Goal: Task Accomplishment & Management: Manage account settings

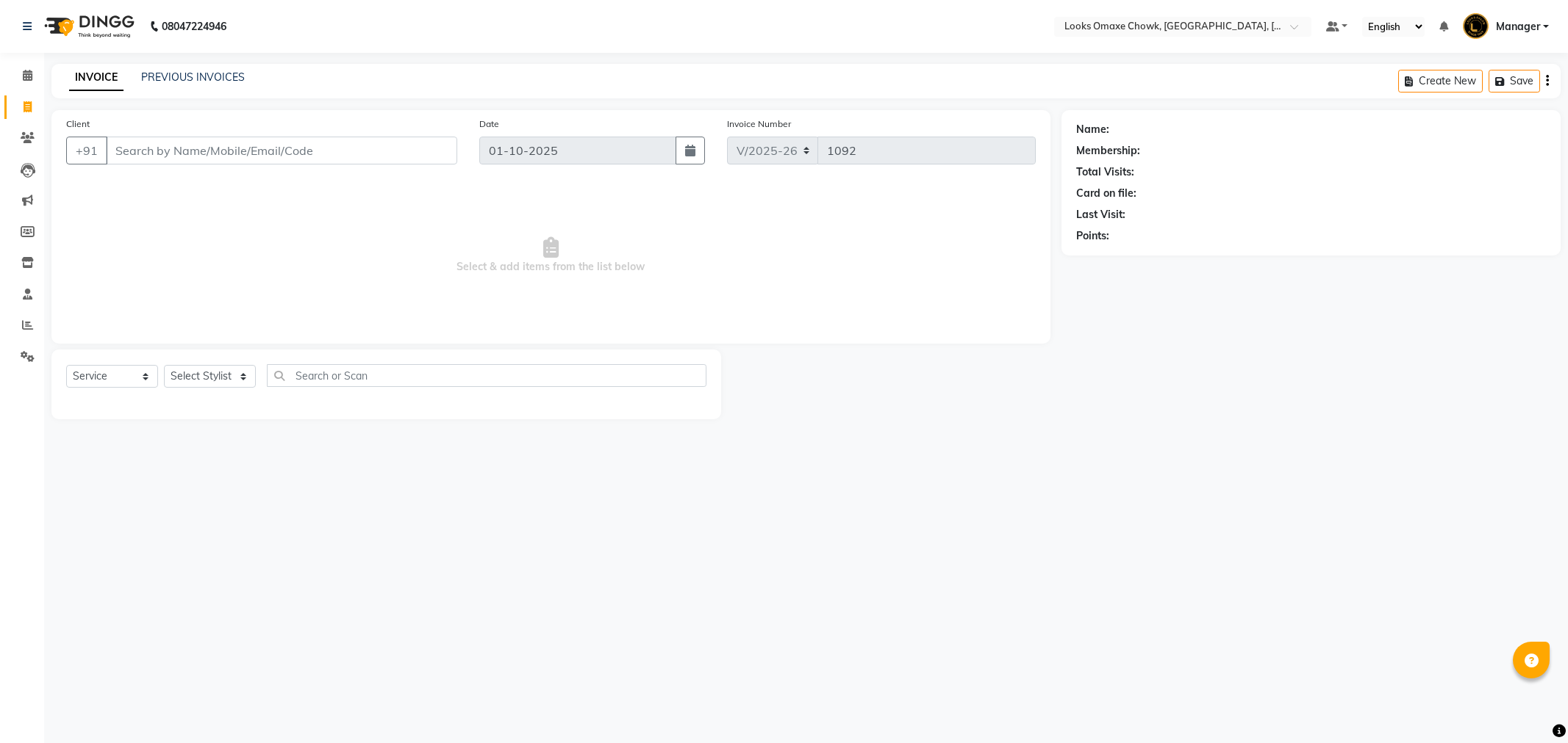
select select "8121"
select select "service"
click at [32, 78] on span at bounding box center [27, 76] width 26 height 17
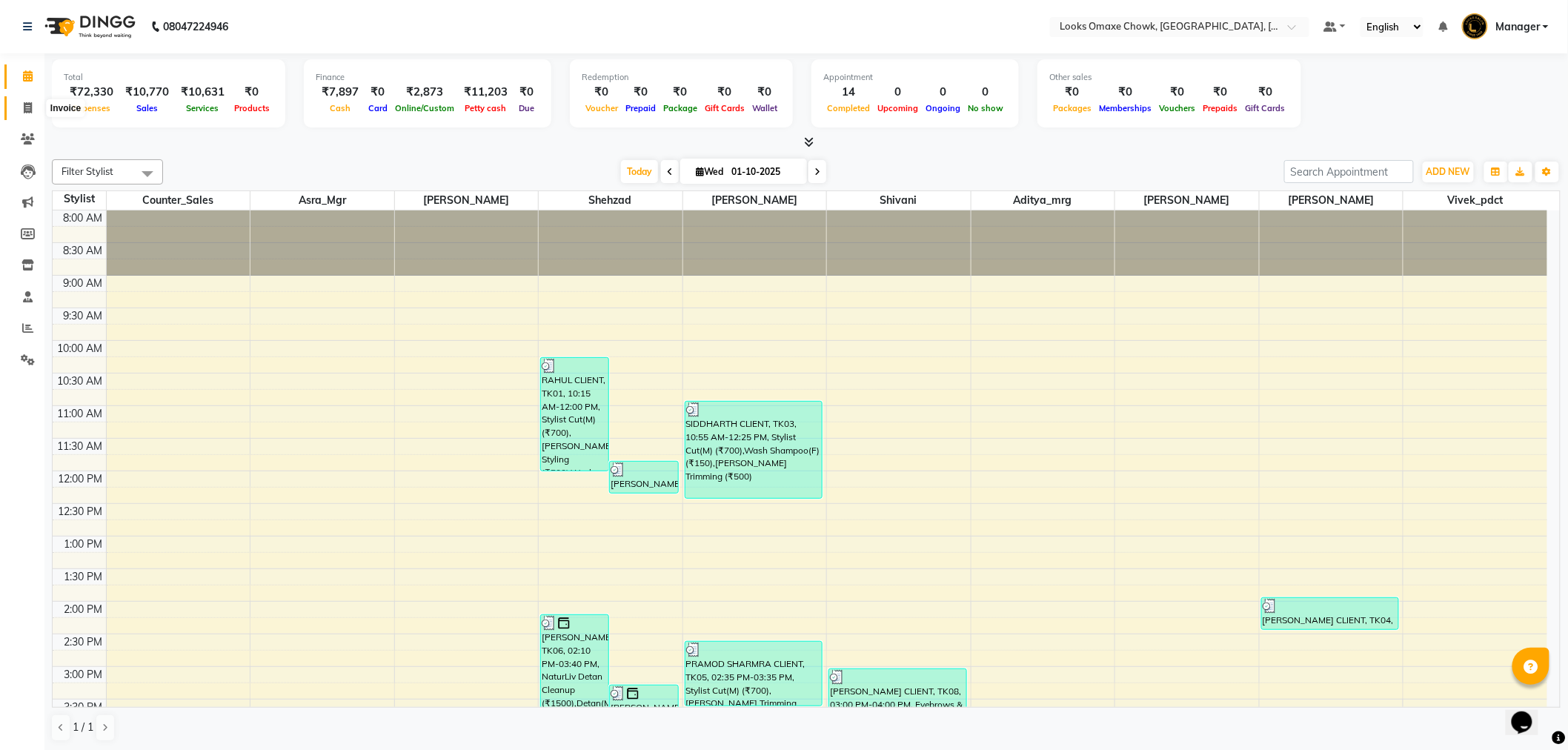
click at [26, 108] on icon at bounding box center [28, 108] width 8 height 11
select select "service"
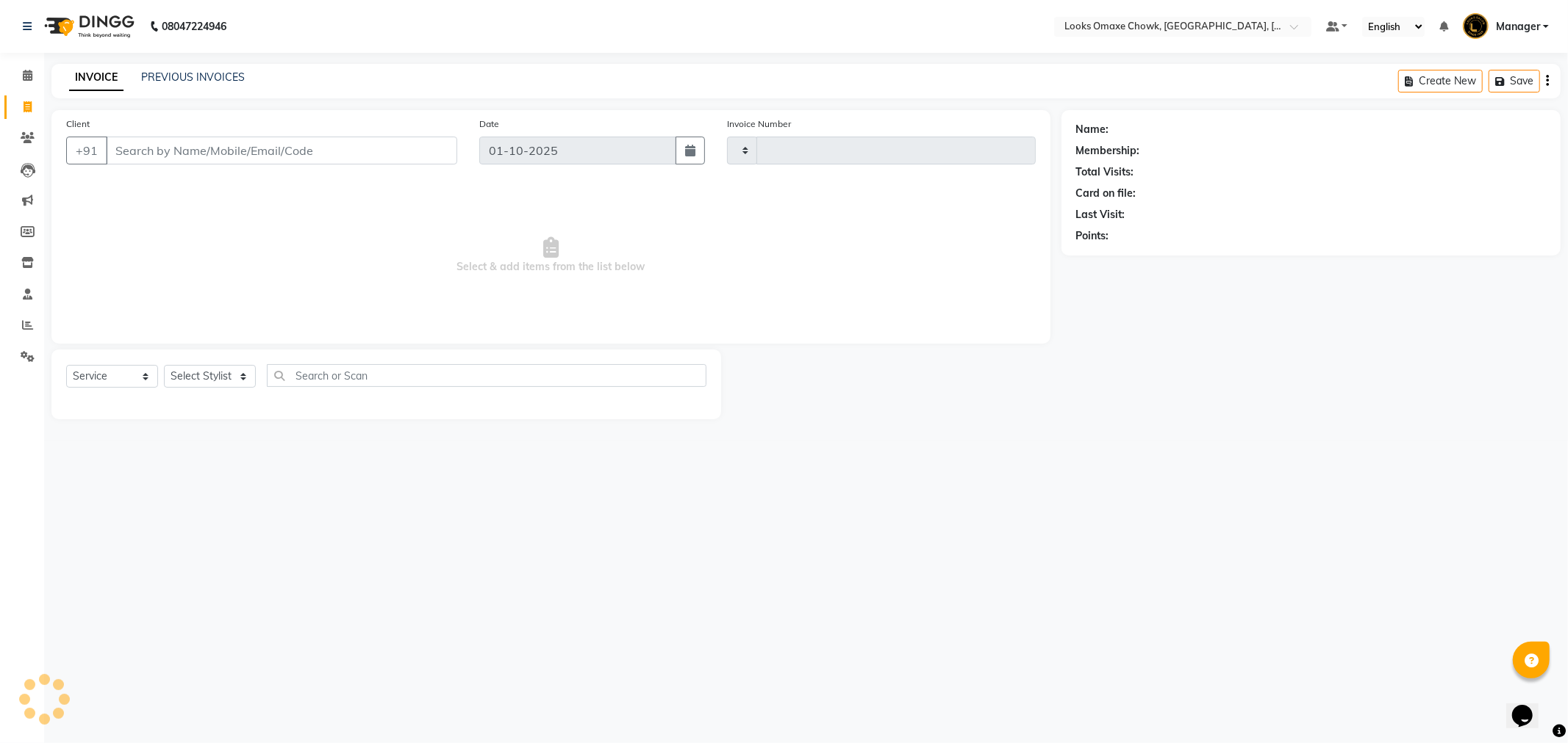
type input "1092"
select select "8121"
click at [181, 77] on link "PREVIOUS INVOICES" at bounding box center [192, 77] width 103 height 13
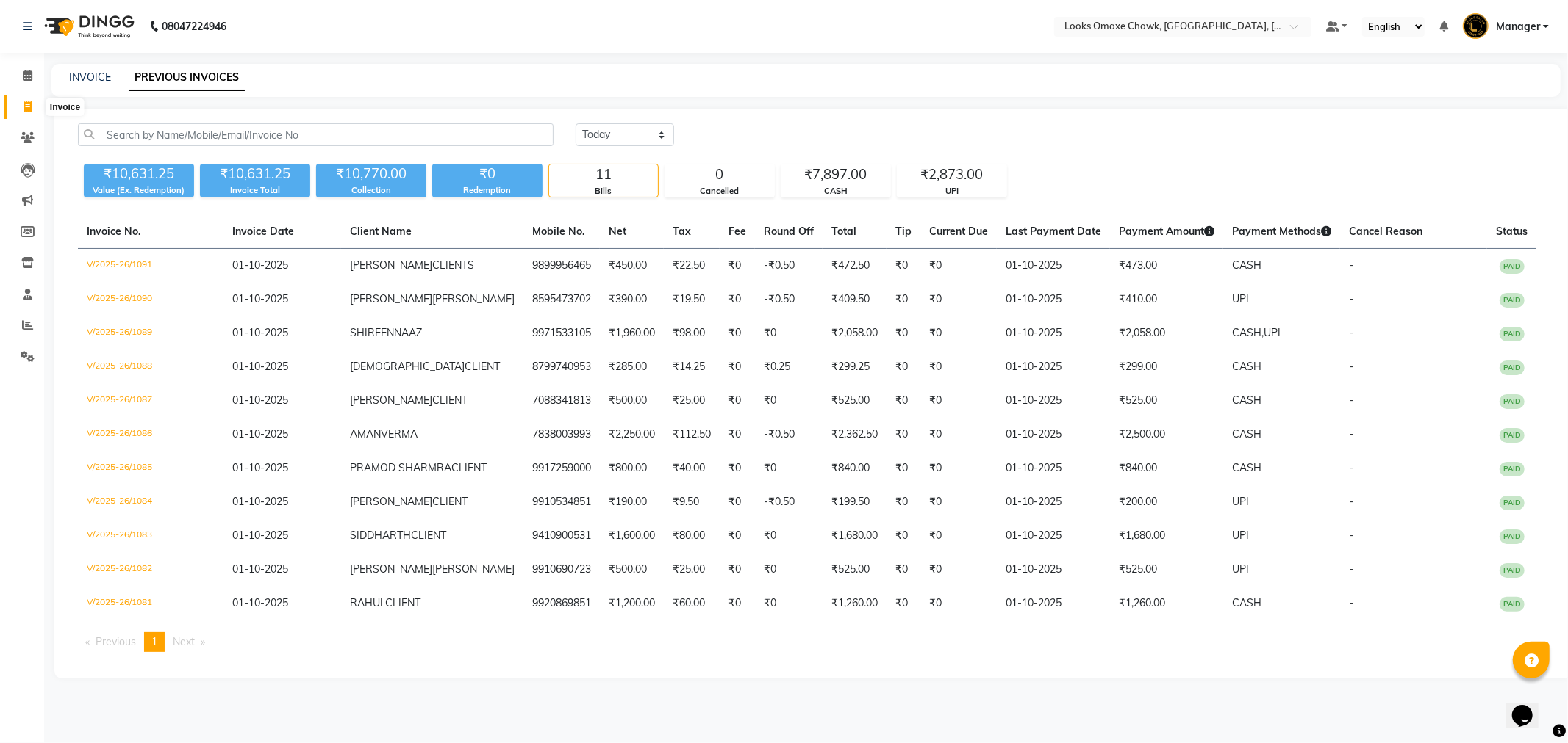
click at [24, 110] on icon at bounding box center [27, 107] width 8 height 11
select select "8121"
select select "service"
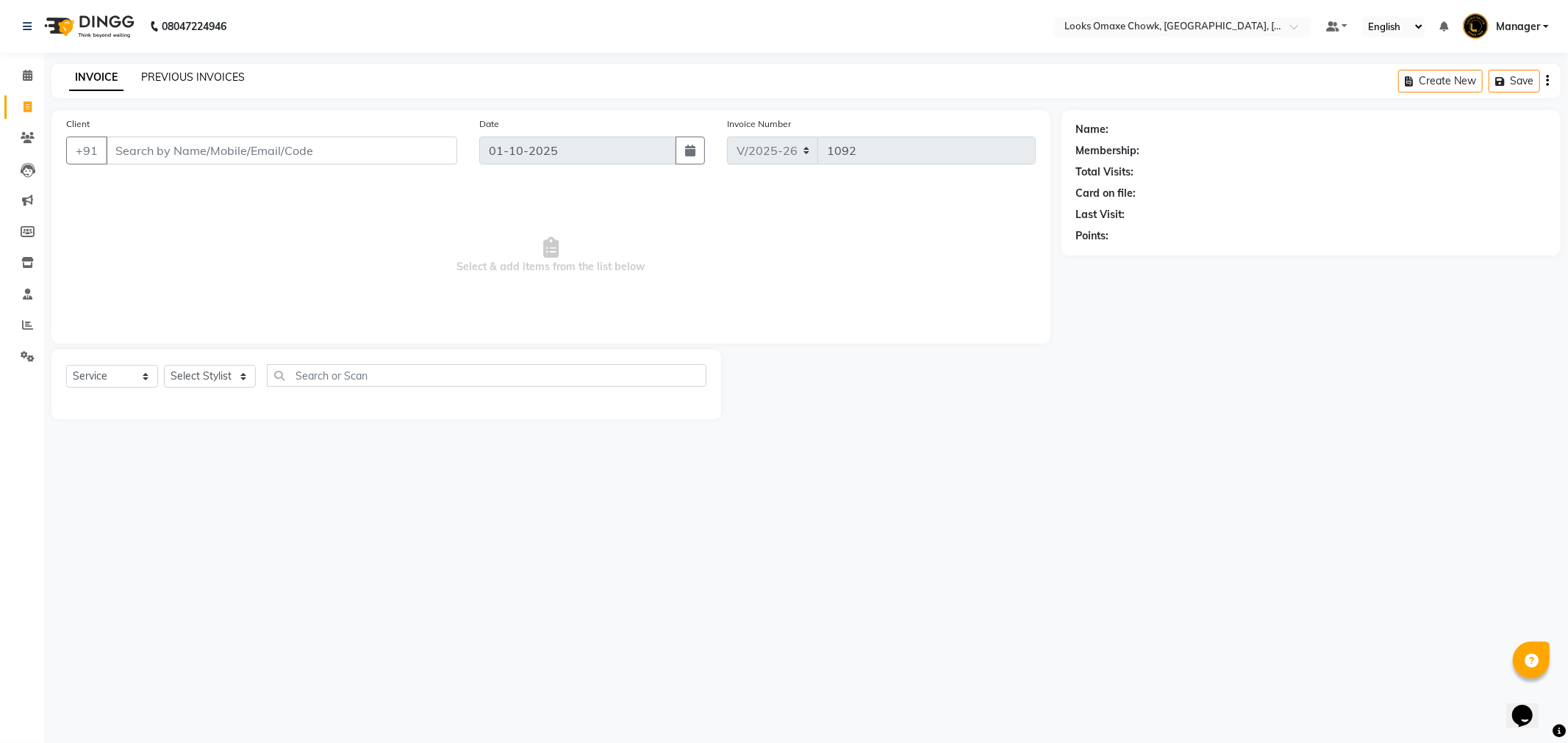
click at [193, 79] on link "PREVIOUS INVOICES" at bounding box center [192, 77] width 103 height 13
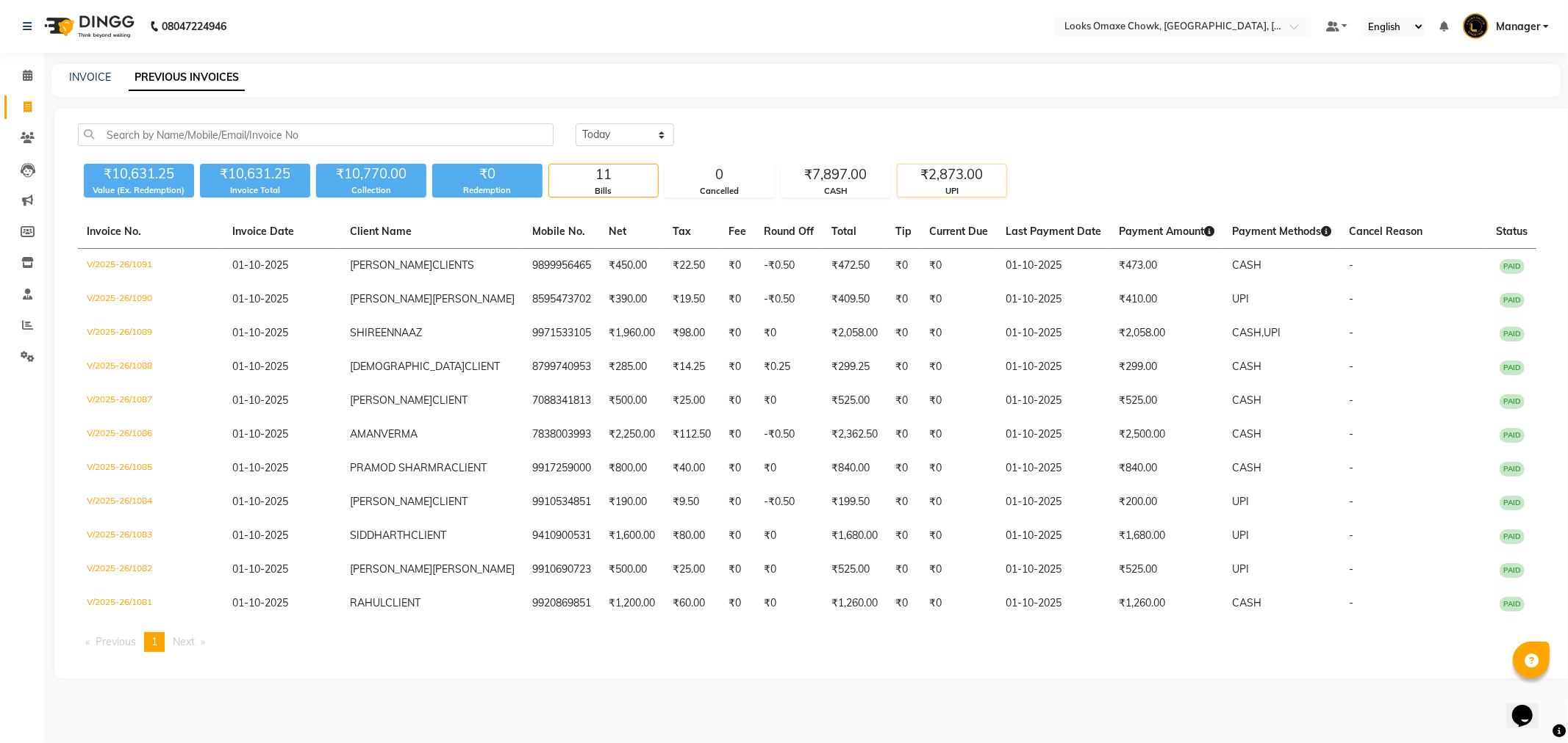
click at [955, 183] on div "₹2,873.00" at bounding box center [951, 175] width 108 height 20
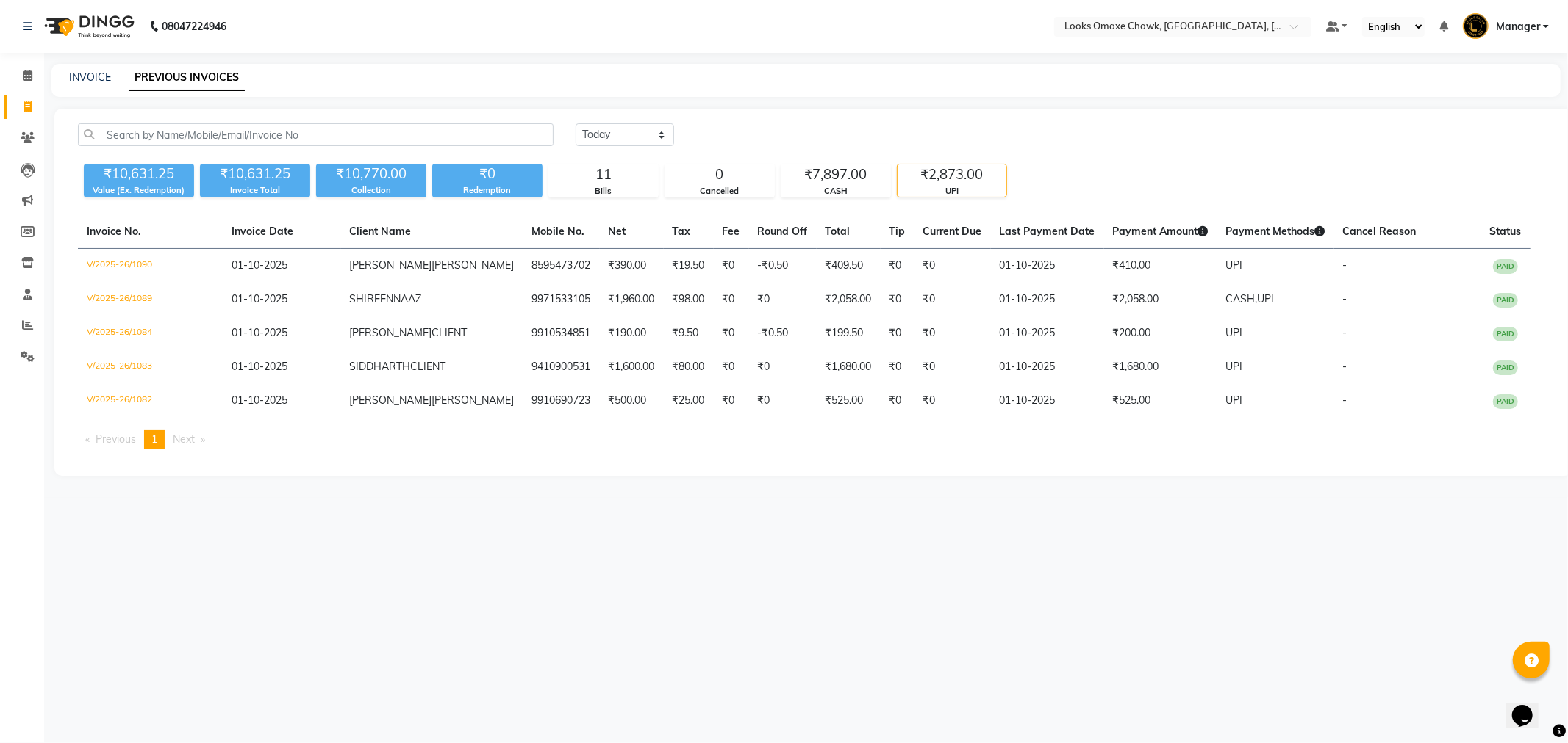
click at [949, 185] on div "UPI" at bounding box center [951, 191] width 108 height 13
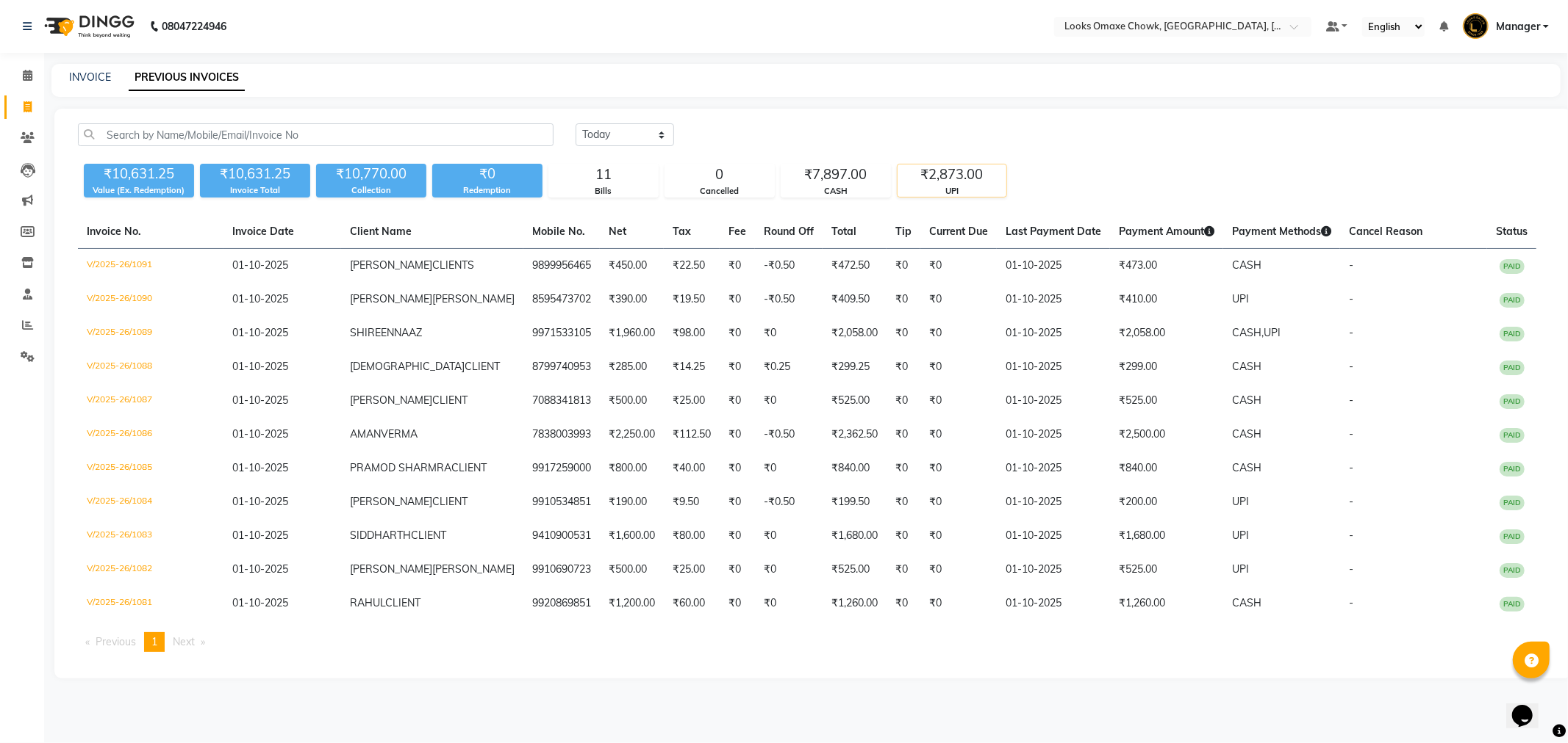
click at [949, 185] on div "UPI" at bounding box center [951, 191] width 108 height 13
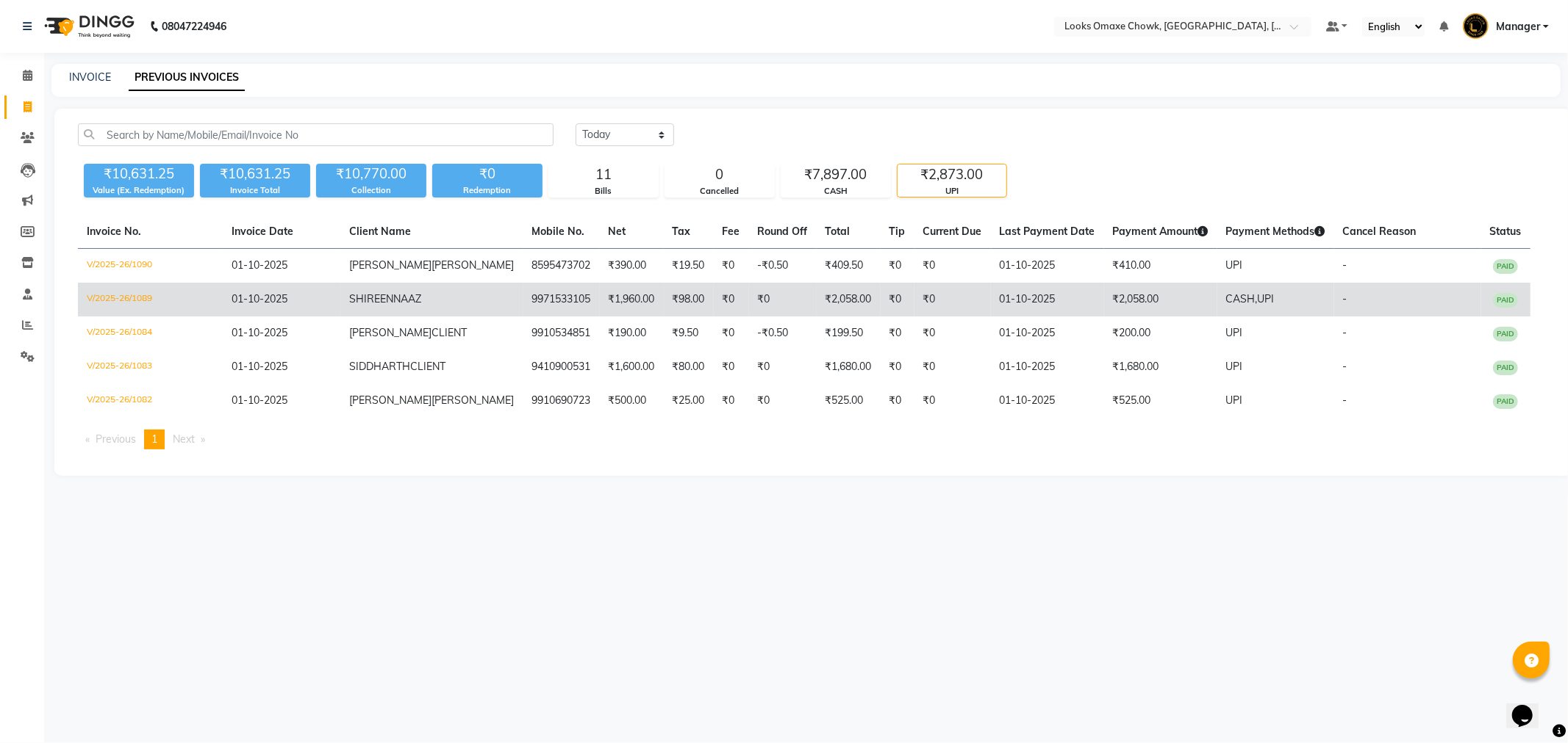
click at [1140, 302] on td "₹2,058.00" at bounding box center [1160, 300] width 114 height 34
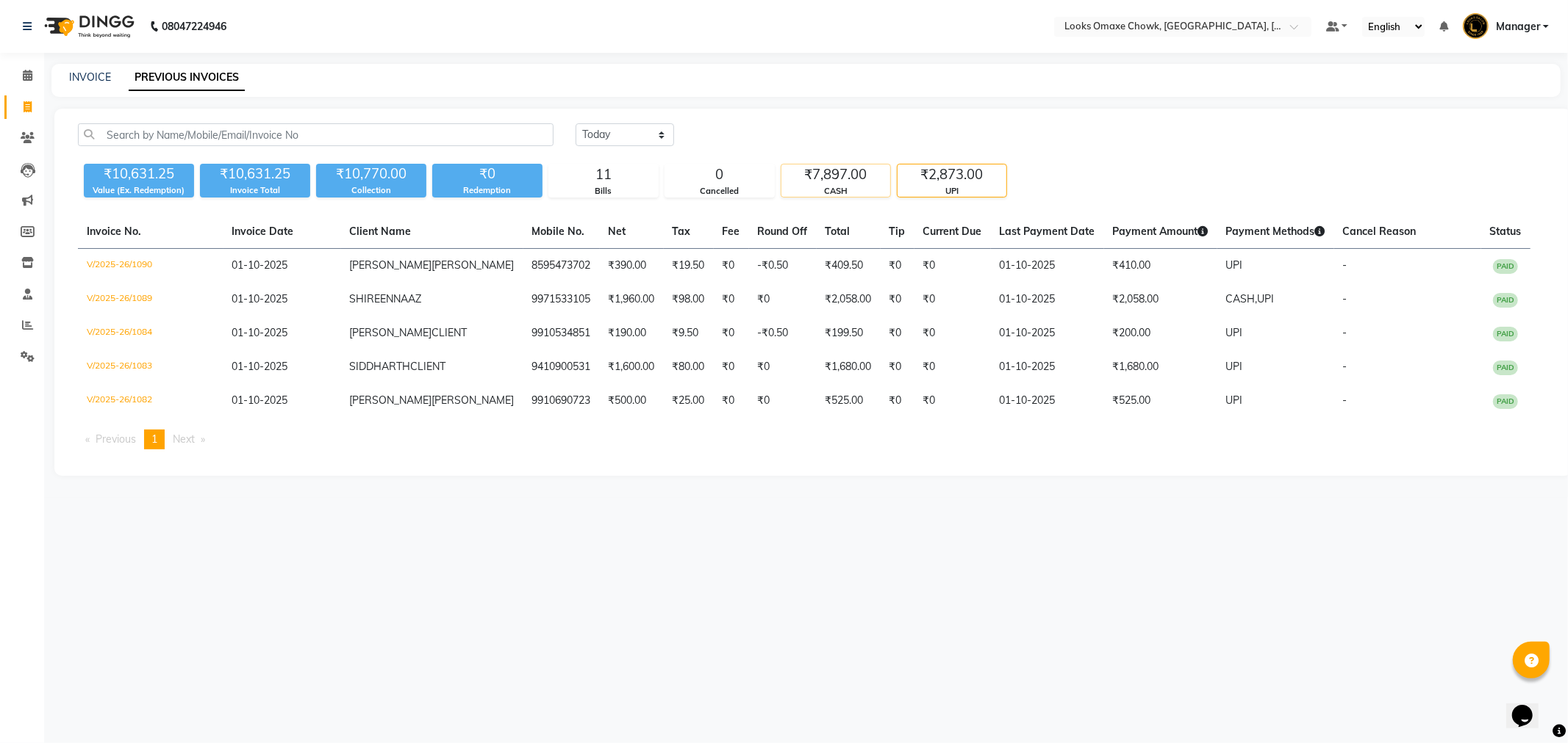
click at [838, 186] on div "CASH" at bounding box center [835, 191] width 108 height 13
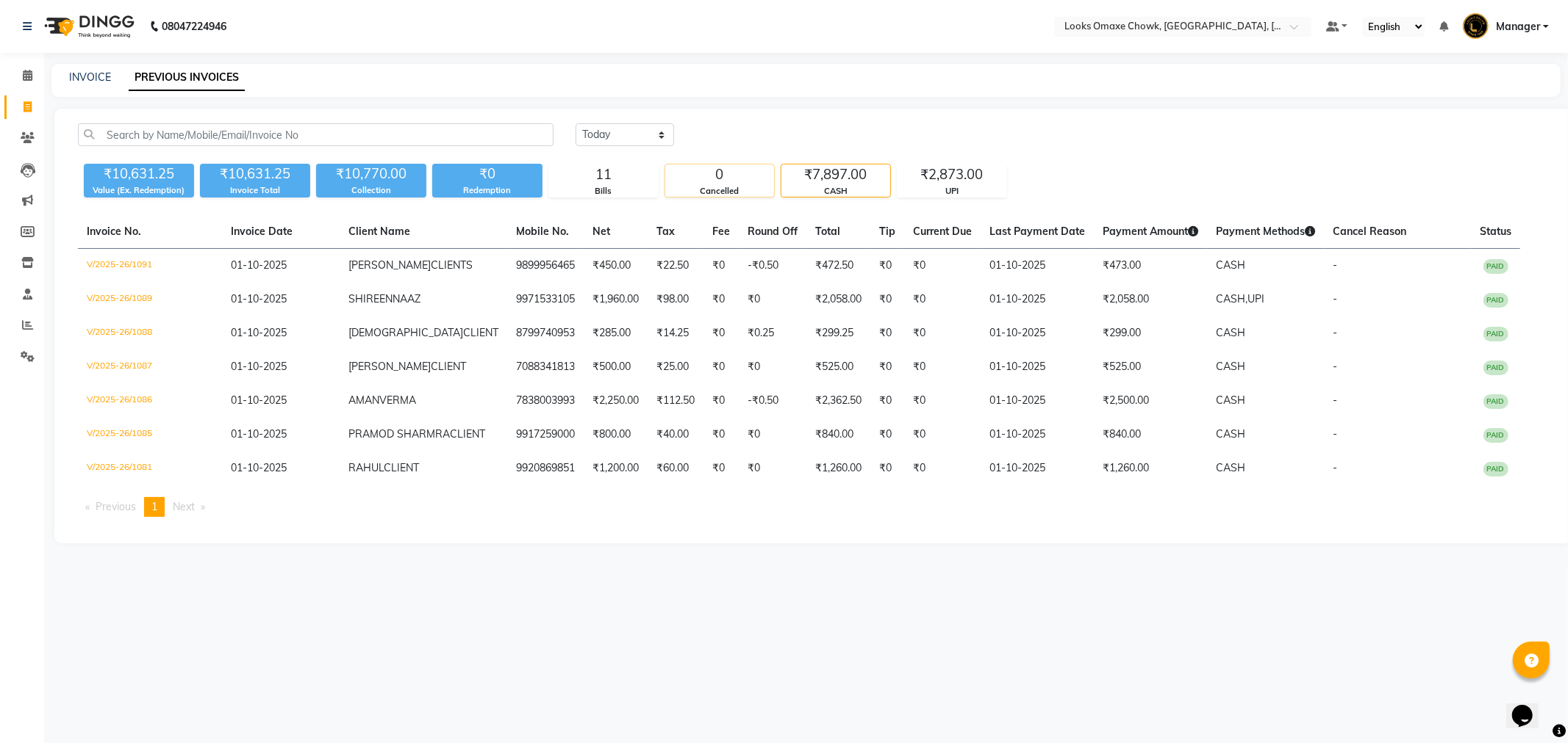
click at [732, 181] on div "0" at bounding box center [719, 175] width 108 height 20
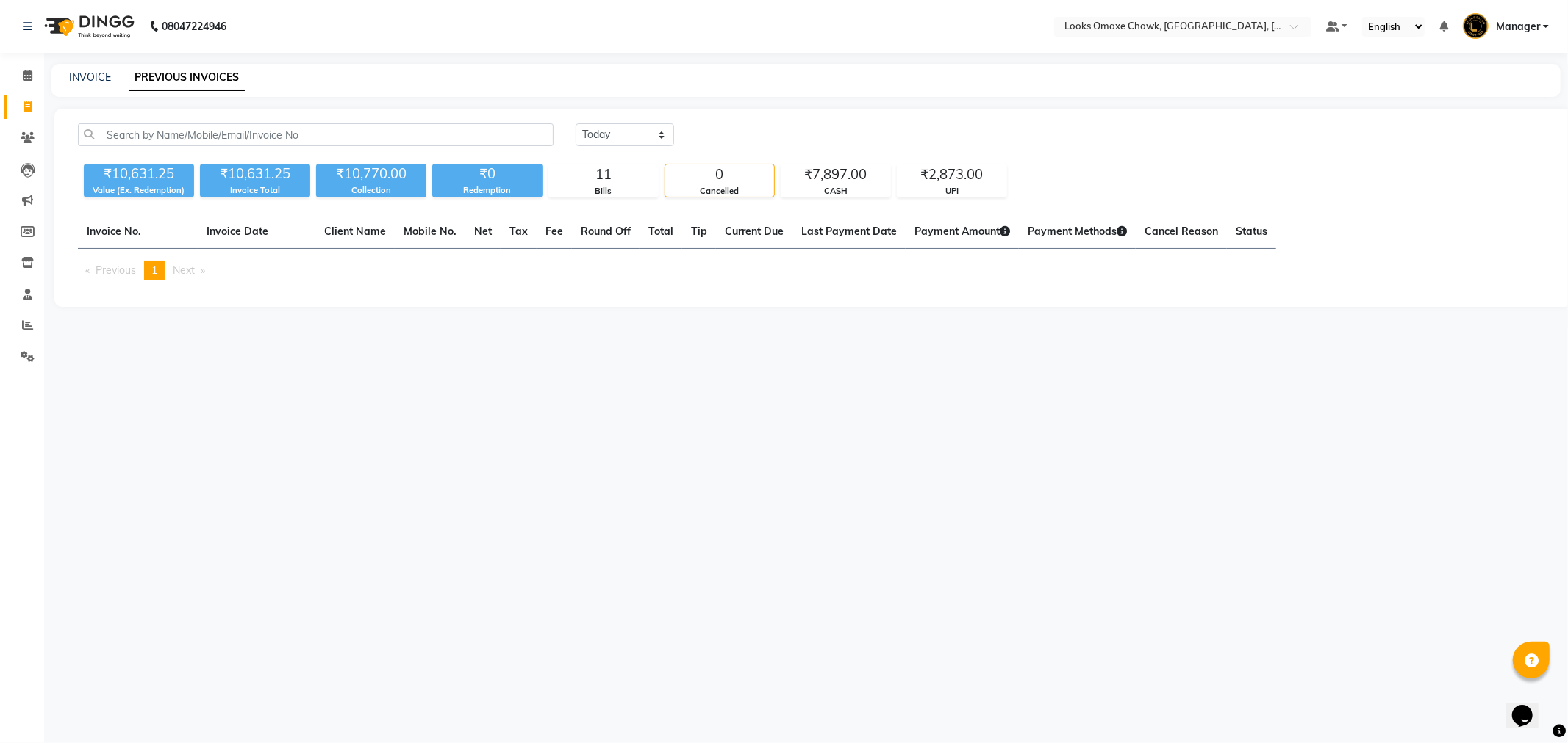
click at [745, 182] on div "0" at bounding box center [719, 175] width 108 height 20
click at [649, 177] on div "11" at bounding box center [603, 175] width 108 height 20
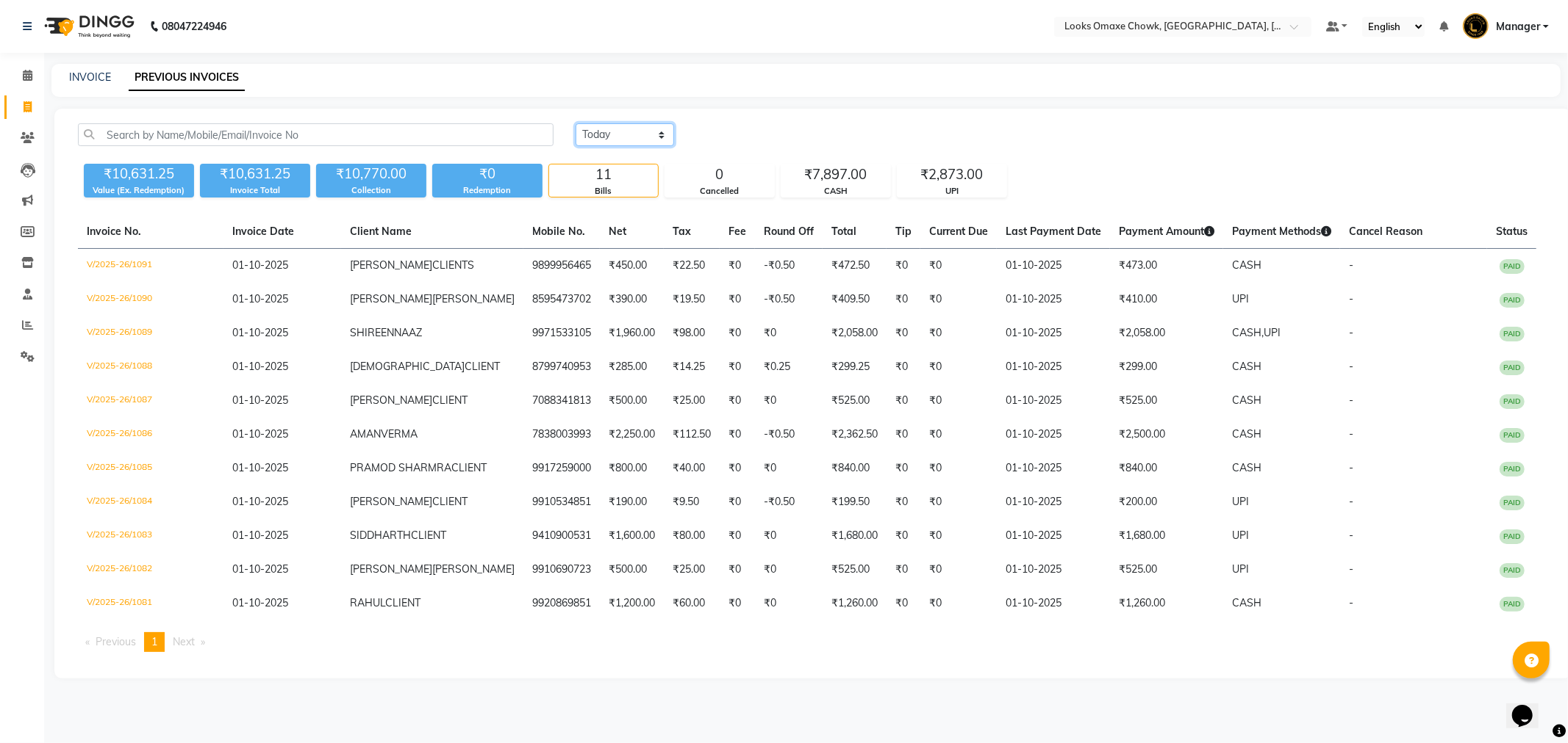
click at [647, 131] on select "Today Yesterday Custom Range" at bounding box center [624, 135] width 98 height 23
select select "range"
click at [575, 124] on select "Today Yesterday Custom Range" at bounding box center [624, 135] width 98 height 23
click at [745, 138] on input "01-10-2025" at bounding box center [744, 135] width 103 height 20
select select "10"
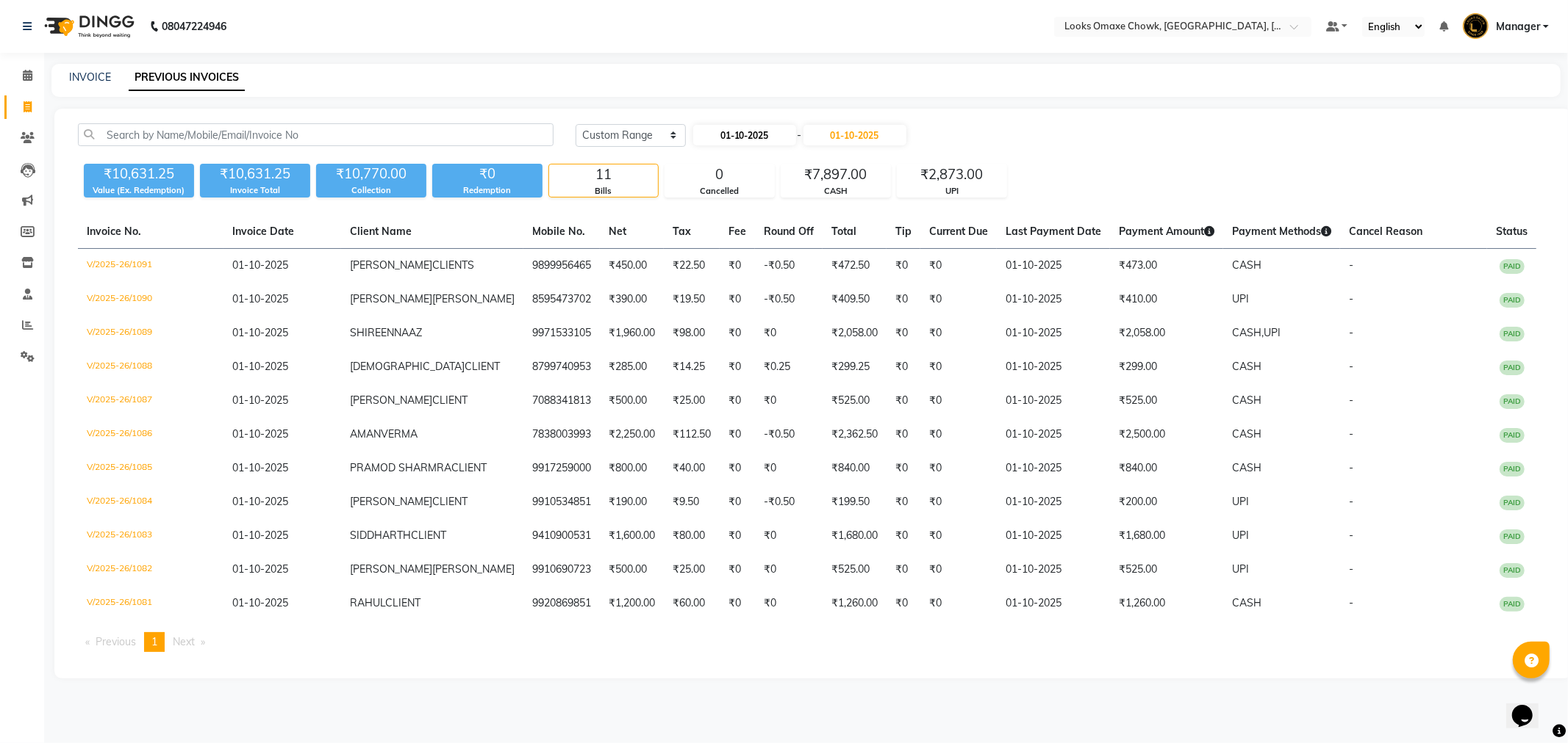
select select "2025"
click at [702, 167] on button "Previous month" at bounding box center [705, 163] width 13 height 24
select select "9"
click at [781, 283] on div "25" at bounding box center [778, 281] width 24 height 24
type input "25-09-2025"
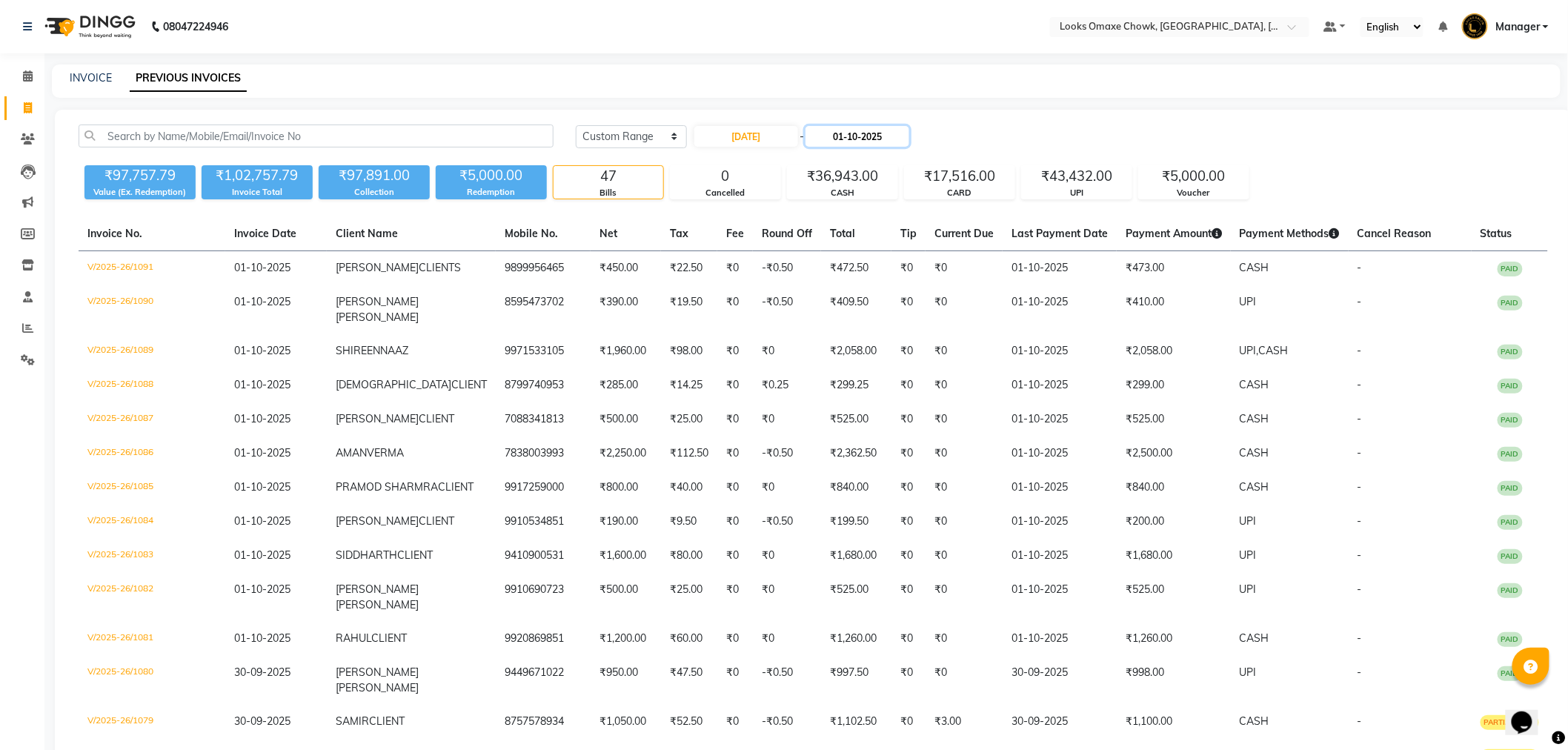
click at [866, 139] on input "01-10-2025" at bounding box center [857, 136] width 104 height 21
click at [821, 162] on span "Previous month" at bounding box center [824, 164] width 6 height 6
select select "9"
click at [890, 280] on div "25" at bounding box center [898, 283] width 24 height 24
type input "25-09-2025"
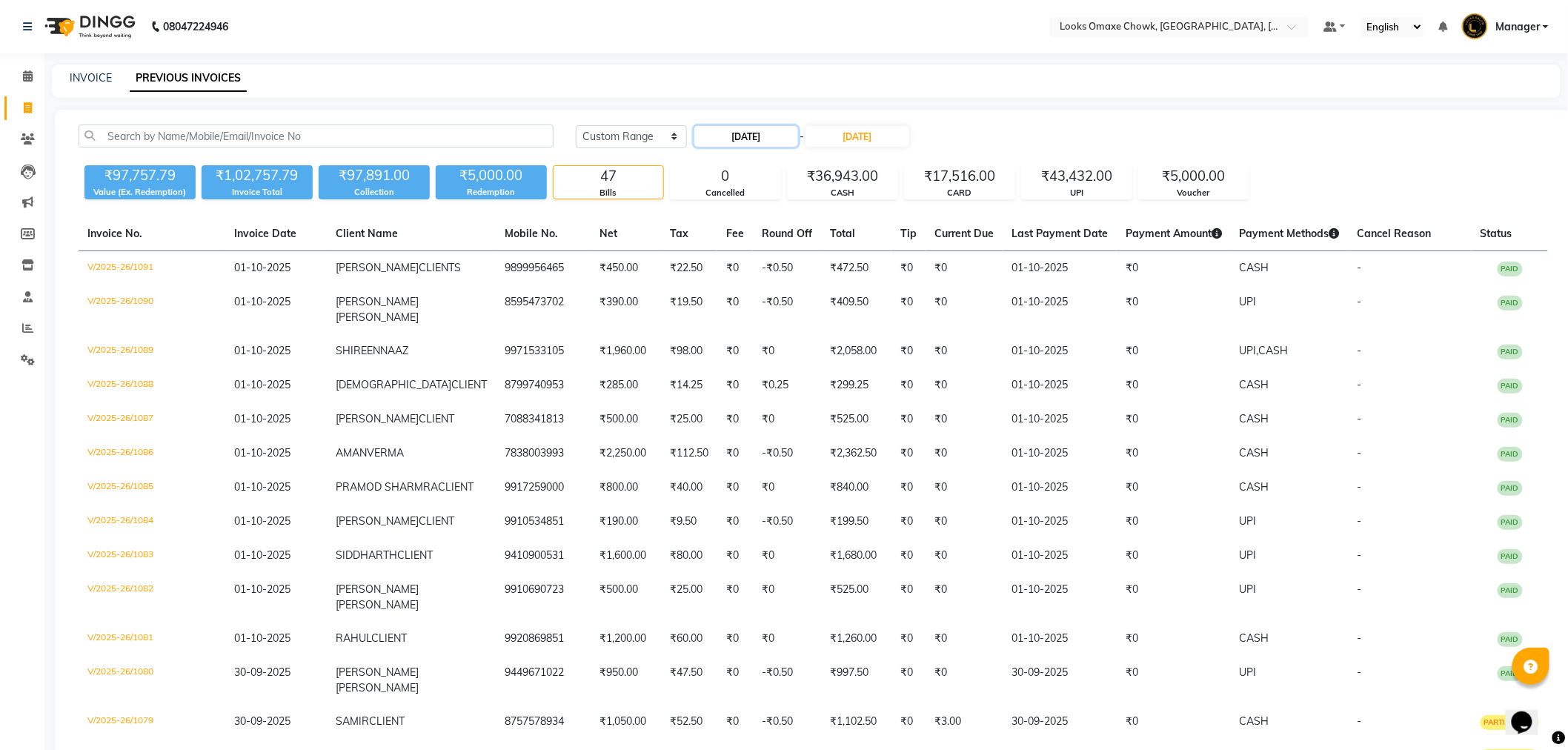
click at [759, 138] on input "25-09-2025" at bounding box center [746, 136] width 104 height 21
select select "9"
select select "2025"
click at [764, 133] on input "25-09-2025" at bounding box center [746, 136] width 104 height 21
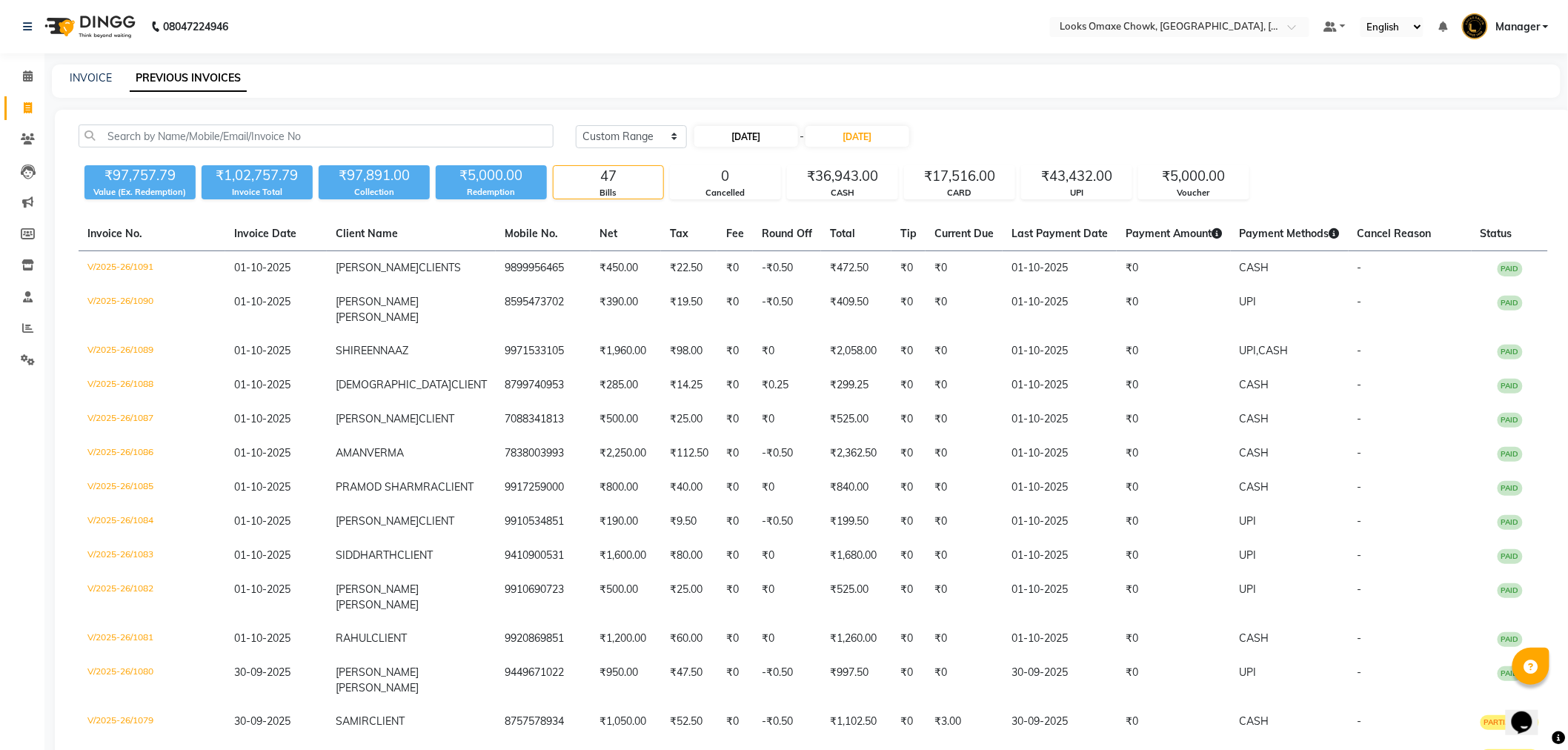
select select "9"
select select "2025"
click at [781, 279] on div "25" at bounding box center [781, 283] width 24 height 24
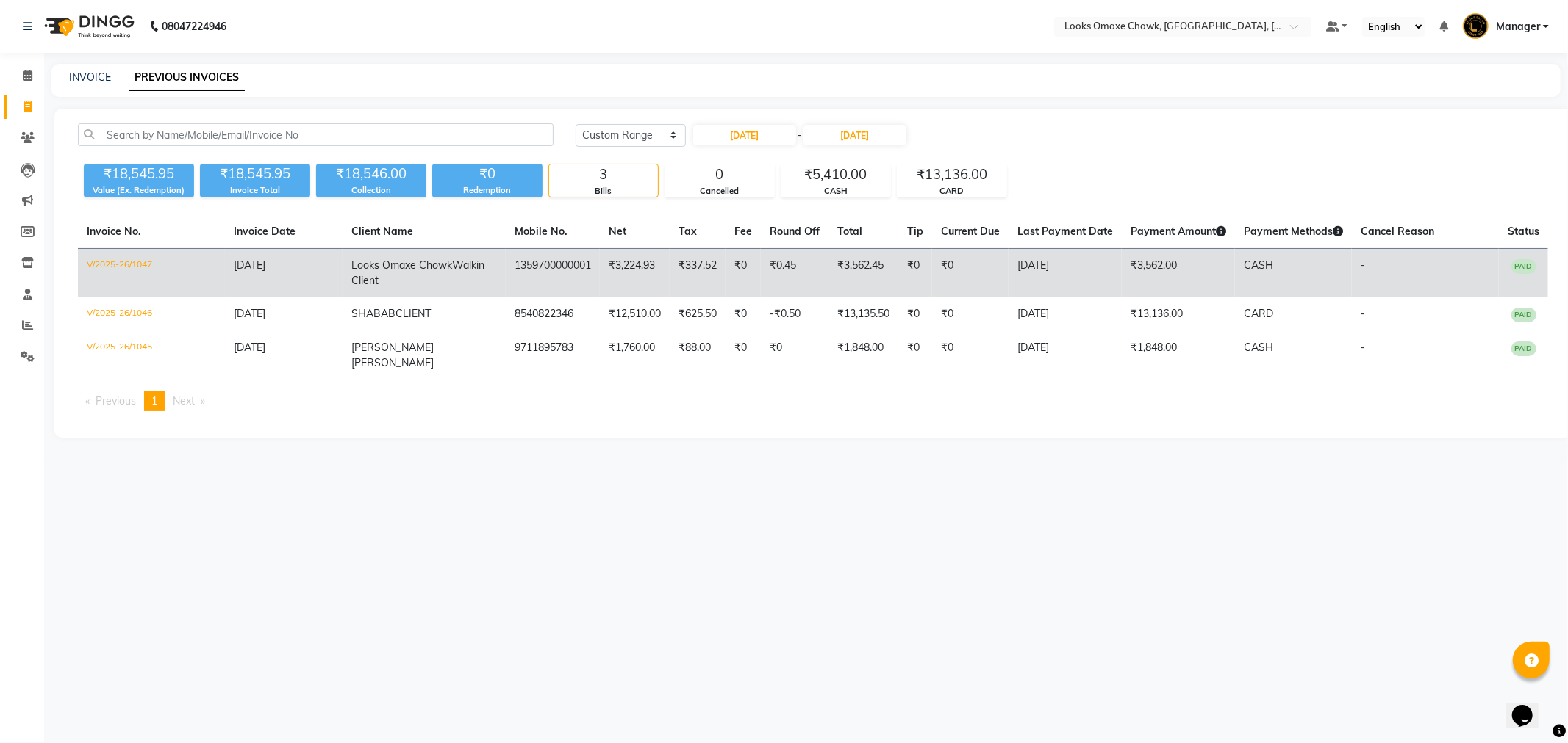
click at [1036, 279] on td "25-09-2025" at bounding box center [1064, 274] width 114 height 49
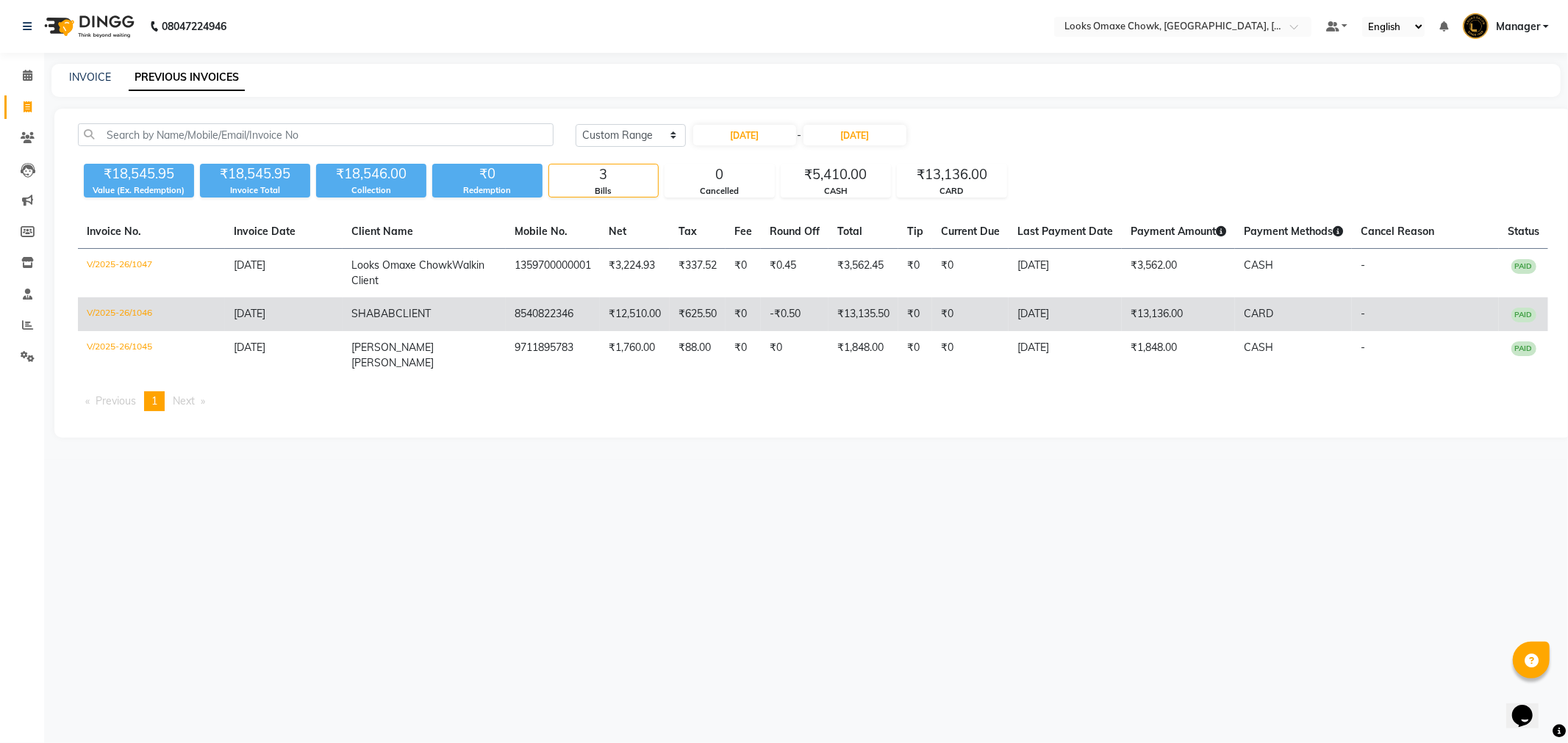
click at [1028, 315] on td "25-09-2025" at bounding box center [1064, 315] width 114 height 34
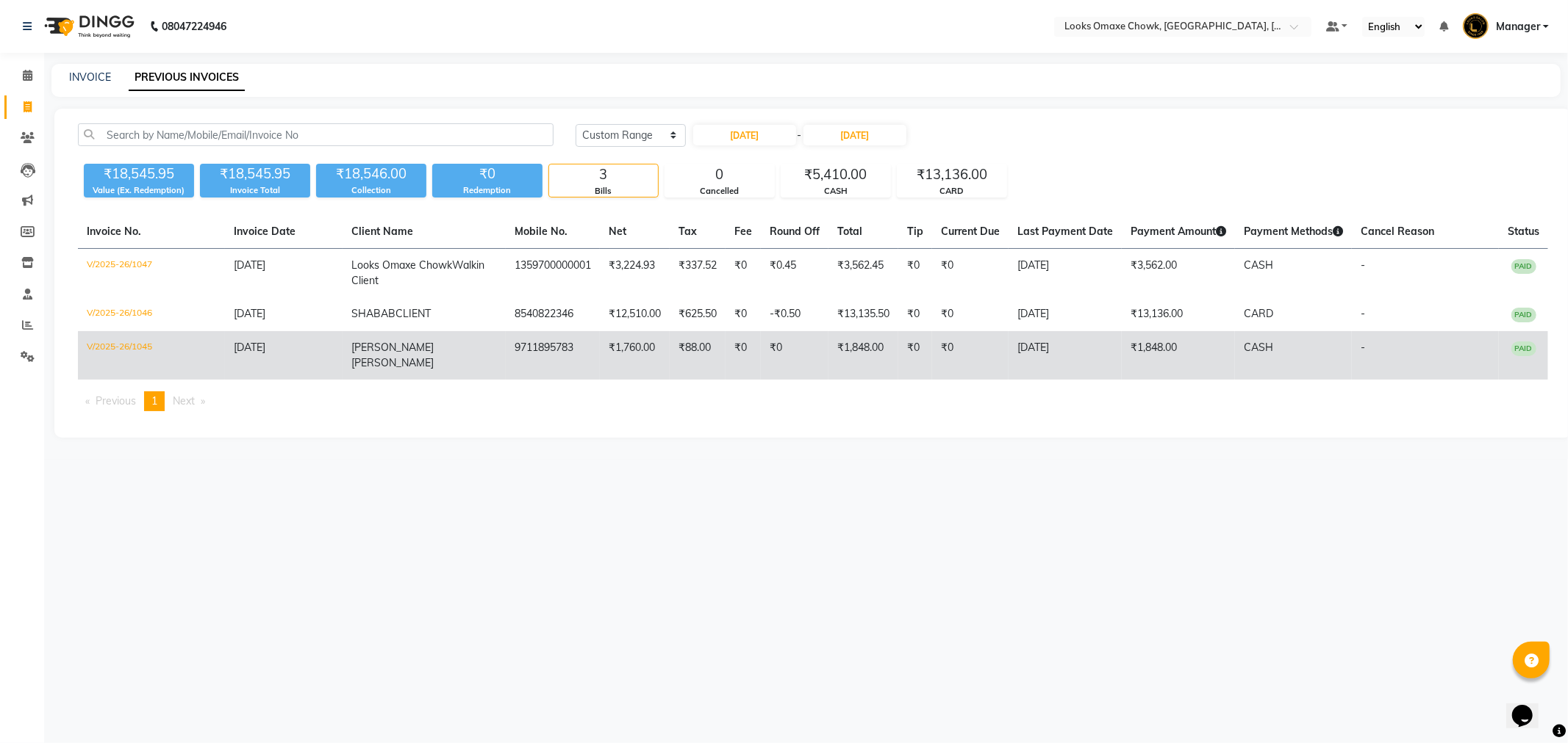
click at [1001, 349] on td "₹0" at bounding box center [971, 355] width 77 height 49
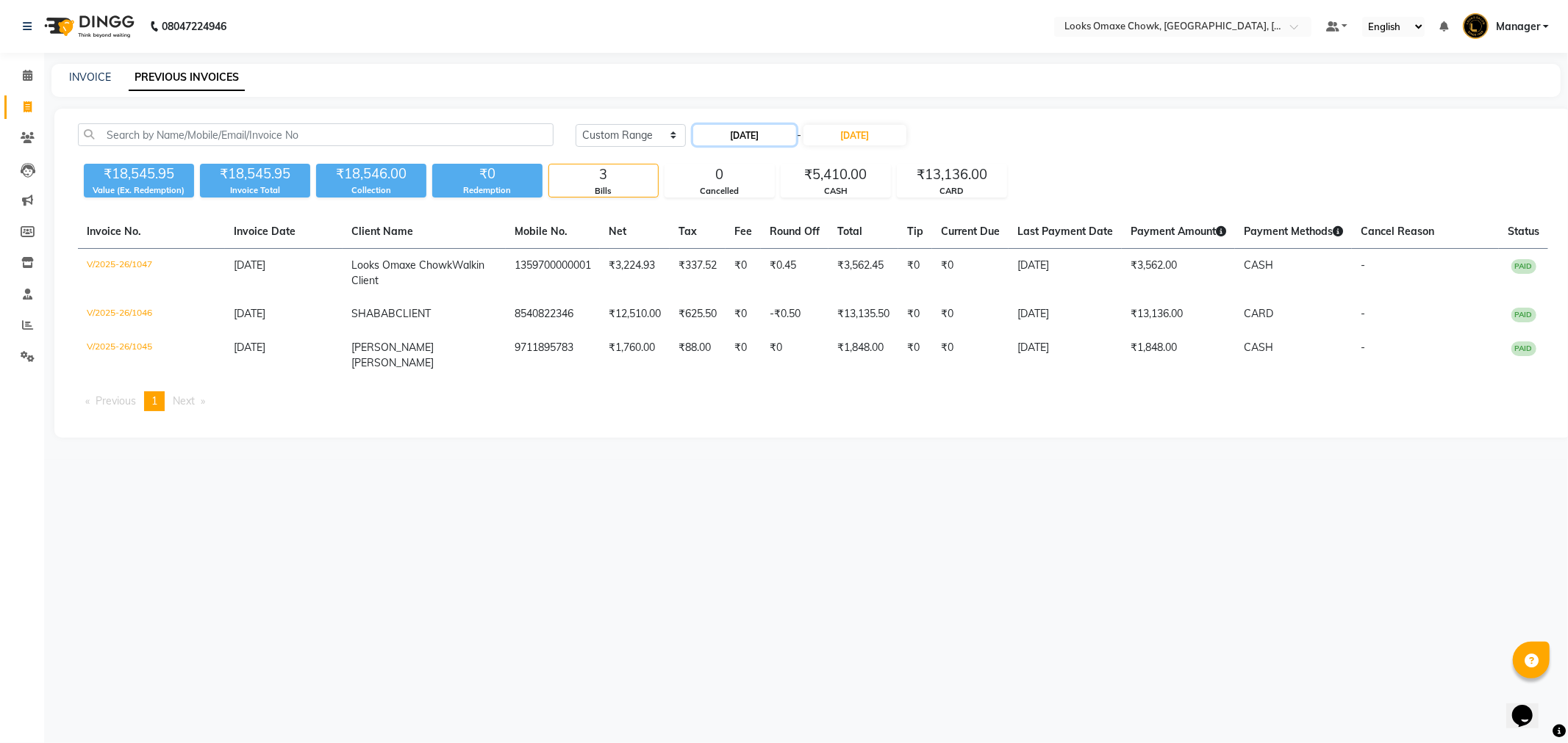
click at [755, 125] on input "25-09-2025" at bounding box center [744, 135] width 103 height 20
select select "9"
select select "2025"
click at [796, 282] on div "26" at bounding box center [802, 281] width 24 height 24
type input "26-09-2025"
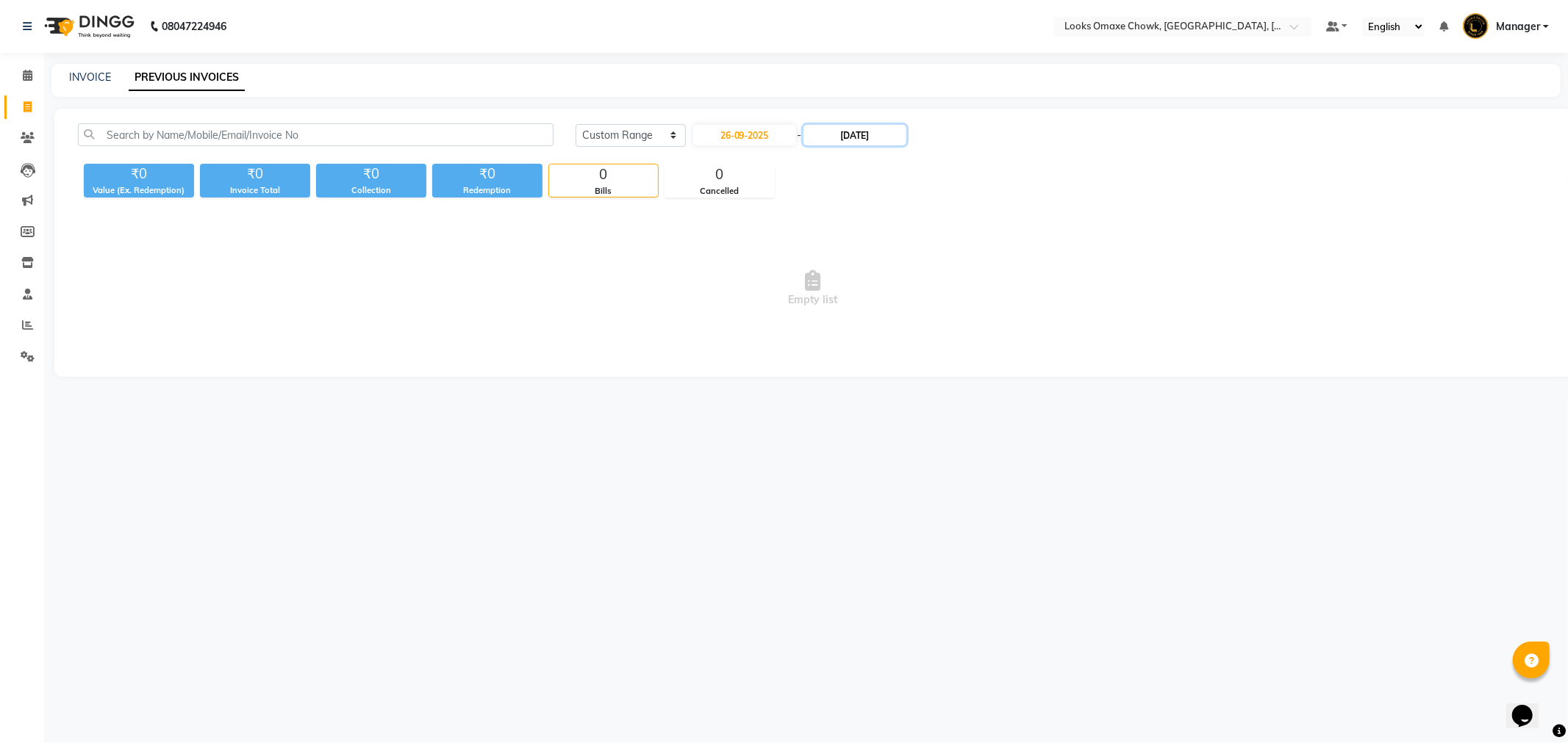
click at [854, 129] on input "25-09-2025" at bounding box center [854, 135] width 103 height 20
click at [918, 275] on div "26" at bounding box center [918, 281] width 24 height 24
type input "26-09-2025"
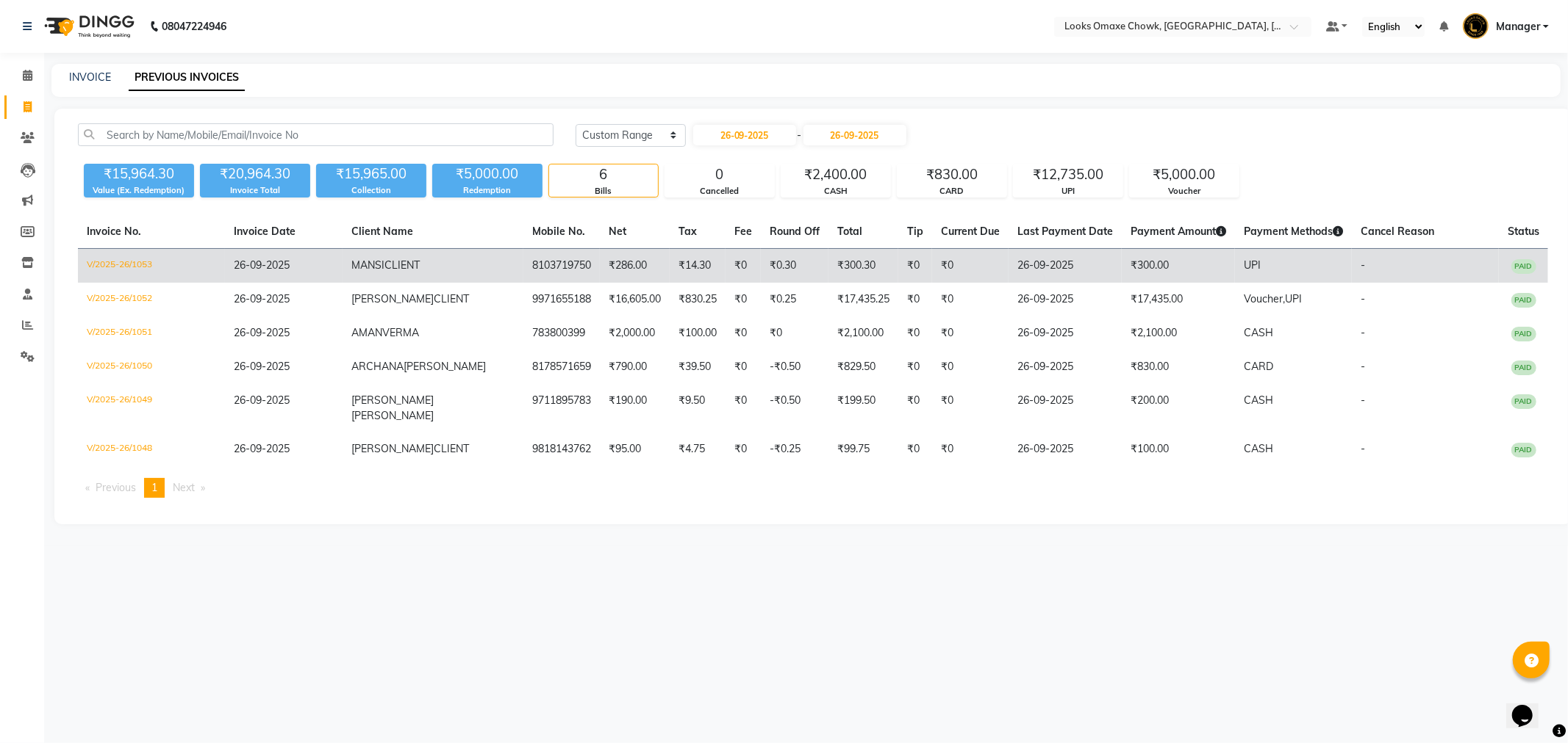
click at [1122, 267] on td "₹300.00" at bounding box center [1178, 266] width 114 height 34
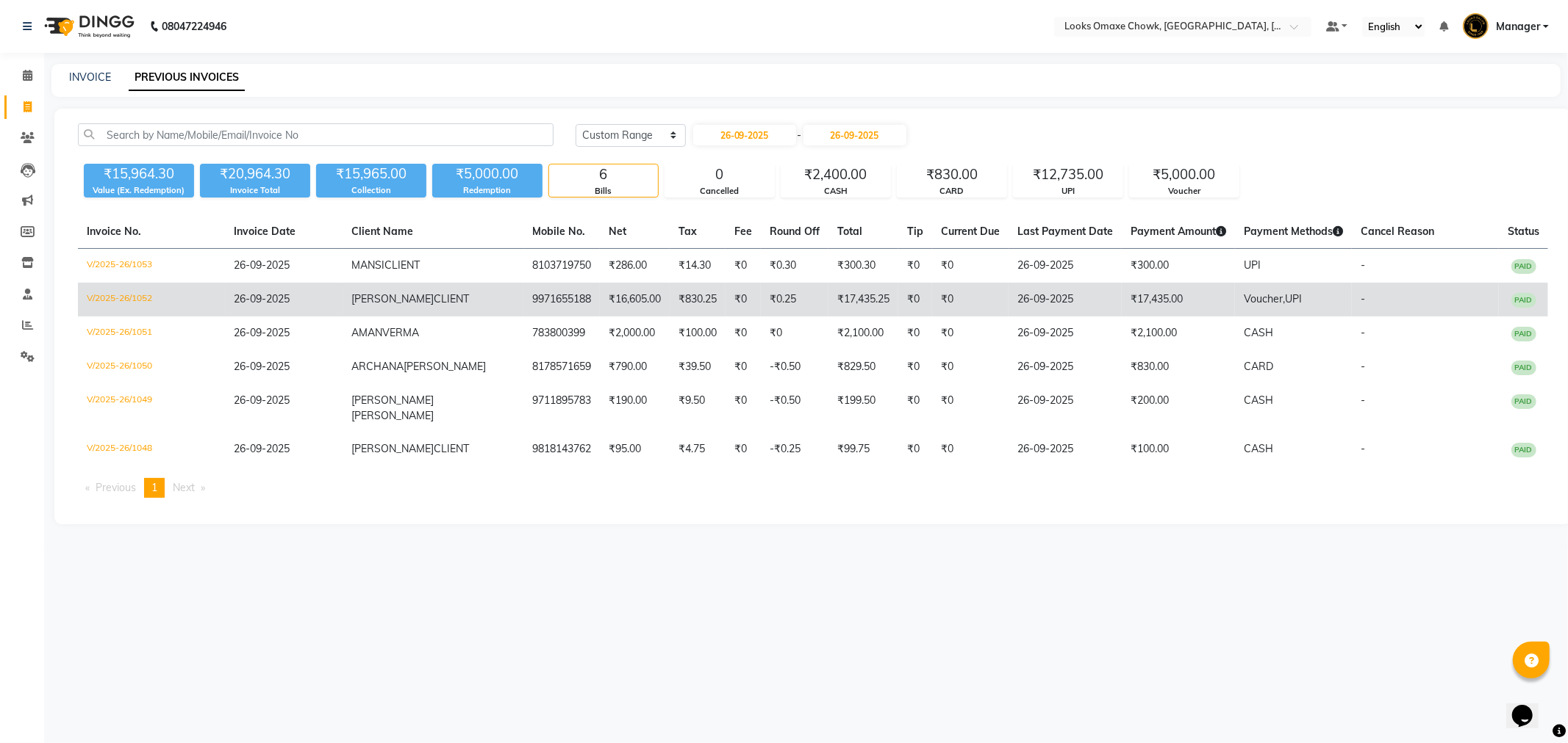
click at [1148, 297] on td "₹17,435.00" at bounding box center [1178, 300] width 114 height 34
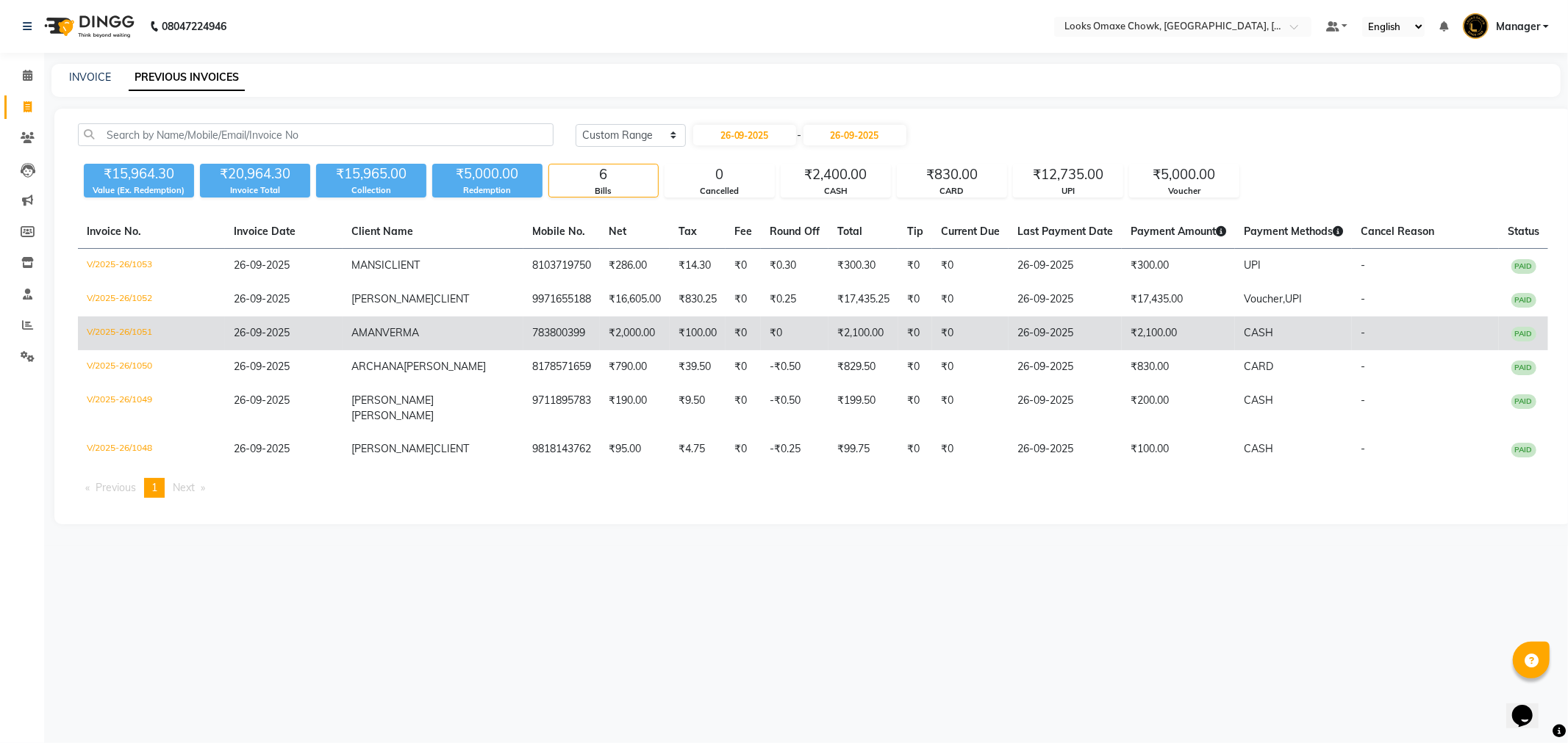
click at [1122, 320] on td "₹2,100.00" at bounding box center [1178, 334] width 114 height 34
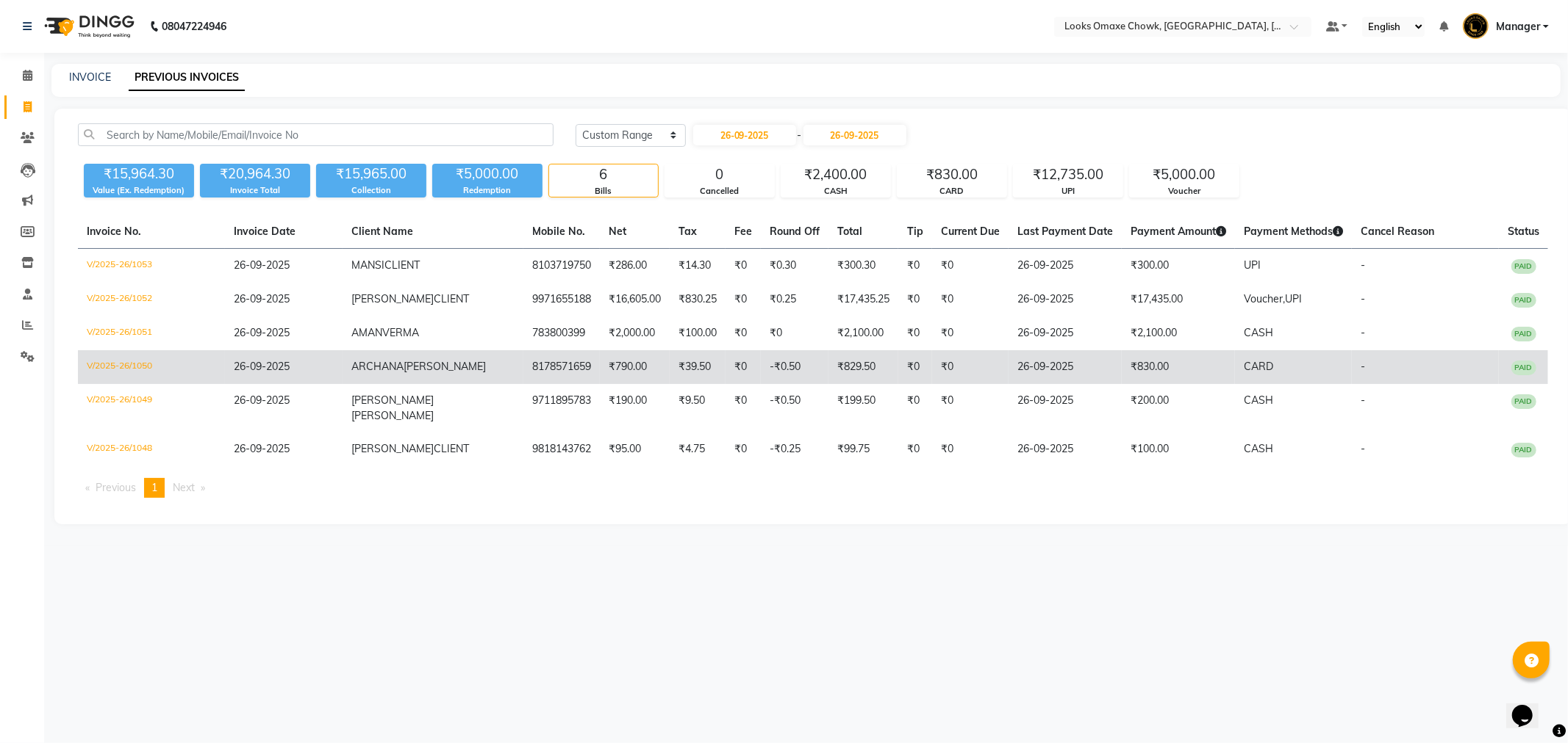
click at [1122, 364] on td "₹830.00" at bounding box center [1178, 368] width 114 height 34
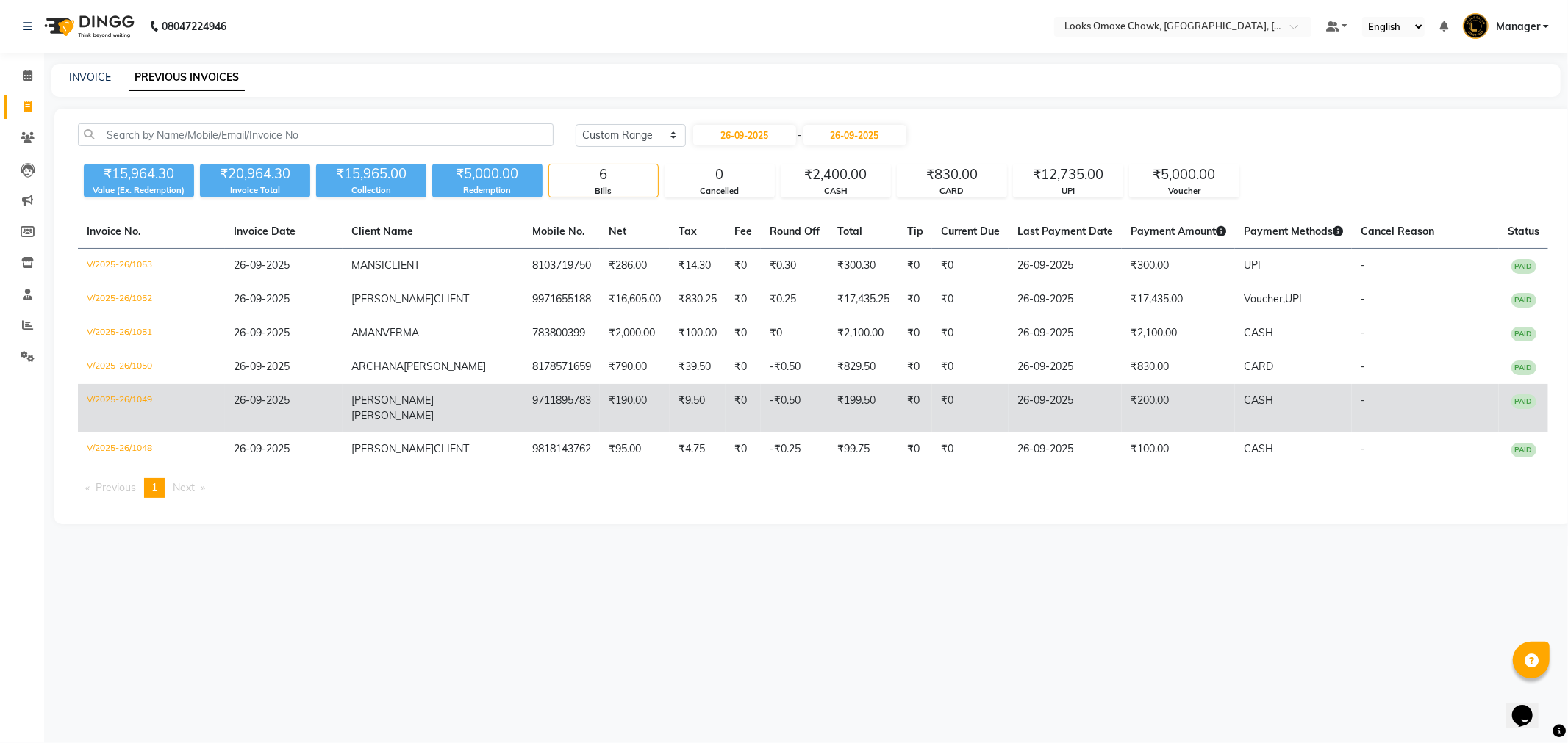
click at [1137, 402] on td "₹200.00" at bounding box center [1178, 408] width 114 height 49
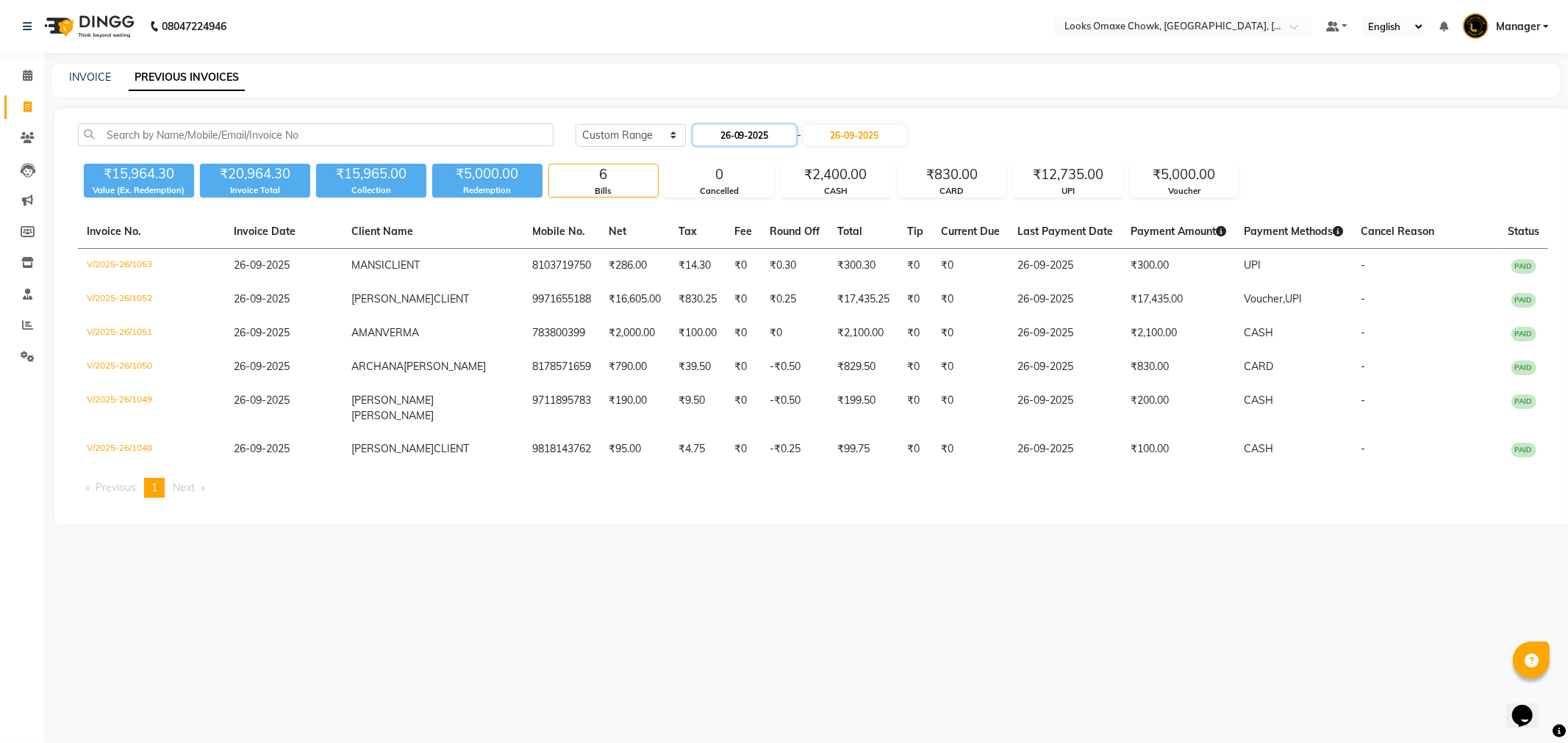
click at [757, 133] on input "26-09-2025" at bounding box center [744, 135] width 103 height 20
select select "9"
select select "2025"
click at [819, 282] on div "27" at bounding box center [825, 281] width 24 height 24
type input "27-09-2025"
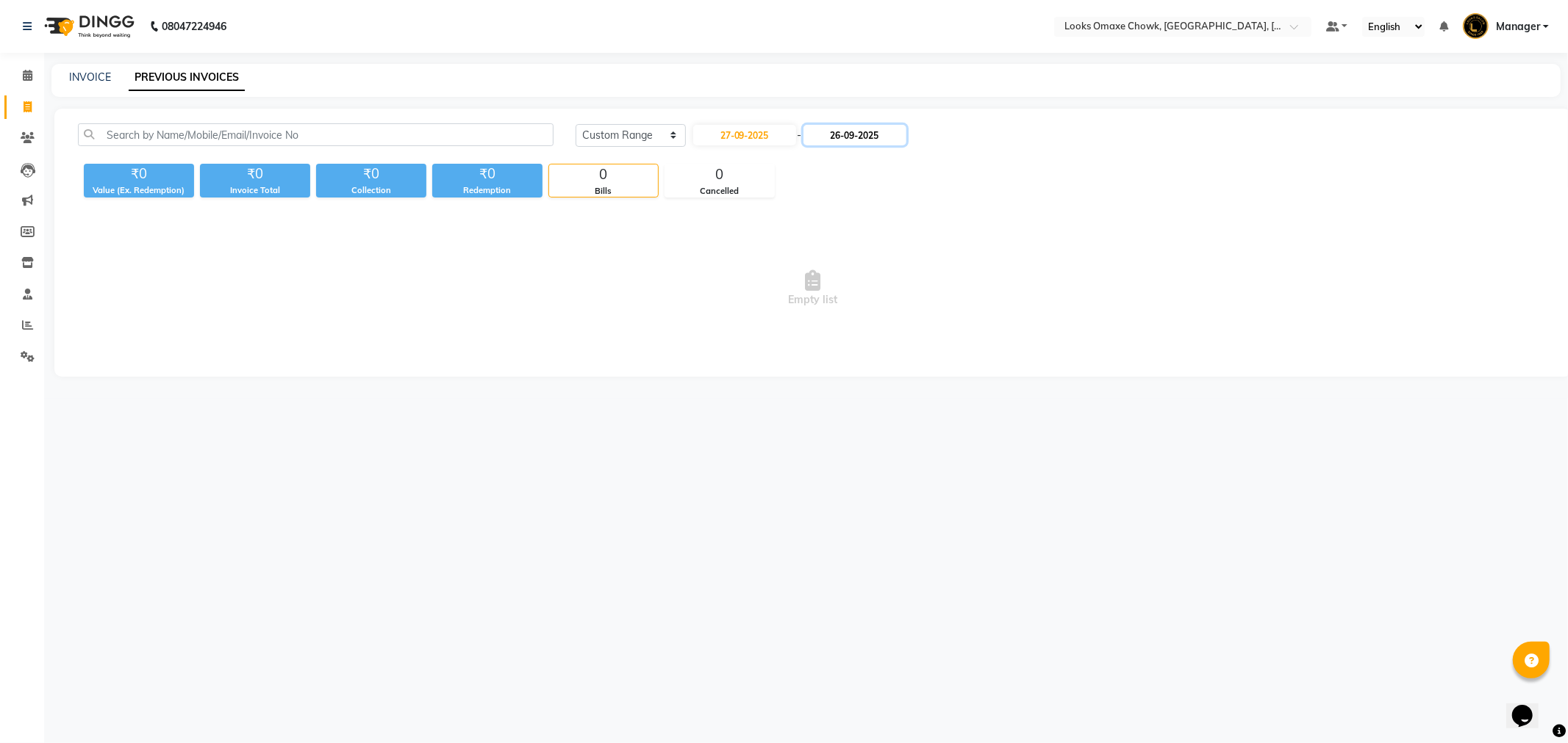
click at [847, 136] on input "26-09-2025" at bounding box center [854, 135] width 103 height 20
click at [938, 279] on div "27" at bounding box center [941, 281] width 24 height 24
type input "27-09-2025"
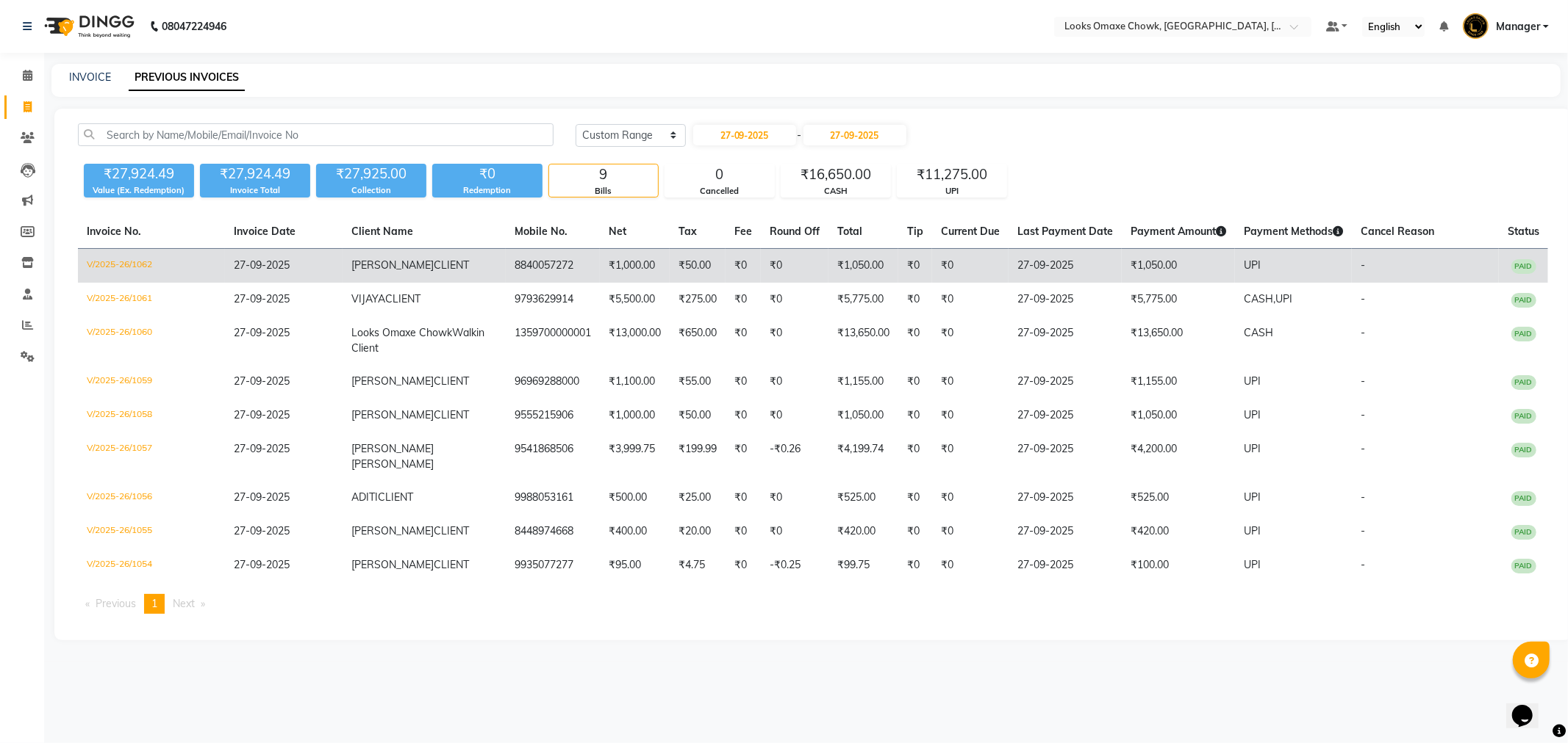
click at [1137, 268] on td "₹1,050.00" at bounding box center [1178, 266] width 114 height 34
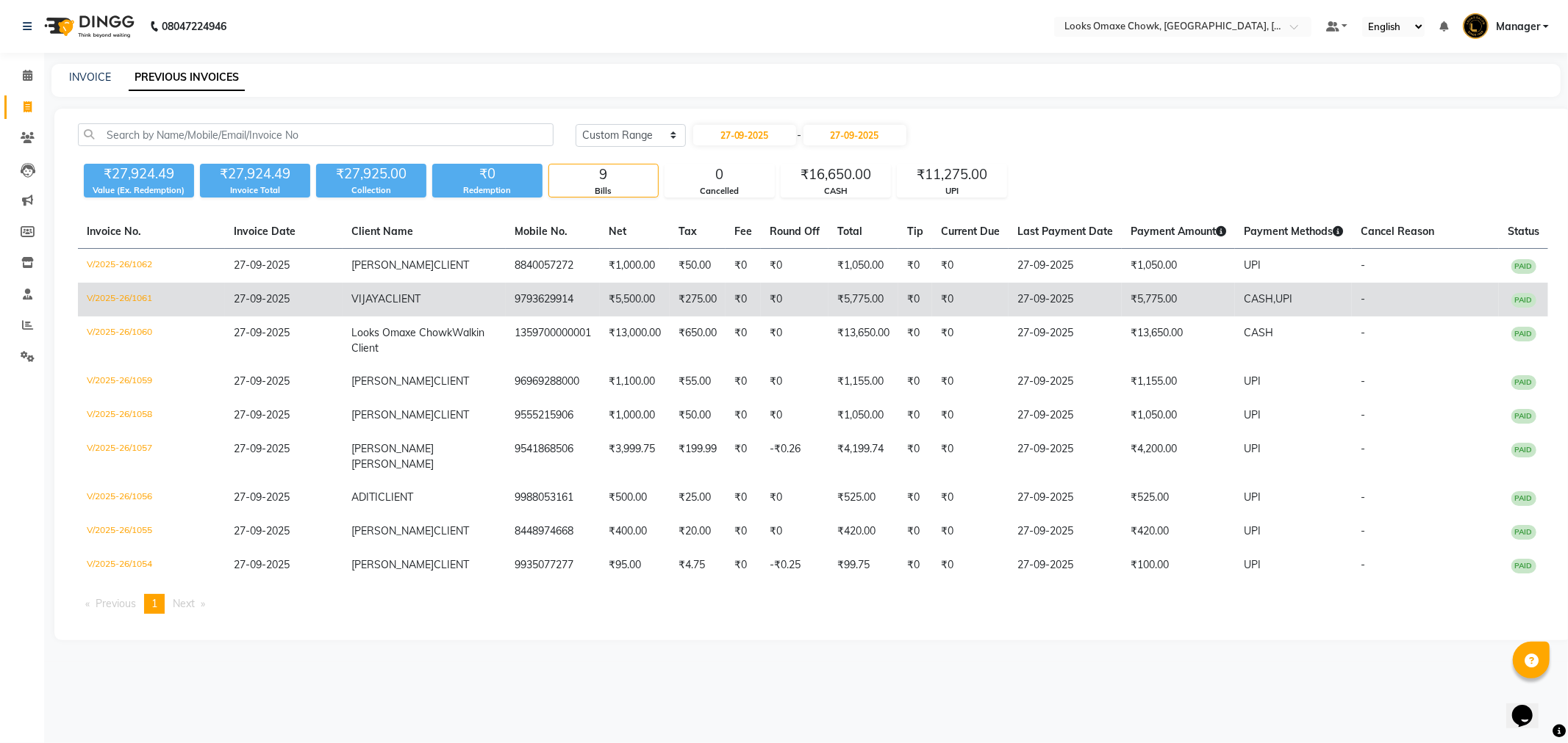
click at [1215, 306] on td "₹5,775.00" at bounding box center [1178, 300] width 114 height 34
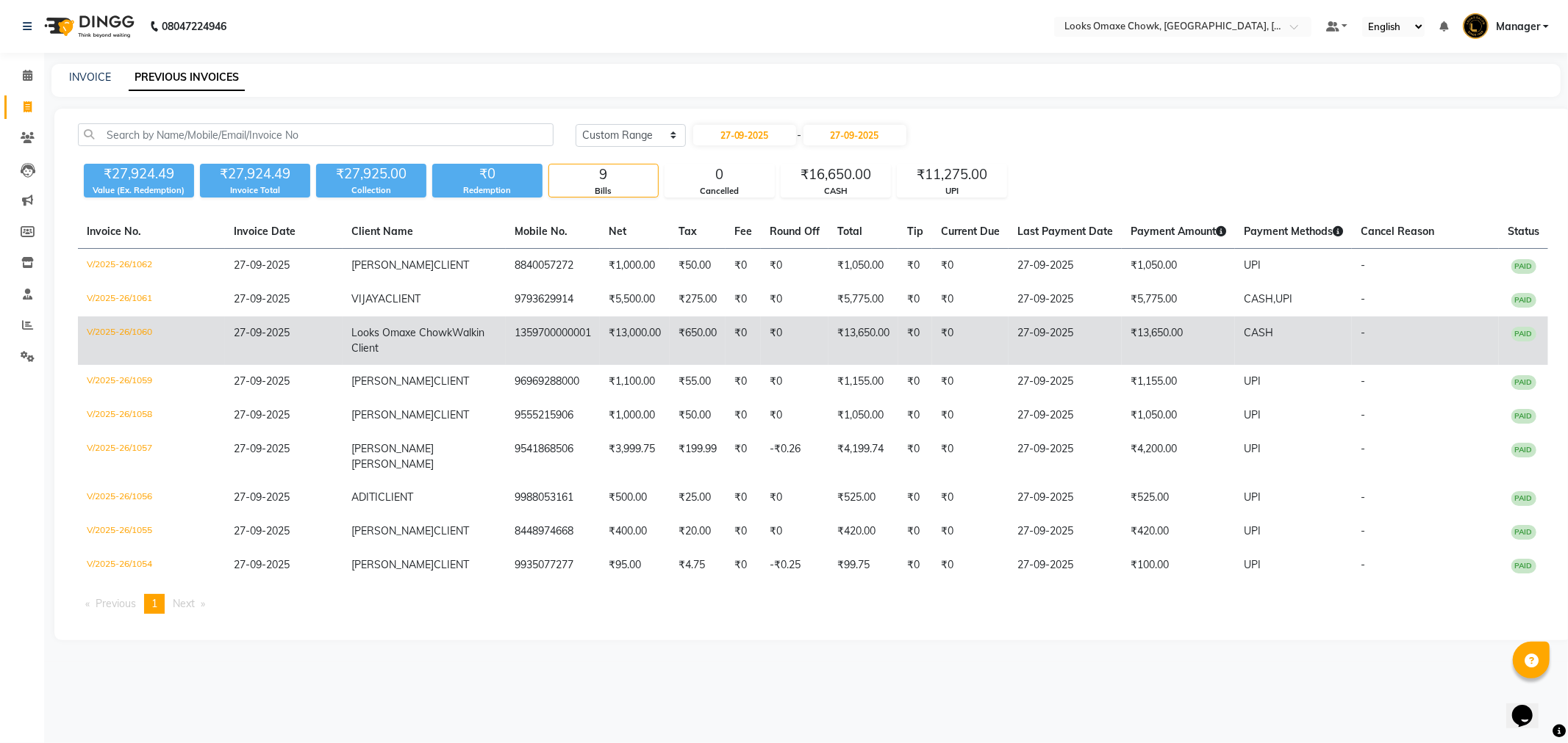
click at [1177, 334] on td "₹13,650.00" at bounding box center [1178, 340] width 114 height 49
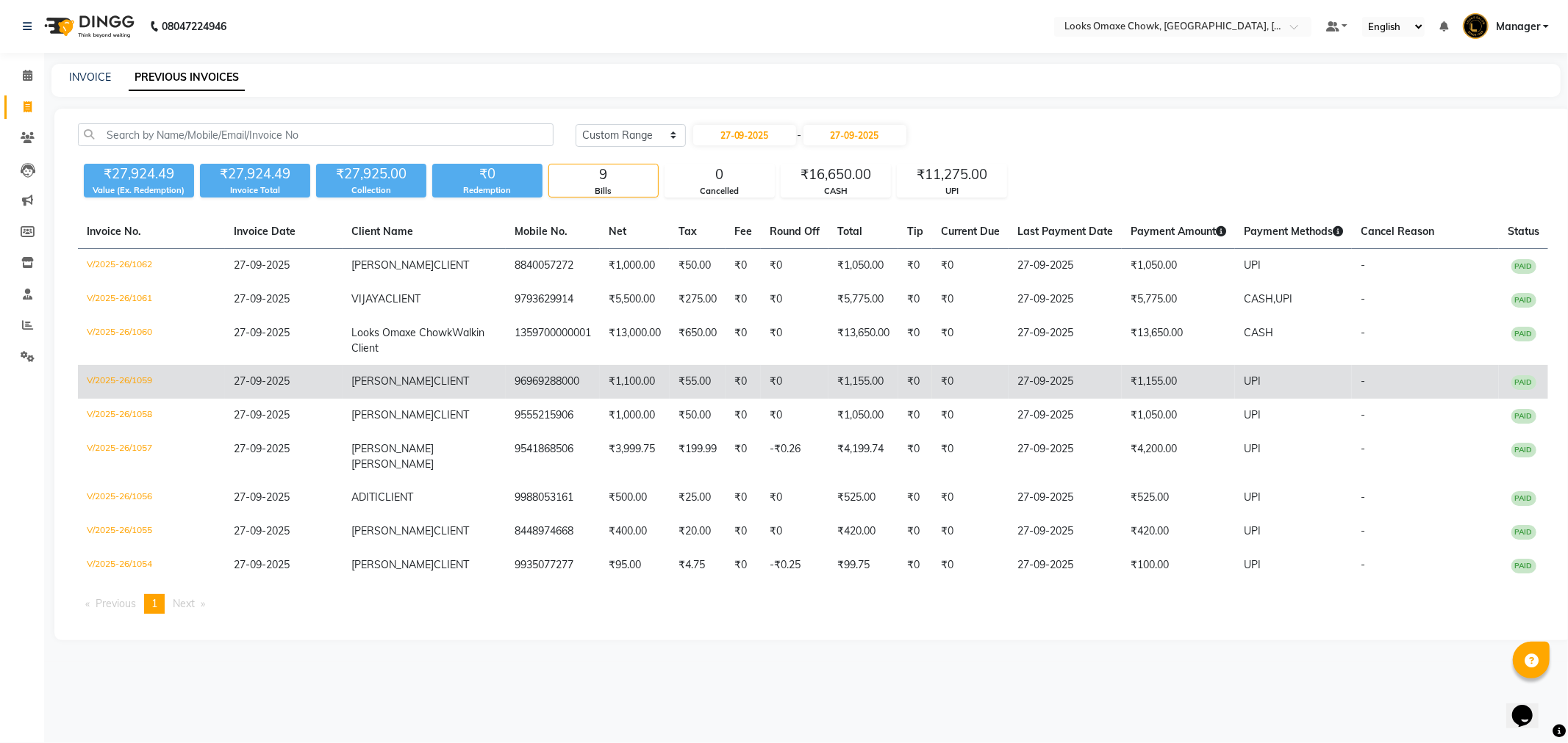
click at [1124, 378] on td "₹1,155.00" at bounding box center [1178, 382] width 114 height 34
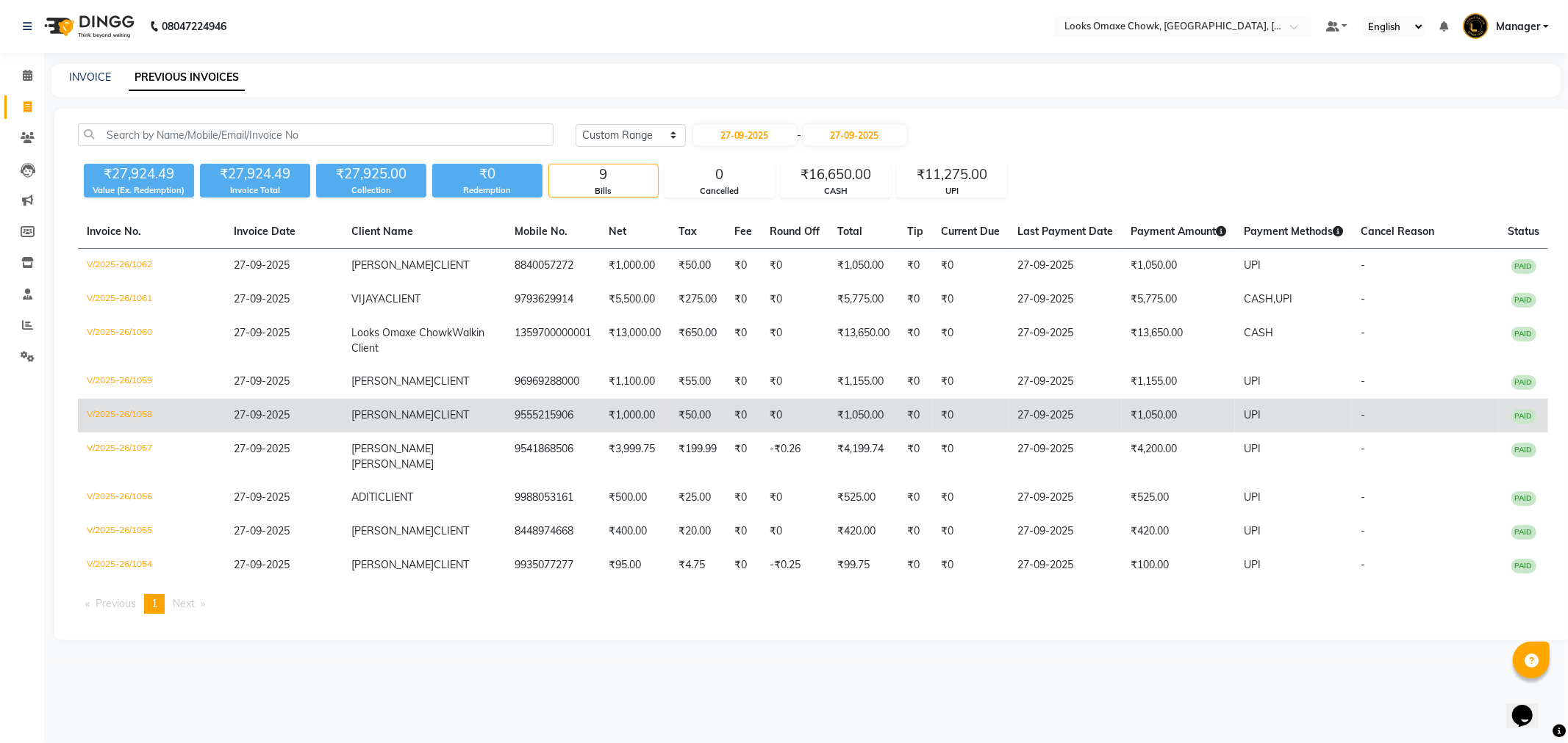
click at [1142, 419] on td "₹1,050.00" at bounding box center [1178, 416] width 114 height 34
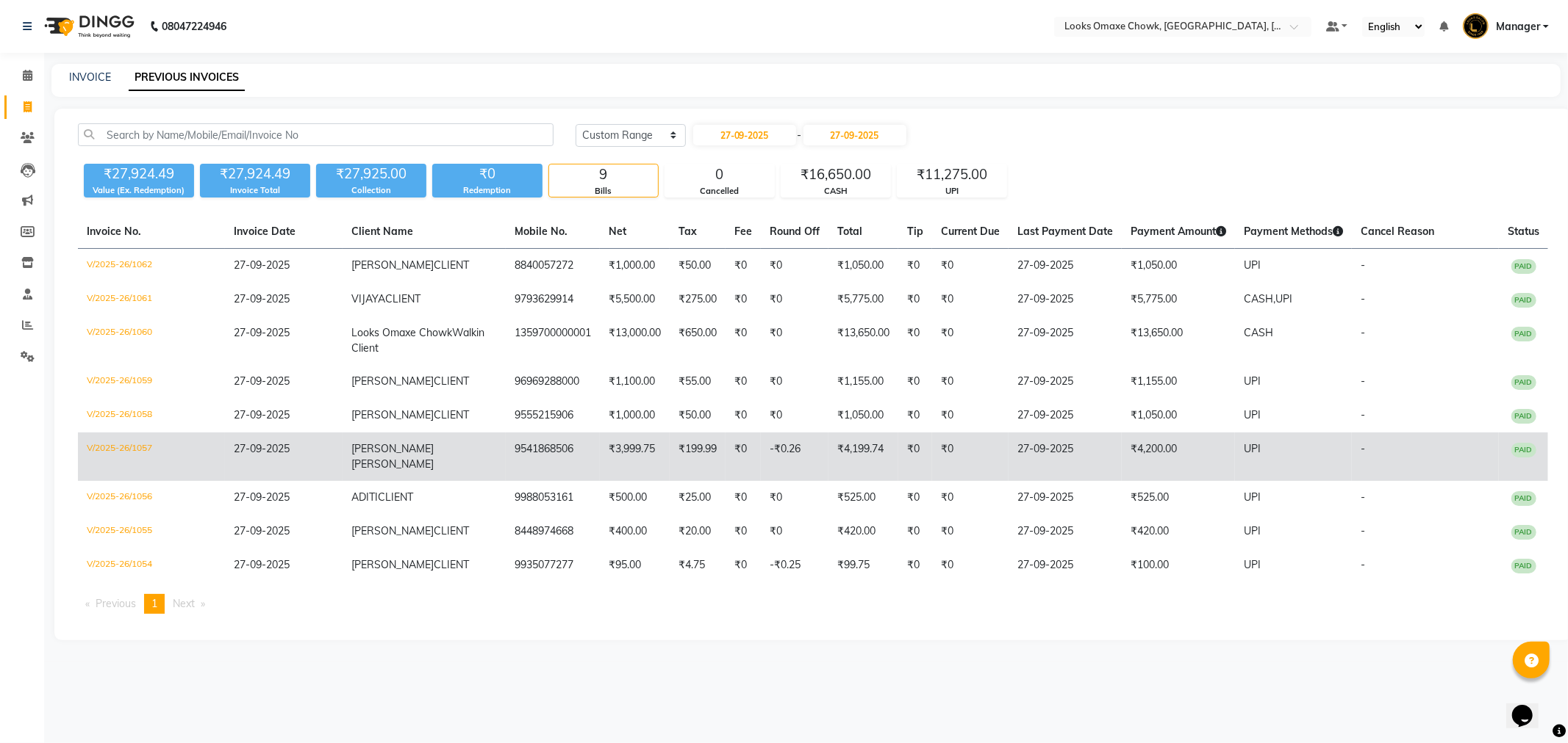
click at [1090, 451] on td "27-09-2025" at bounding box center [1064, 456] width 114 height 49
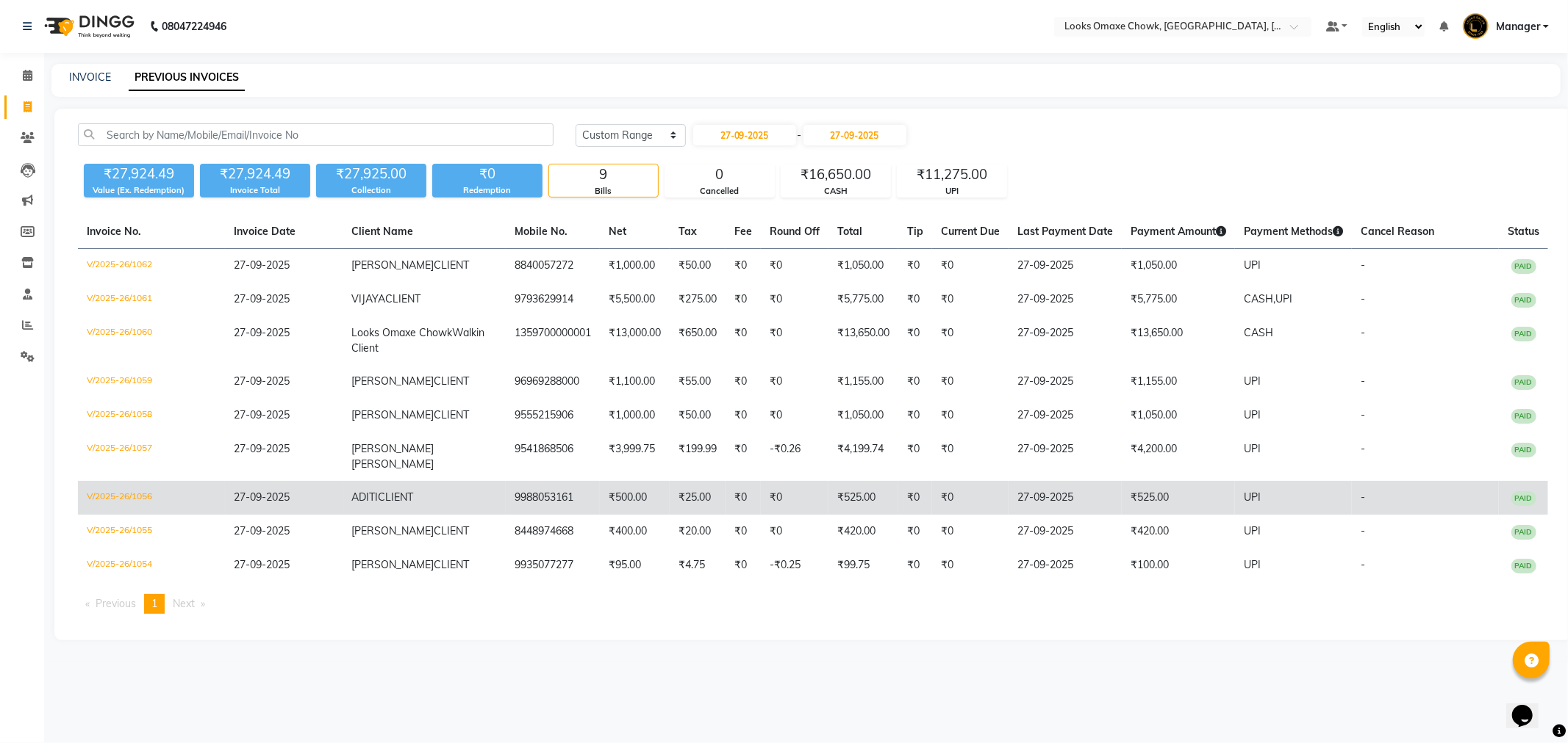
click at [1151, 481] on td "₹525.00" at bounding box center [1178, 498] width 114 height 34
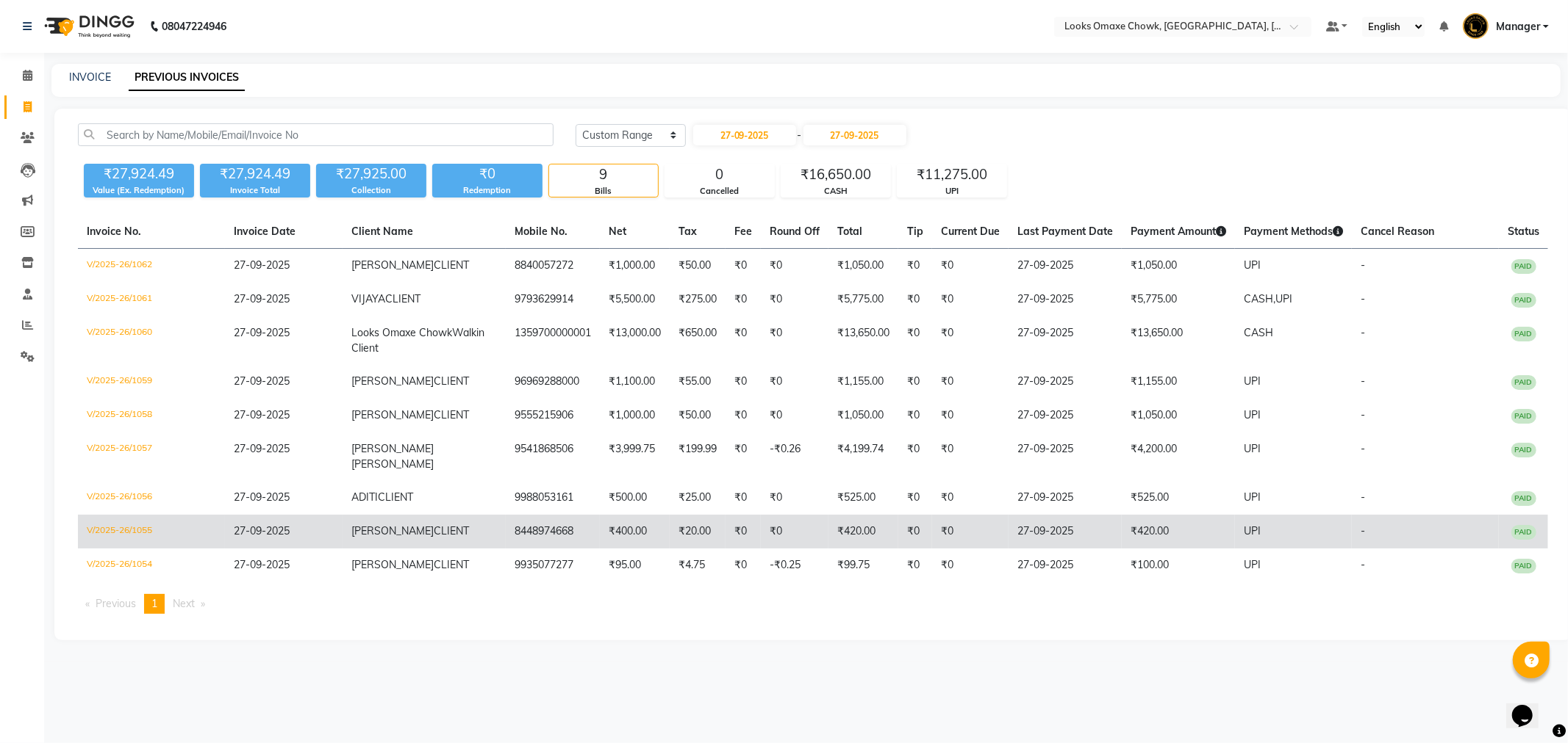
click at [1070, 515] on td "27-09-2025" at bounding box center [1064, 532] width 114 height 34
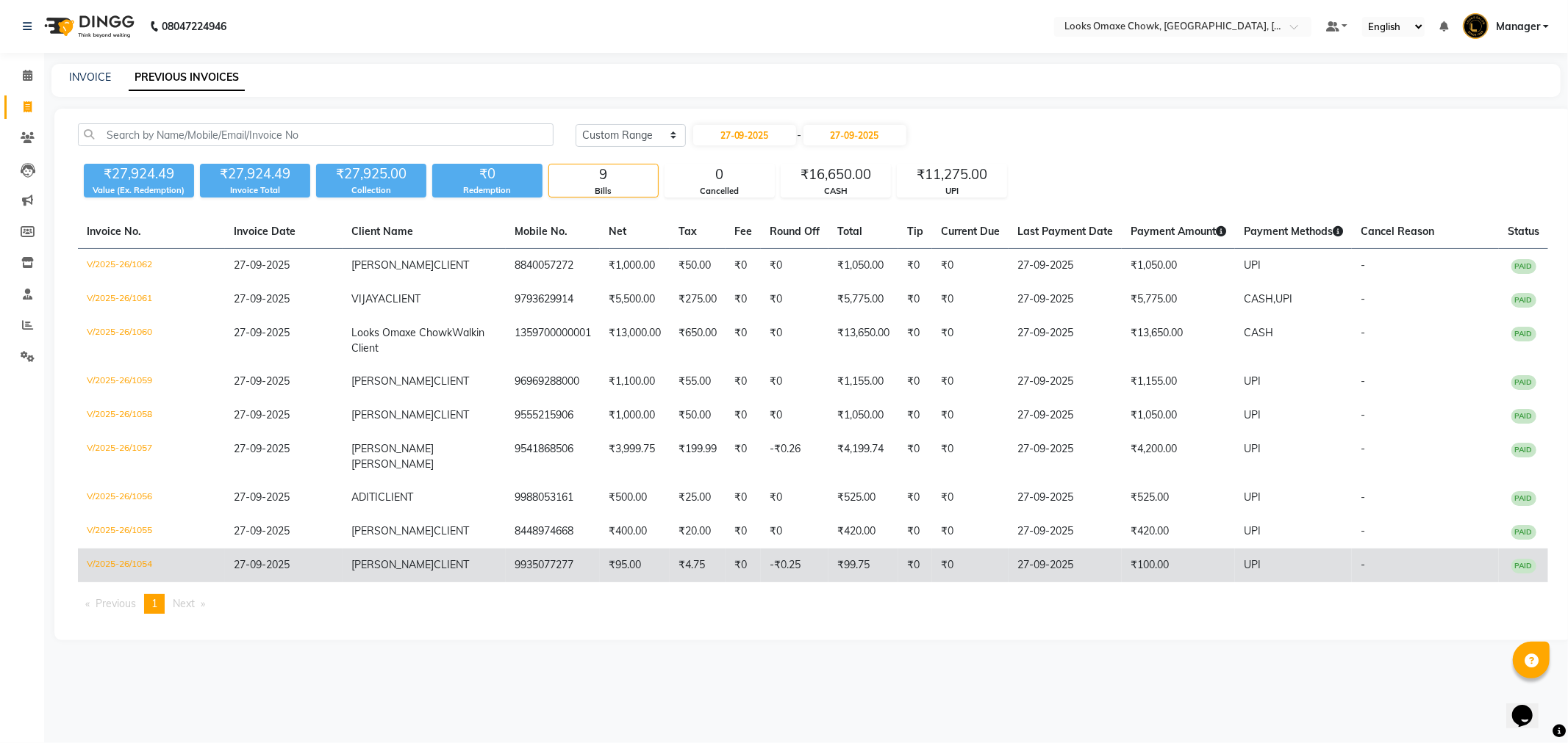
click at [1023, 549] on td "27-09-2025" at bounding box center [1064, 566] width 114 height 34
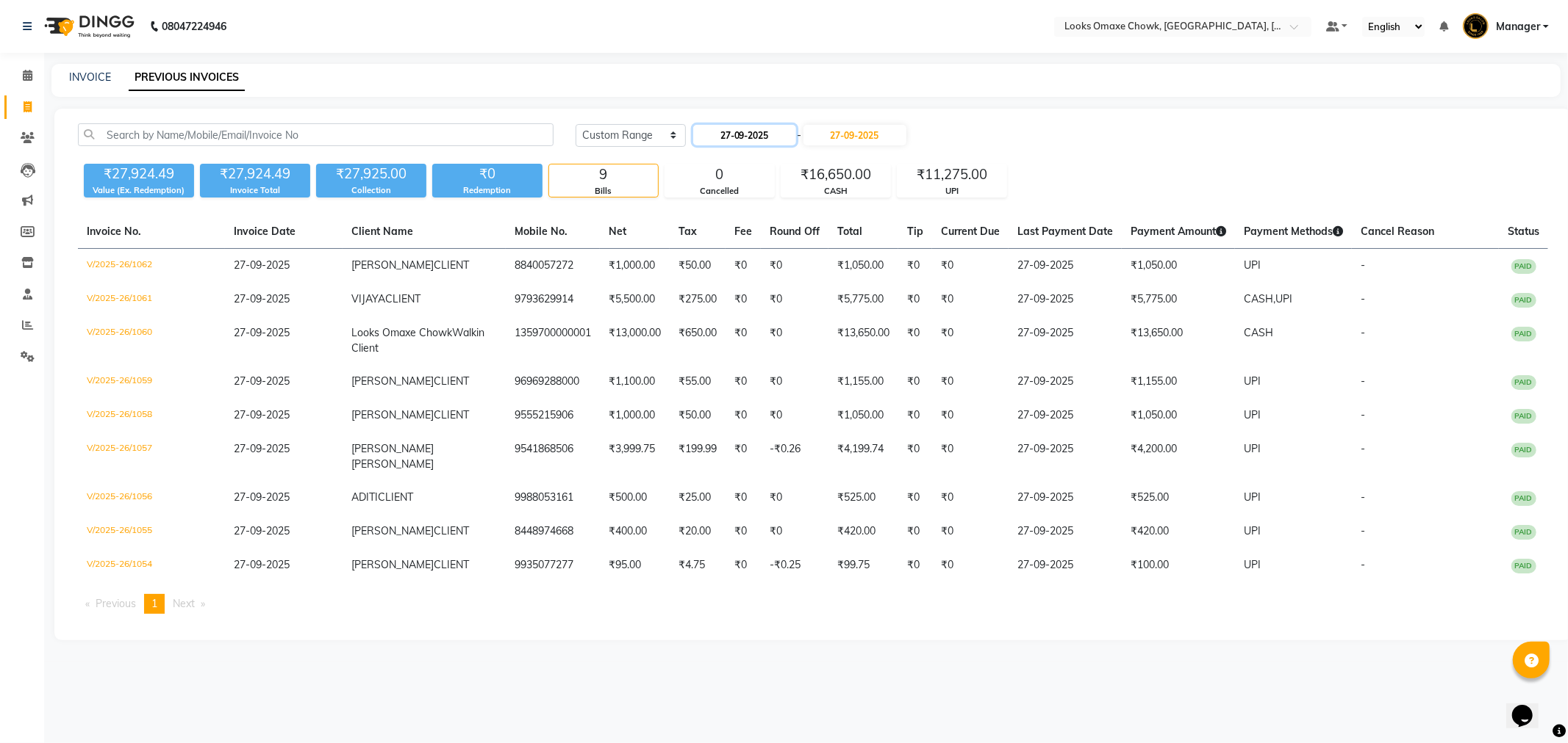
click at [770, 132] on input "27-09-2025" at bounding box center [744, 135] width 103 height 20
select select "9"
select select "2025"
click at [846, 277] on div "28" at bounding box center [849, 281] width 24 height 24
type input "28-09-2025"
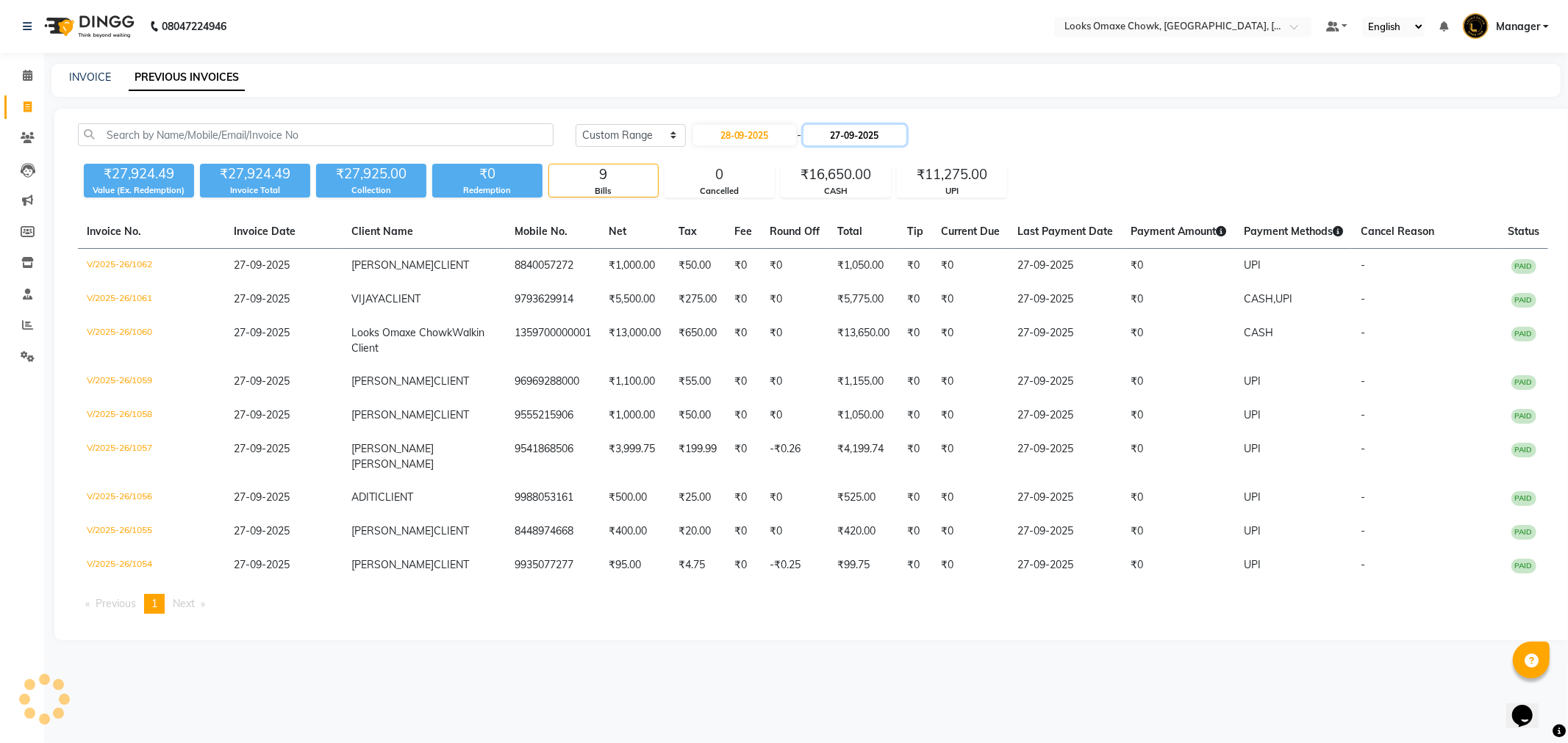
click at [856, 136] on input "27-09-2025" at bounding box center [854, 135] width 103 height 20
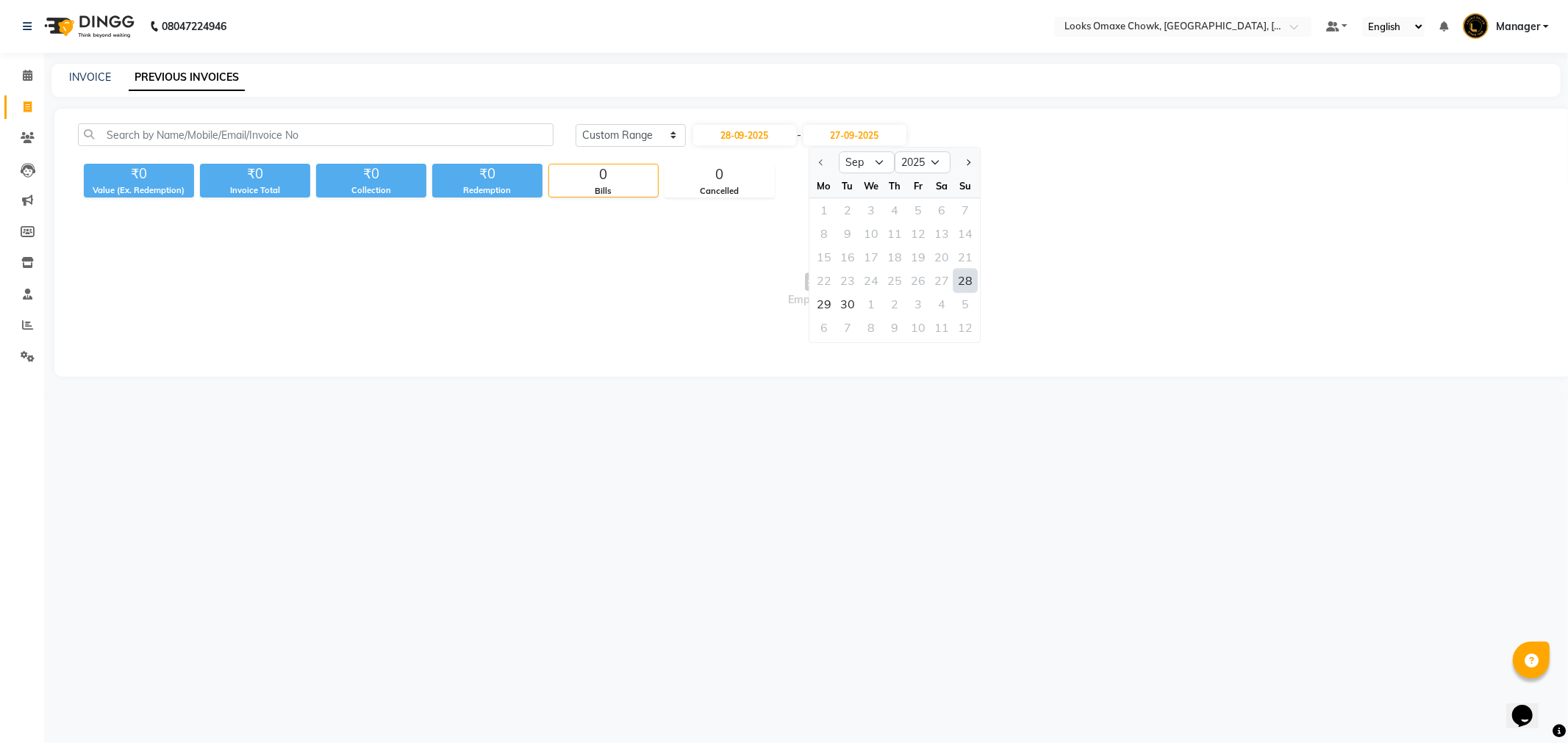
click at [965, 283] on div "28" at bounding box center [965, 281] width 24 height 24
type input "28-09-2025"
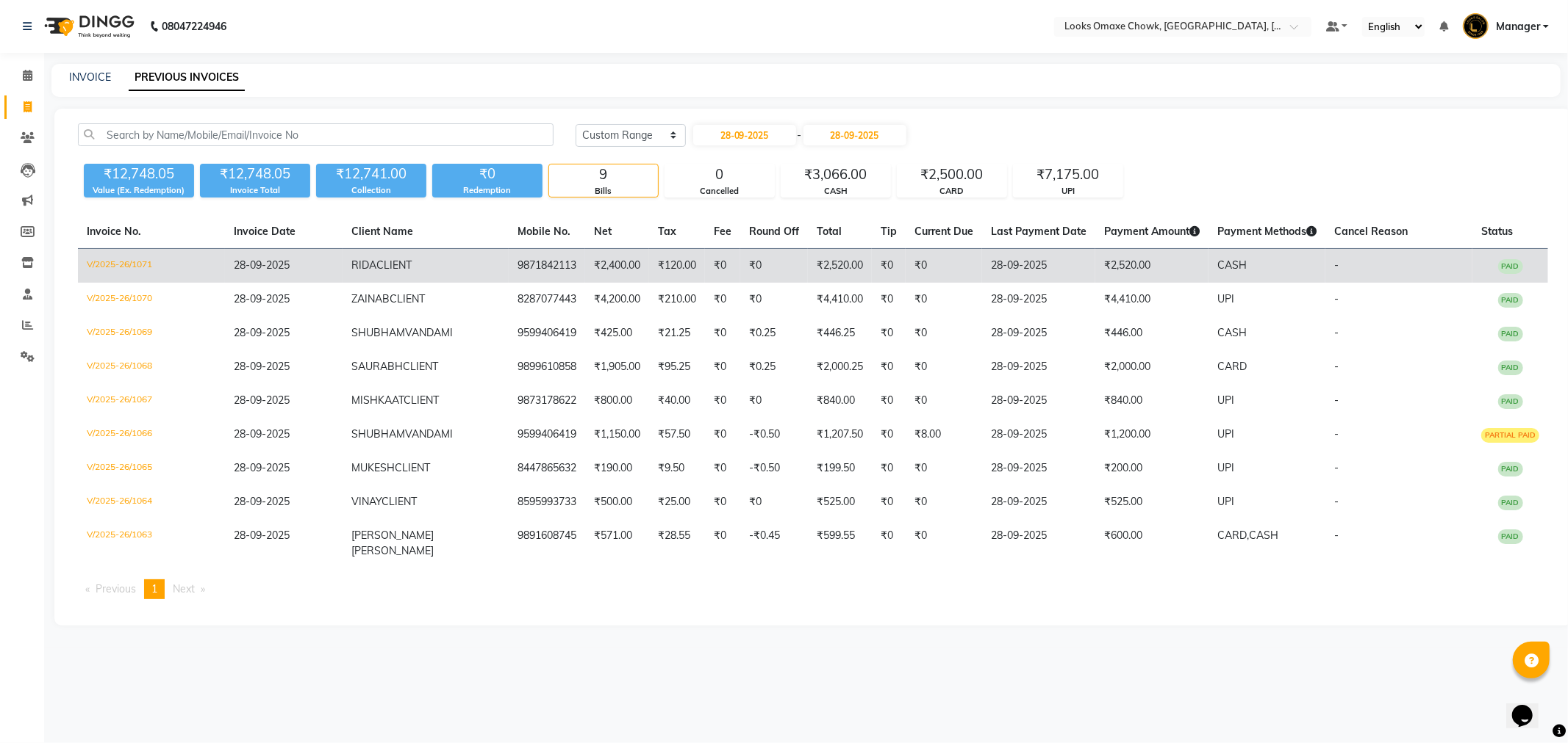
click at [1140, 262] on td "₹2,520.00" at bounding box center [1151, 266] width 114 height 34
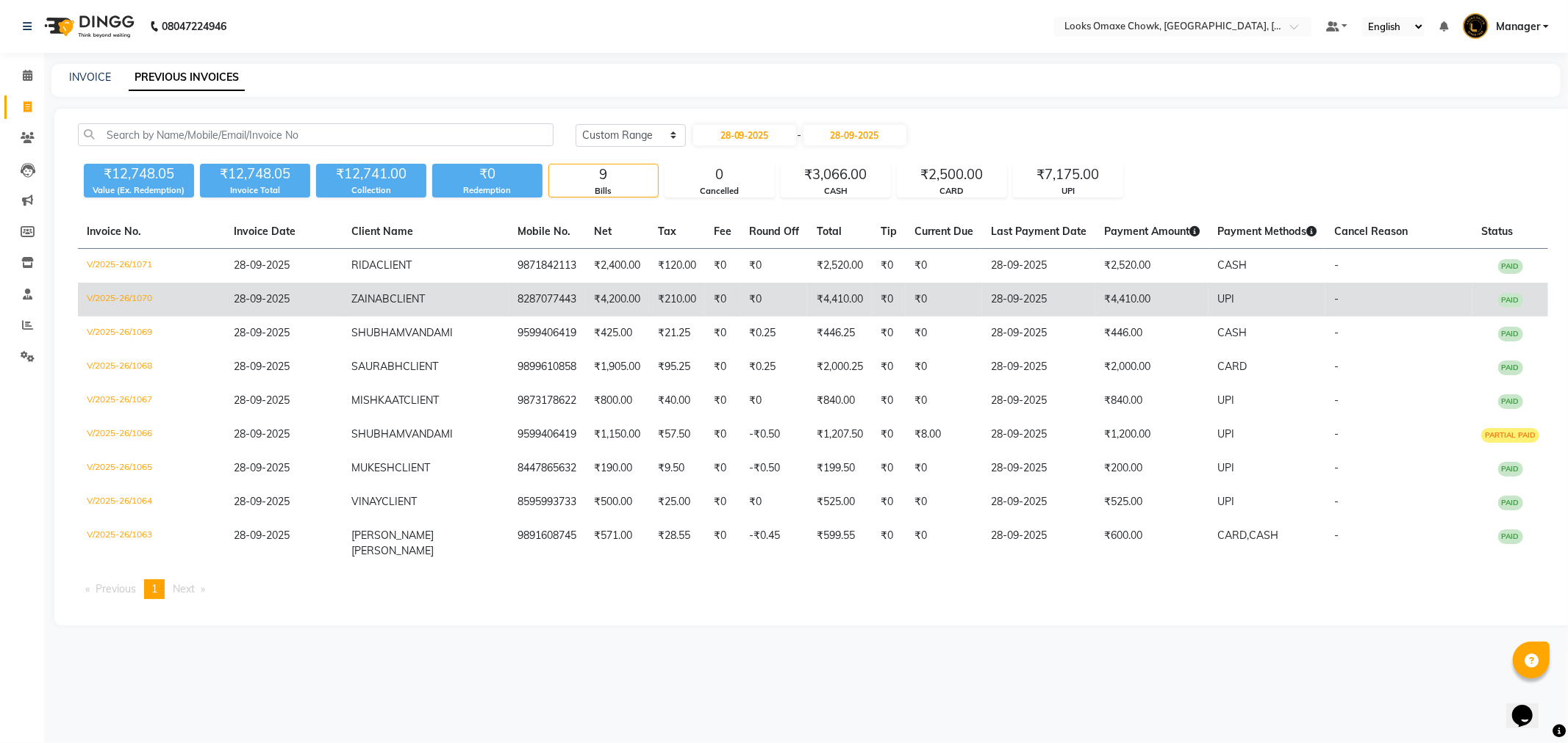
click at [1095, 299] on td "₹4,410.00" at bounding box center [1151, 300] width 114 height 34
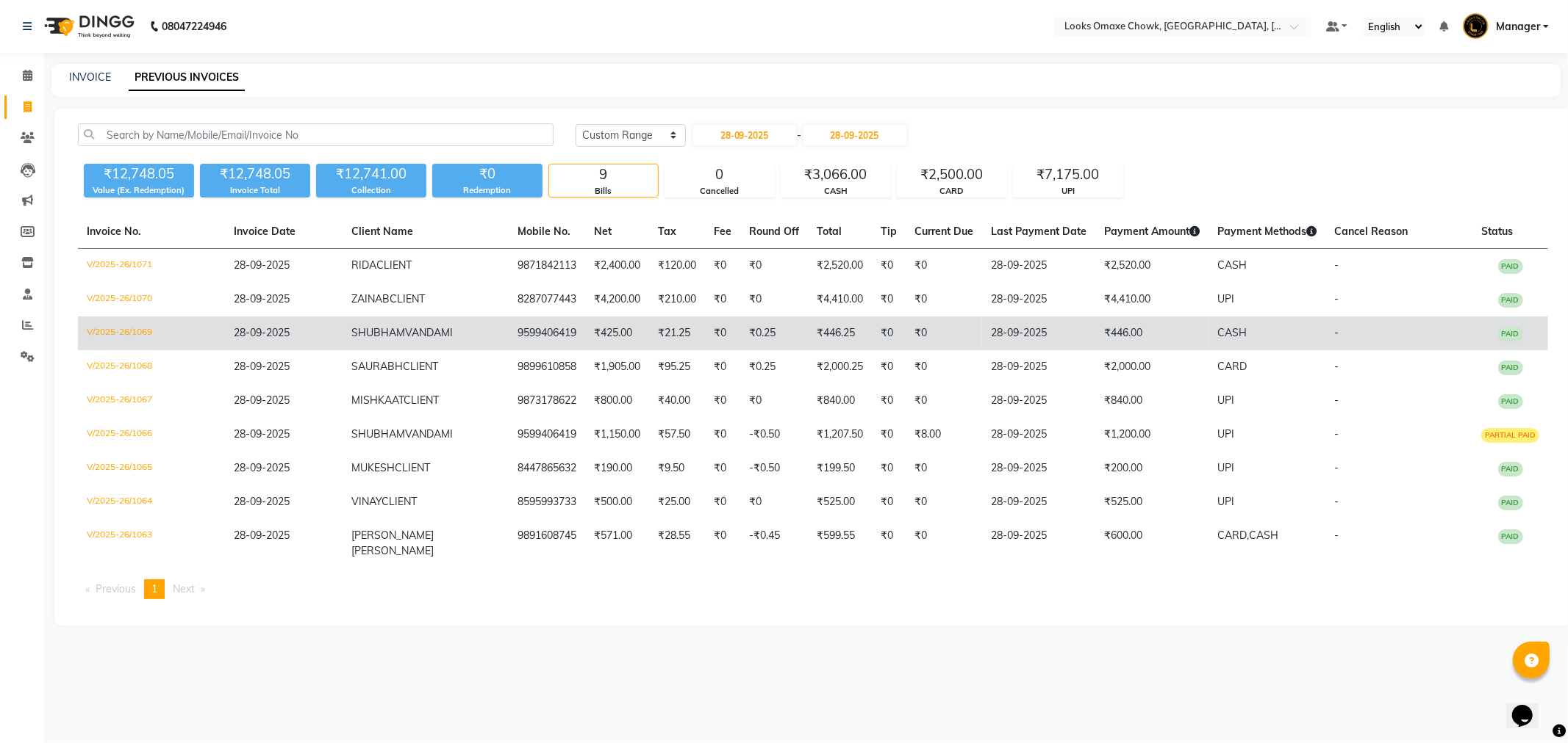
click at [1128, 328] on td "₹446.00" at bounding box center [1151, 334] width 114 height 34
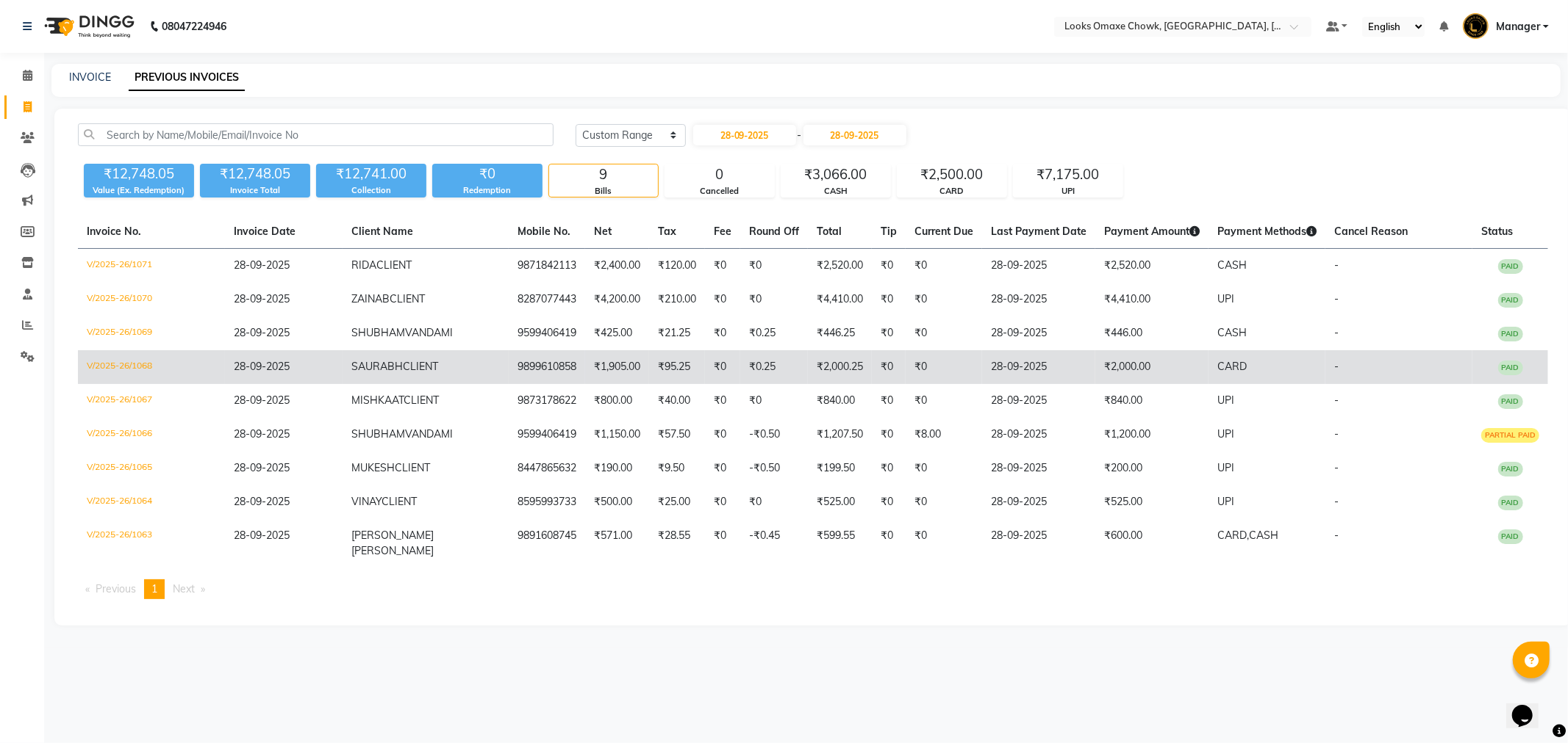
click at [1144, 371] on td "₹2,000.00" at bounding box center [1151, 368] width 114 height 34
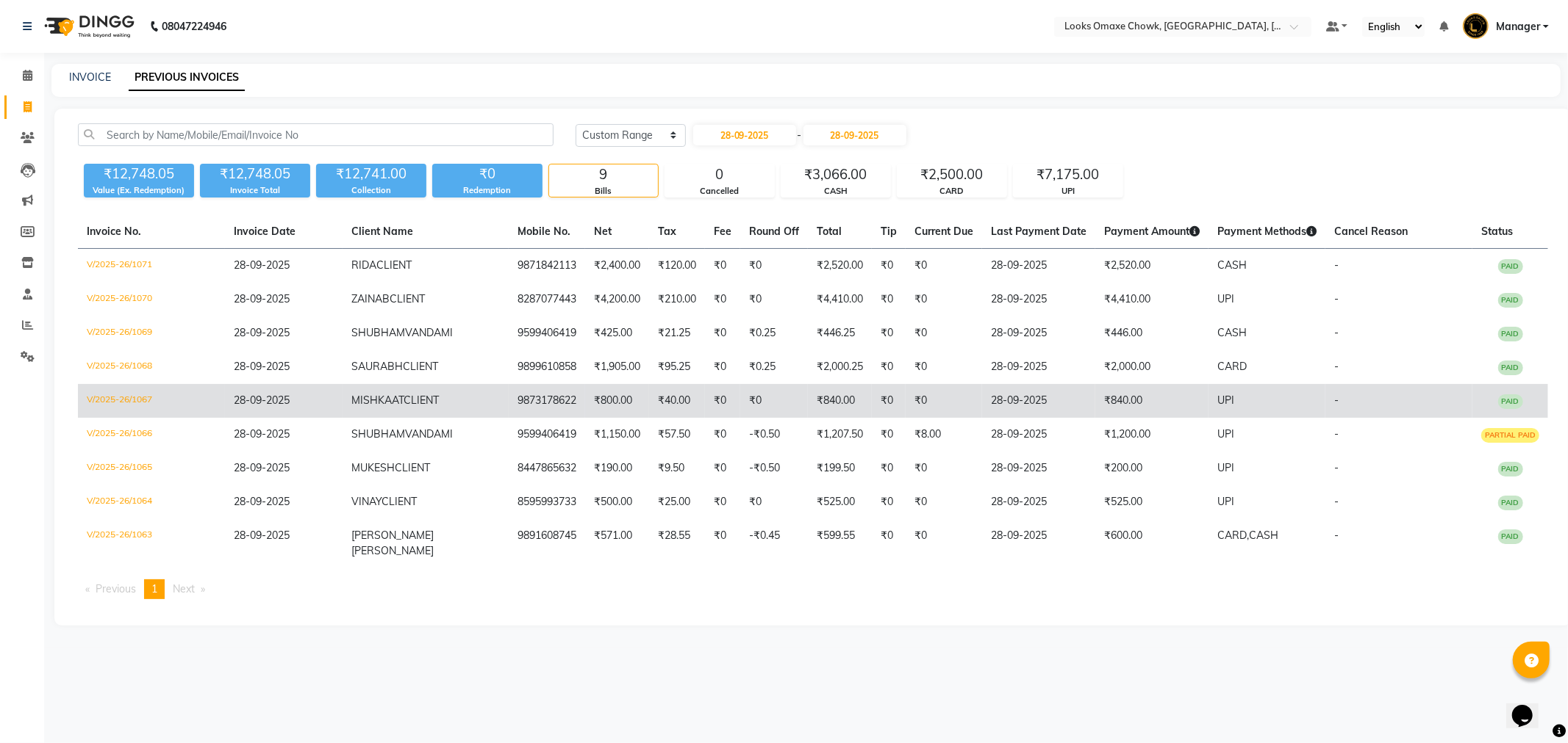
click at [1095, 404] on td "₹840.00" at bounding box center [1151, 401] width 114 height 34
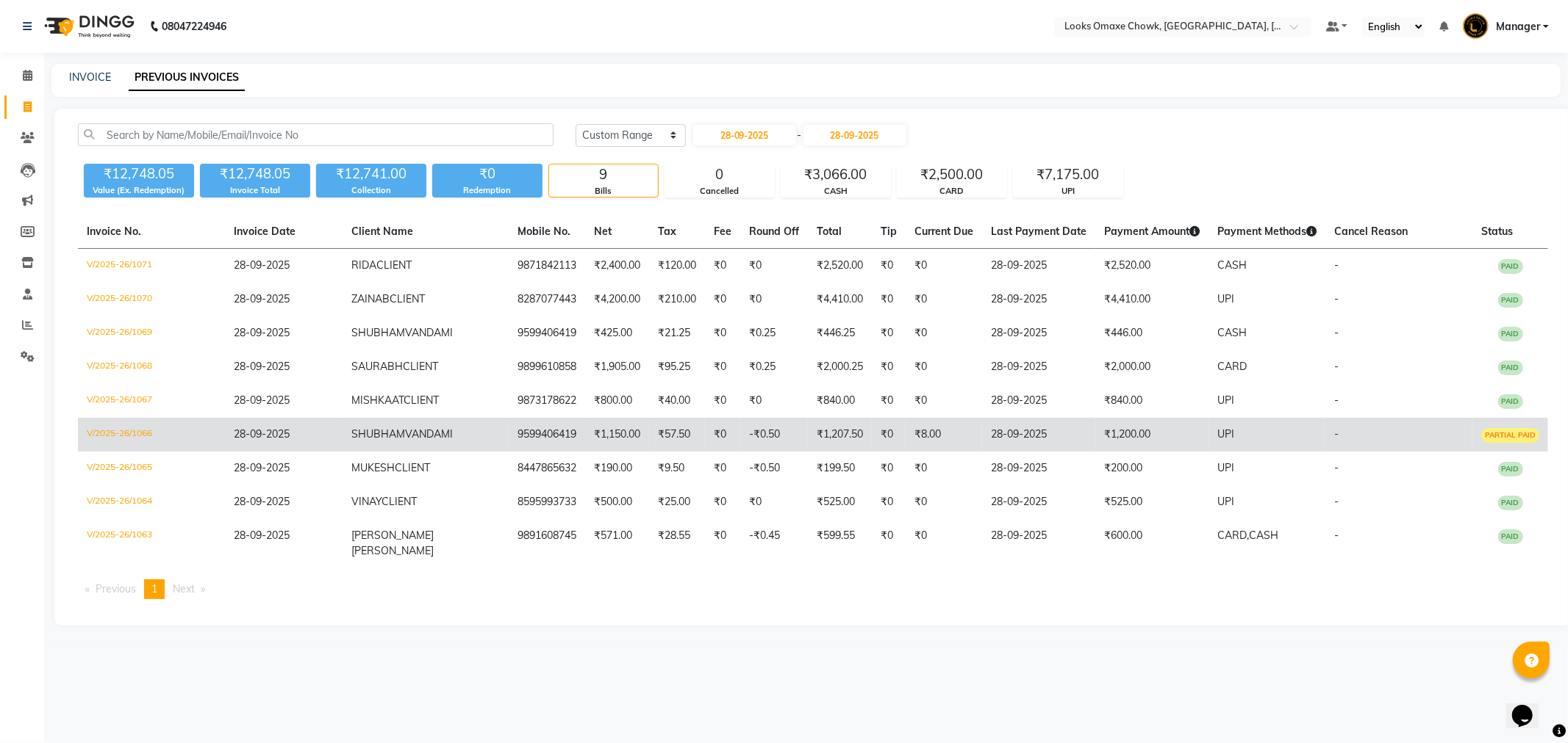
click at [1217, 438] on span "UPI" at bounding box center [1226, 433] width 17 height 13
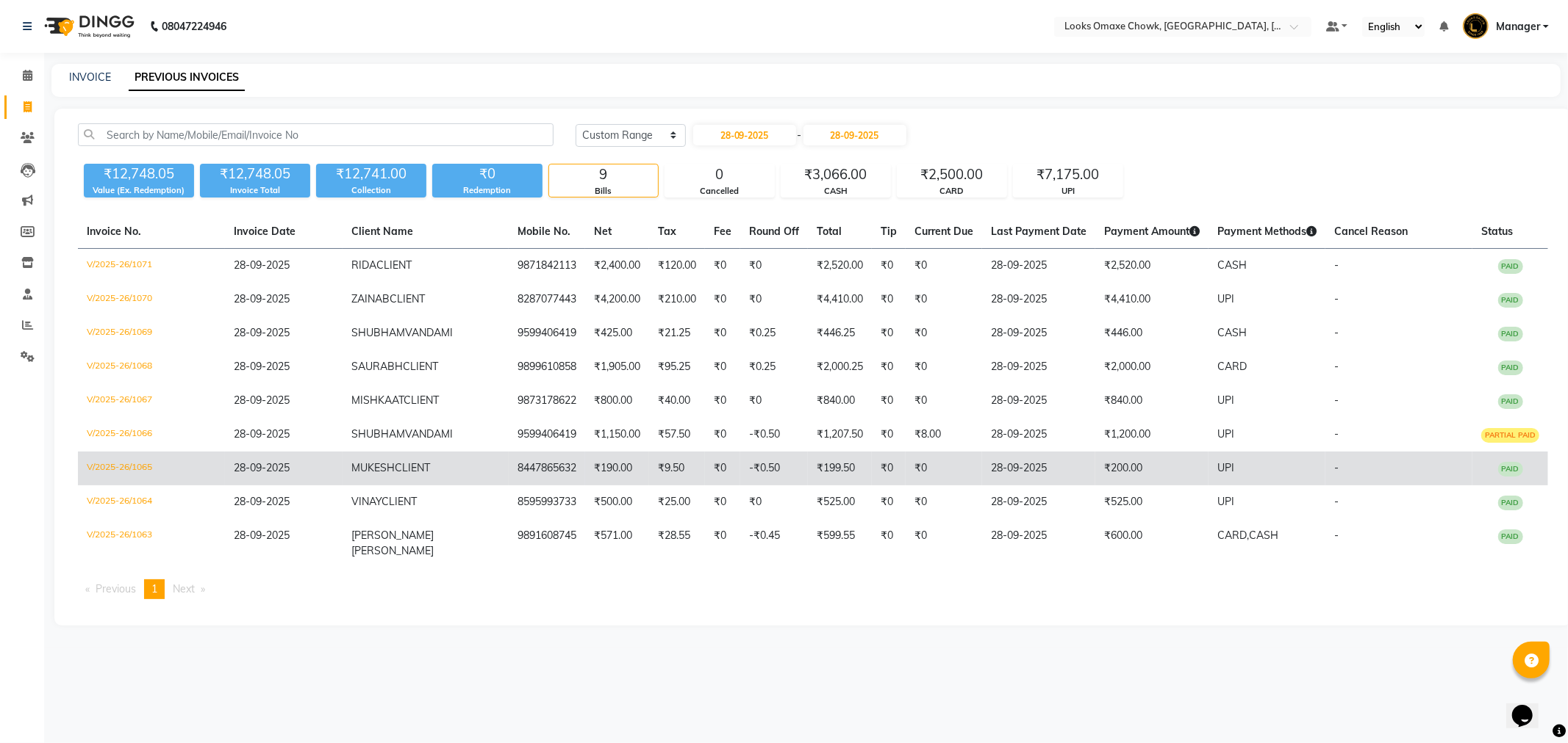
click at [1224, 470] on td "UPI" at bounding box center [1267, 469] width 117 height 34
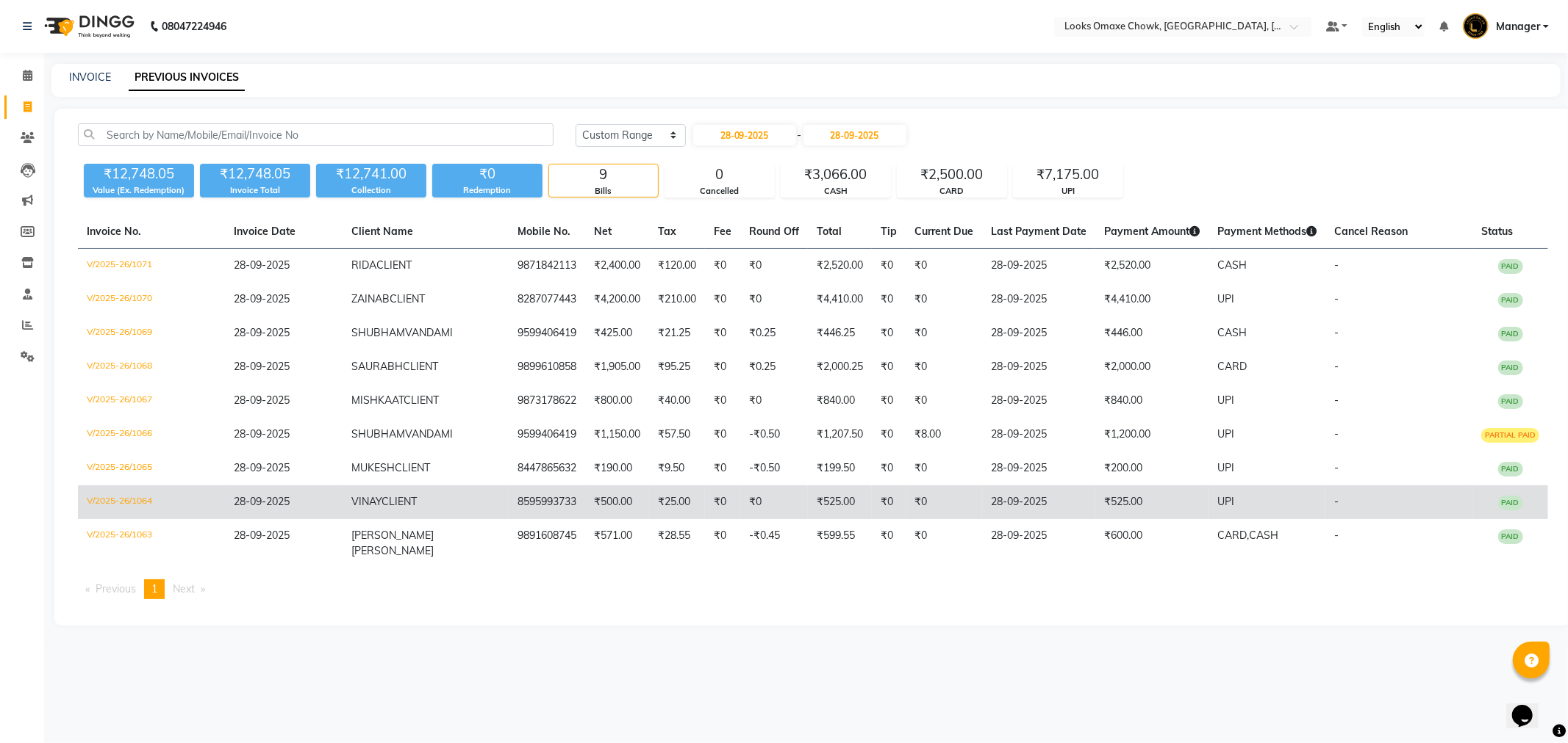
click at [1220, 510] on td "UPI" at bounding box center [1267, 502] width 117 height 34
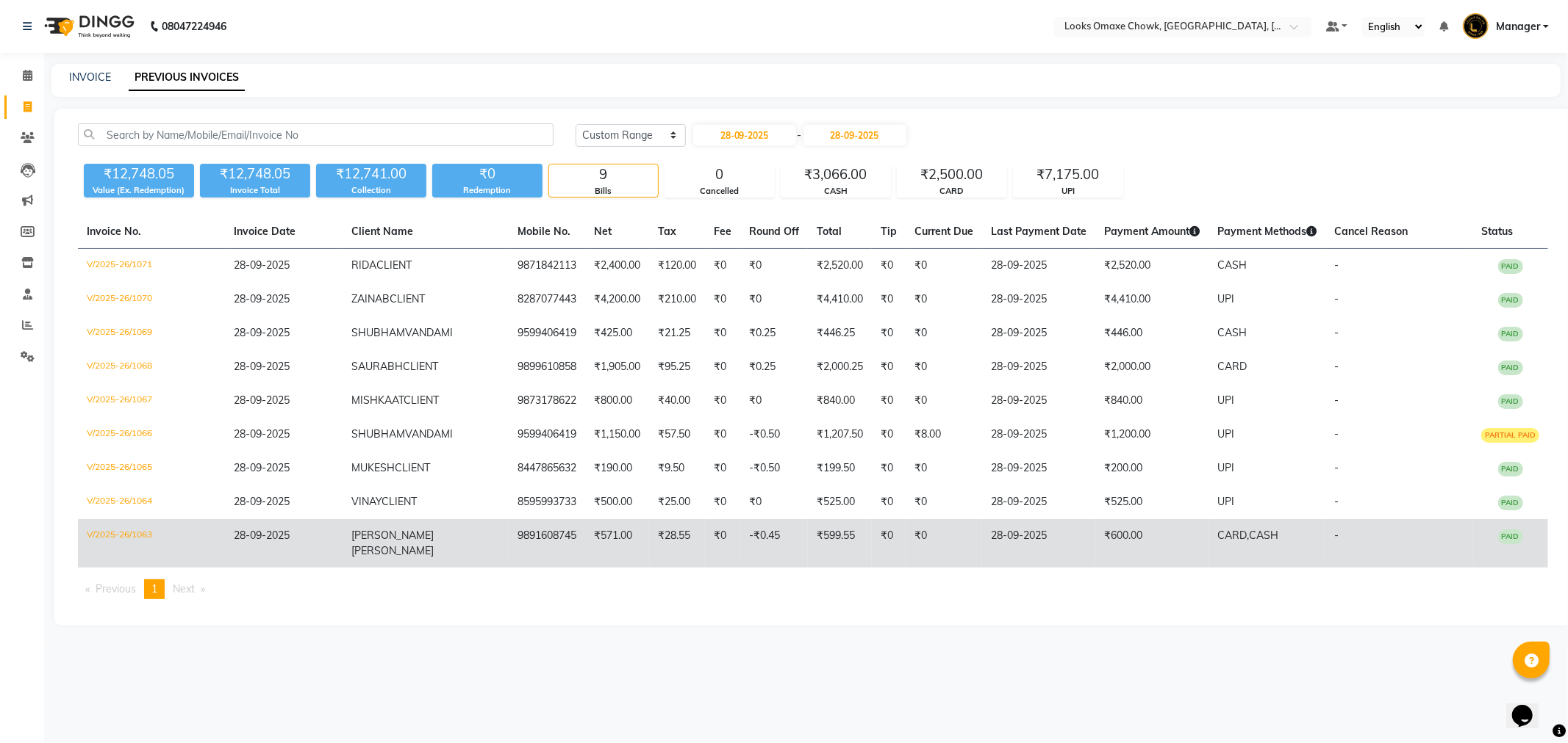
click at [1134, 540] on td "₹600.00" at bounding box center [1151, 543] width 114 height 49
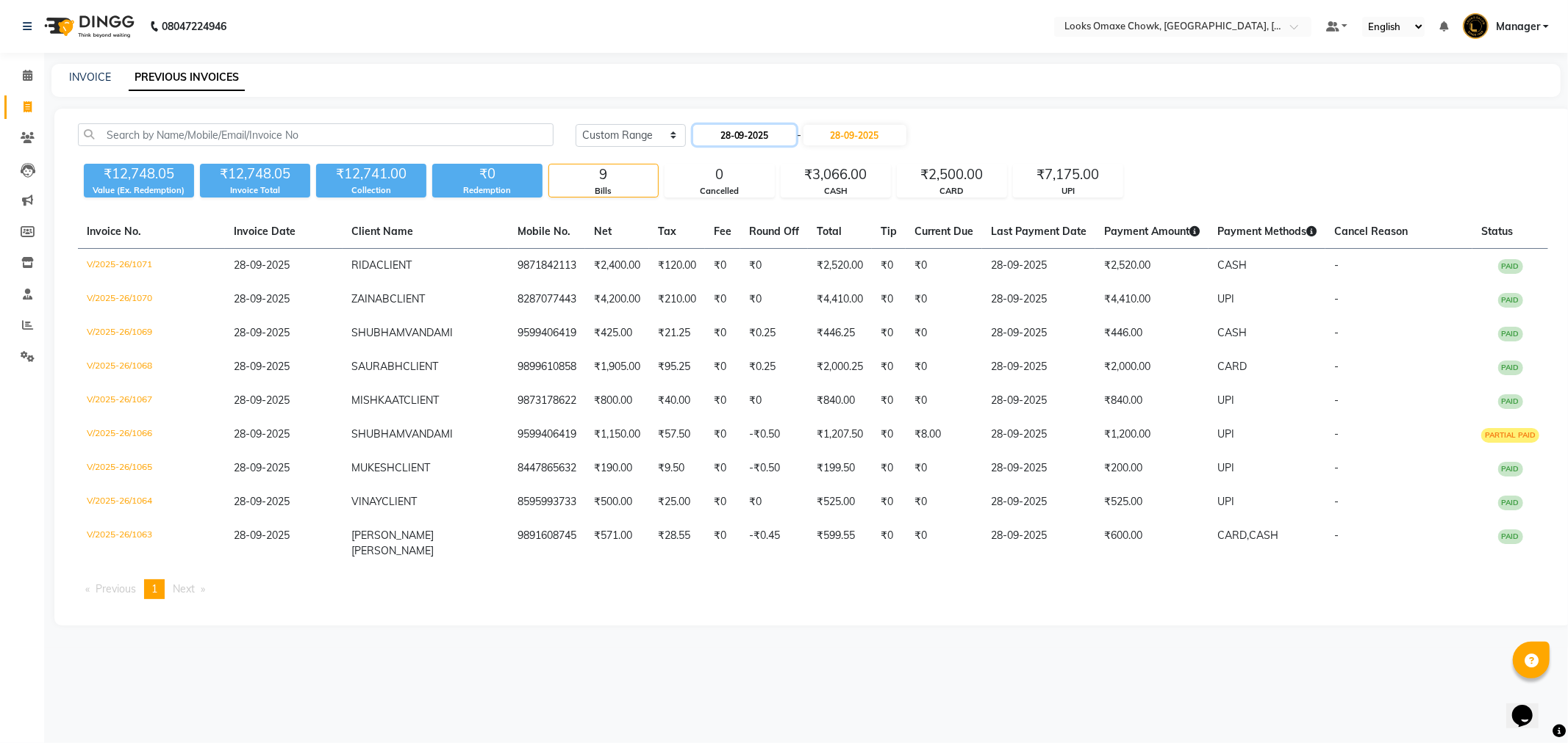
click at [753, 136] on input "28-09-2025" at bounding box center [744, 135] width 103 height 20
select select "9"
select select "2025"
click at [708, 299] on div "29" at bounding box center [708, 305] width 24 height 24
type input "29-09-2025"
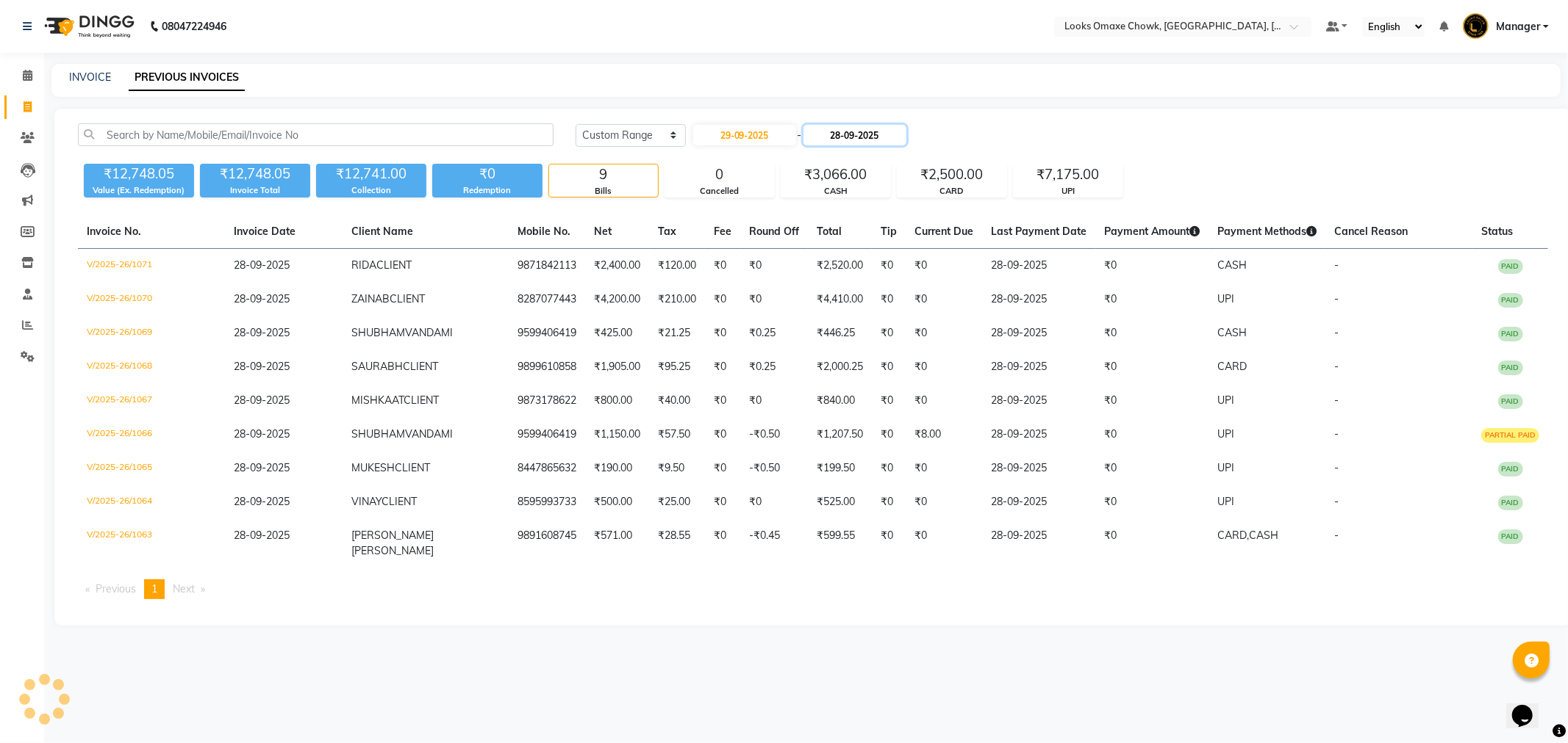
click at [860, 129] on input "28-09-2025" at bounding box center [854, 135] width 103 height 20
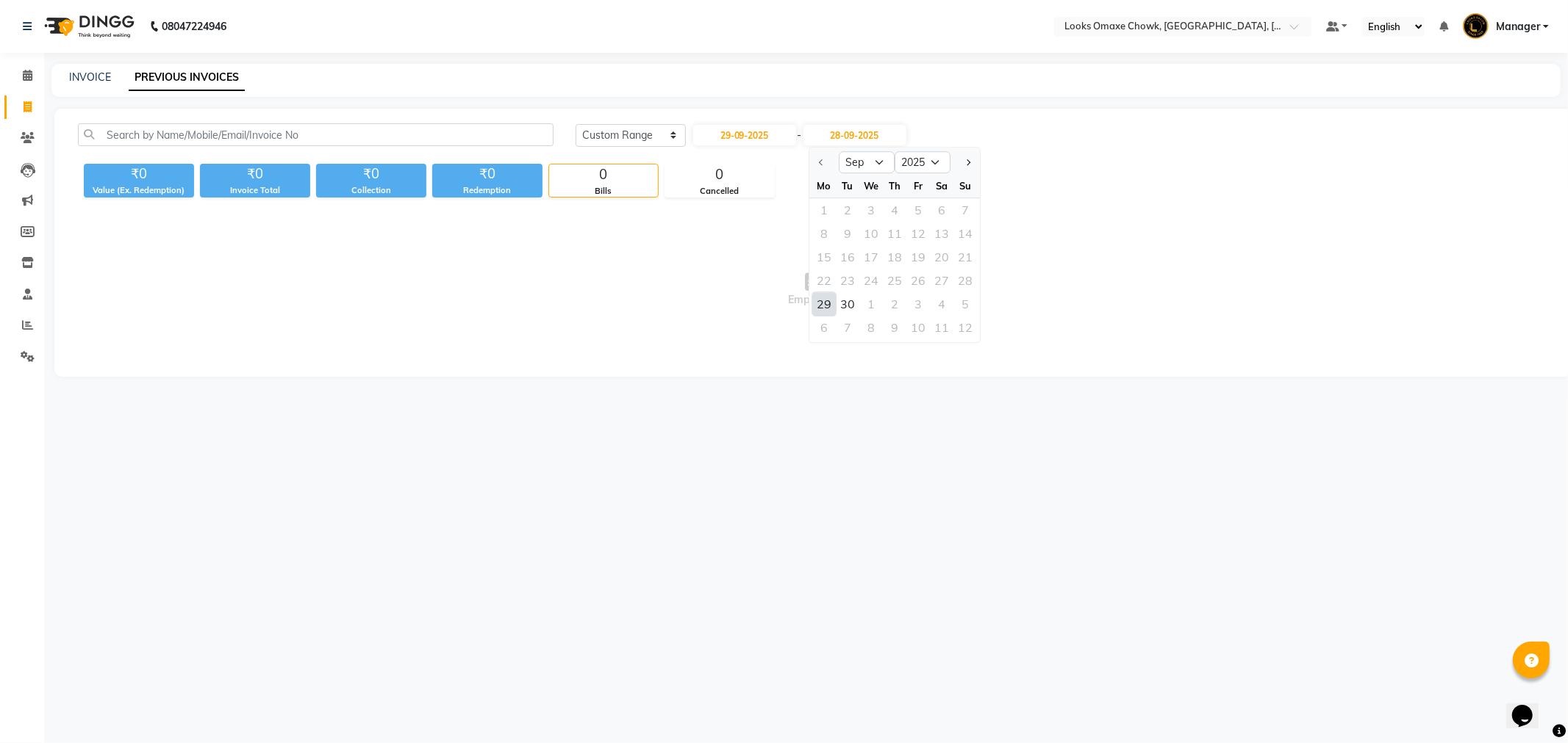
click at [813, 294] on div "29" at bounding box center [824, 305] width 24 height 24
type input "29-09-2025"
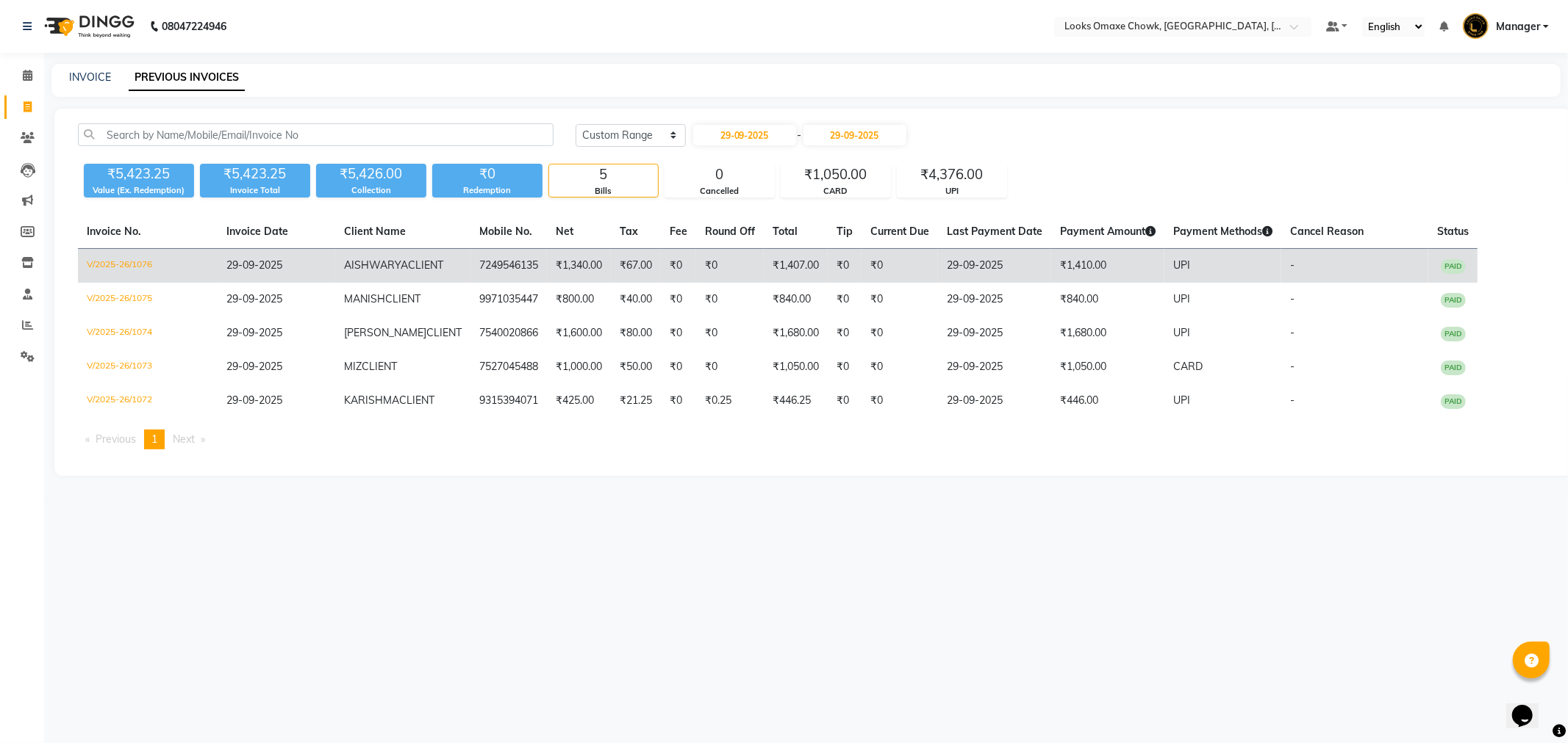
click at [1181, 261] on td "UPI" at bounding box center [1222, 266] width 117 height 34
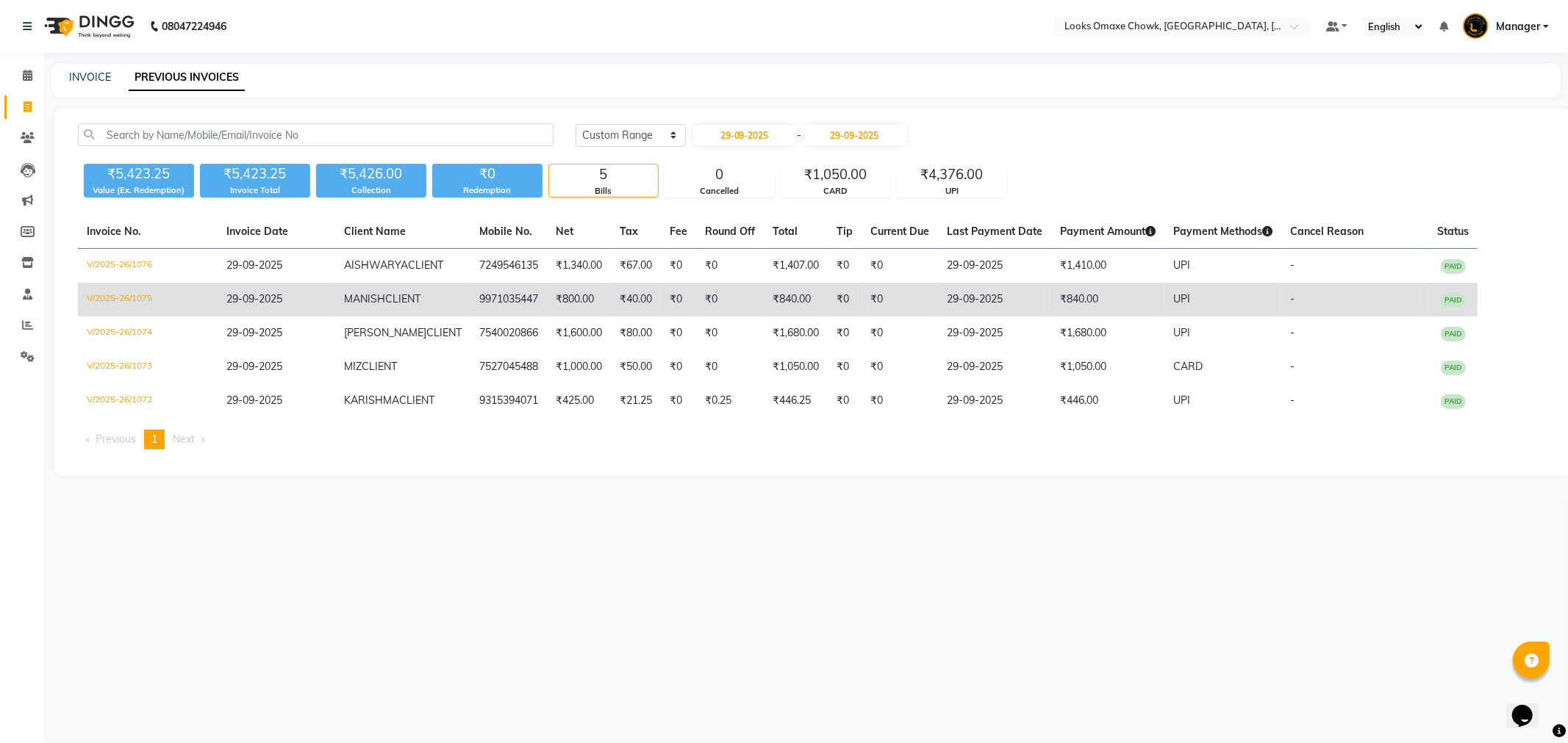
click at [1055, 301] on td "₹840.00" at bounding box center [1107, 300] width 114 height 34
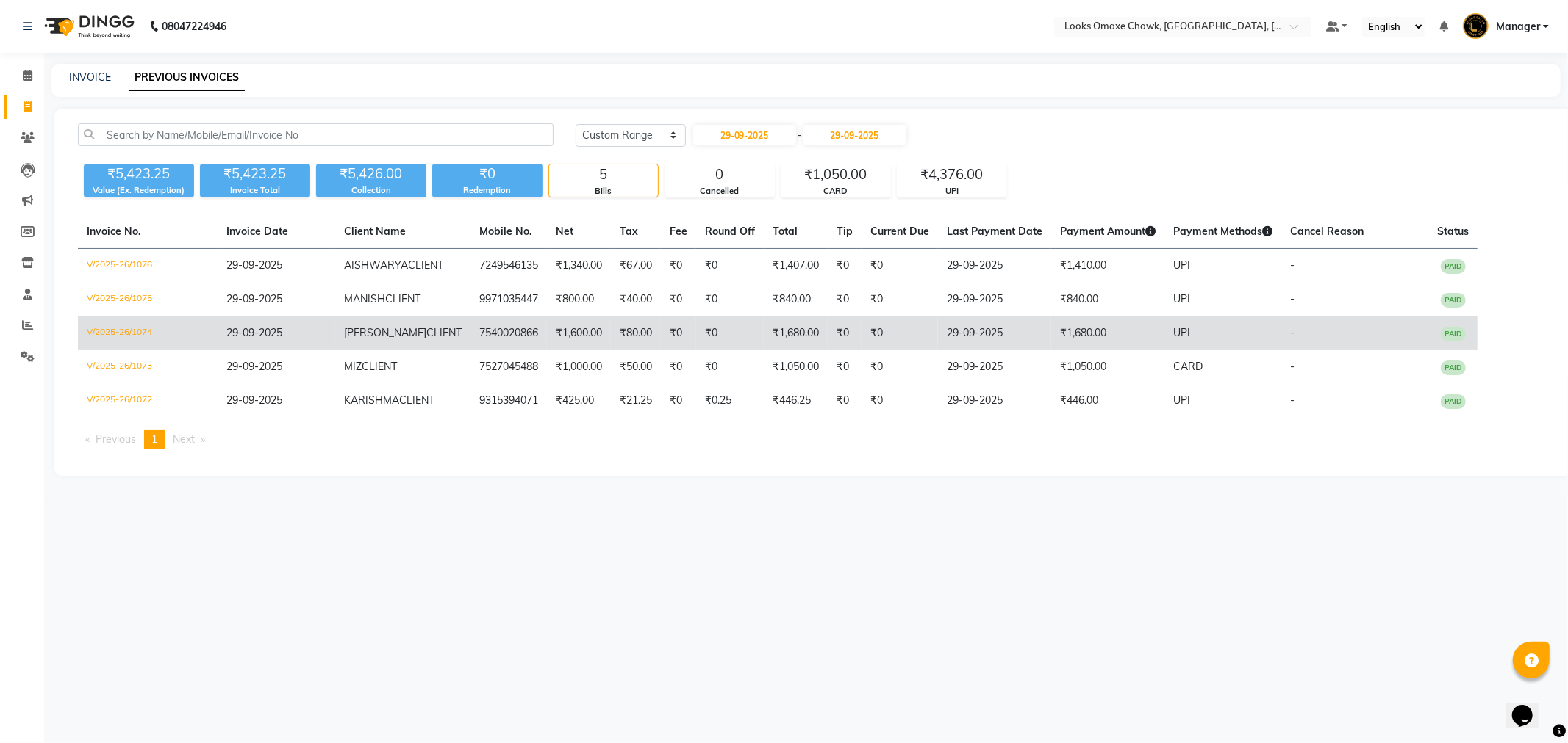
click at [1064, 327] on td "₹1,680.00" at bounding box center [1107, 334] width 114 height 34
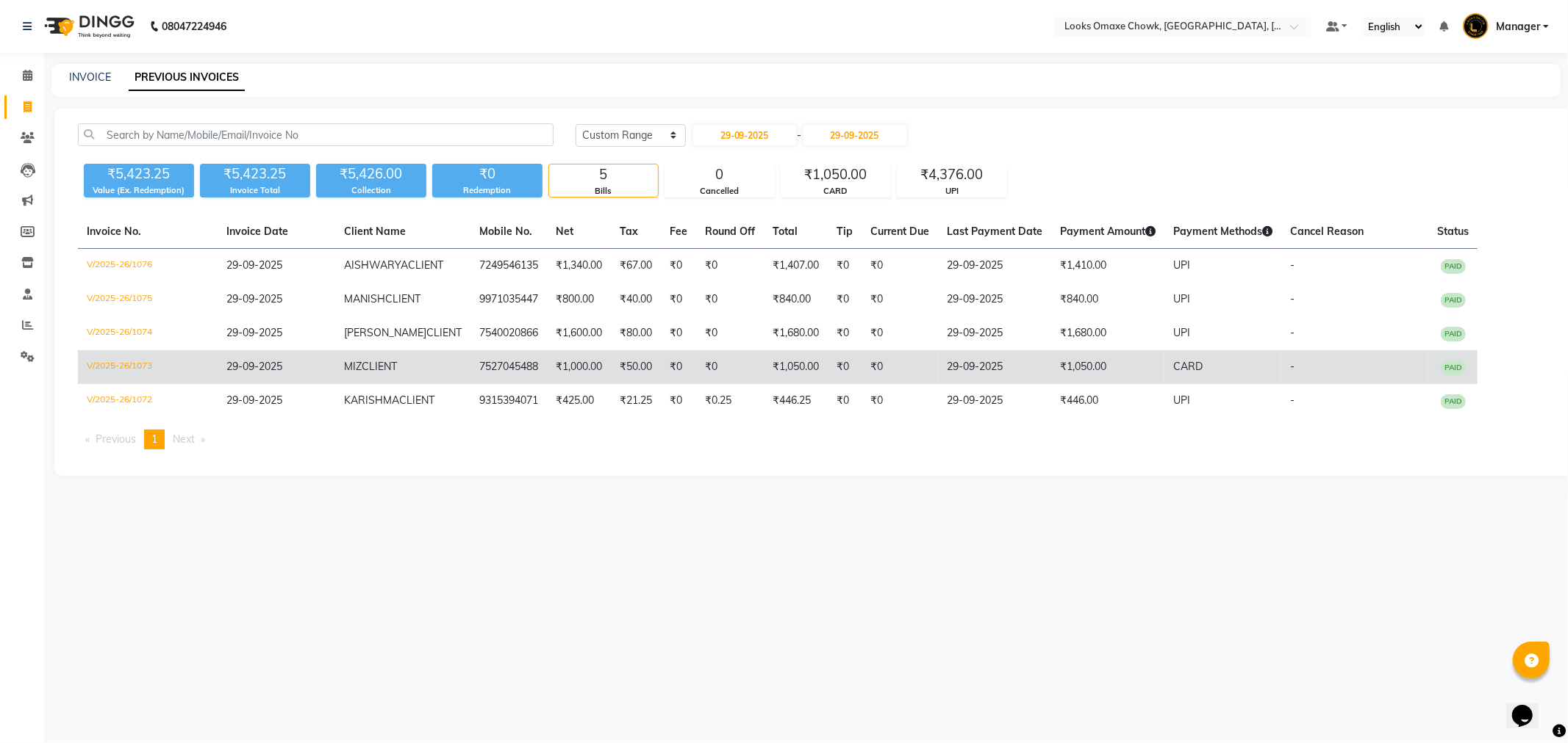
click at [1093, 369] on td "₹1,050.00" at bounding box center [1107, 368] width 114 height 34
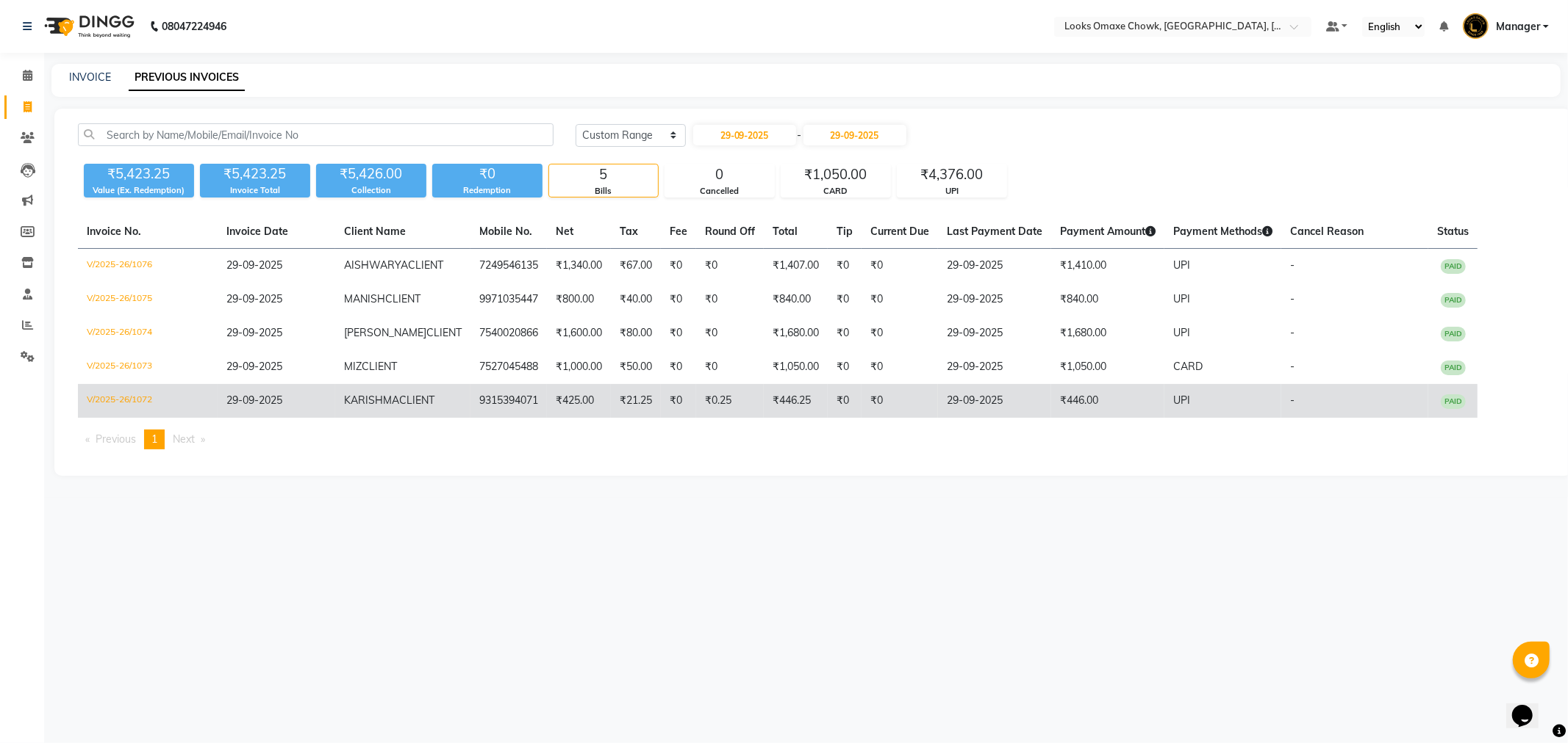
click at [1176, 398] on span "UPI" at bounding box center [1181, 400] width 17 height 13
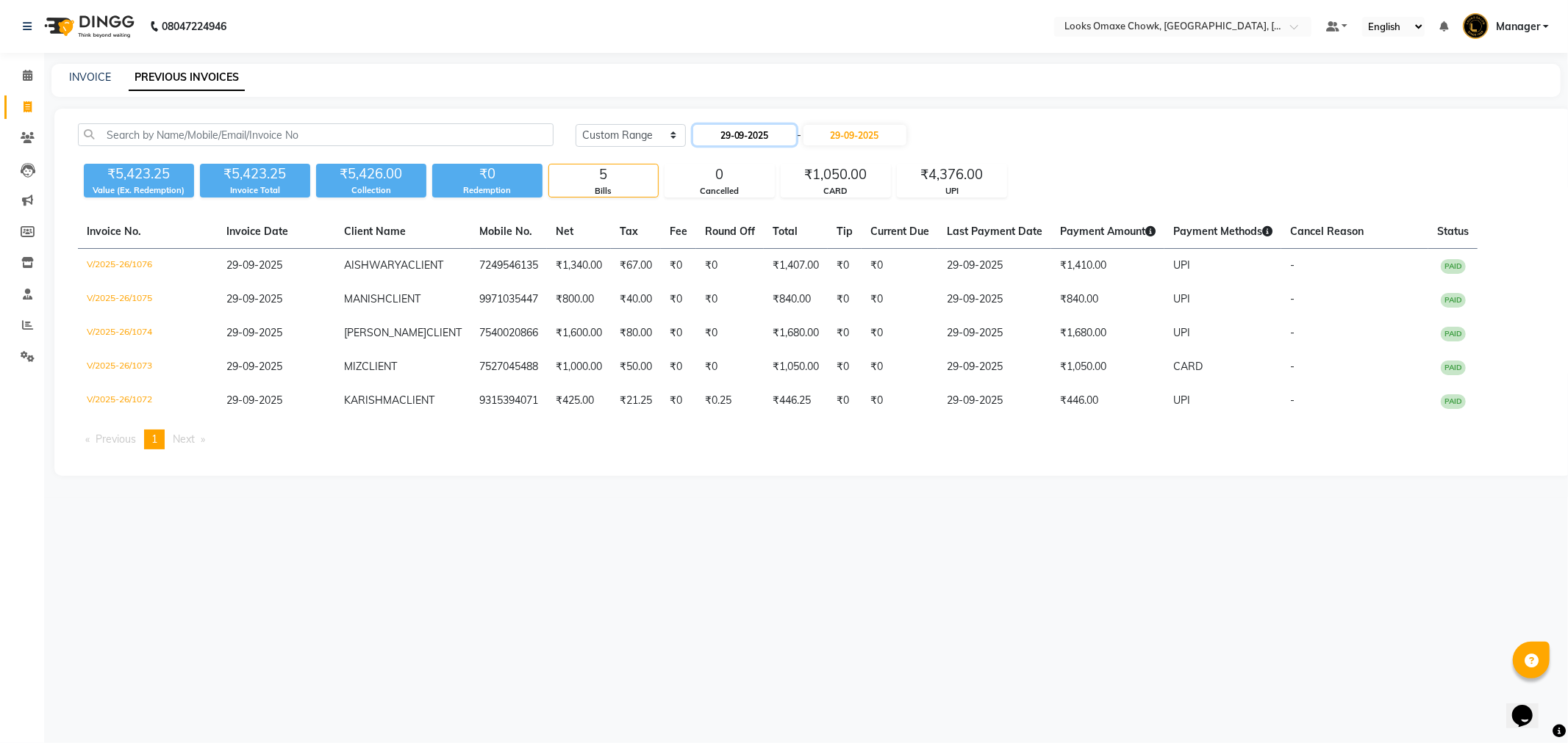
click at [766, 129] on input "29-09-2025" at bounding box center [744, 135] width 103 height 20
select select "9"
select select "2025"
click at [735, 307] on div "30" at bounding box center [732, 305] width 24 height 24
type input "30-09-2025"
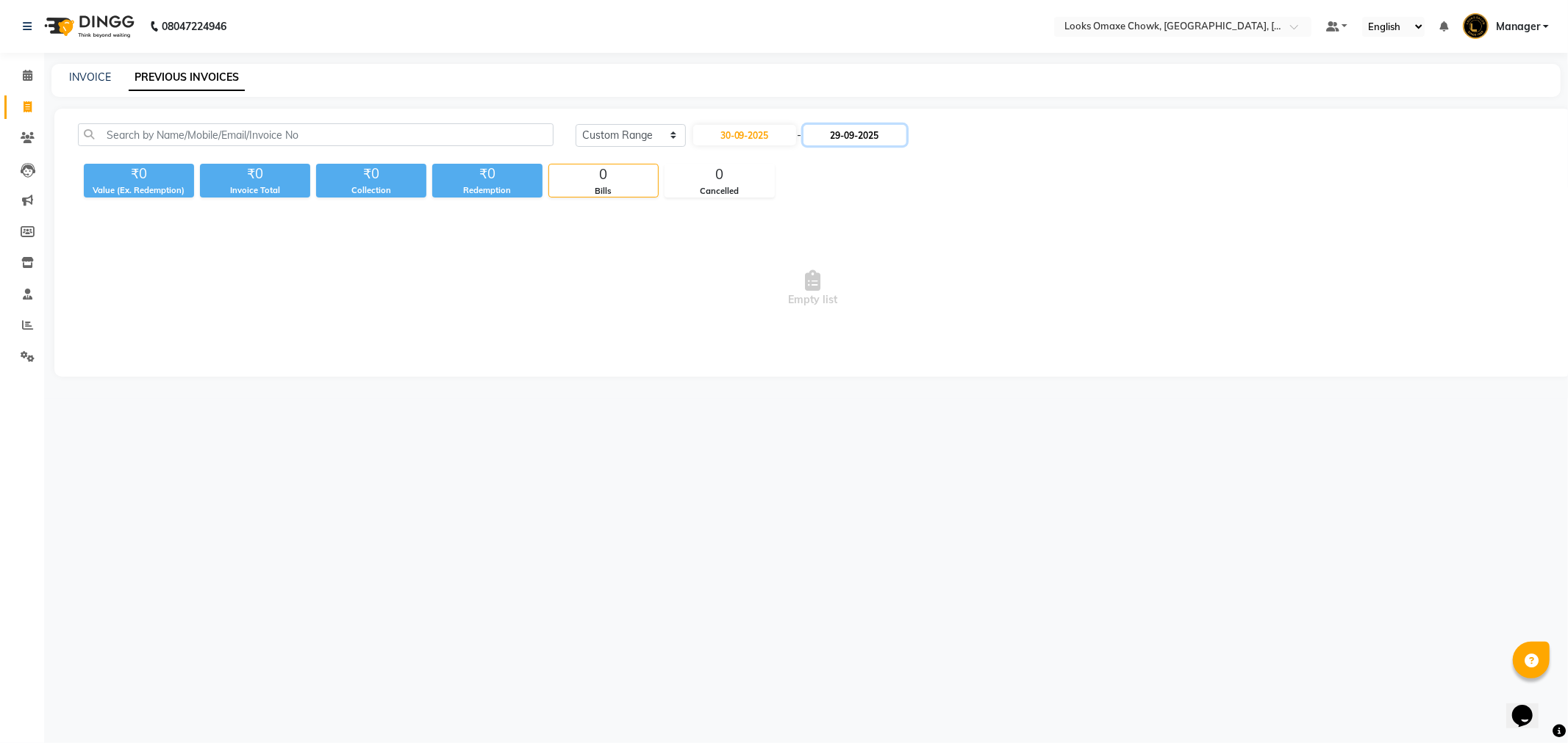
click at [851, 136] on input "29-09-2025" at bounding box center [854, 135] width 103 height 20
click at [851, 305] on div "30" at bounding box center [848, 305] width 24 height 24
type input "30-09-2025"
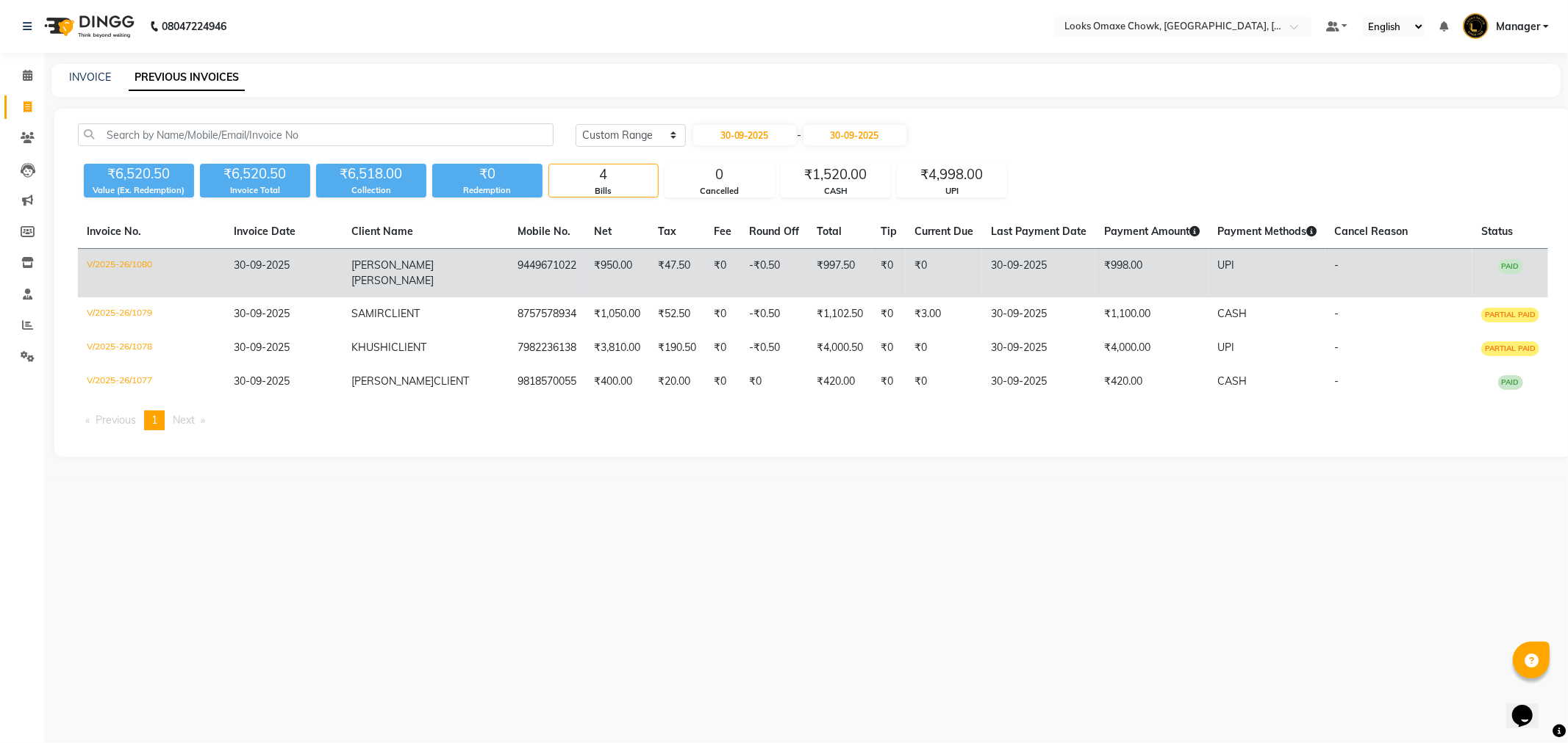
click at [1096, 269] on td "₹998.00" at bounding box center [1151, 274] width 114 height 49
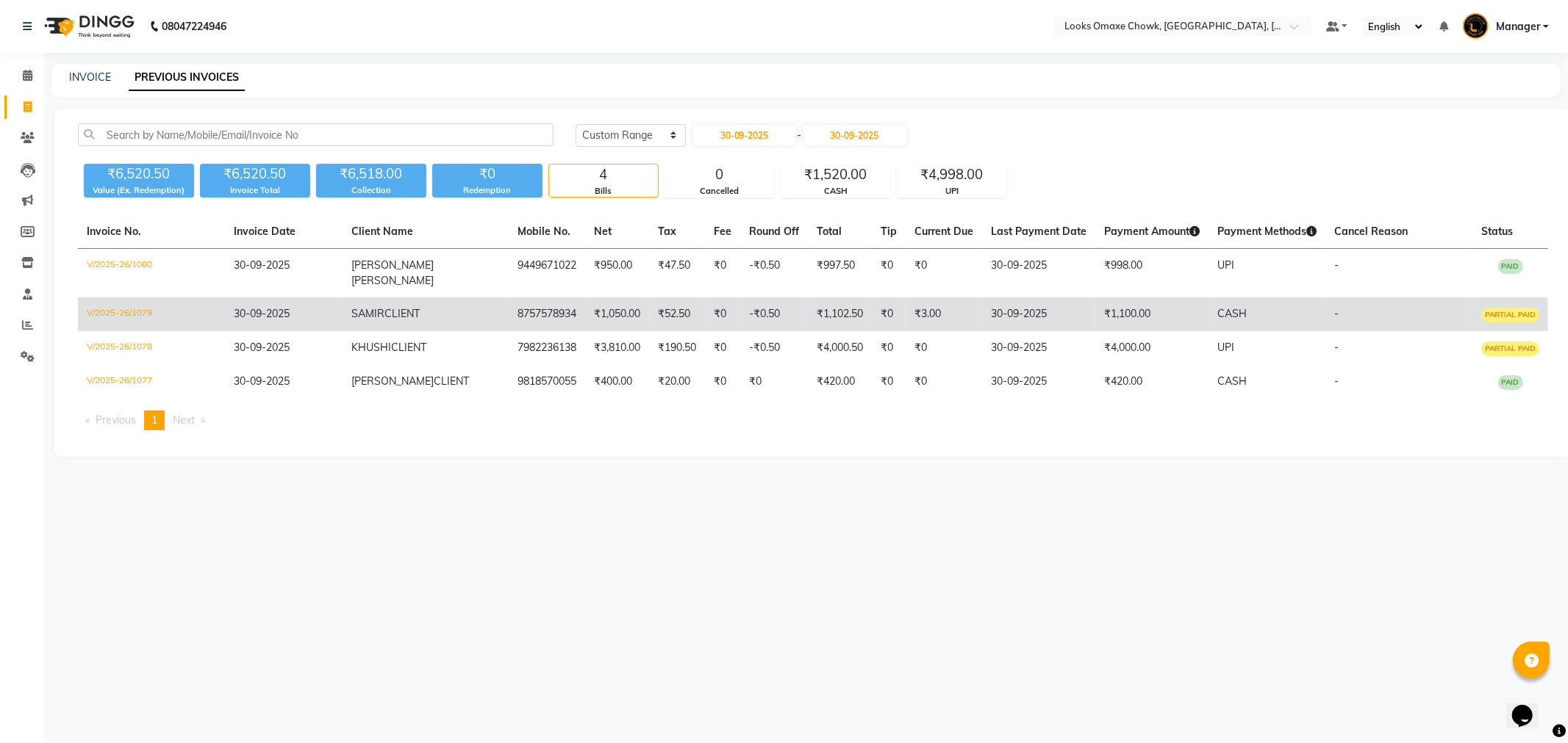
click at [990, 298] on td "30-09-2025" at bounding box center [1038, 315] width 114 height 34
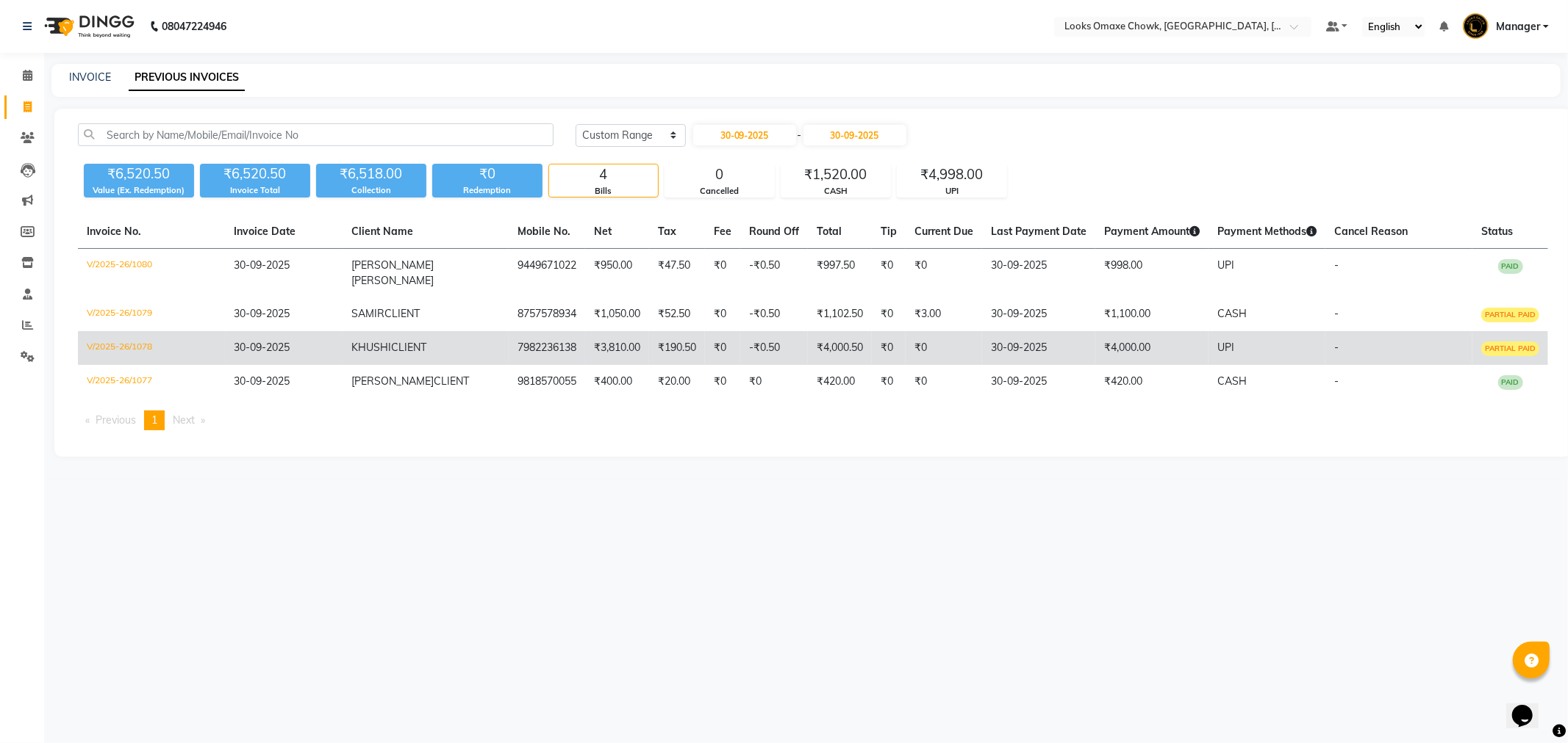
click at [1133, 331] on td "₹4,000.00" at bounding box center [1151, 348] width 114 height 34
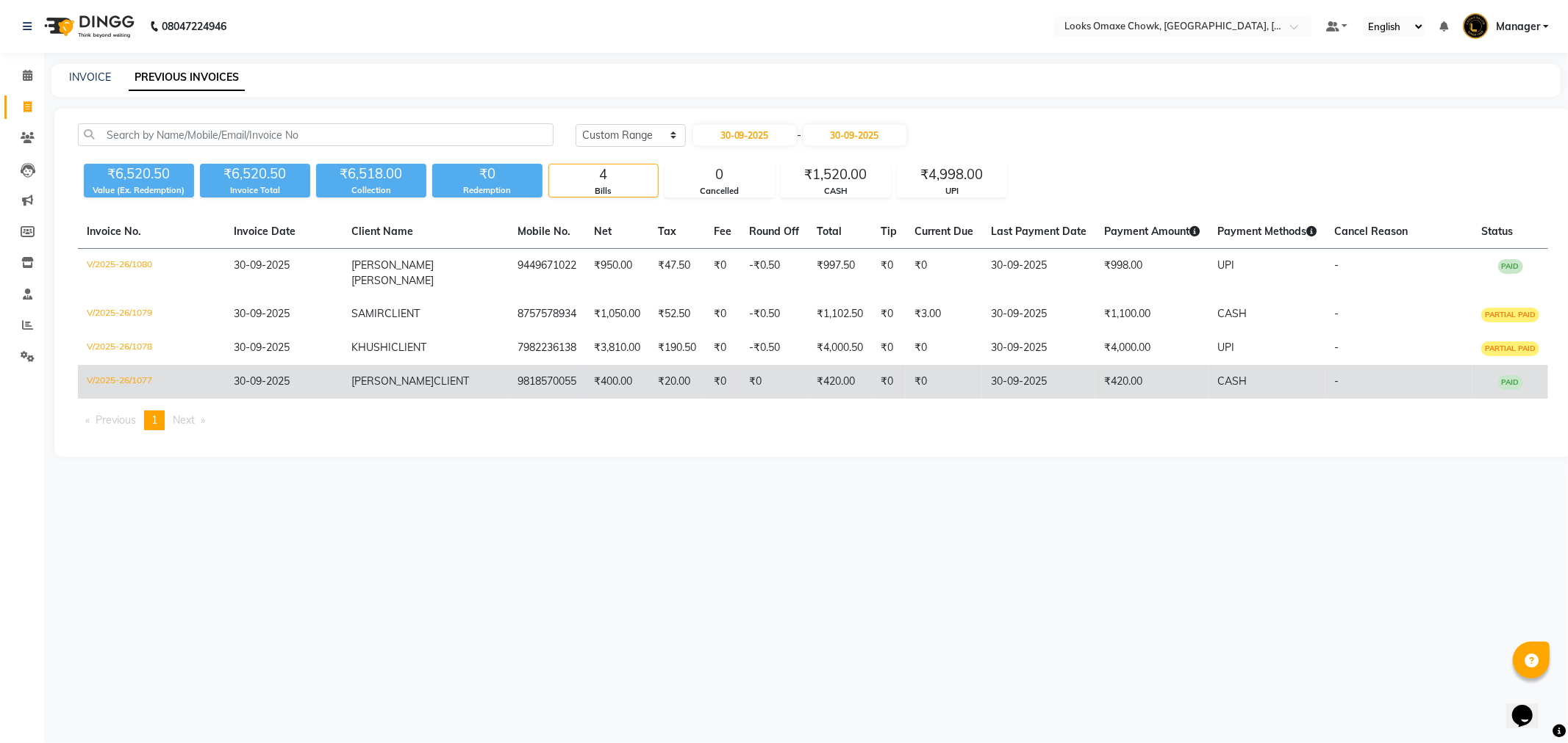
click at [1151, 366] on td "₹420.00" at bounding box center [1151, 382] width 114 height 34
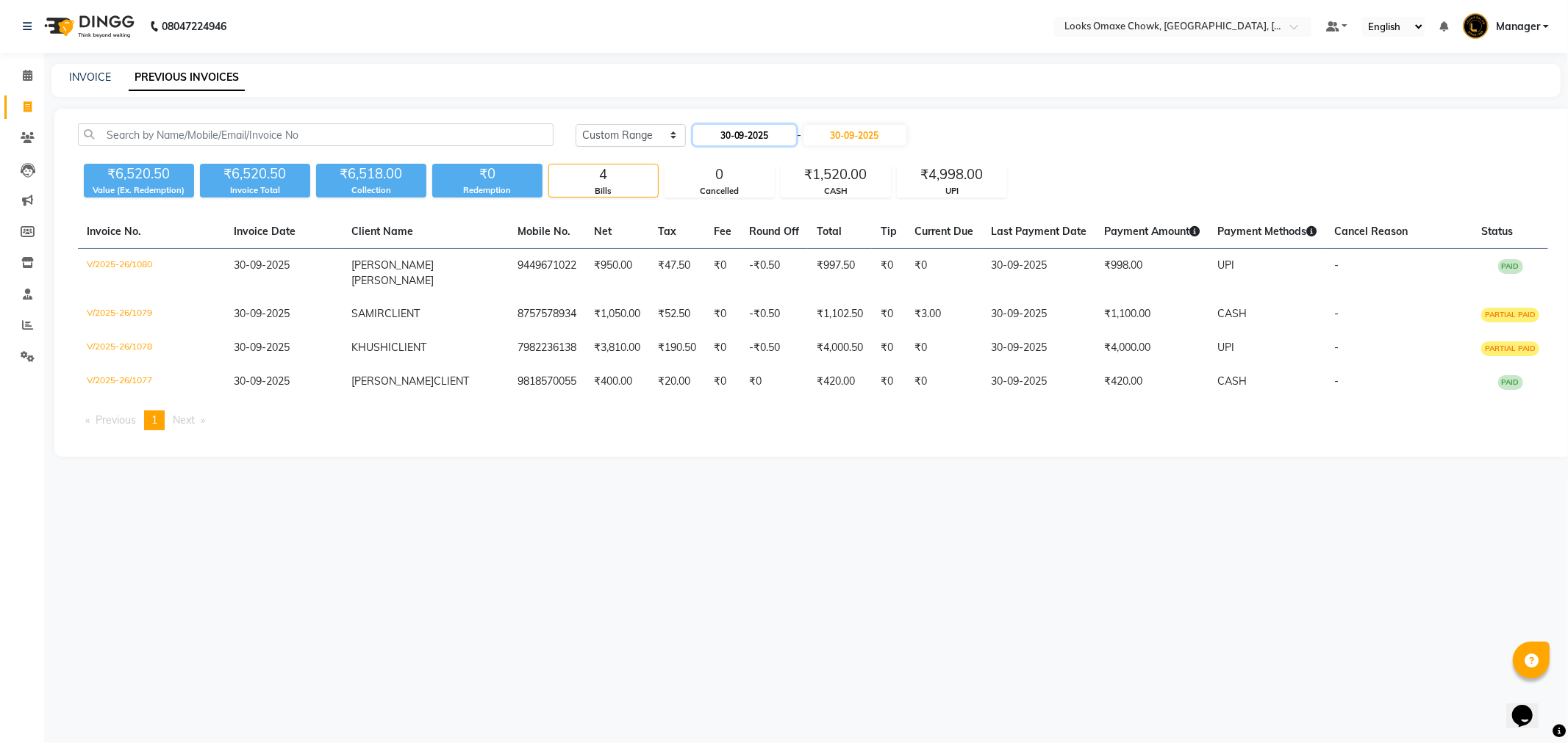
click at [770, 136] on input "30-09-2025" at bounding box center [744, 135] width 103 height 20
select select "9"
select select "2025"
click at [753, 307] on div "1" at bounding box center [755, 305] width 24 height 24
type input "01-10-2025"
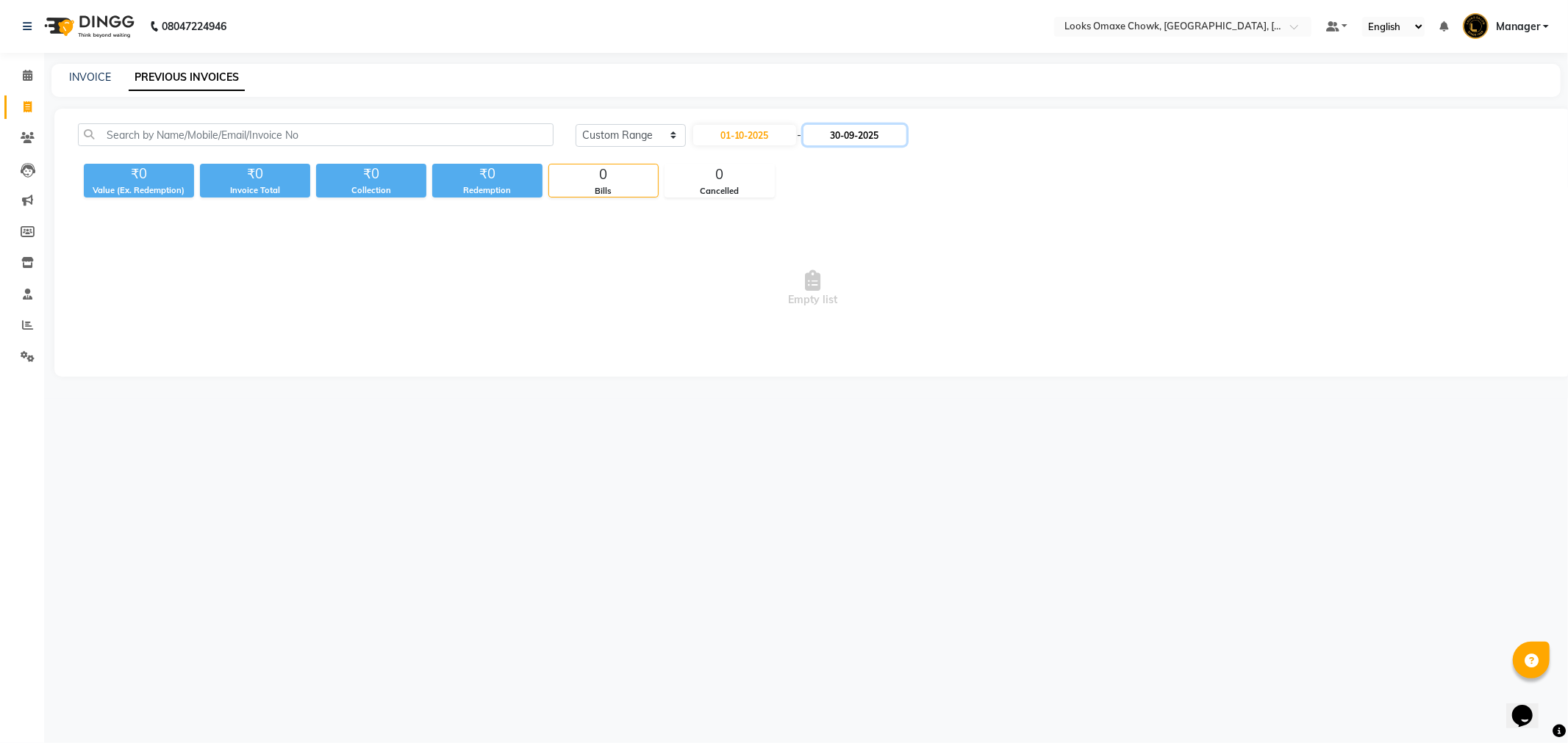
click at [855, 142] on input "30-09-2025" at bounding box center [854, 135] width 103 height 20
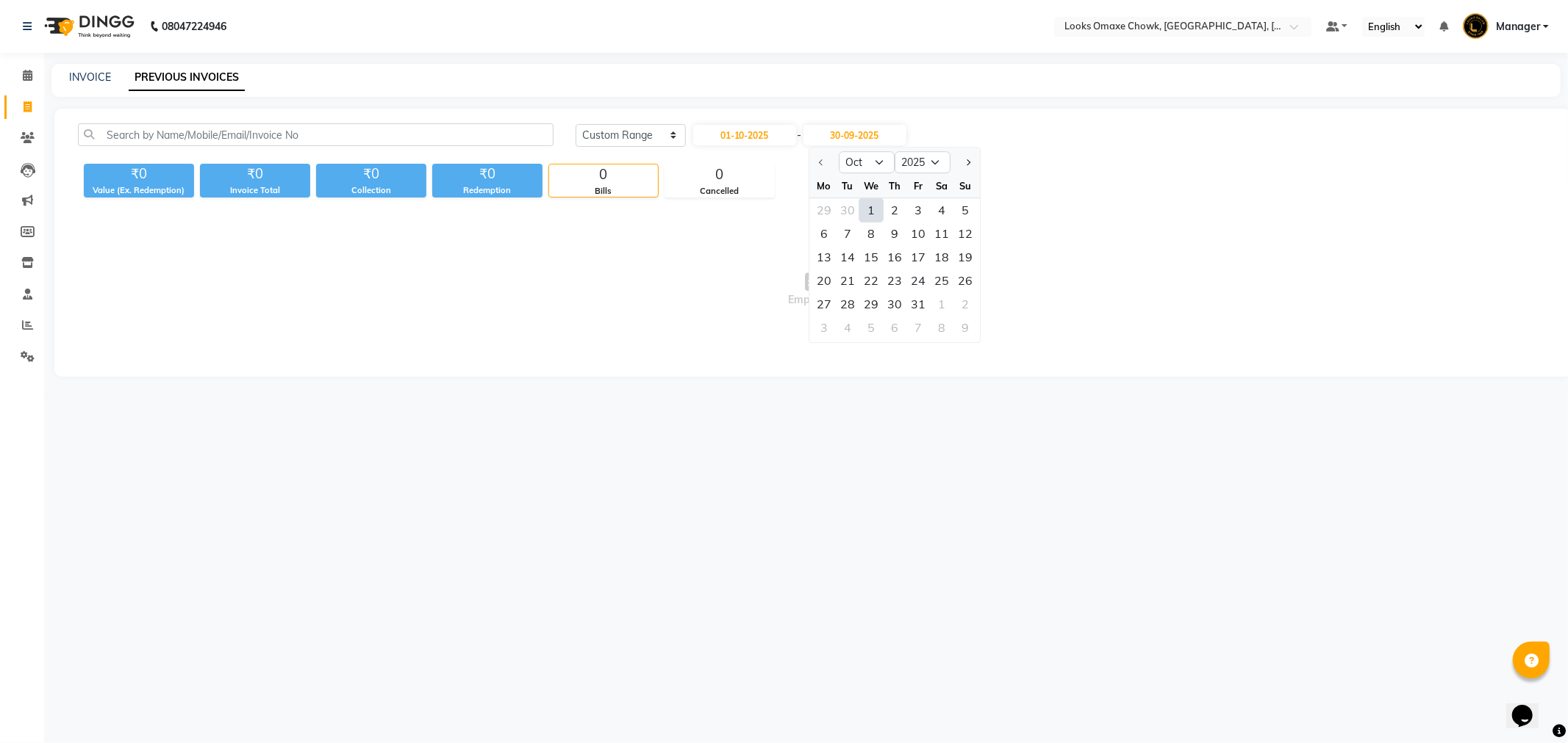
click at [877, 217] on div "1" at bounding box center [871, 210] width 24 height 24
type input "01-10-2025"
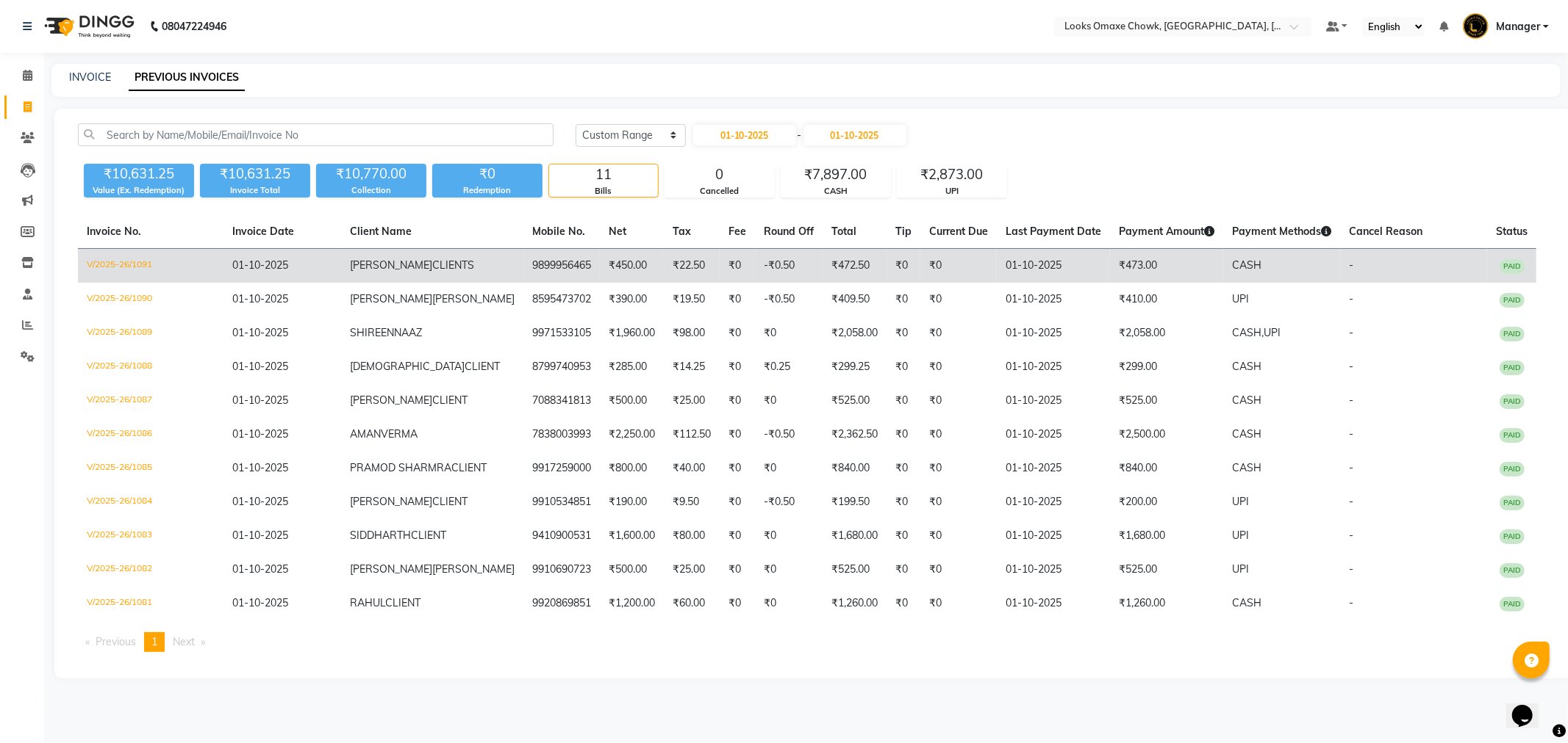
click at [1288, 270] on td "CASH" at bounding box center [1281, 266] width 117 height 34
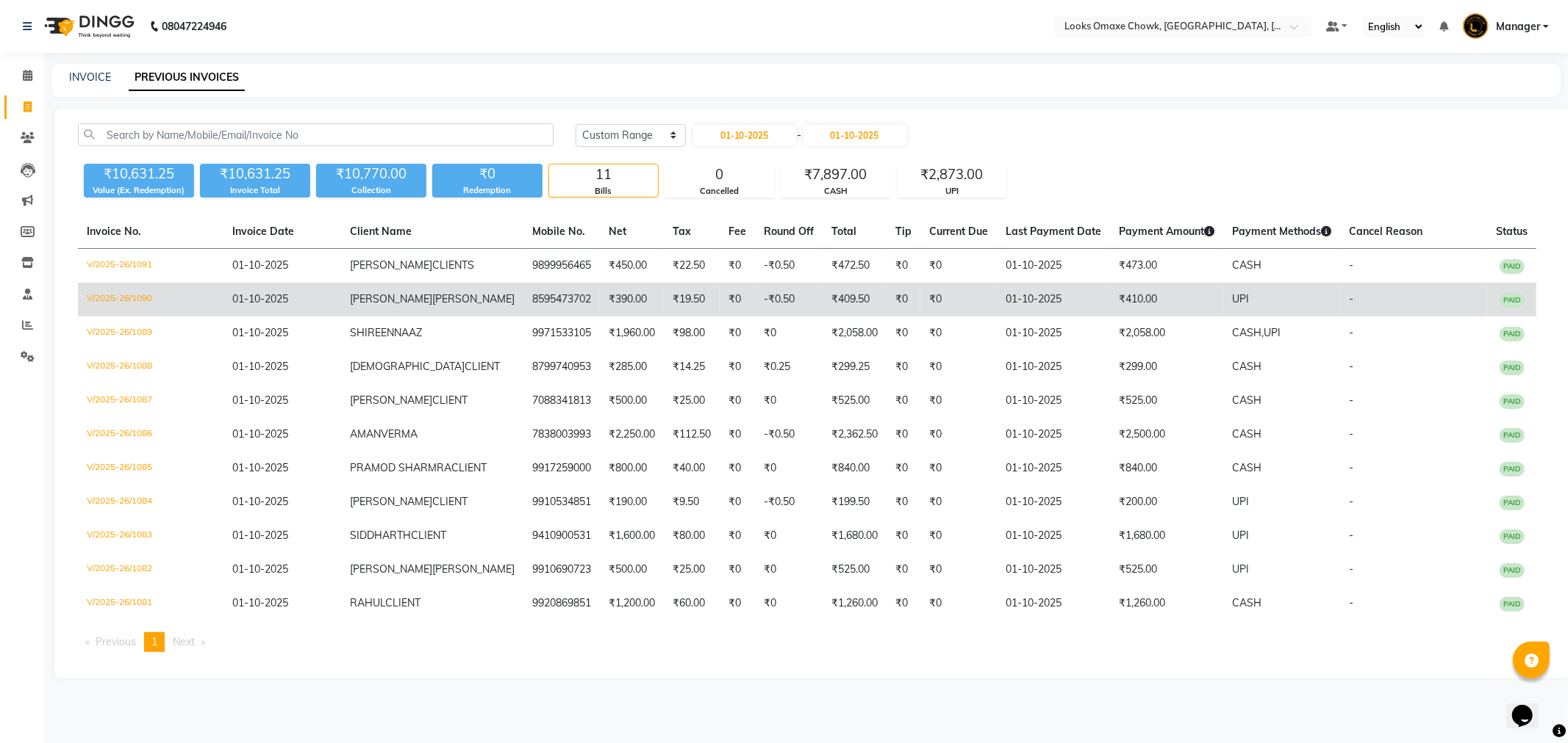
click at [1230, 305] on td "UPI" at bounding box center [1281, 300] width 117 height 34
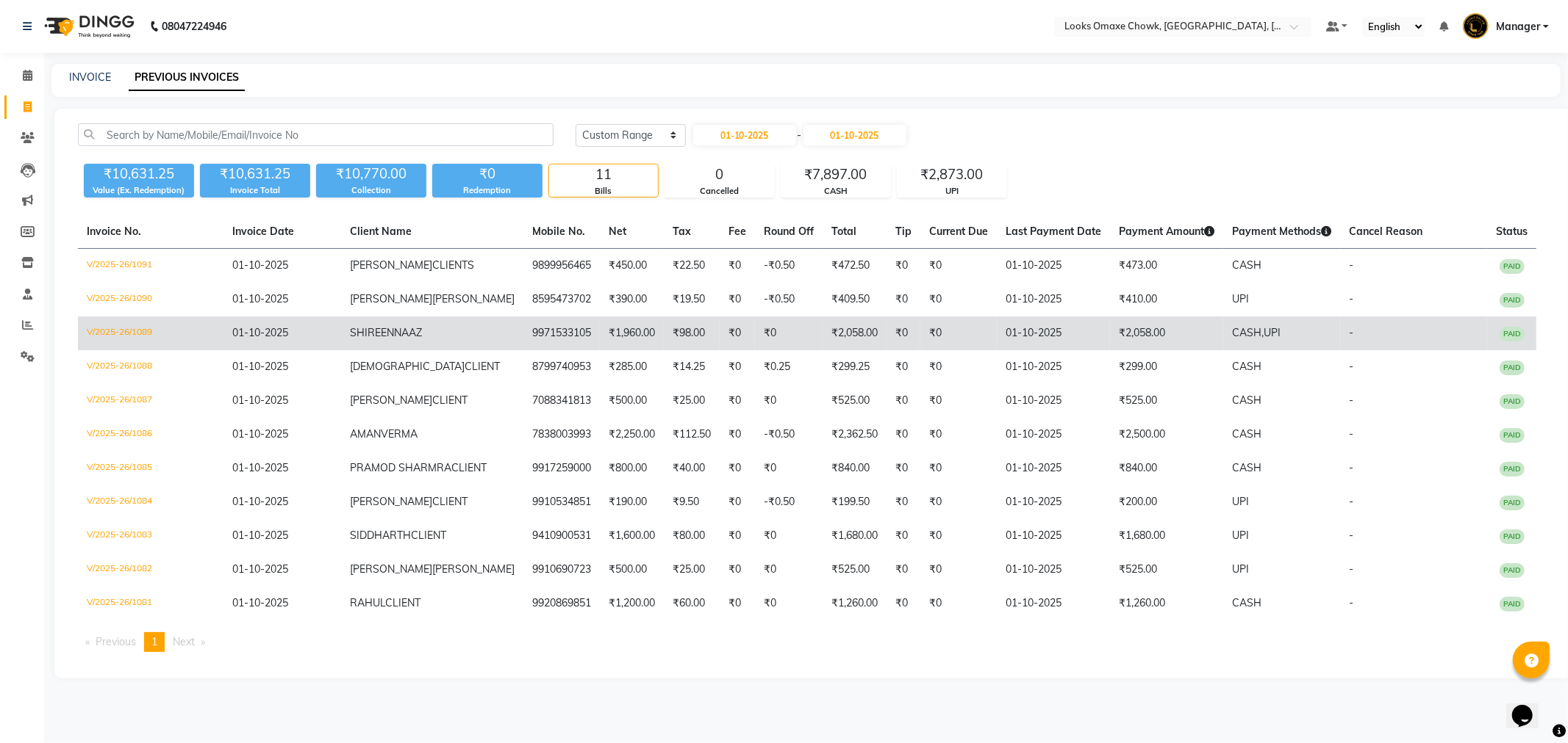
click at [1188, 339] on td "₹2,058.00" at bounding box center [1166, 334] width 114 height 34
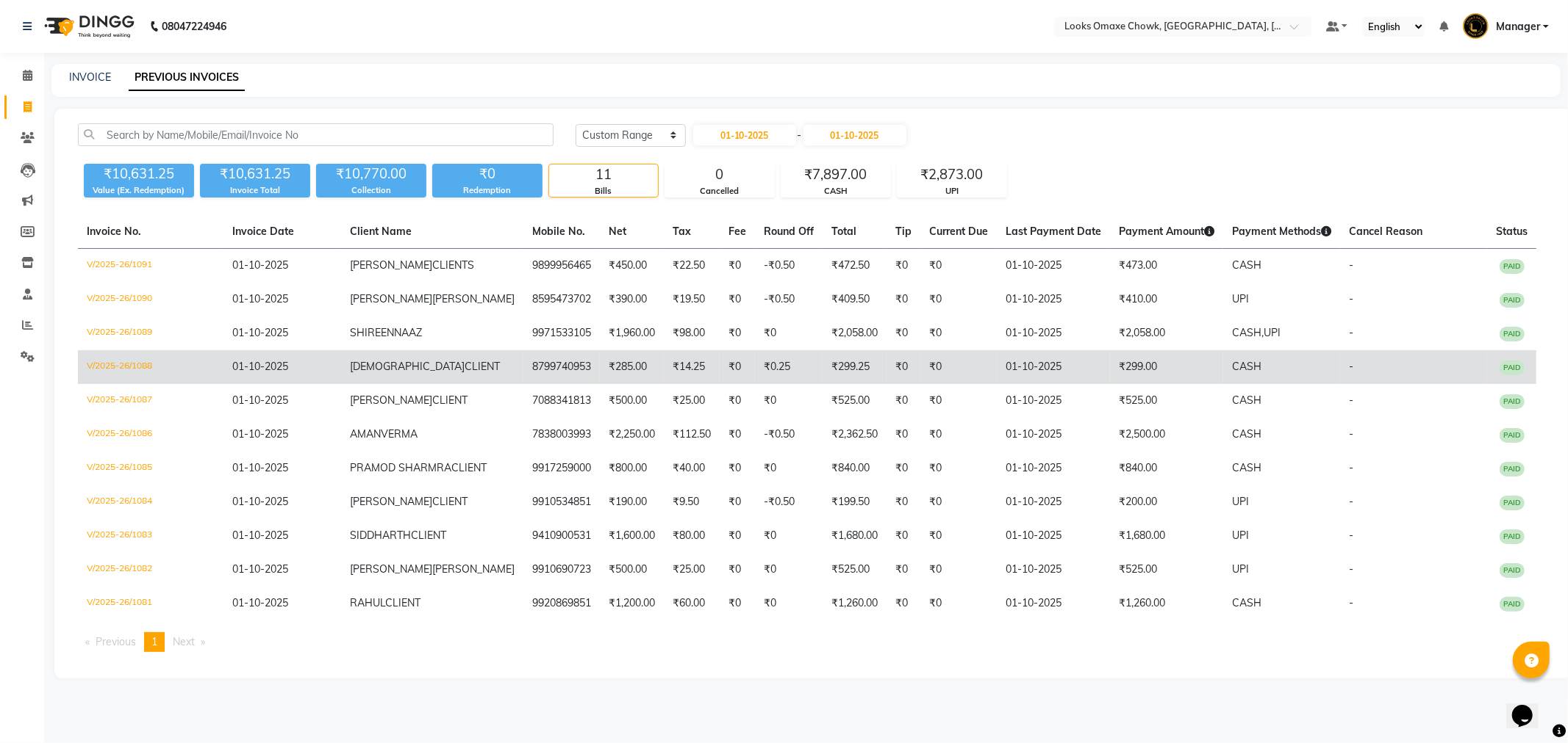
click at [1267, 374] on td "CASH" at bounding box center [1281, 368] width 117 height 34
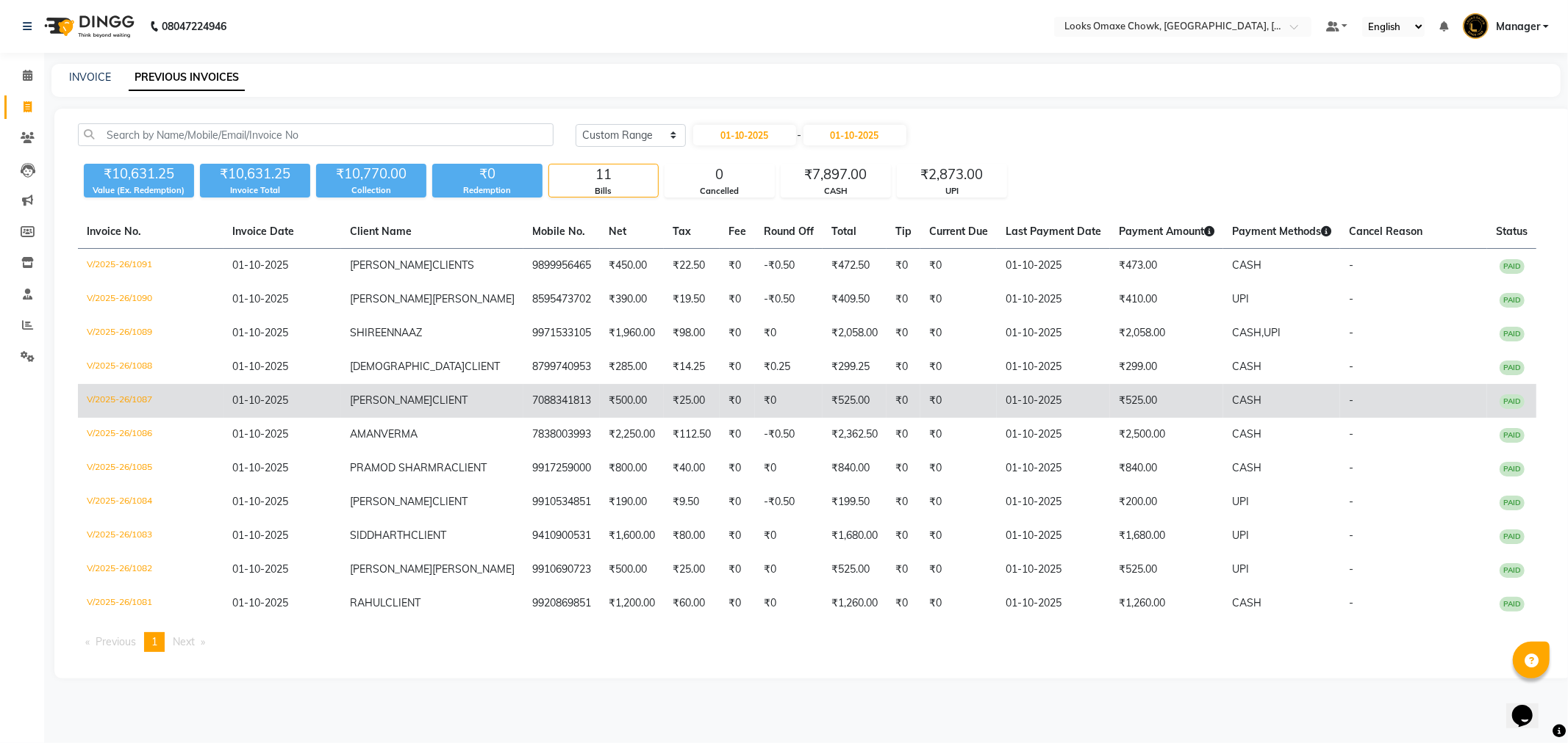
click at [1198, 400] on td "₹525.00" at bounding box center [1166, 401] width 114 height 34
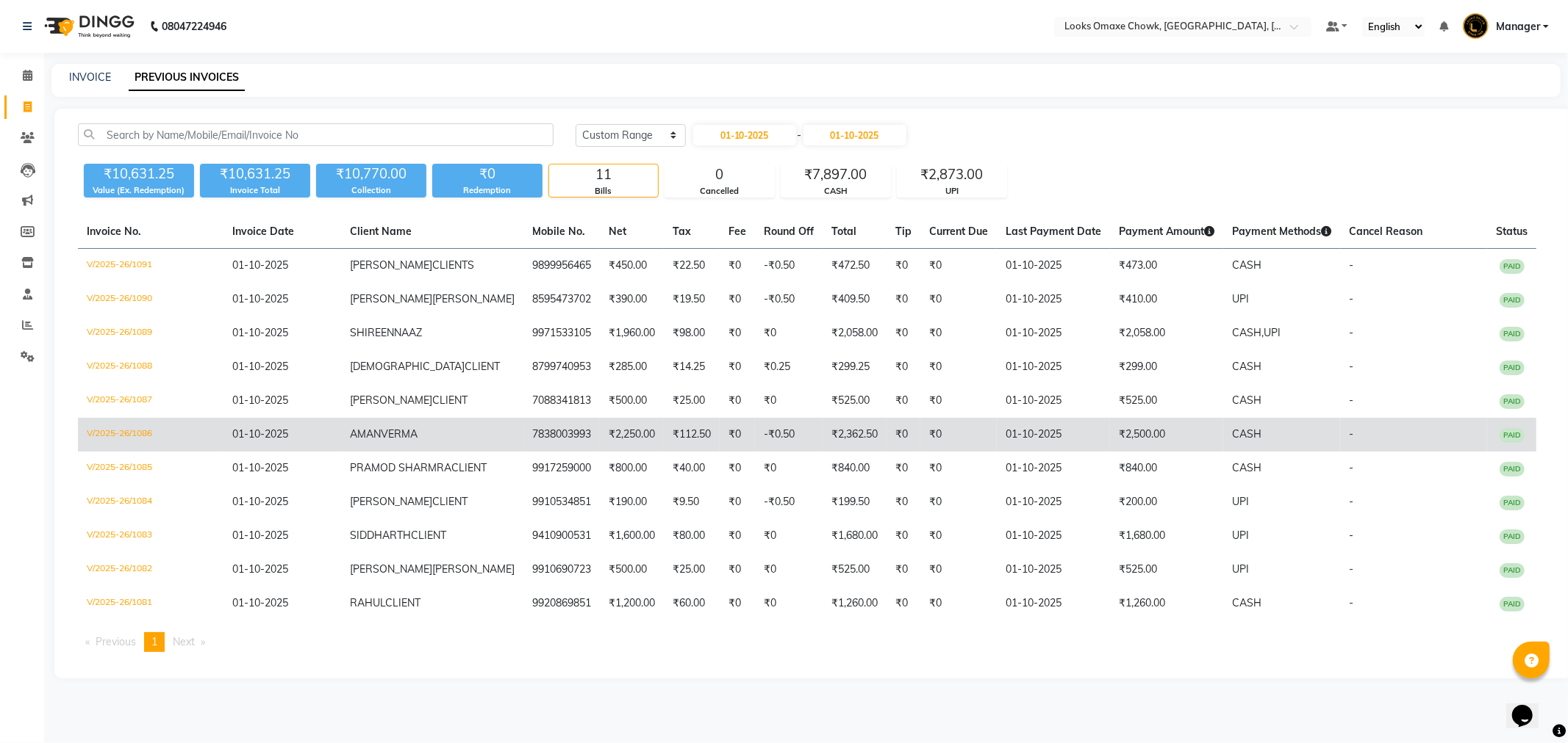
click at [1137, 436] on td "₹2,500.00" at bounding box center [1166, 435] width 114 height 34
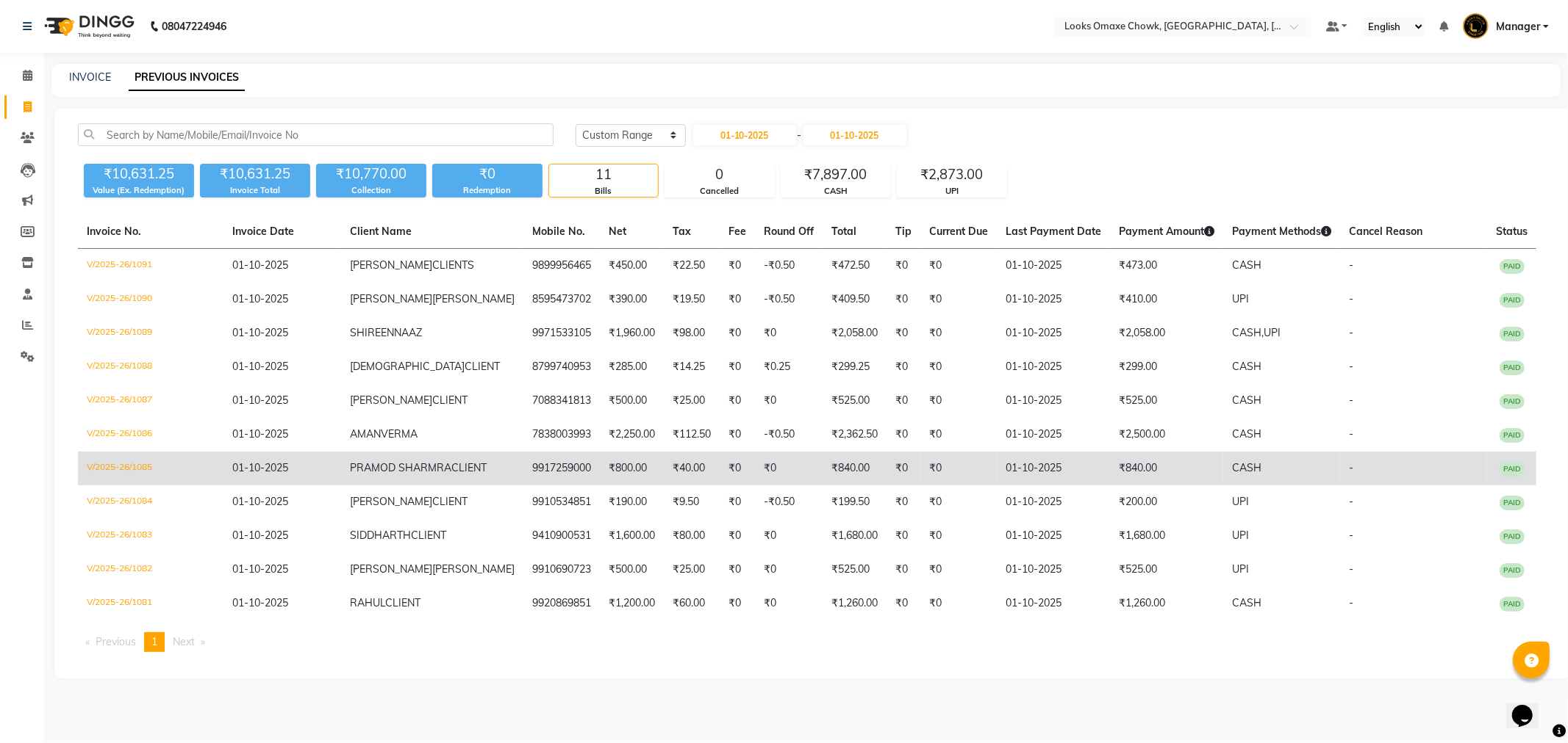
click at [1158, 465] on td "₹840.00" at bounding box center [1166, 469] width 114 height 34
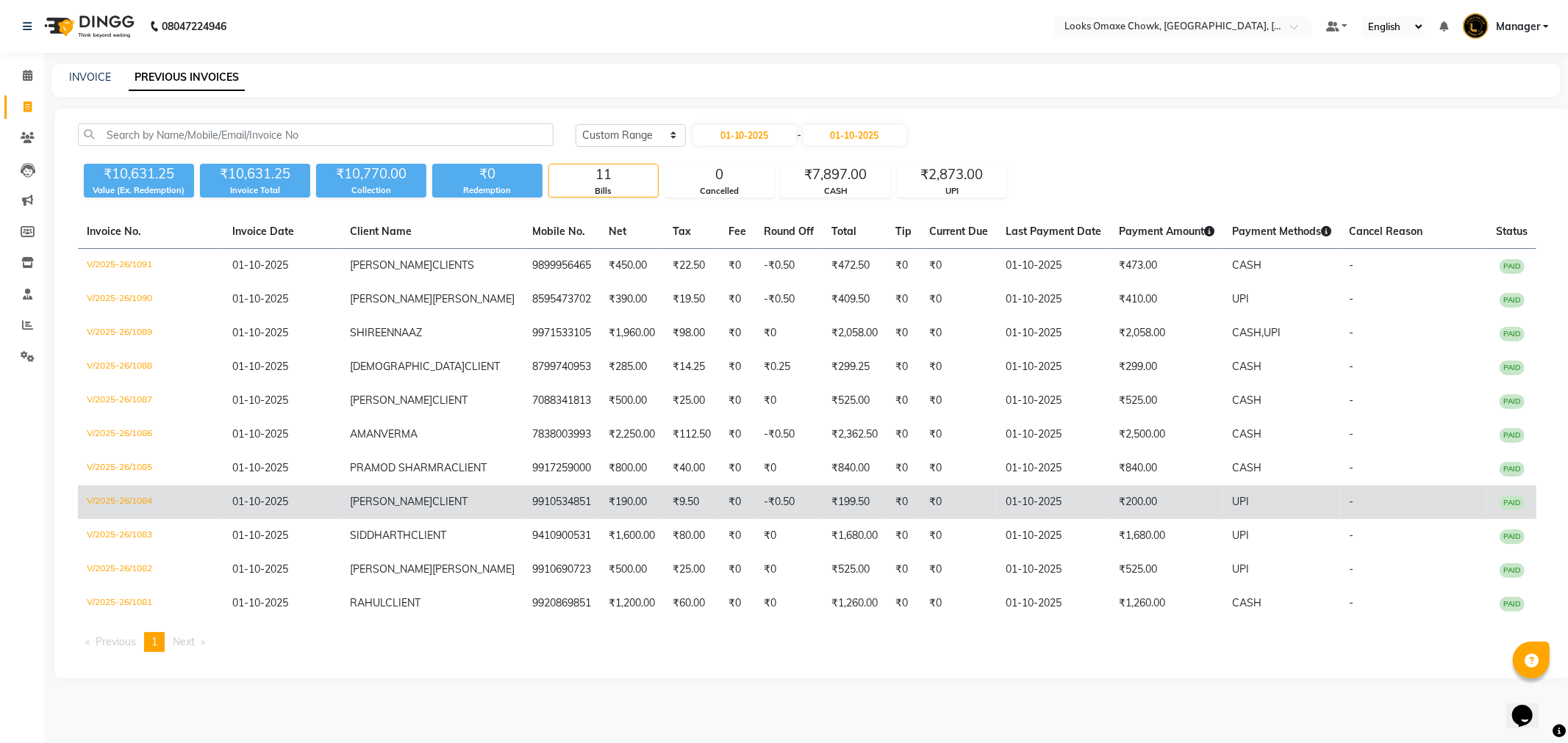
click at [1145, 494] on td "₹200.00" at bounding box center [1166, 502] width 114 height 34
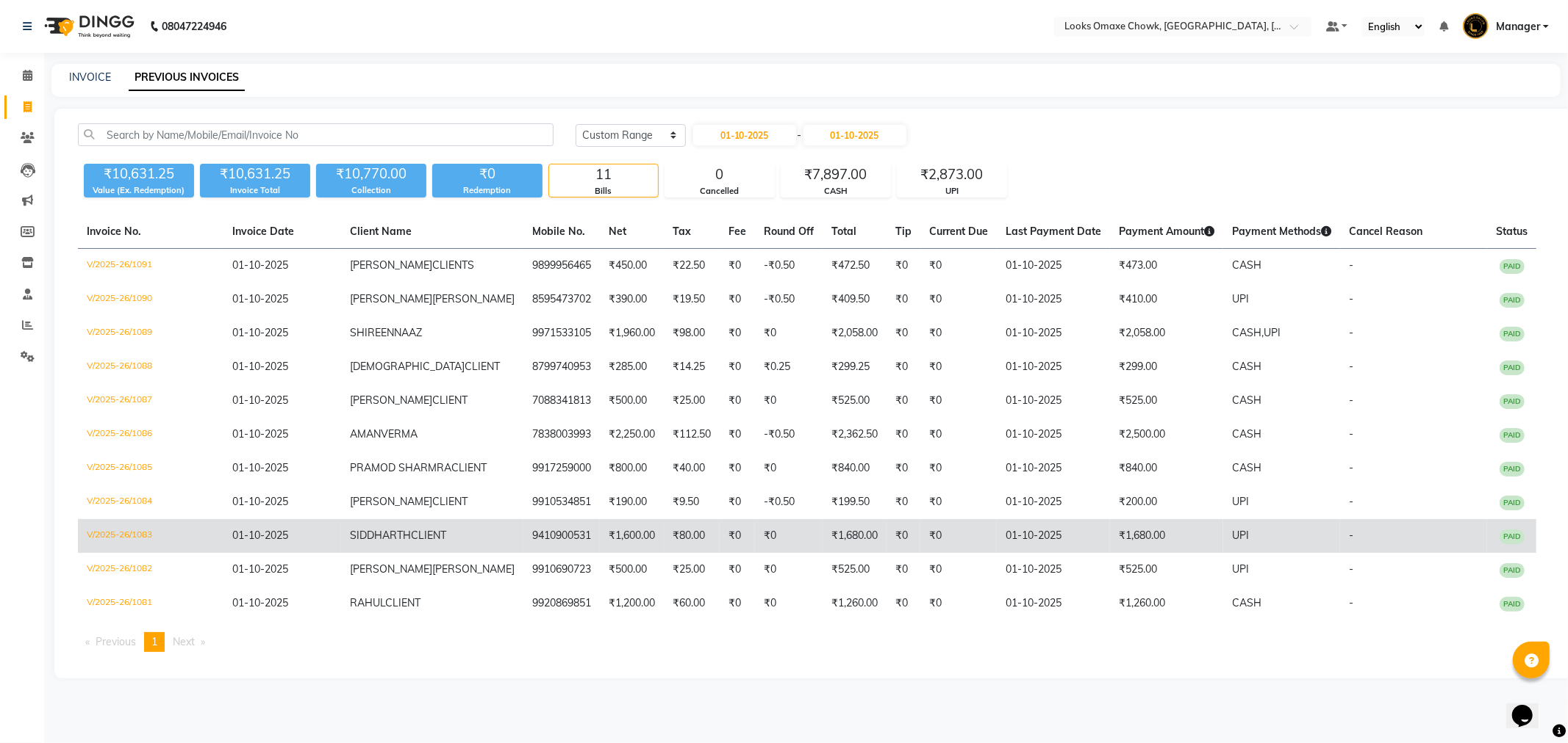
click at [1078, 531] on td "01-10-2025" at bounding box center [1053, 537] width 114 height 34
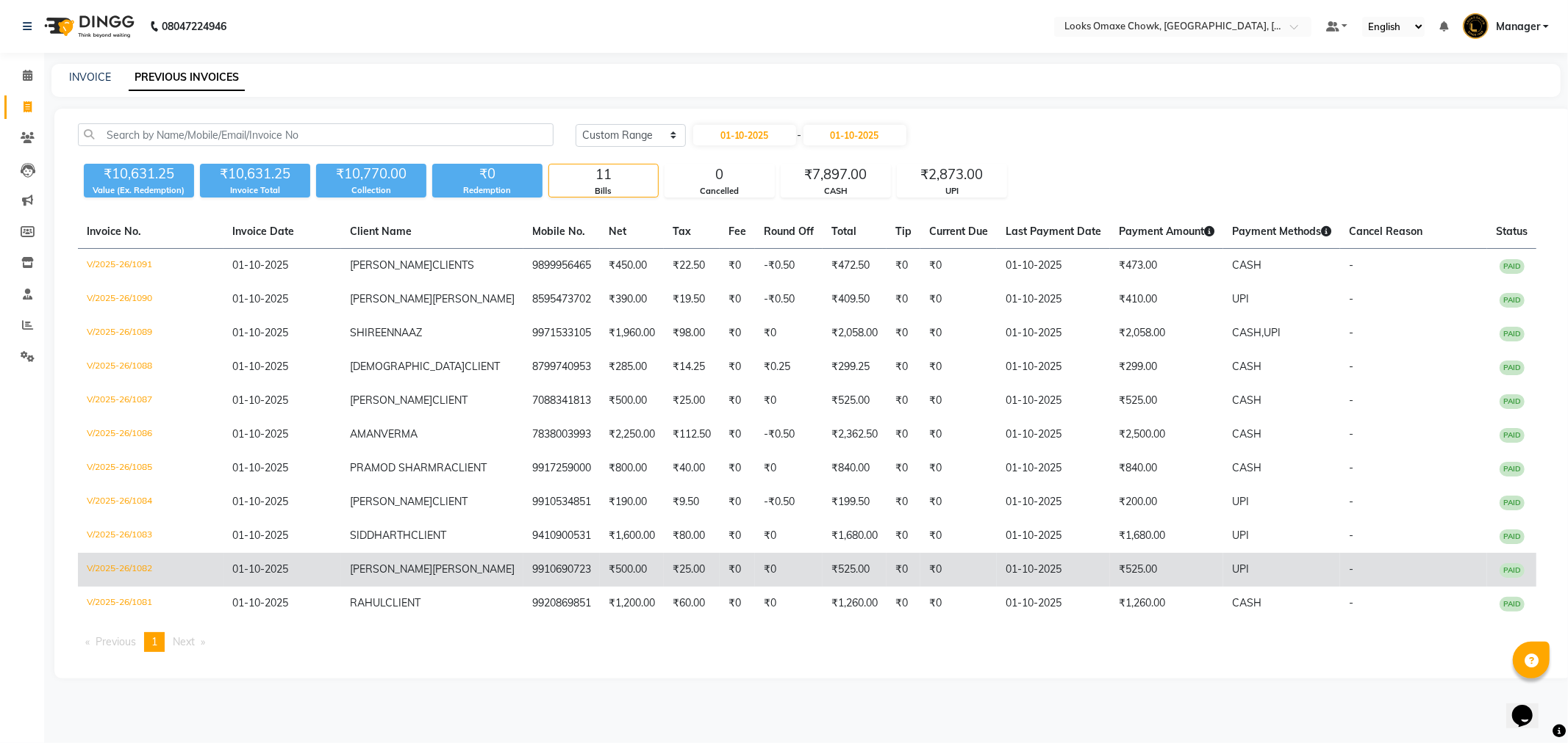
click at [1116, 559] on td "₹525.00" at bounding box center [1166, 570] width 114 height 34
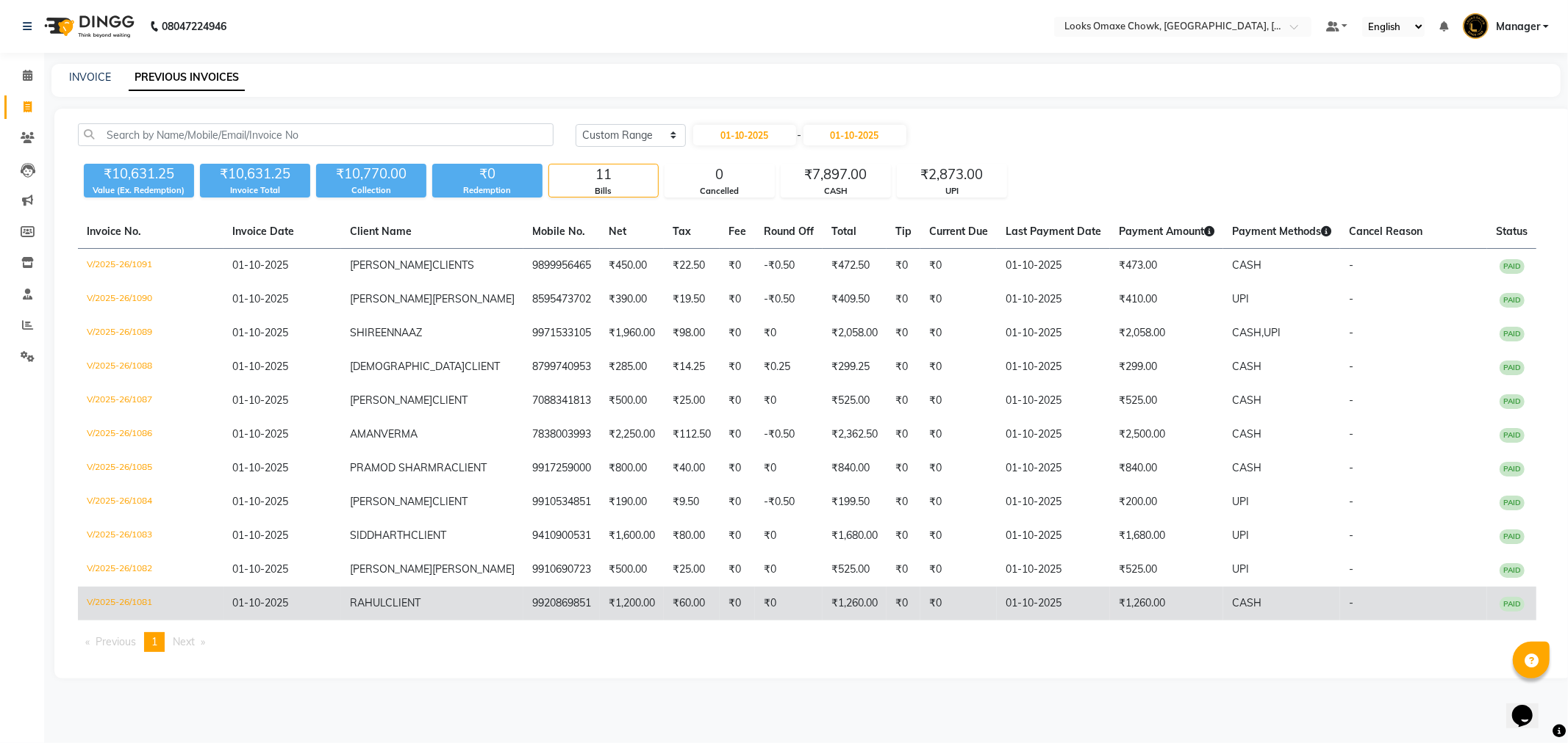
click at [1232, 598] on span "CASH" at bounding box center [1246, 602] width 29 height 13
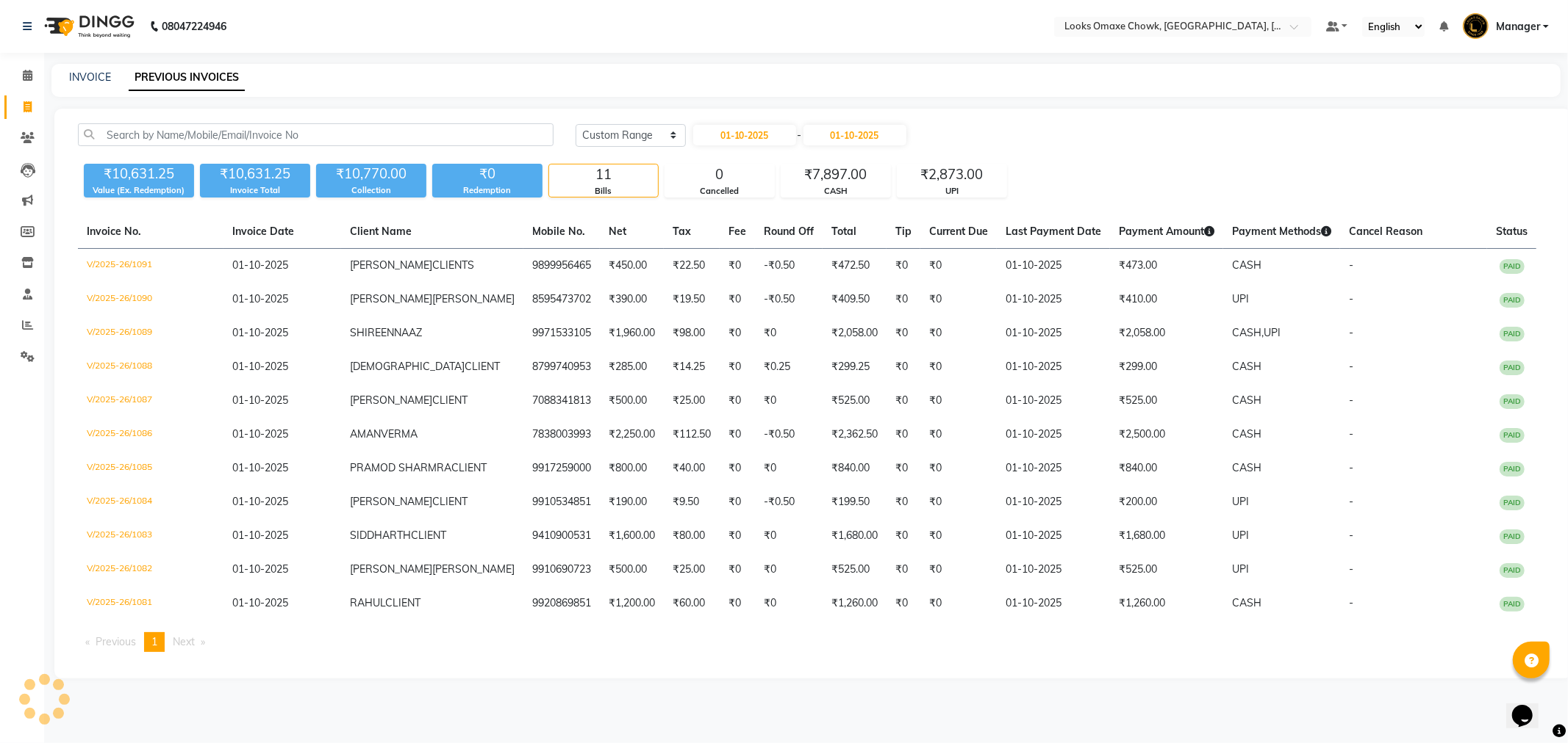
click at [26, 96] on link "Invoice" at bounding box center [21, 107] width 35 height 24
select select "8121"
select select "service"
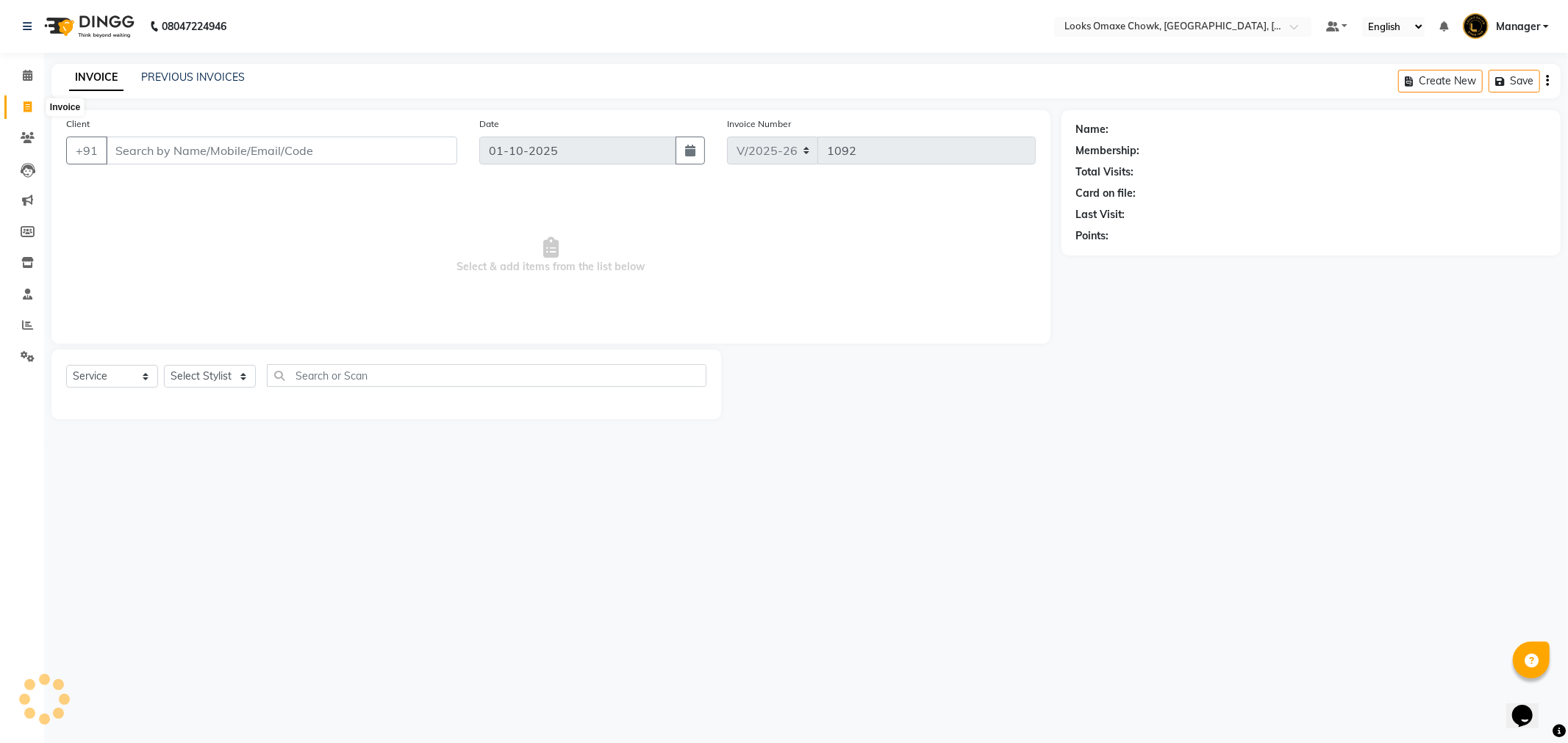
click at [24, 100] on span at bounding box center [27, 107] width 26 height 17
select select "8121"
select select "service"
drag, startPoint x: 162, startPoint y: 155, endPoint x: 189, endPoint y: 159, distance: 27.3
click at [162, 155] on input "Client" at bounding box center [282, 150] width 352 height 28
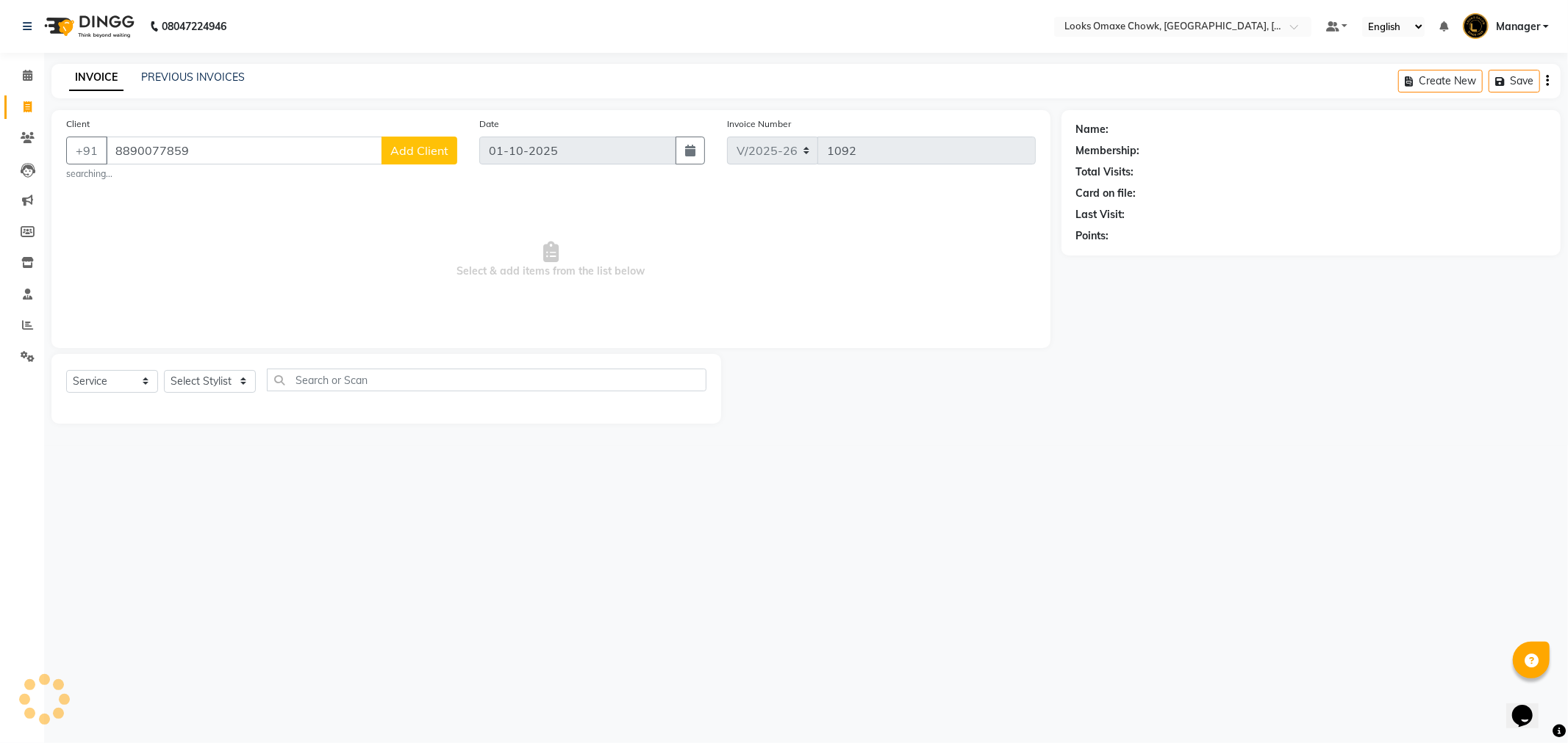
type input "8890077859"
click at [422, 142] on button "Add Client" at bounding box center [419, 150] width 76 height 28
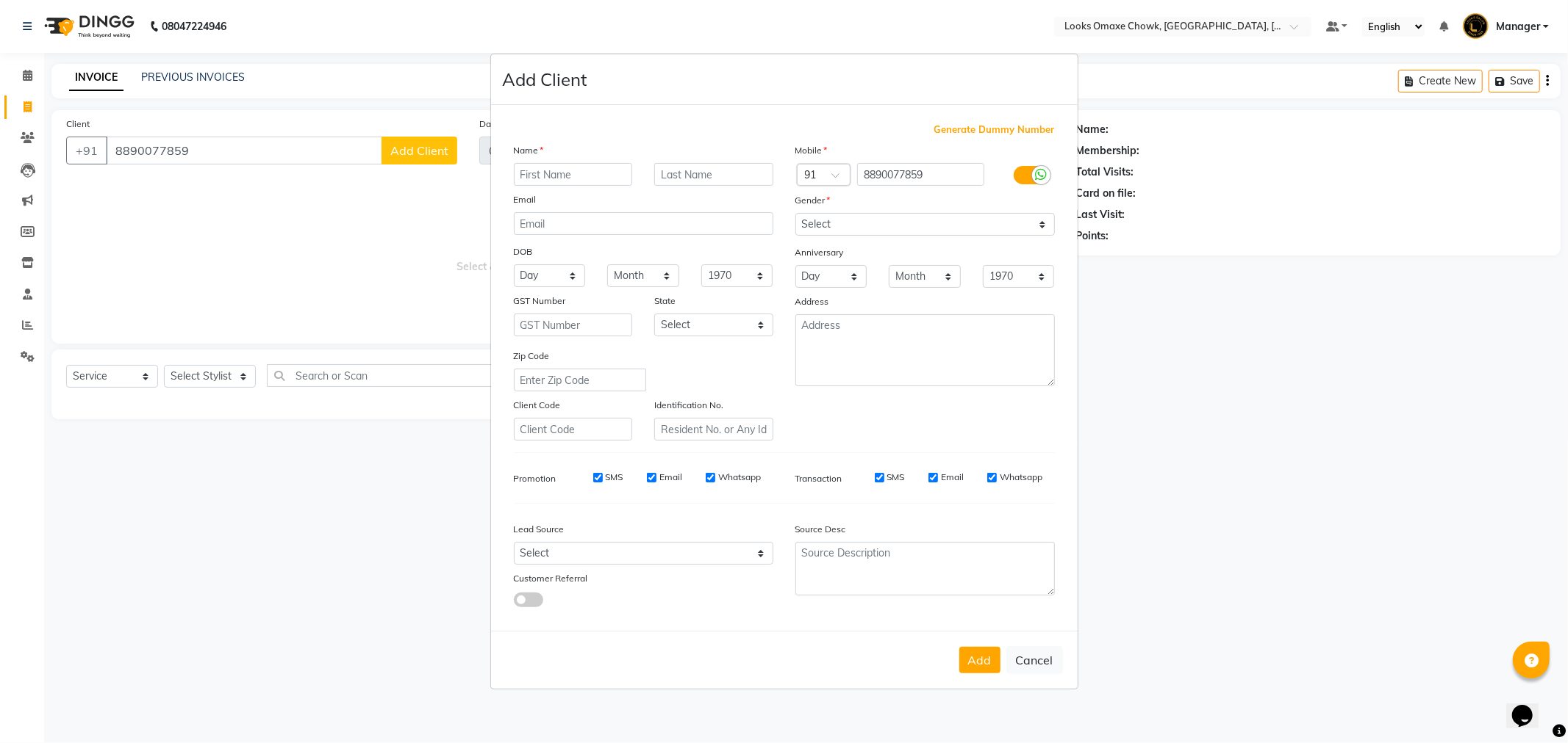
click at [560, 177] on input "text" at bounding box center [573, 174] width 119 height 23
type input "DIYA"
type input "CLIENT"
drag, startPoint x: 746, startPoint y: 326, endPoint x: 754, endPoint y: 335, distance: 12.0
click at [746, 326] on select "Select Andaman and Nicobar Islands Andhra Pradesh Arunachal Pradesh Assam Bihar…" at bounding box center [713, 325] width 119 height 23
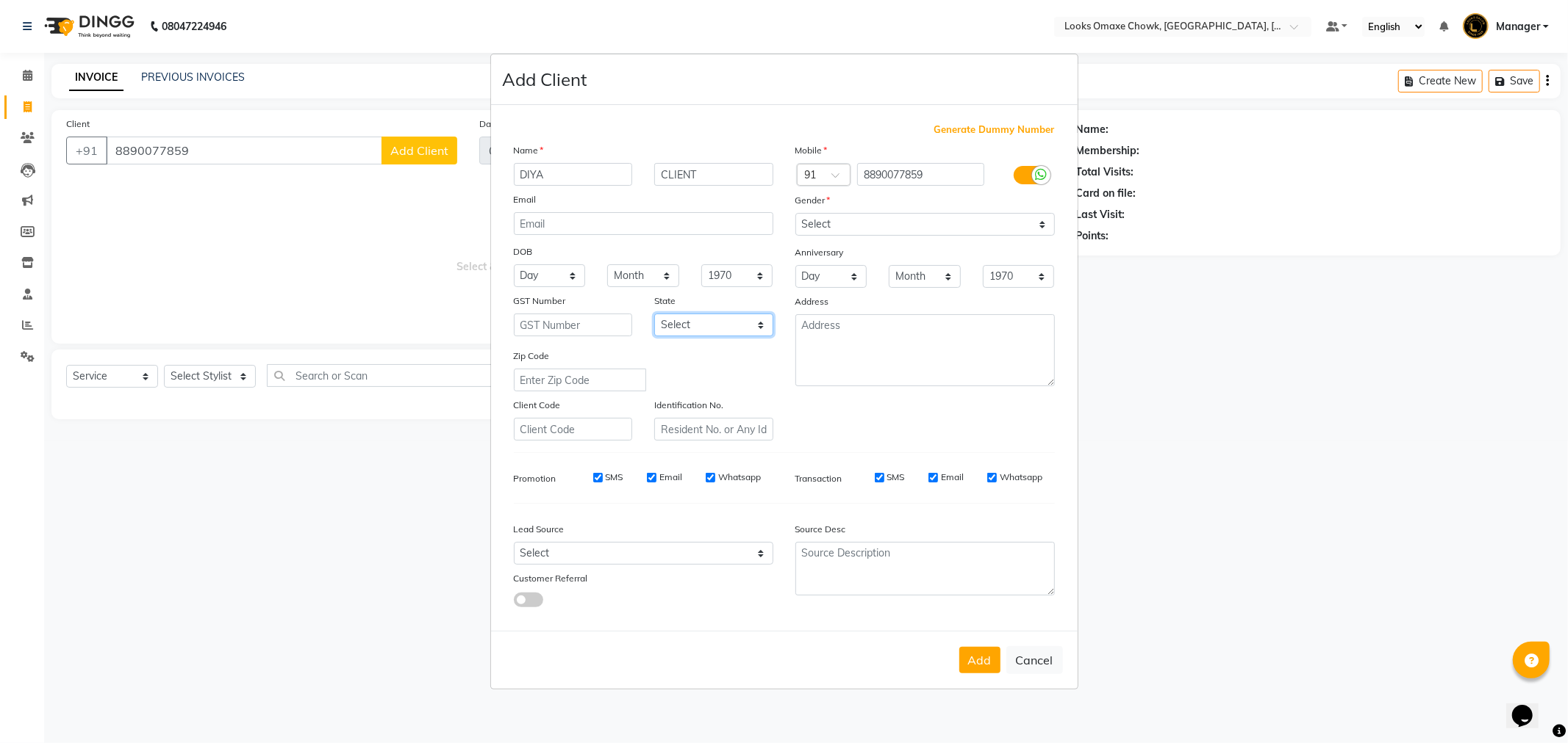
select select "10"
click at [654, 314] on select "Select Andaman and Nicobar Islands Andhra Pradesh Arunachal Pradesh Assam Bihar…" at bounding box center [713, 325] width 119 height 23
click at [1018, 232] on select "Select Male Female Other Prefer Not To Say" at bounding box center [925, 224] width 259 height 23
select select "female"
click at [796, 213] on select "Select Male Female Other Prefer Not To Say" at bounding box center [925, 224] width 259 height 23
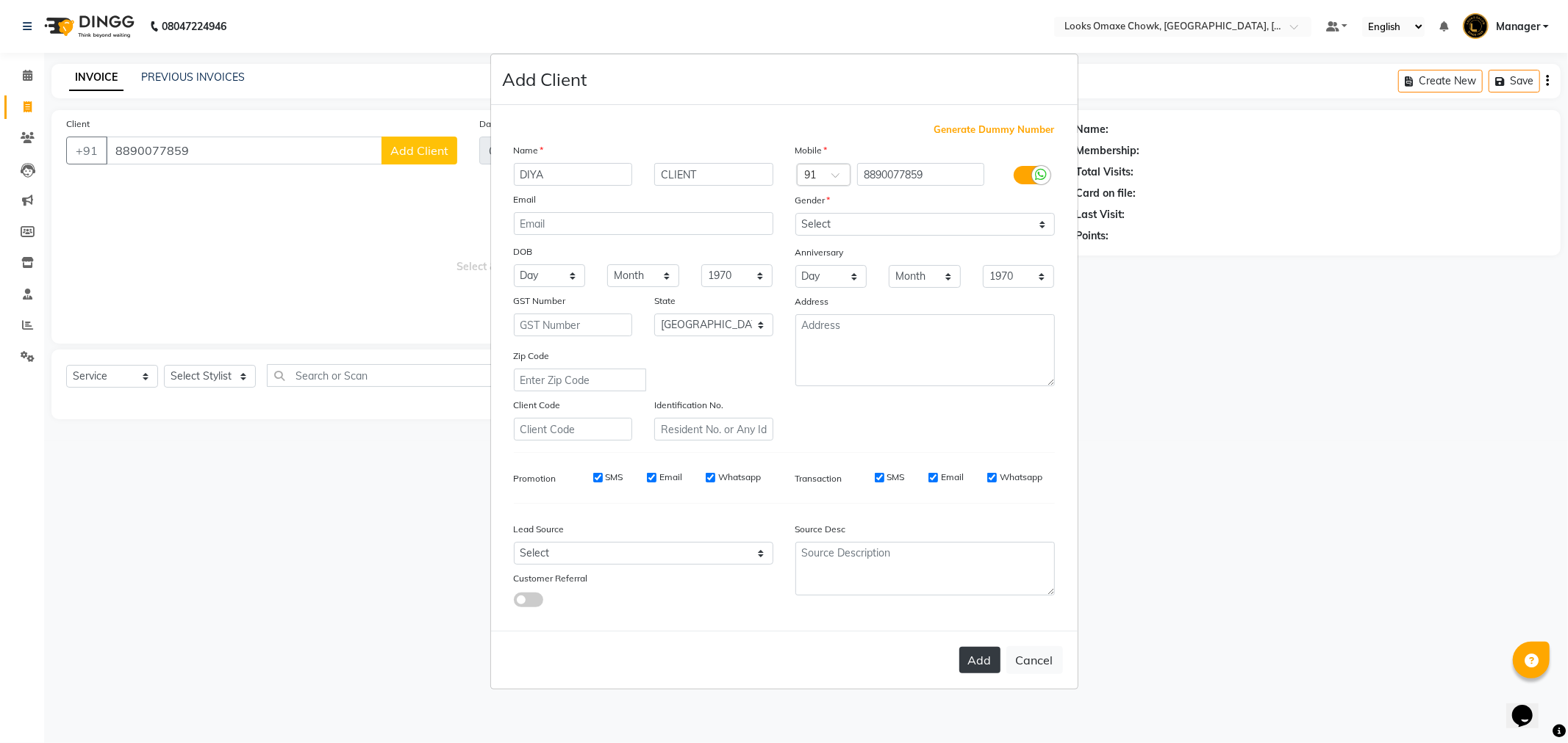
click at [972, 665] on button "Add" at bounding box center [980, 660] width 41 height 26
select select
select select "null"
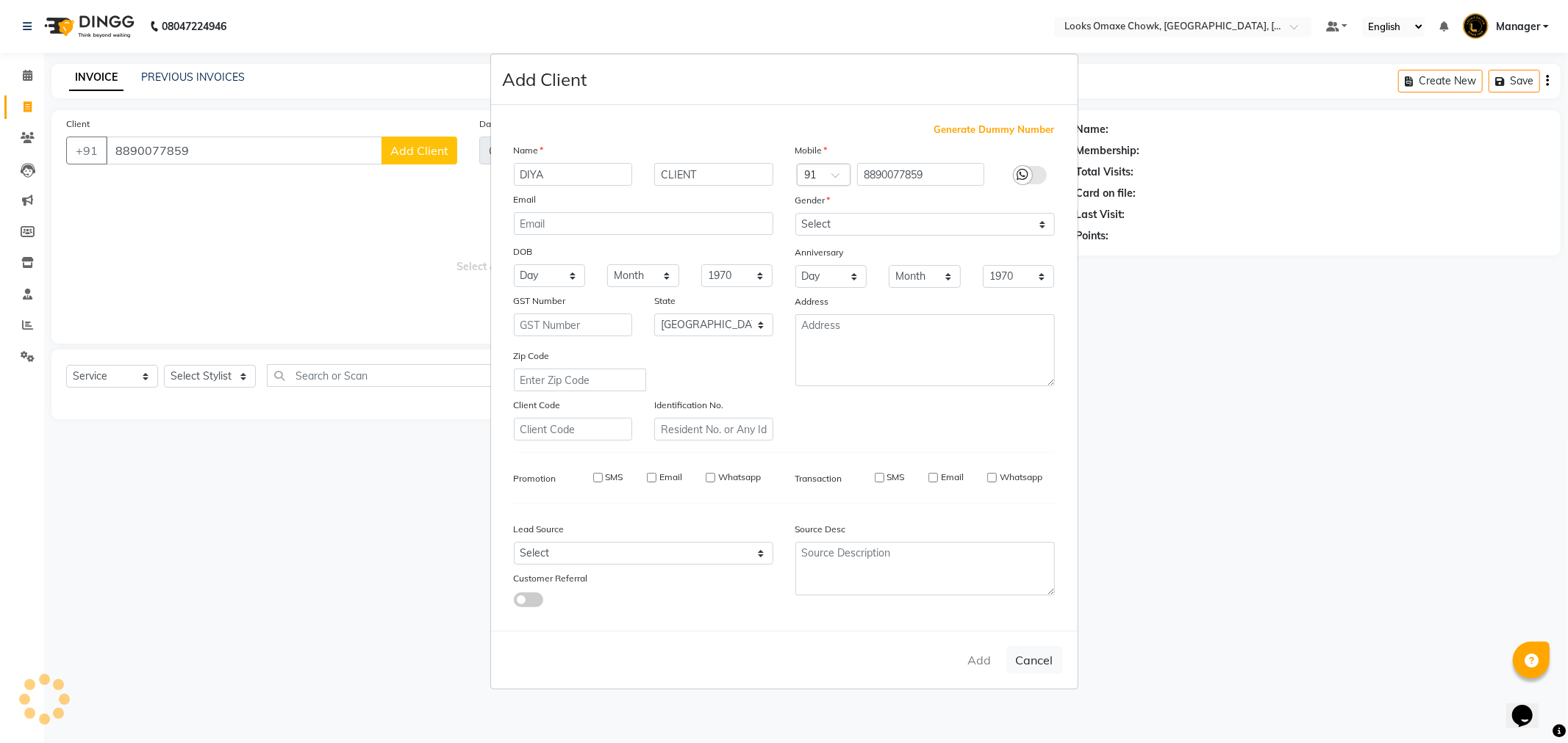
select select
checkbox input "false"
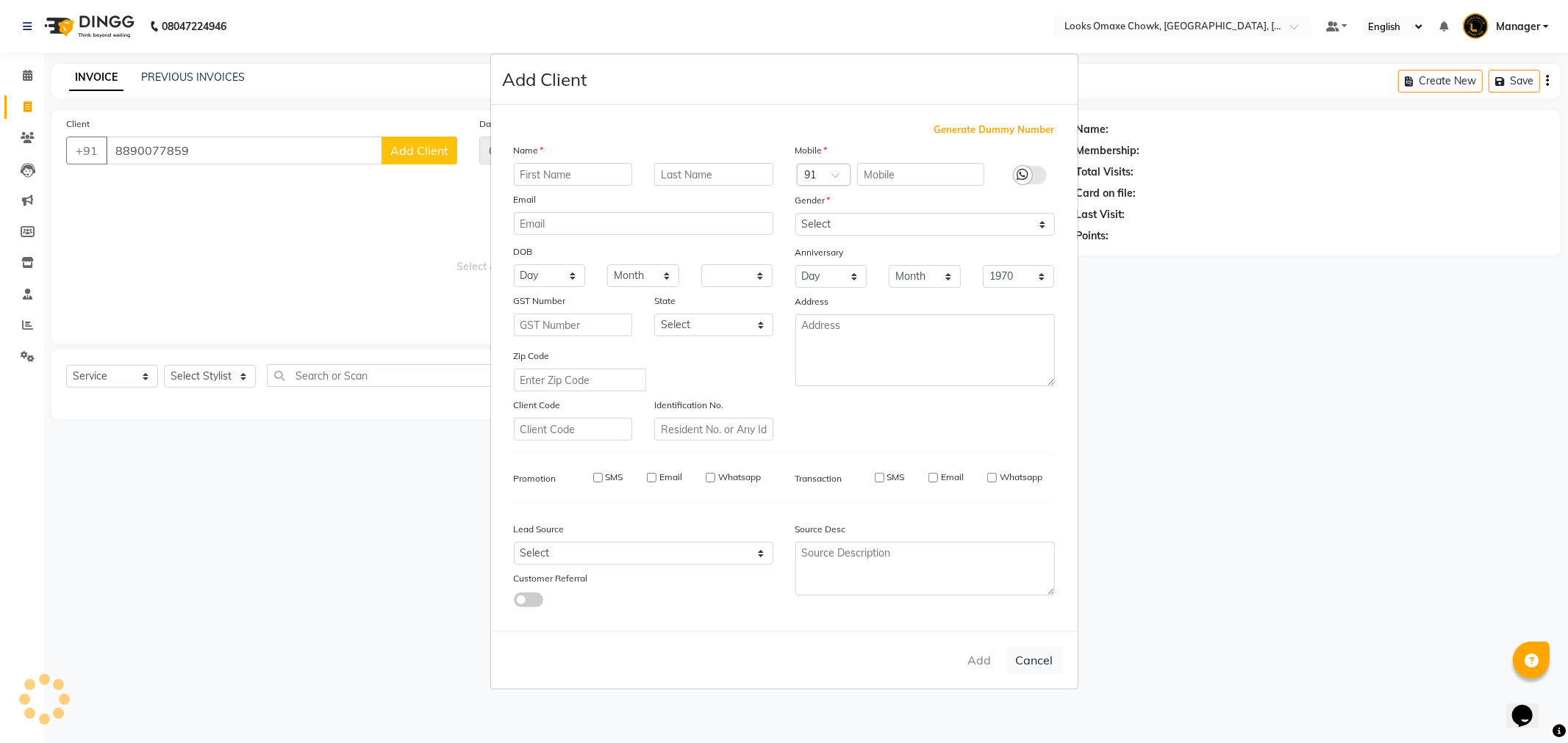
checkbox input "false"
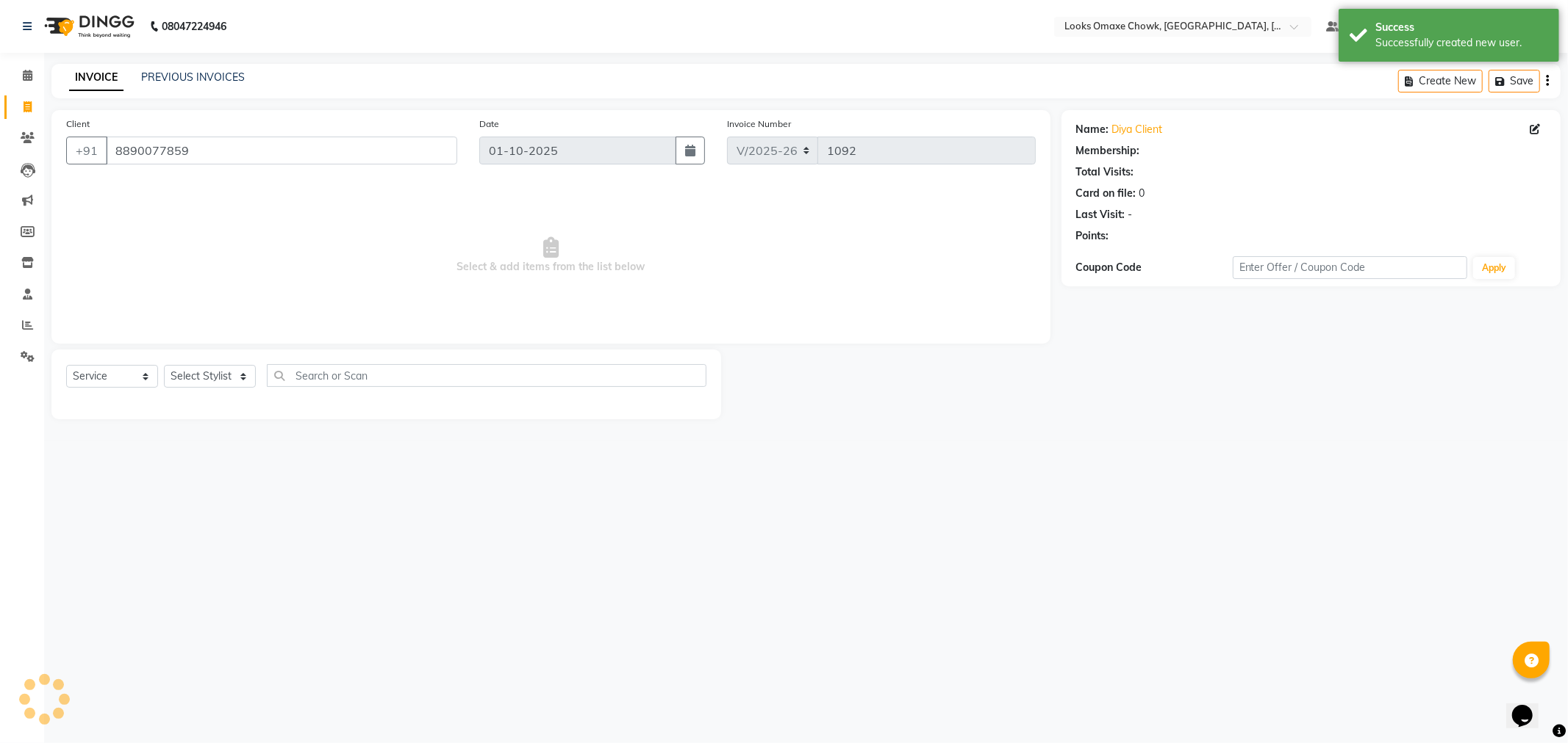
select select "1: Object"
click at [237, 380] on select "Select Stylist Aditya_mrg Adnan Arif Asra_Mgr Counter_Sales Manager Rohan_pdct …" at bounding box center [210, 376] width 92 height 23
select select "75642"
click at [164, 366] on select "Select Stylist Aditya_mrg Adnan Arif Asra_Mgr Counter_Sales Manager Rohan_pdct …" at bounding box center [210, 376] width 92 height 23
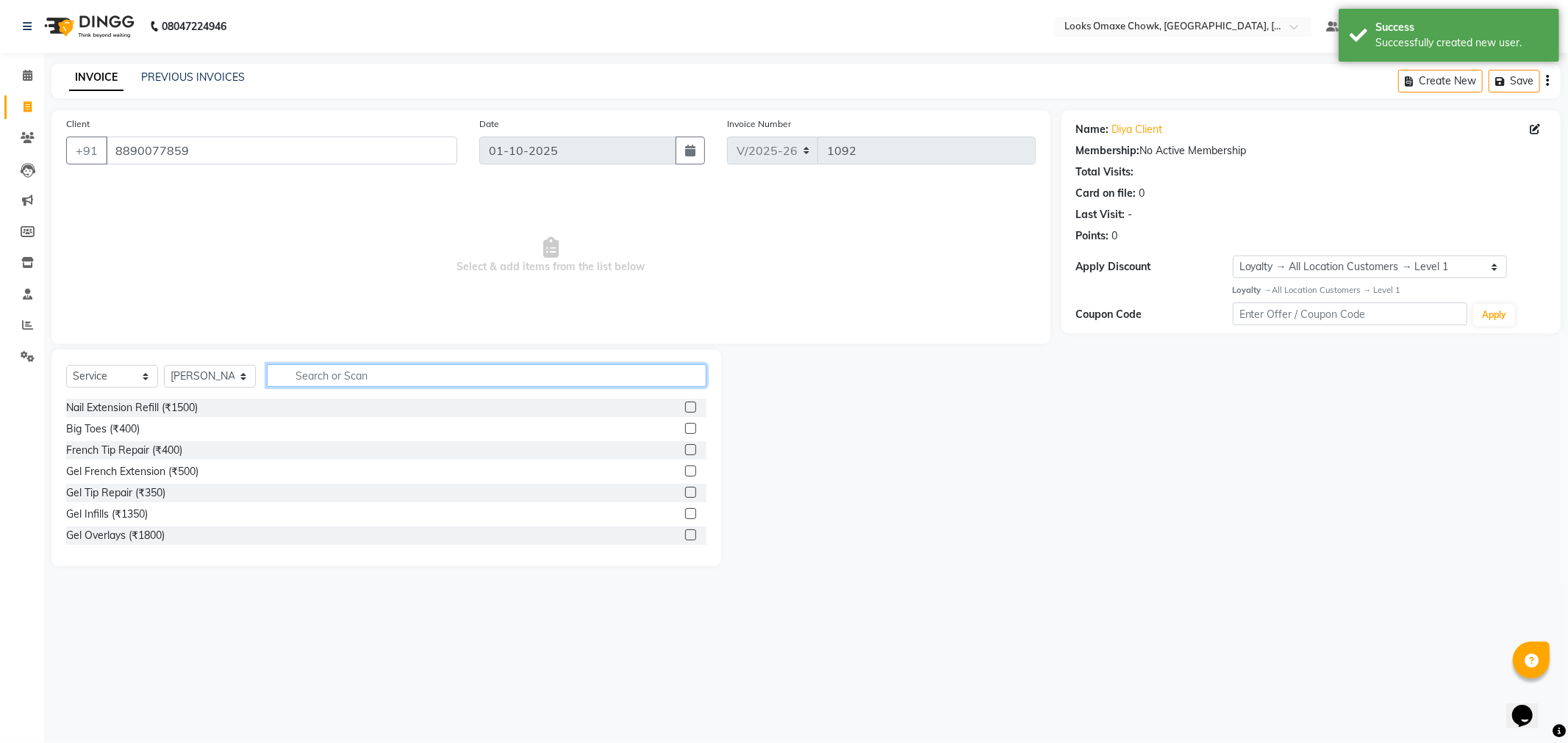
click at [377, 379] on input "text" at bounding box center [487, 375] width 440 height 23
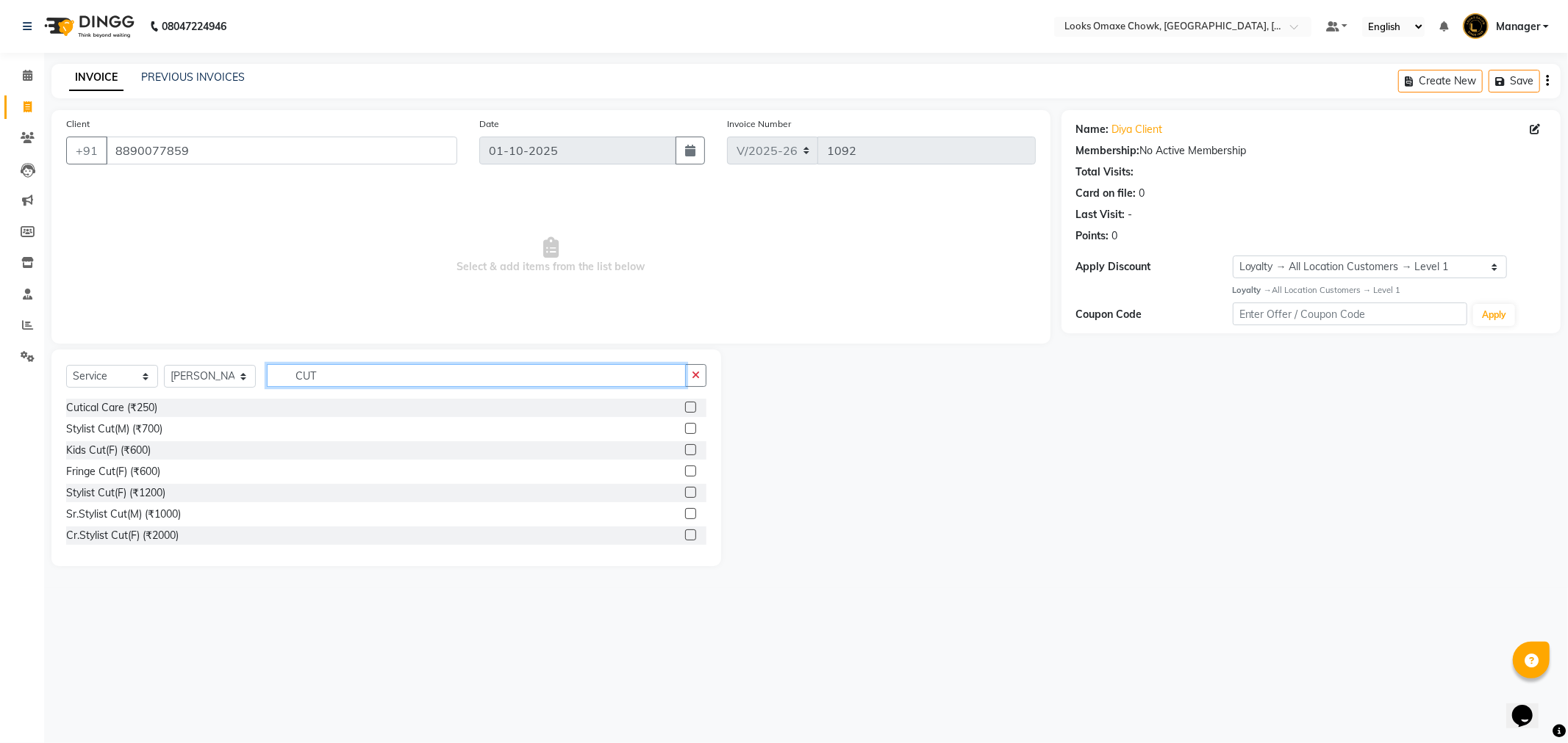
type input "CUT"
click at [685, 490] on label at bounding box center [691, 492] width 11 height 11
click at [685, 490] on input "checkbox" at bounding box center [690, 493] width 9 height 9
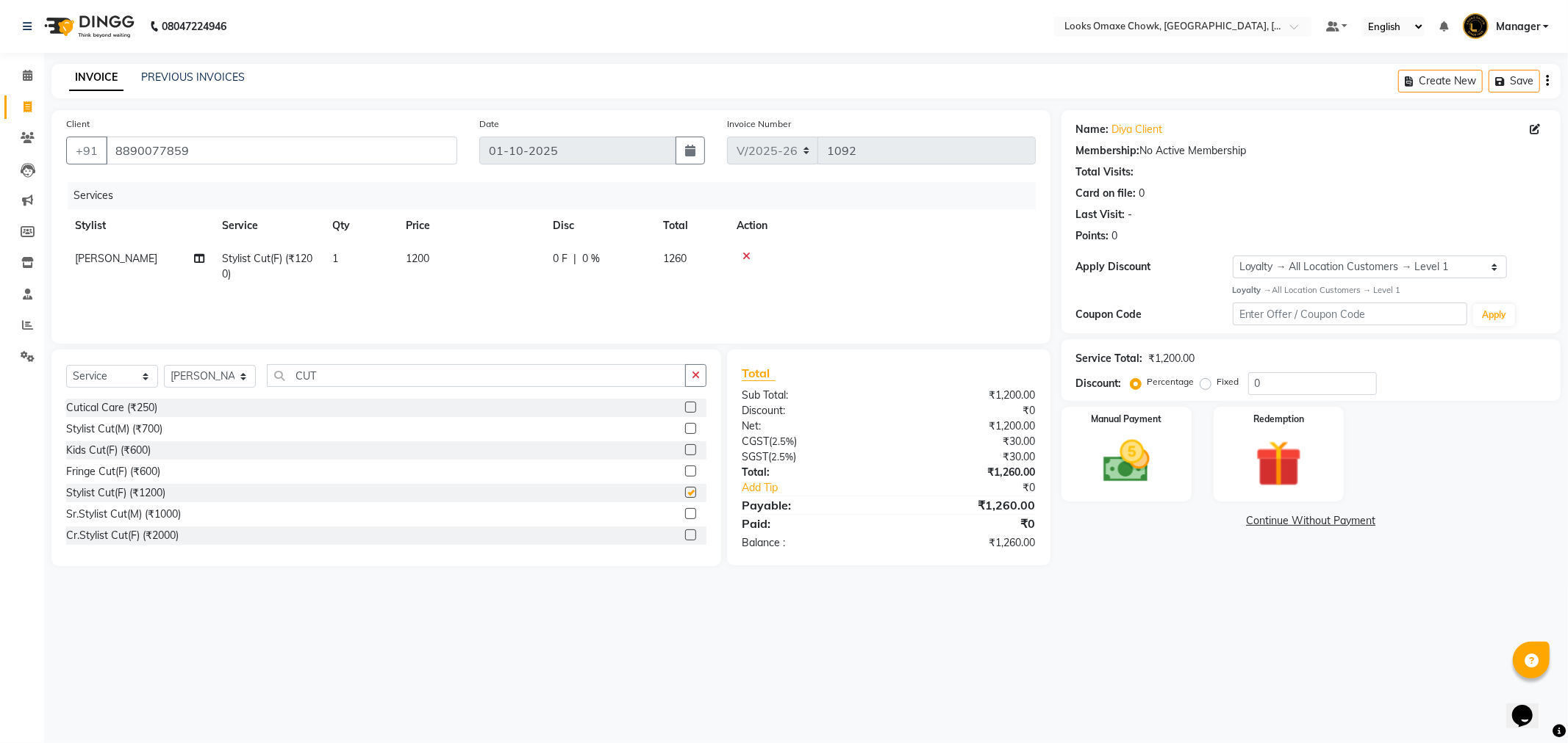
checkbox input "false"
drag, startPoint x: 428, startPoint y: 256, endPoint x: 437, endPoint y: 259, distance: 9.5
click at [437, 259] on td "1200" at bounding box center [470, 266] width 147 height 49
select select "75642"
click at [549, 270] on input "1200" at bounding box center [539, 262] width 130 height 23
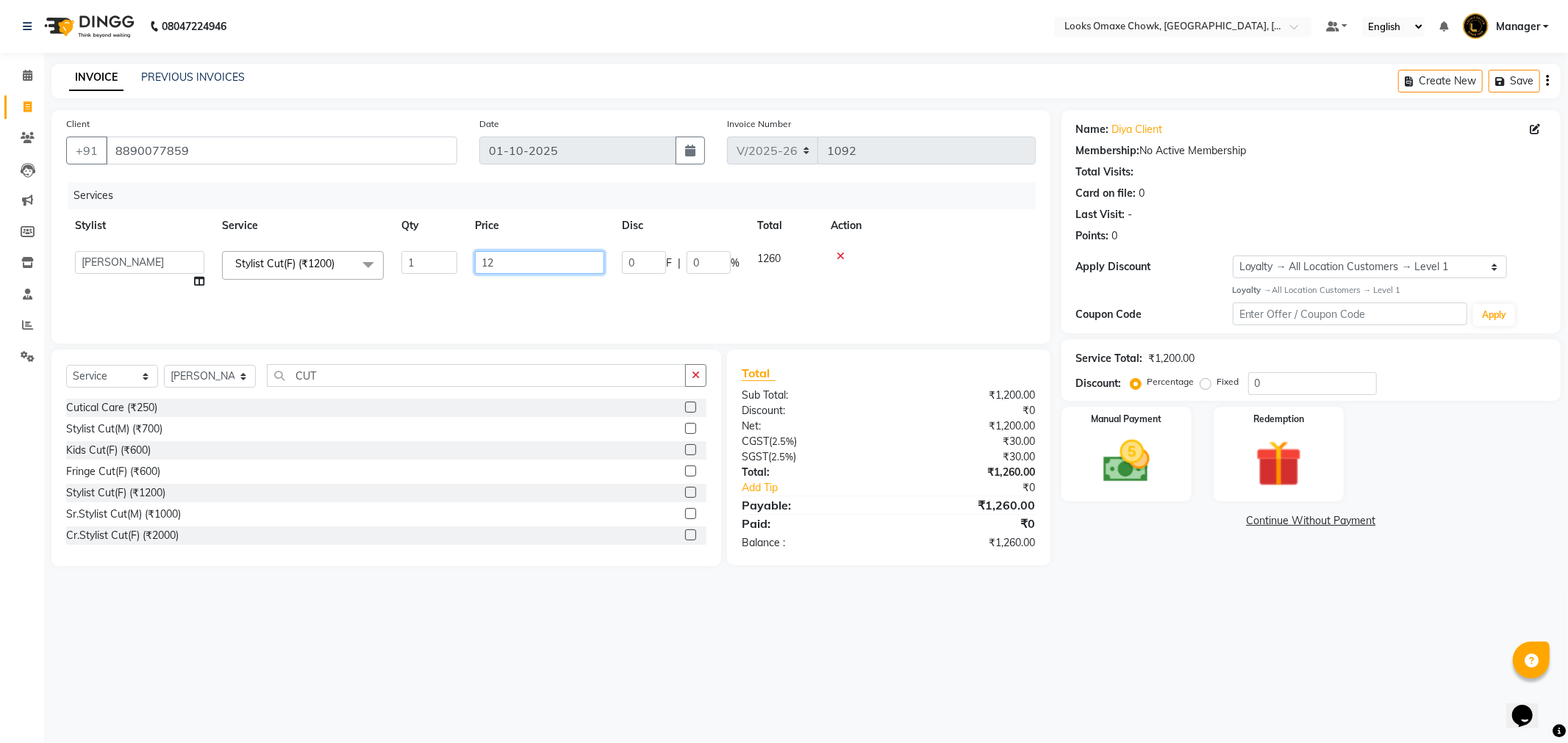
type input "1"
type input "850"
click at [549, 293] on div "Services Stylist Service Qty Price Disc Total Action Aditya_mrg Adnan Arif Asra…" at bounding box center [551, 256] width 970 height 147
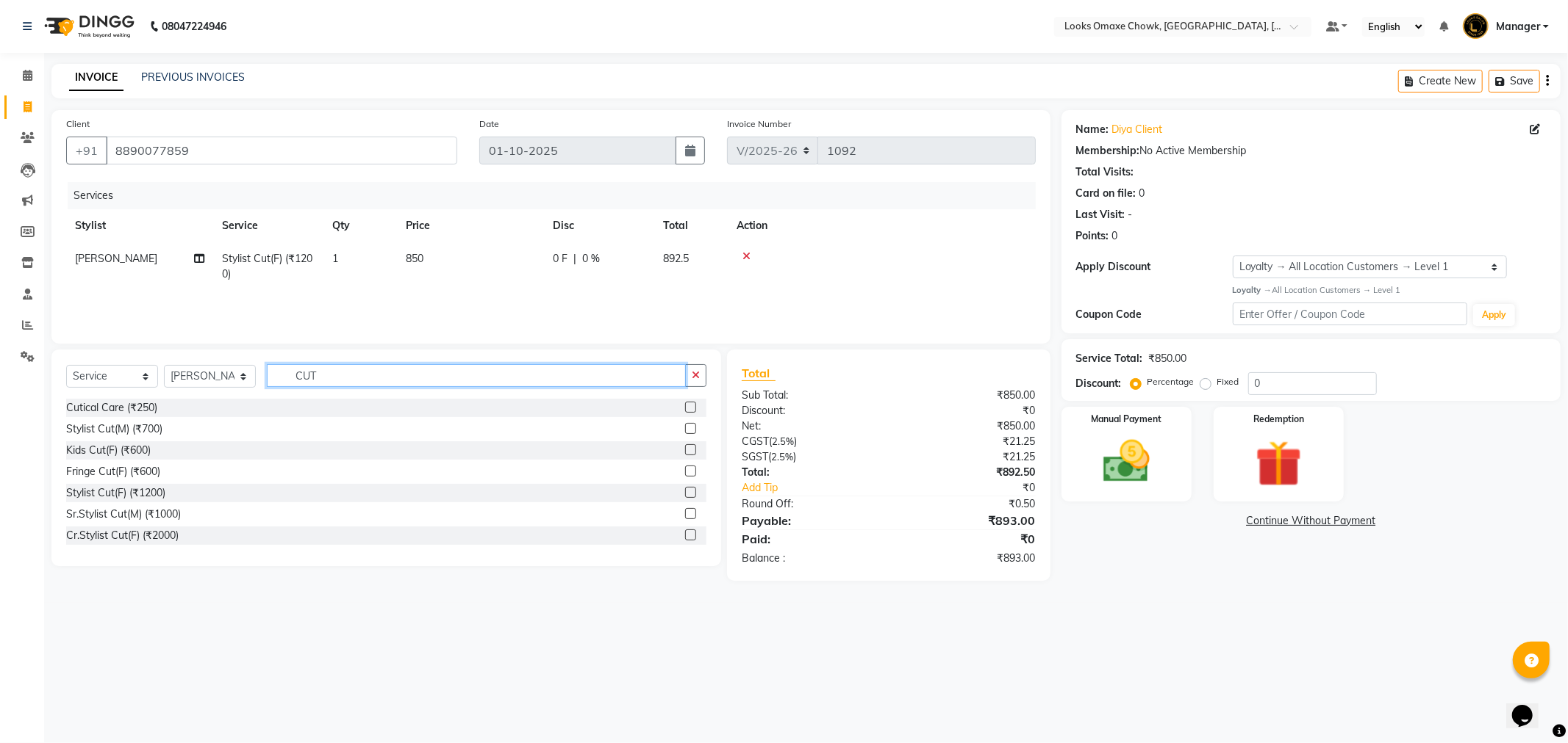
click at [400, 368] on input "CUT" at bounding box center [476, 375] width 419 height 23
type input "C"
type input "WASH"
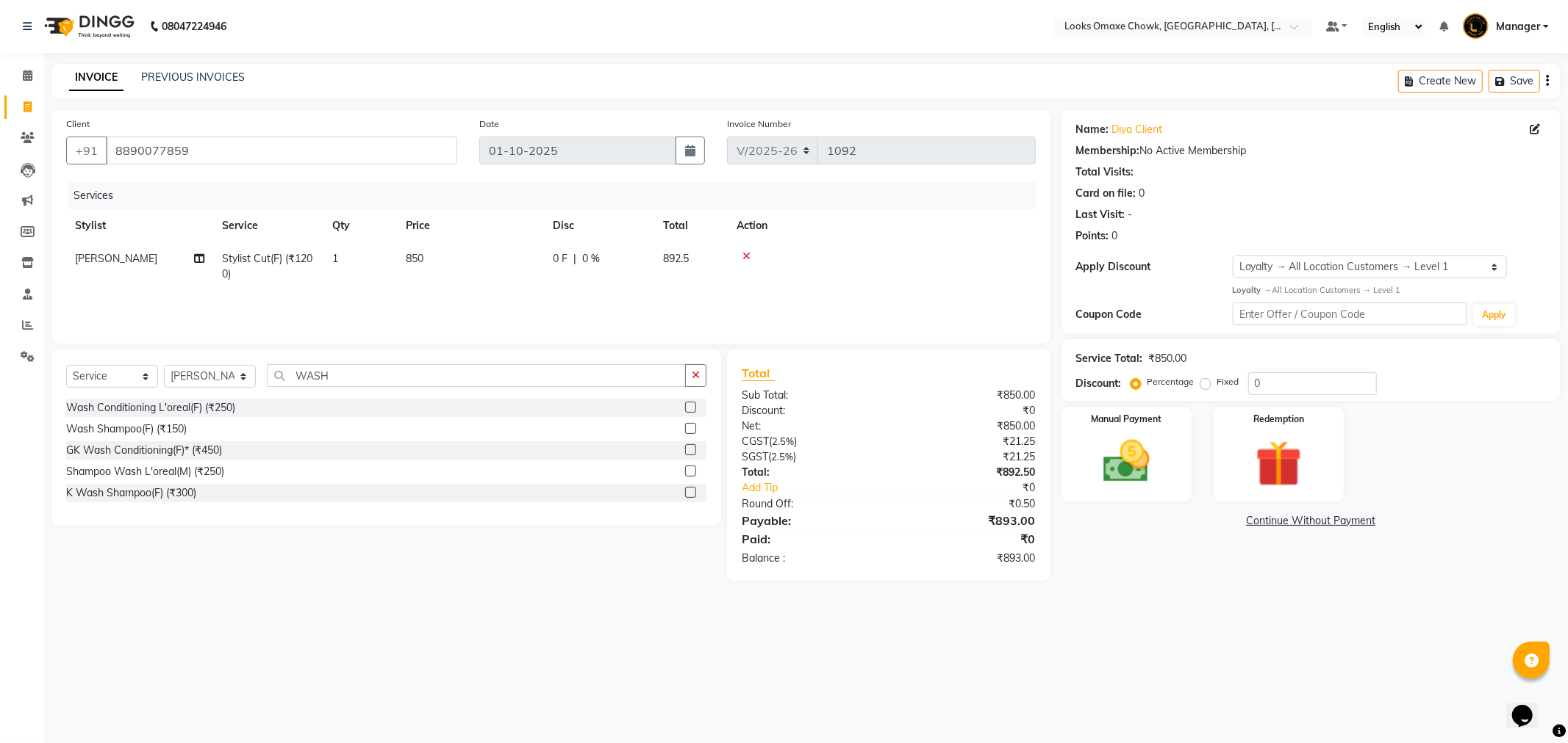
click at [692, 428] on label at bounding box center [691, 428] width 11 height 11
click at [692, 428] on input "checkbox" at bounding box center [690, 429] width 9 height 9
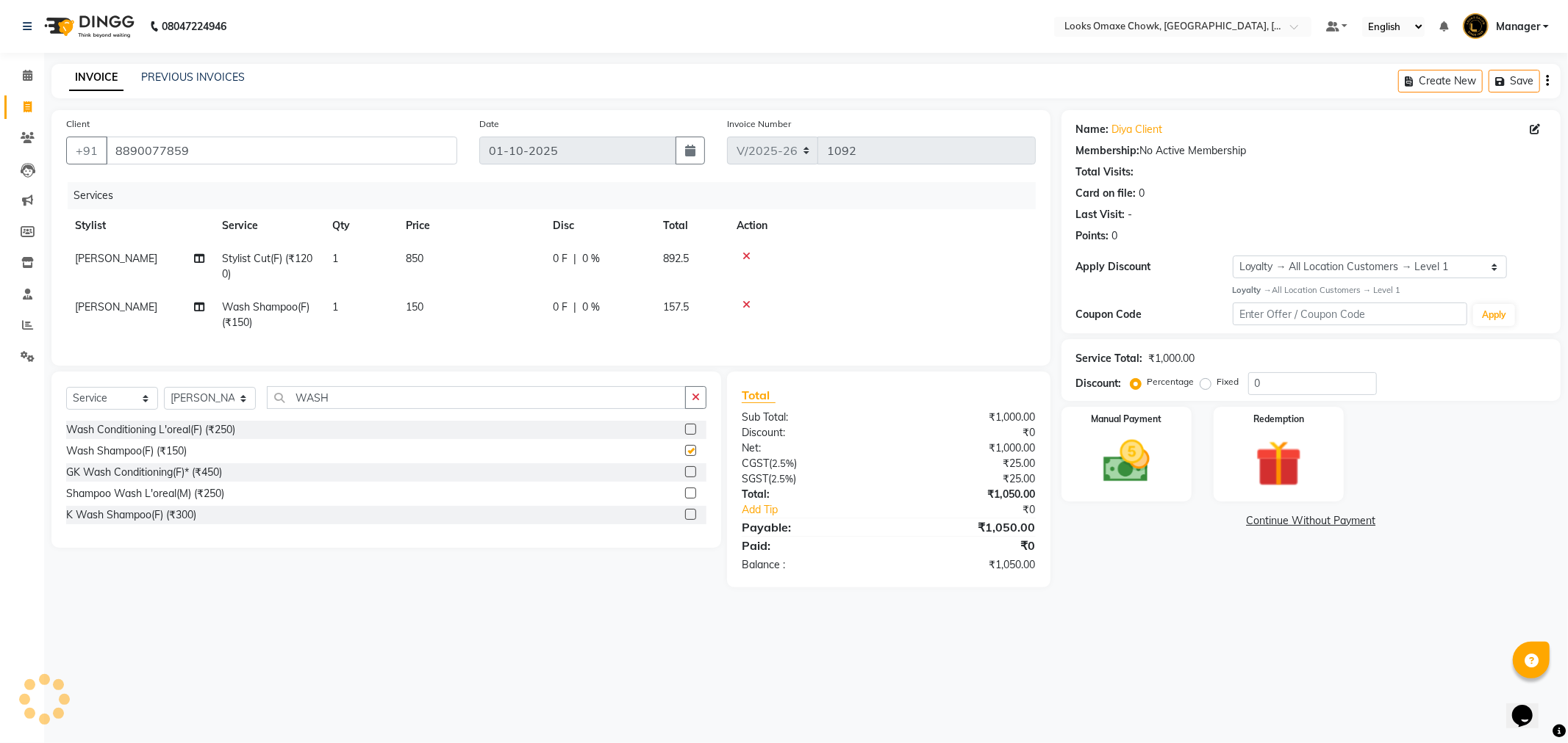
checkbox input "false"
drag, startPoint x: 442, startPoint y: 299, endPoint x: 474, endPoint y: 313, distance: 34.9
click at [442, 299] on td "150" at bounding box center [470, 315] width 147 height 49
select select "75642"
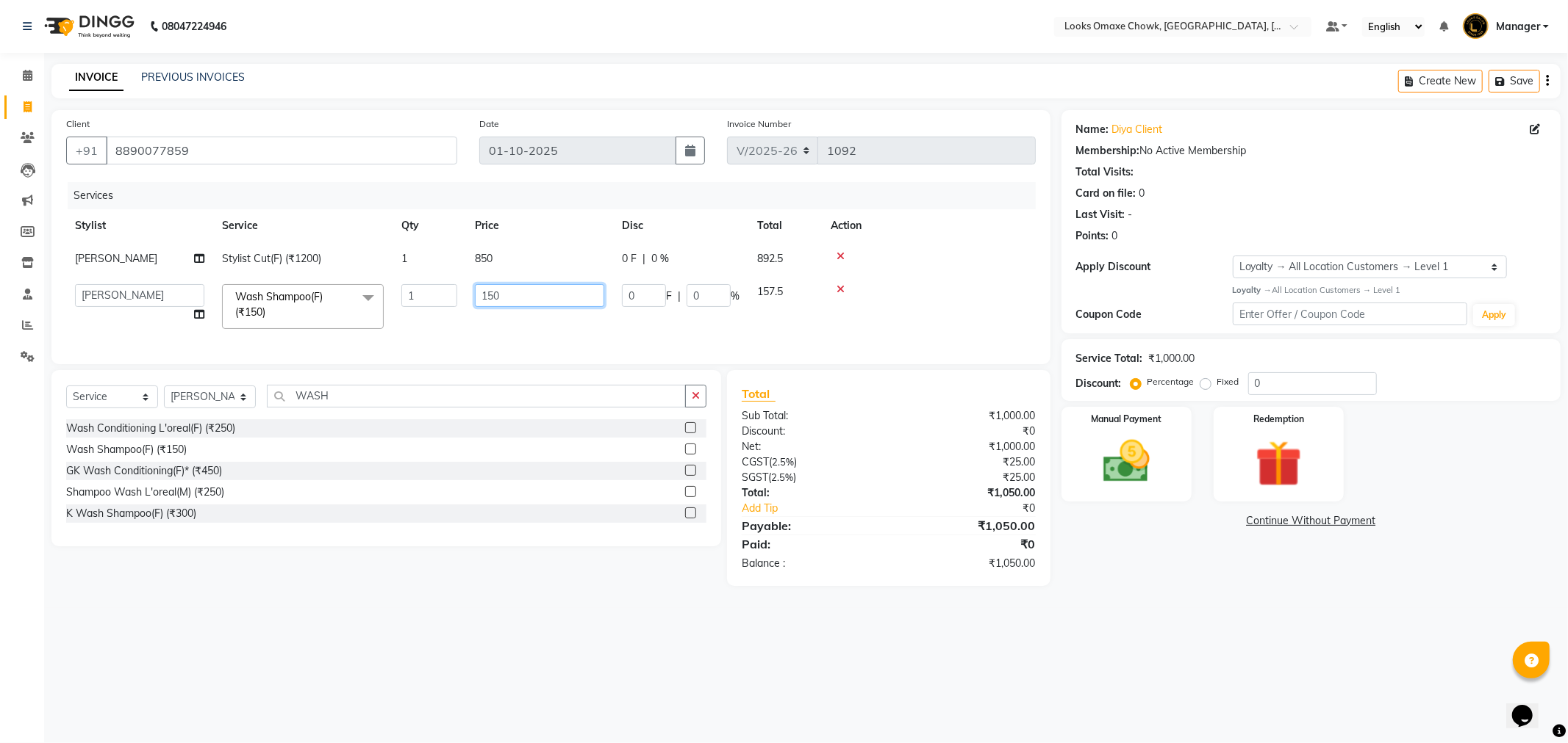
click at [538, 299] on input "150" at bounding box center [539, 295] width 130 height 23
type input "1"
type input "0"
click at [691, 334] on tr "Aditya_mrg Adnan Arif Asra_Mgr Counter_Sales Manager Rohan_pdct Saloni Shehzad …" at bounding box center [551, 306] width 970 height 62
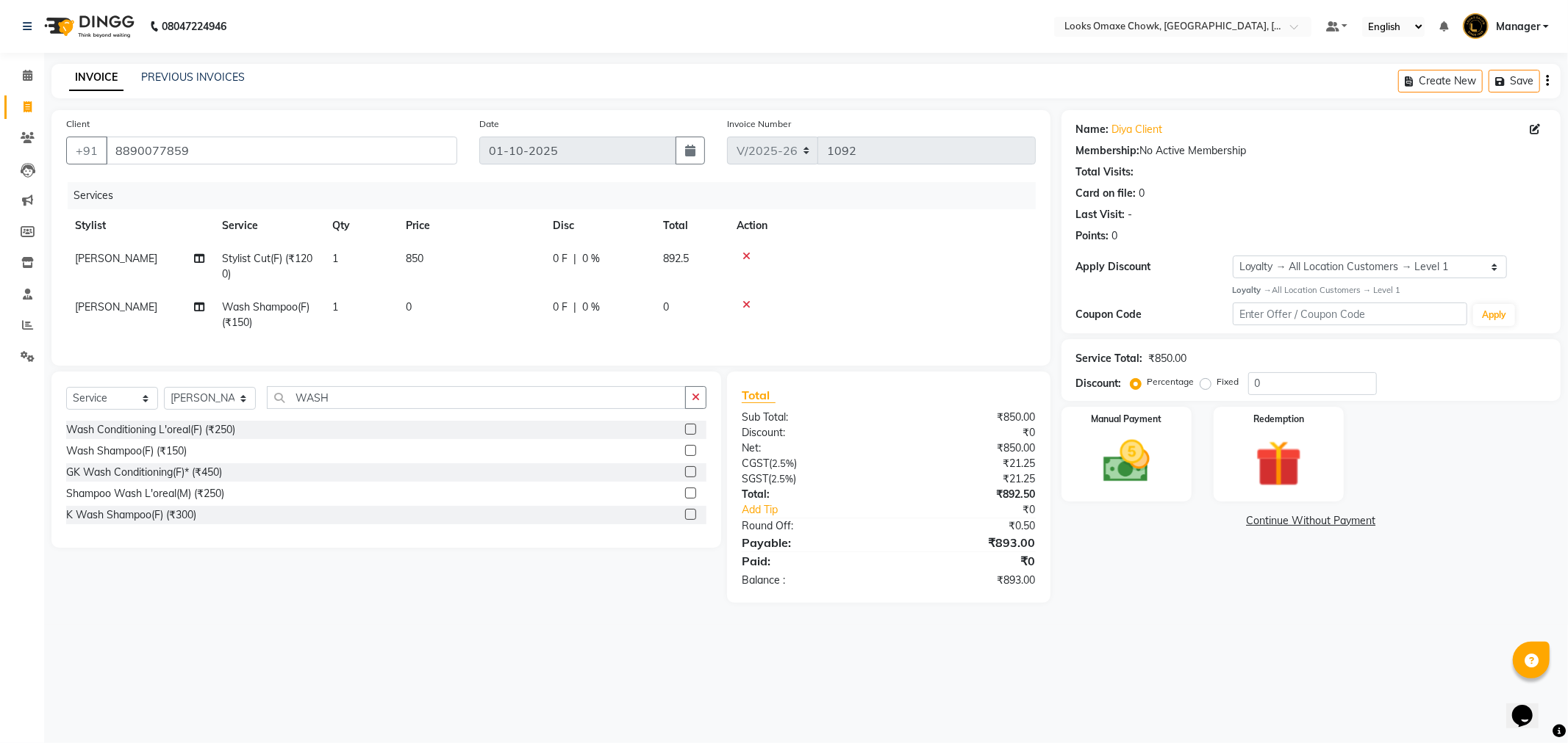
click at [1282, 650] on div "08047224946 Select Location × Looks Omaxe Chowk, Old Delhi, Delhi Default Panel…" at bounding box center [784, 371] width 1568 height 743
click at [1142, 452] on img at bounding box center [1127, 461] width 79 height 55
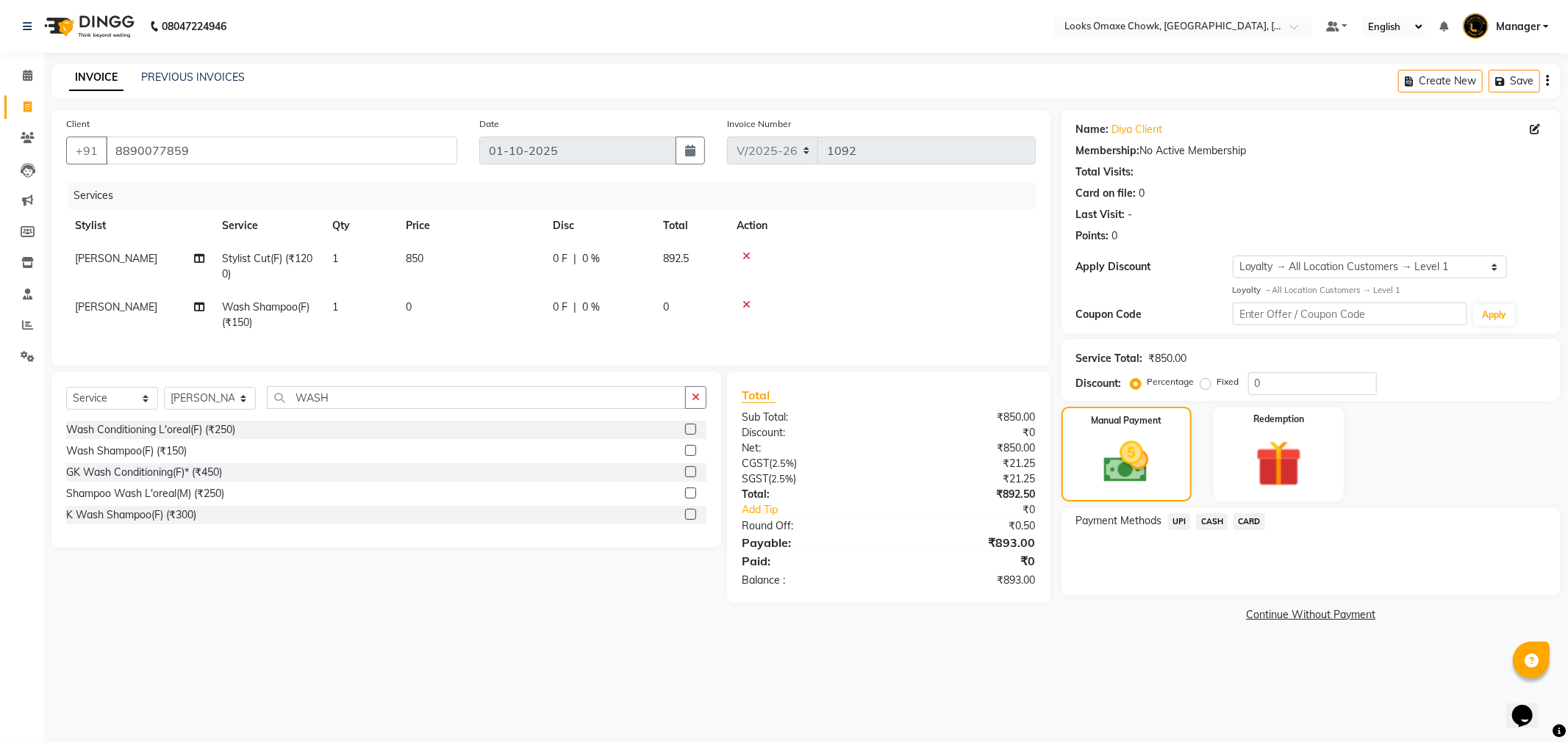
click at [1179, 523] on span "UPI" at bounding box center [1179, 522] width 23 height 17
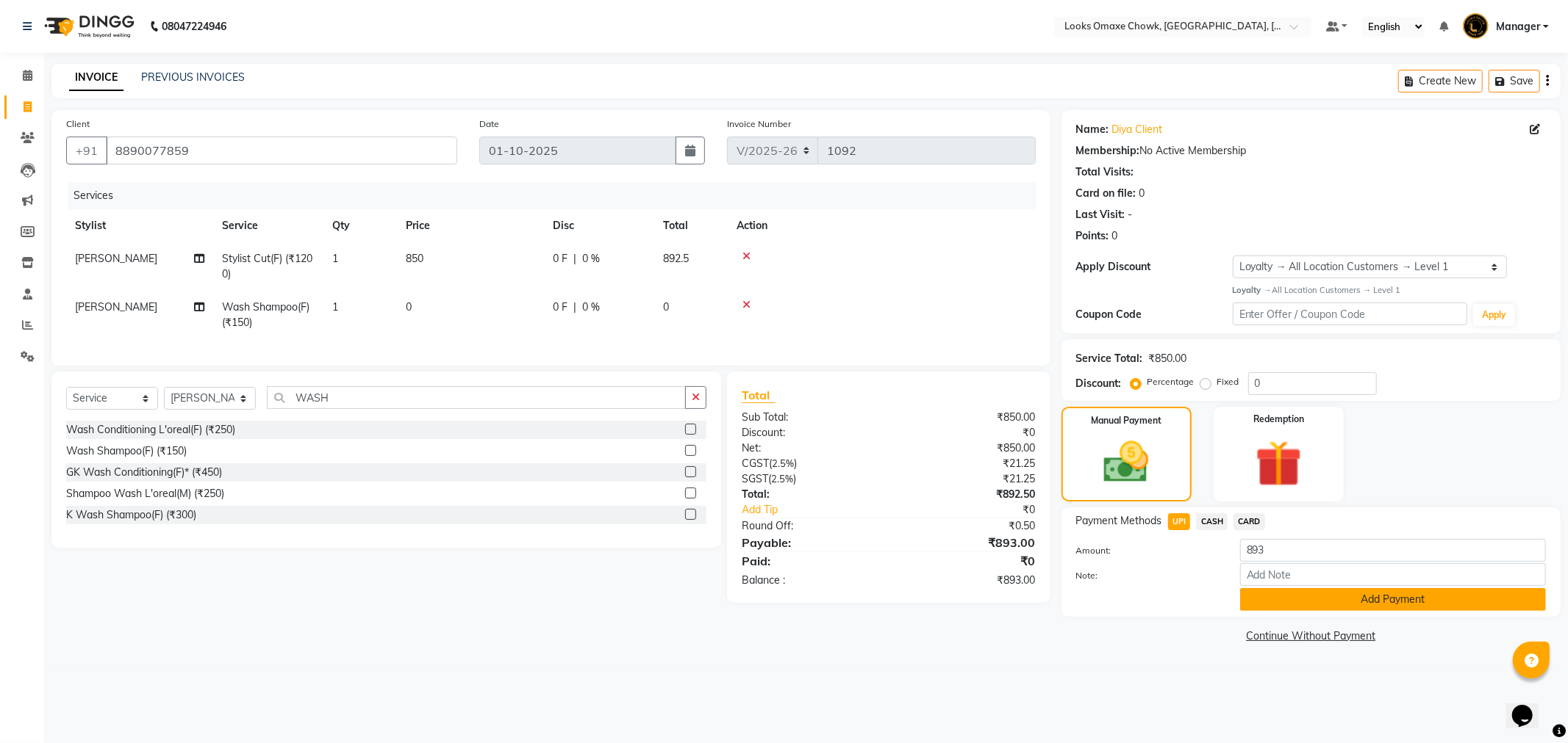
click at [1384, 600] on button "Add Payment" at bounding box center [1393, 600] width 306 height 23
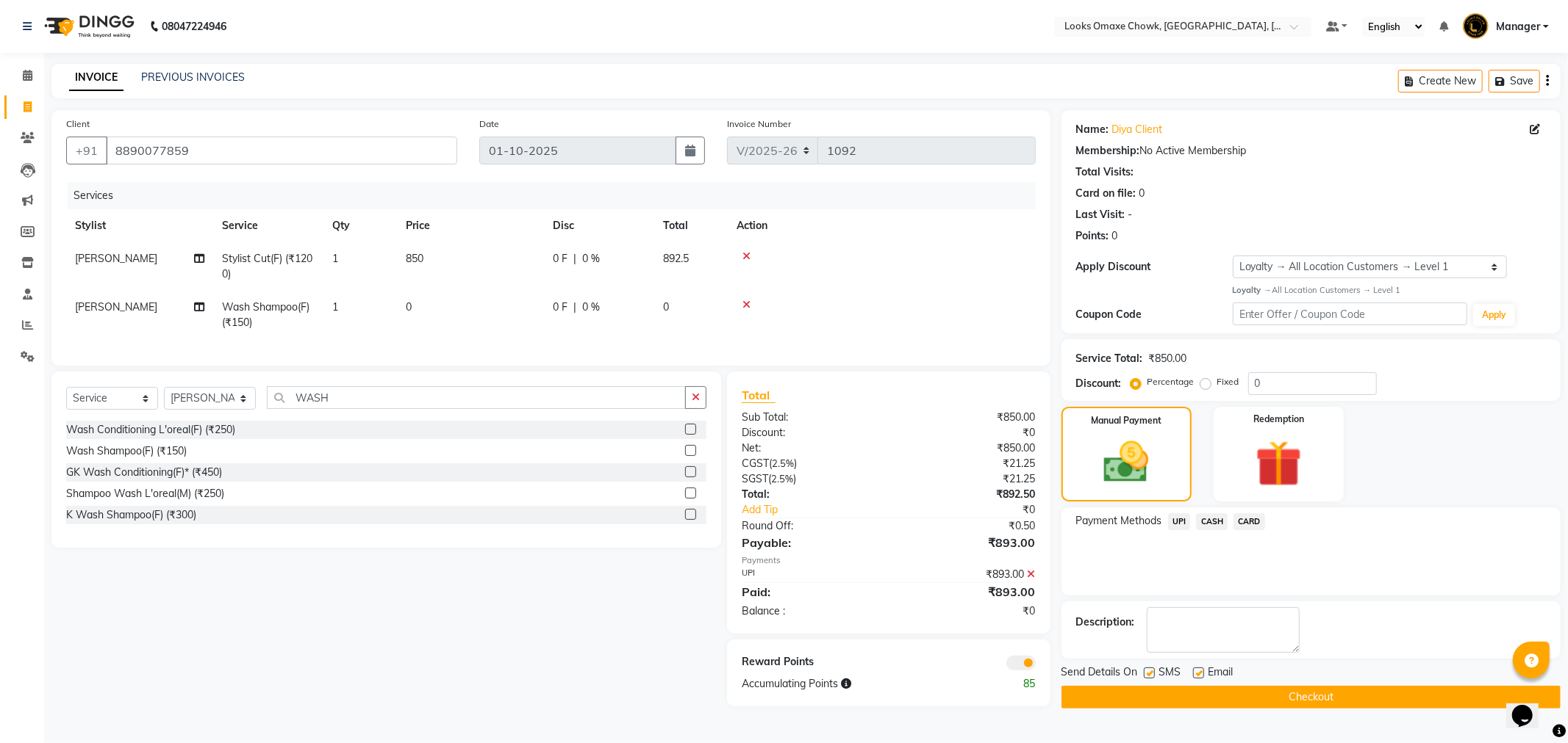
click at [1296, 704] on button "Checkout" at bounding box center [1310, 697] width 499 height 23
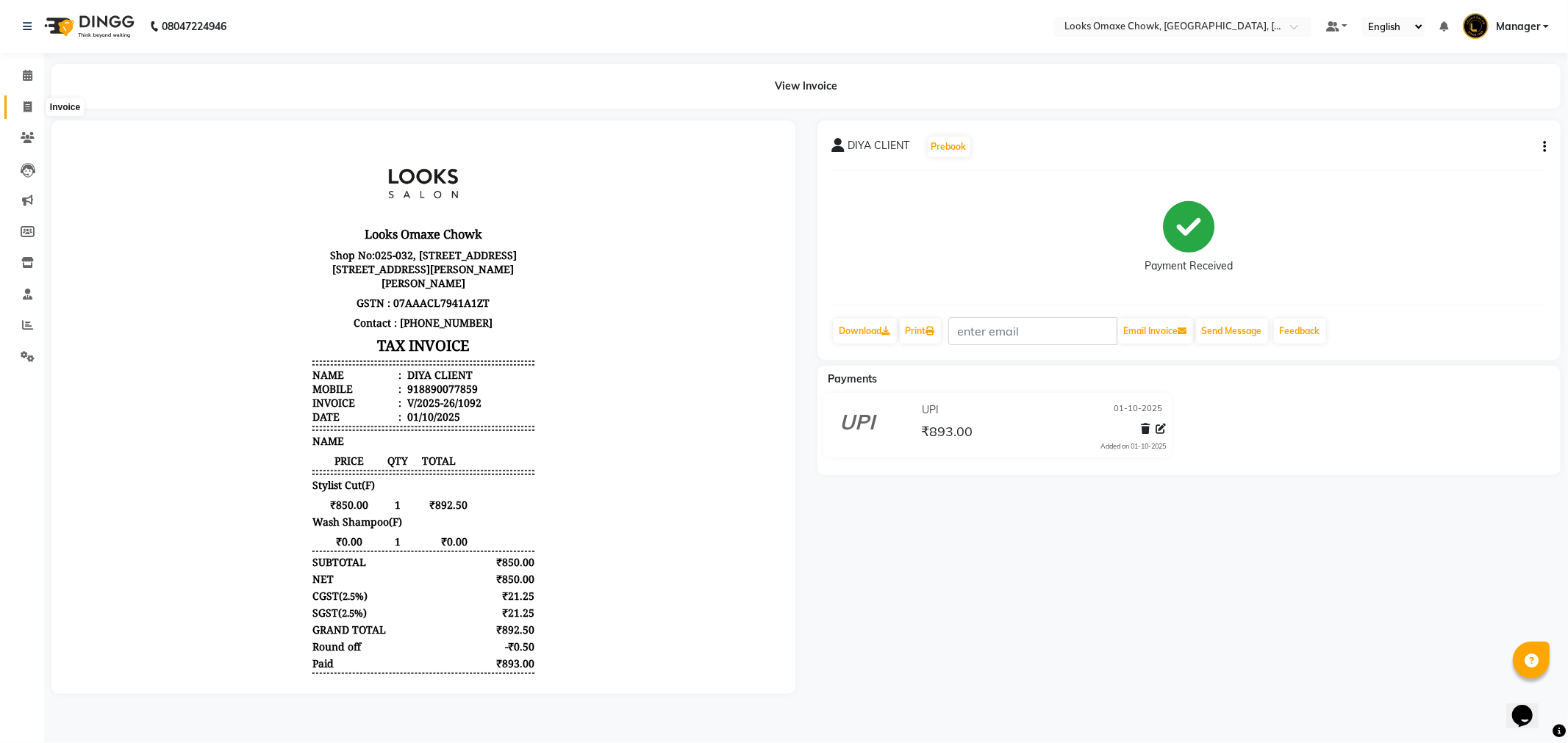
click at [26, 105] on icon at bounding box center [27, 107] width 8 height 11
select select "8121"
select select "service"
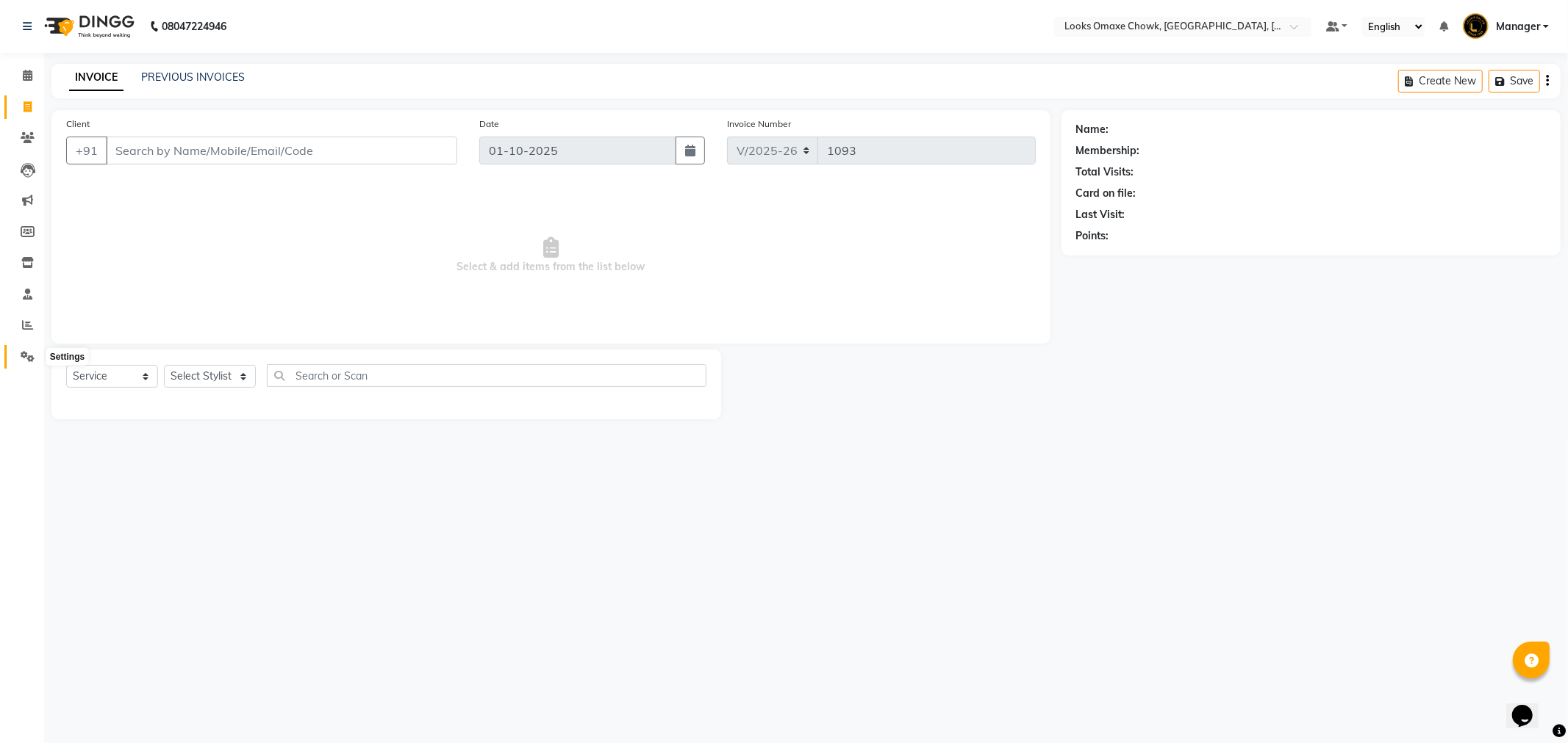
click at [26, 363] on span at bounding box center [27, 357] width 26 height 17
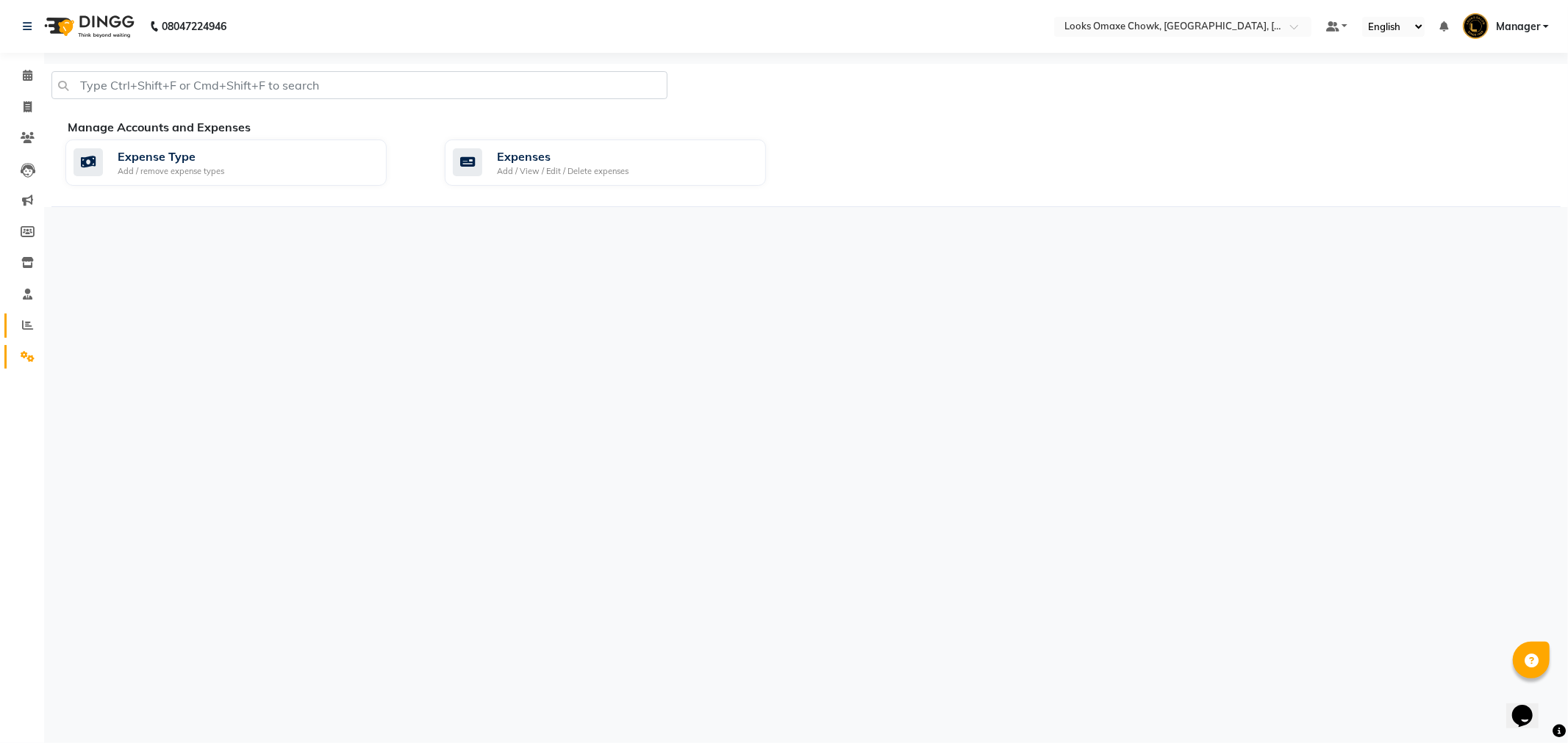
click at [24, 316] on link "Reports" at bounding box center [21, 326] width 35 height 24
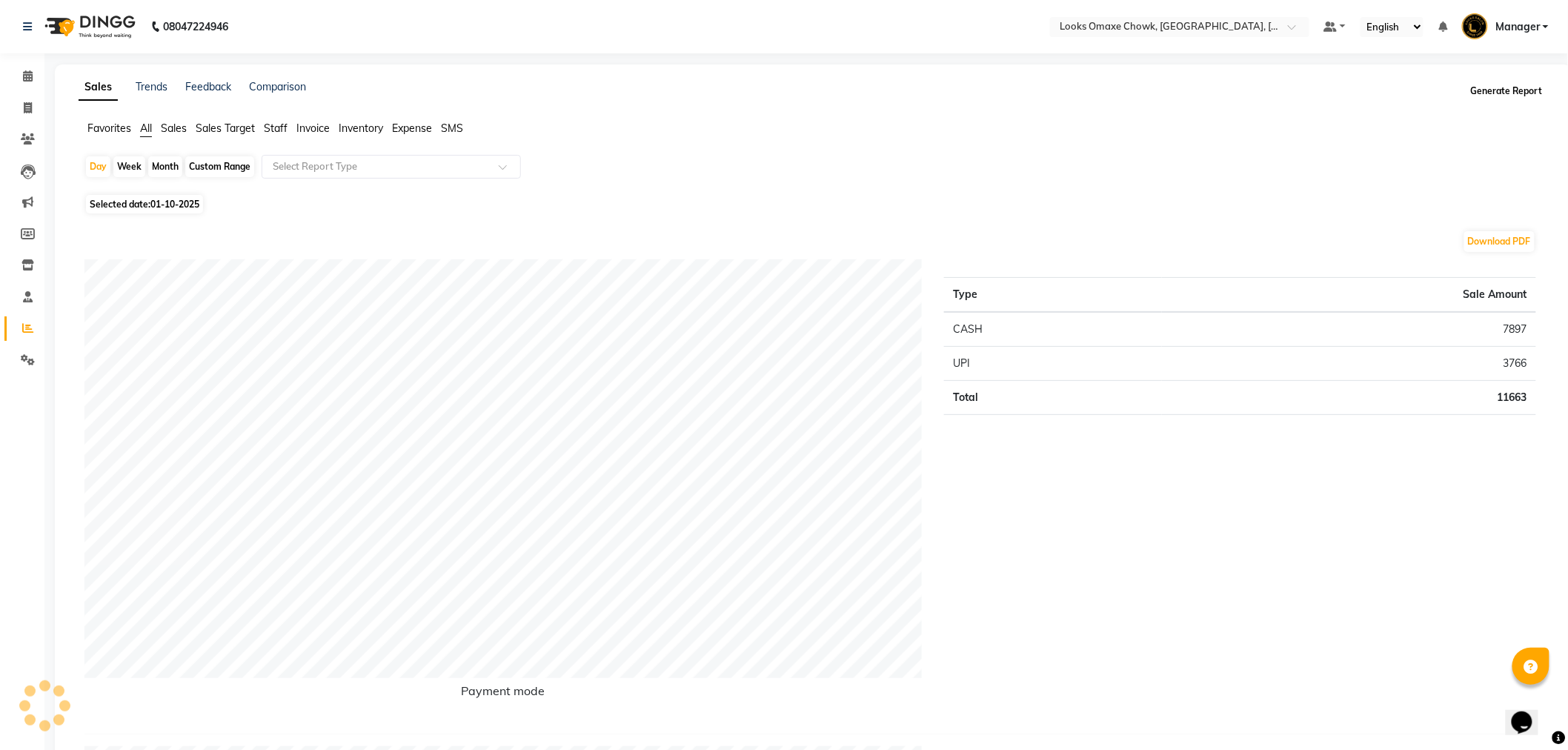
click at [1508, 93] on button "Generate Report" at bounding box center [1507, 91] width 79 height 21
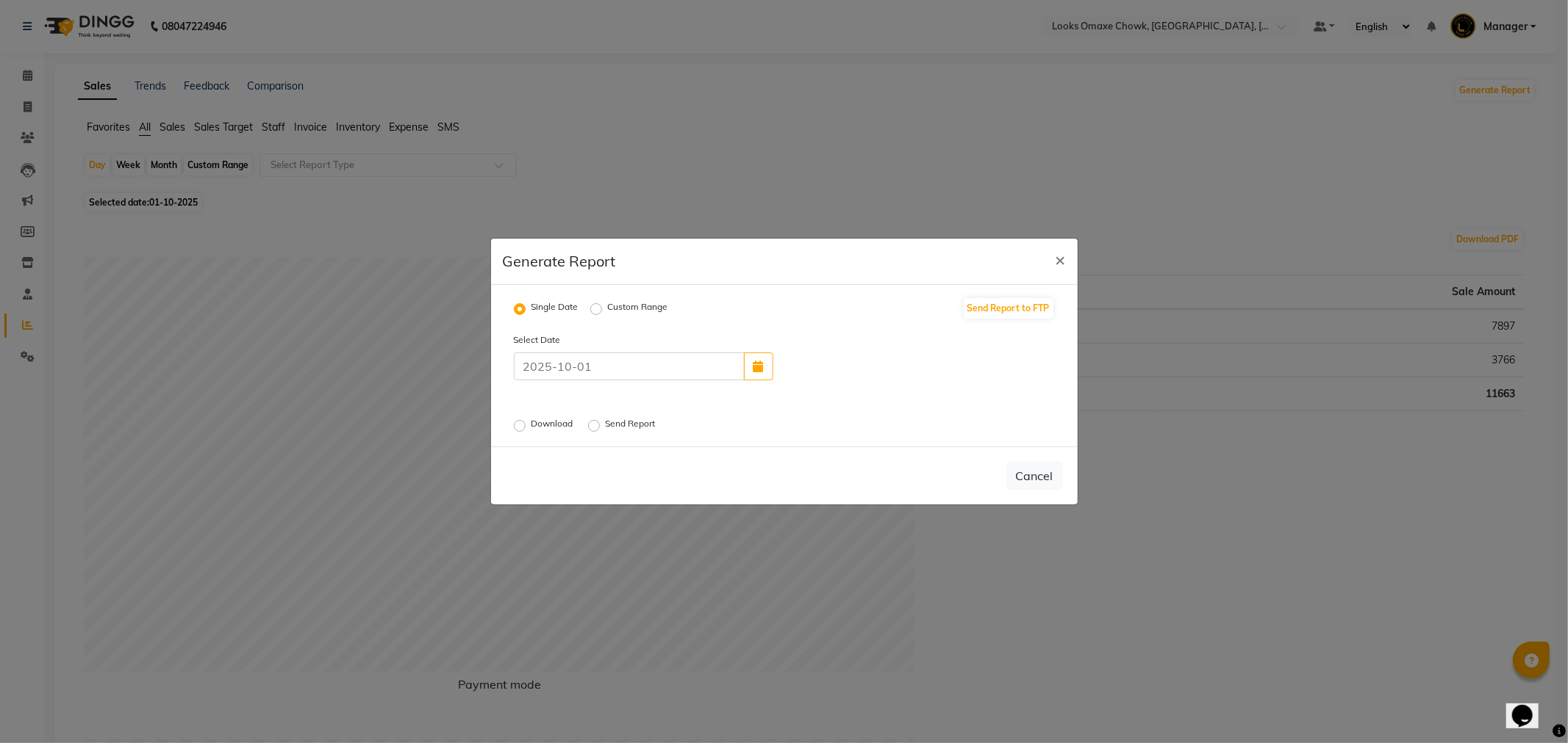
click at [532, 425] on label "Download" at bounding box center [554, 426] width 45 height 18
click at [521, 425] on input "Download" at bounding box center [522, 426] width 10 height 10
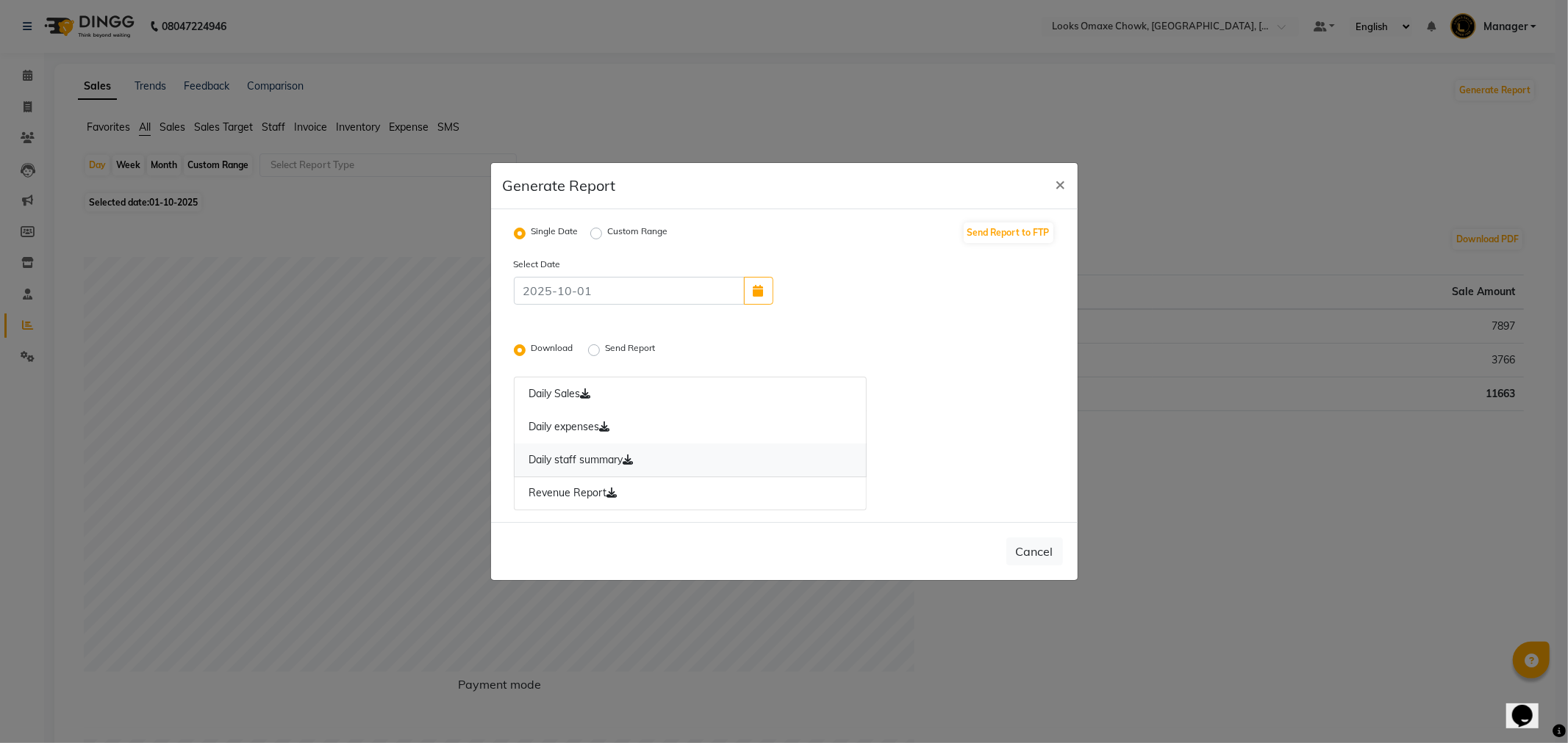
click at [621, 460] on link "Daily staff summary" at bounding box center [691, 461] width 353 height 34
click at [1056, 187] on span "×" at bounding box center [1060, 183] width 10 height 22
radio input "false"
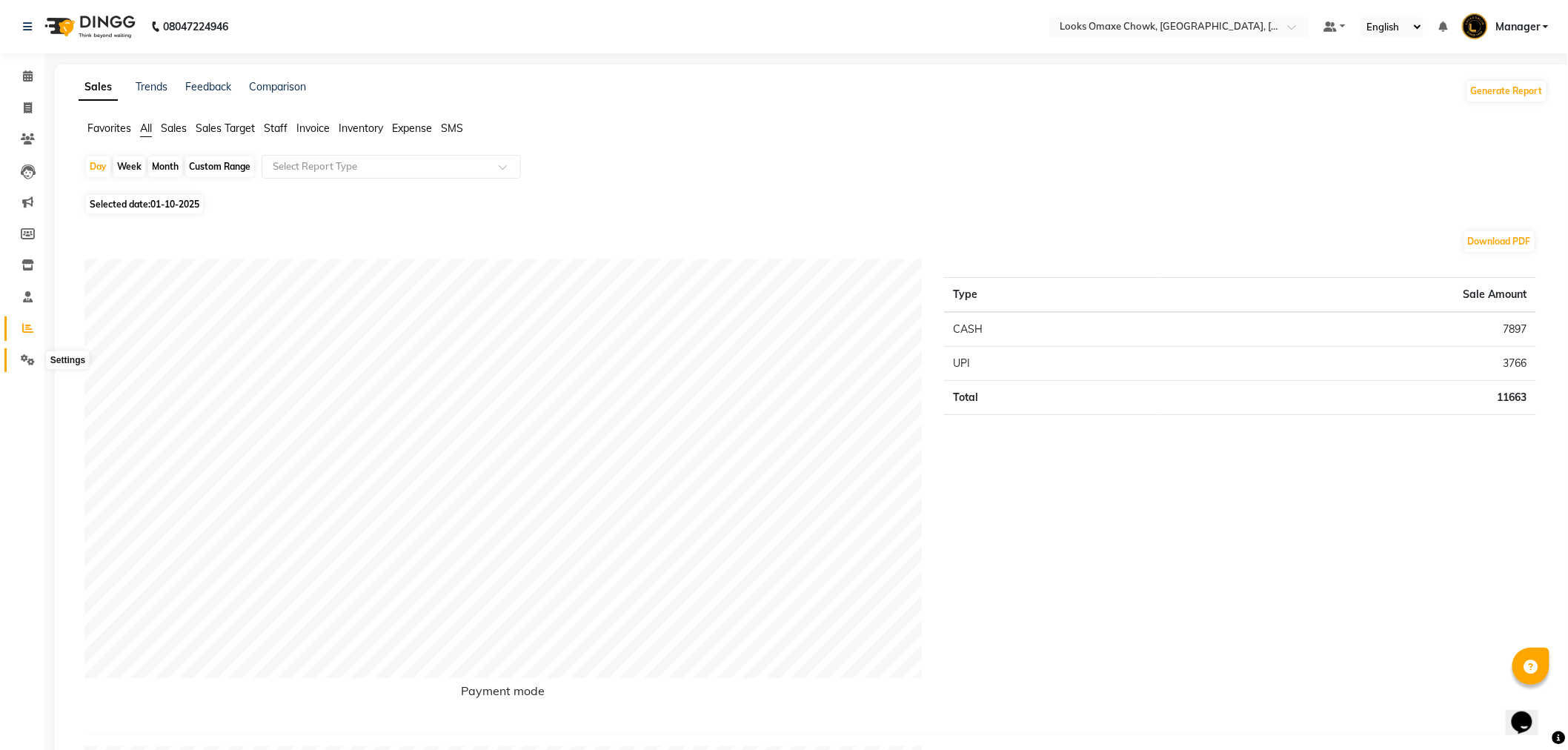
click at [28, 357] on icon at bounding box center [28, 360] width 14 height 11
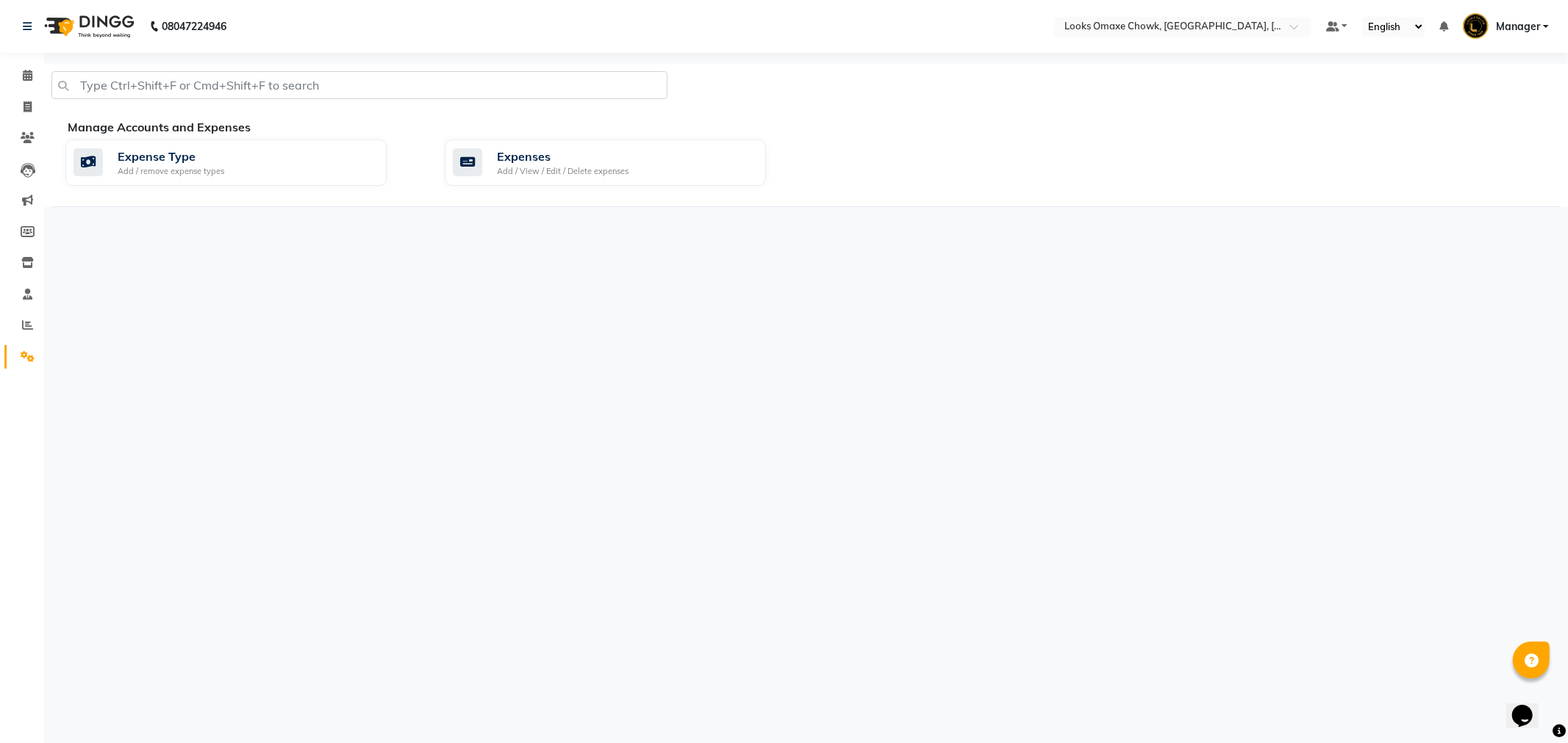
click at [521, 134] on div "Manage Accounts and Expenses" at bounding box center [819, 127] width 1504 height 18
click at [542, 179] on div "Expenses Add / View / Edit / Delete expenses" at bounding box center [605, 163] width 321 height 47
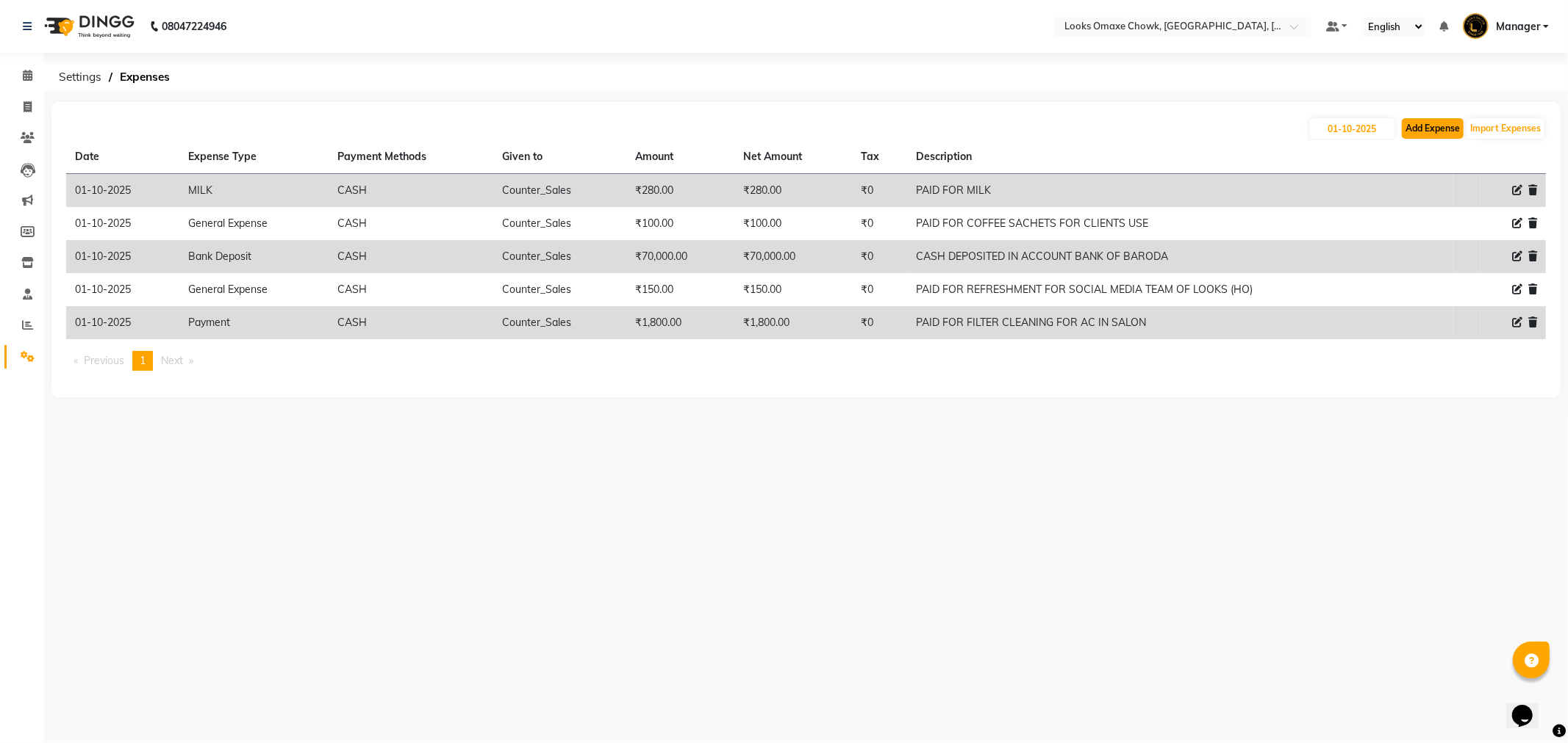
click at [1426, 124] on button "Add Expense" at bounding box center [1432, 129] width 61 height 20
select select "1"
select select "7249"
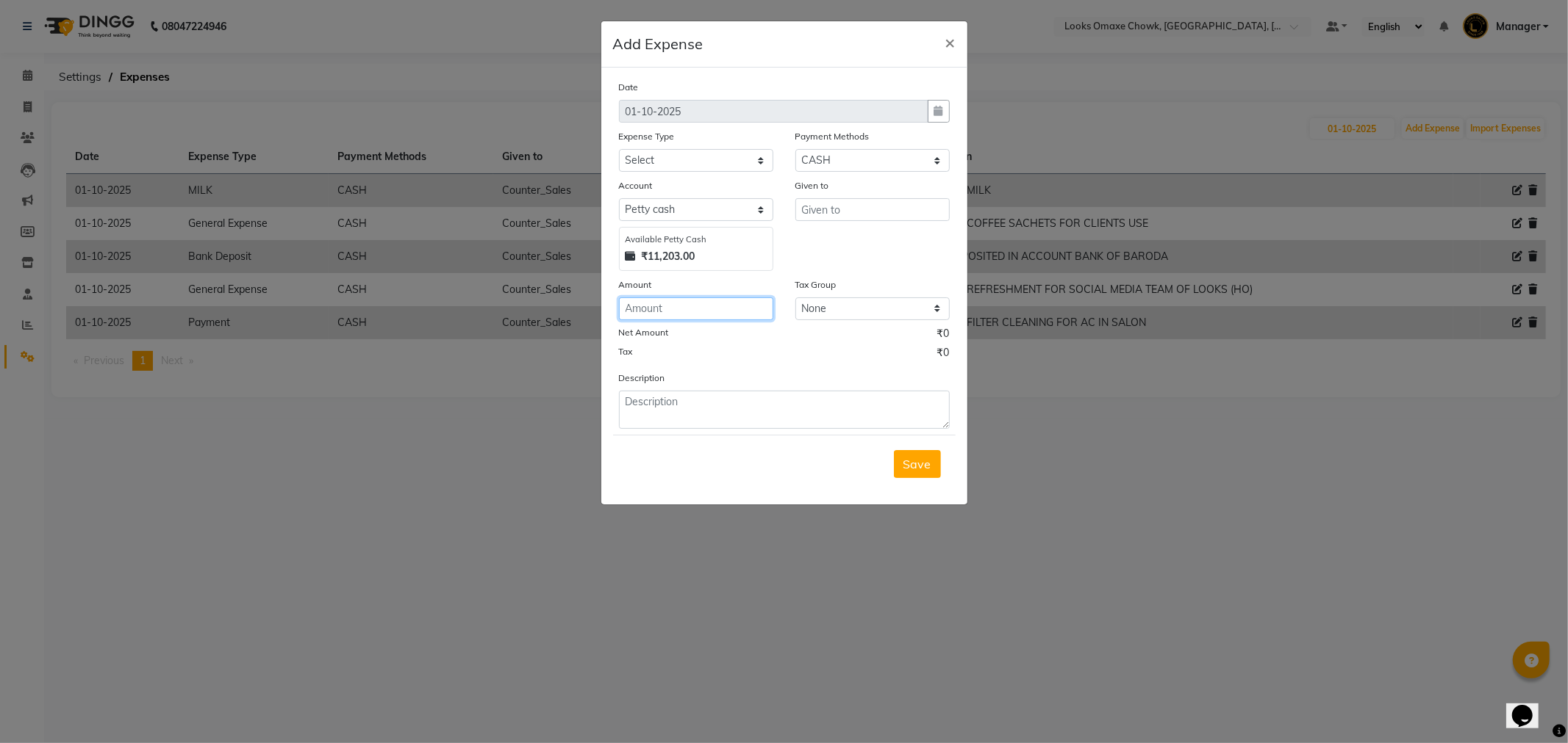
click at [730, 313] on input "number" at bounding box center [696, 309] width 154 height 23
type input "100"
click at [823, 202] on input "text" at bounding box center [872, 209] width 154 height 23
click at [838, 237] on span "Counter" at bounding box center [835, 241] width 45 height 15
type input "Counter_Sales"
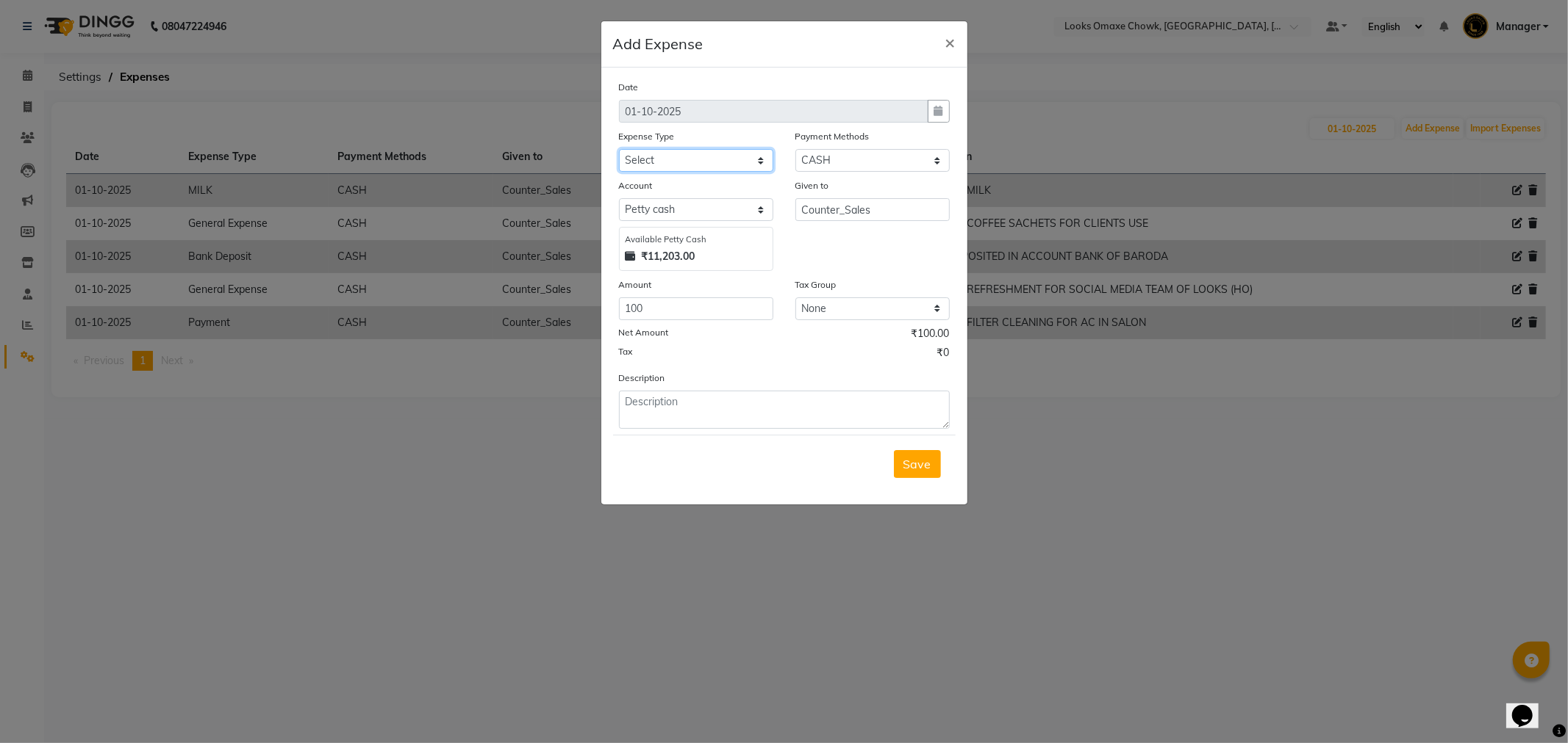
click at [733, 159] on select "Select Accommodation Aesthetics Bank Deposit BLINKIT Cash Handover Client Refun…" at bounding box center [696, 160] width 154 height 23
select select "24170"
click at [619, 149] on select "Select Accommodation Aesthetics Bank Deposit BLINKIT Cash Handover Client Refun…" at bounding box center [696, 160] width 154 height 23
click at [685, 404] on textarea at bounding box center [784, 409] width 330 height 38
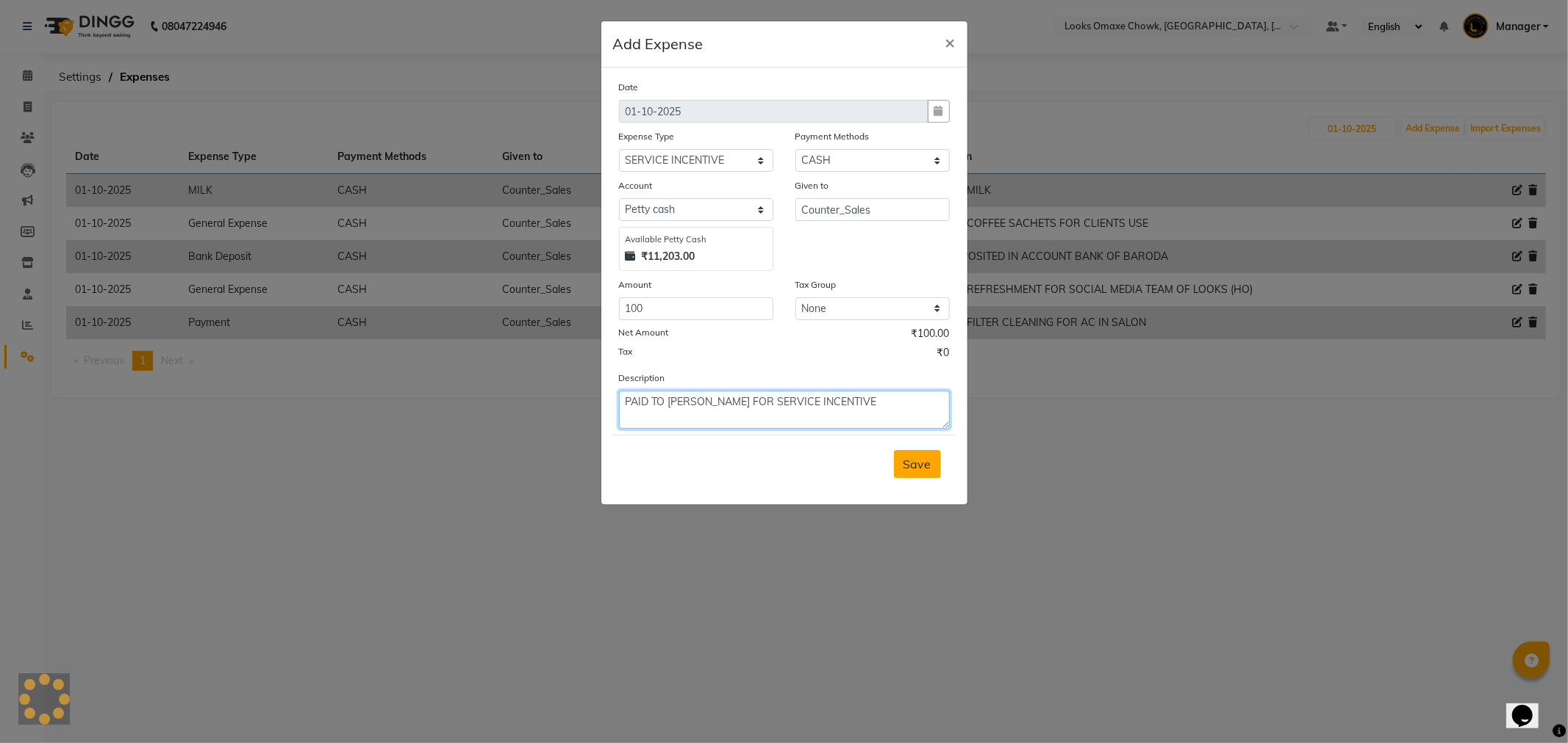
type textarea "PAID TO SHEHZAD BARBER FOR SERVICE INCENTIVE"
click at [912, 472] on span "Save" at bounding box center [917, 464] width 28 height 15
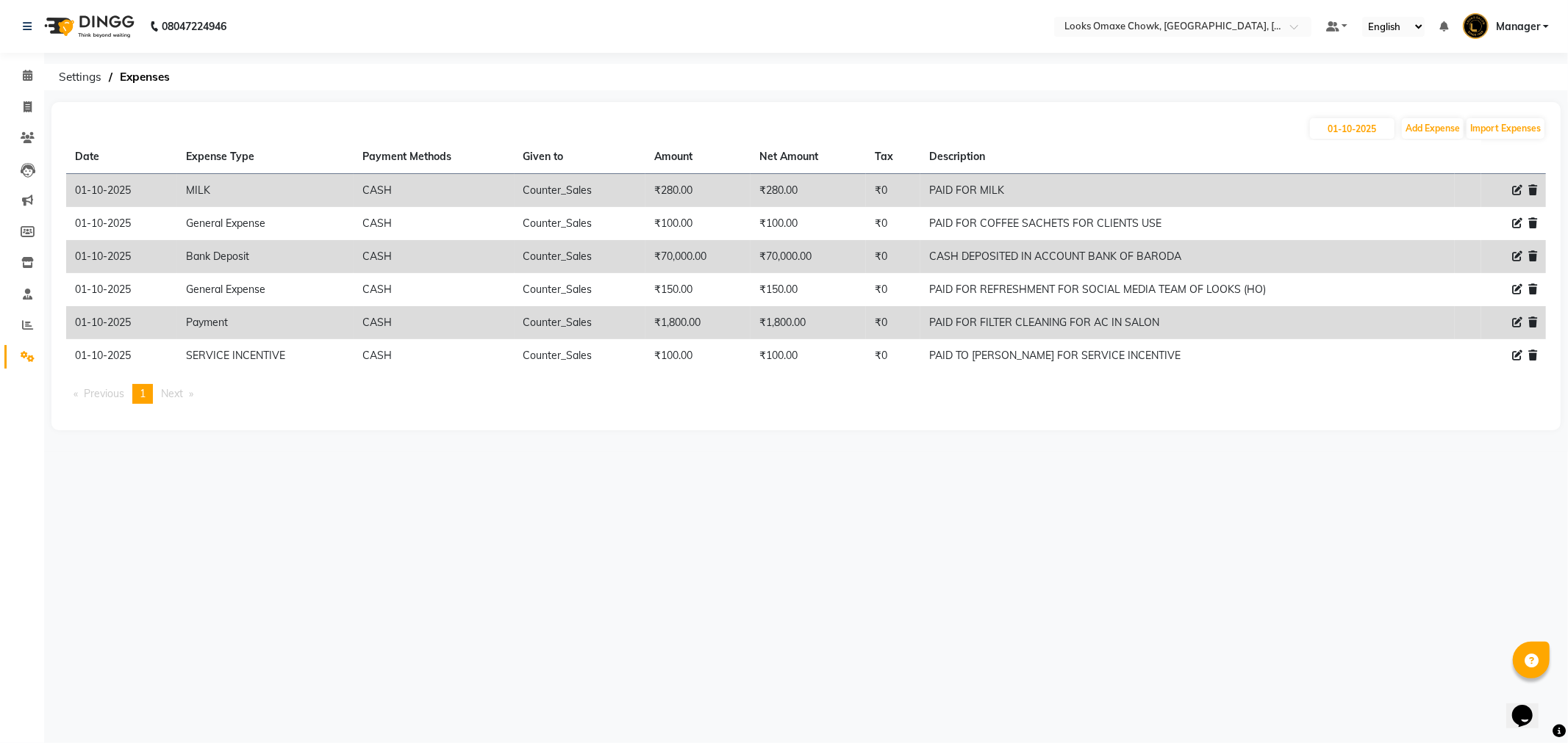
drag, startPoint x: 1059, startPoint y: 489, endPoint x: 1040, endPoint y: 505, distance: 24.8
click at [1058, 490] on div "08047224946 Select Location × Looks Omaxe Chowk, Old Delhi, Delhi Default Panel…" at bounding box center [784, 371] width 1568 height 743
click at [19, 107] on span at bounding box center [27, 107] width 26 height 17
select select "service"
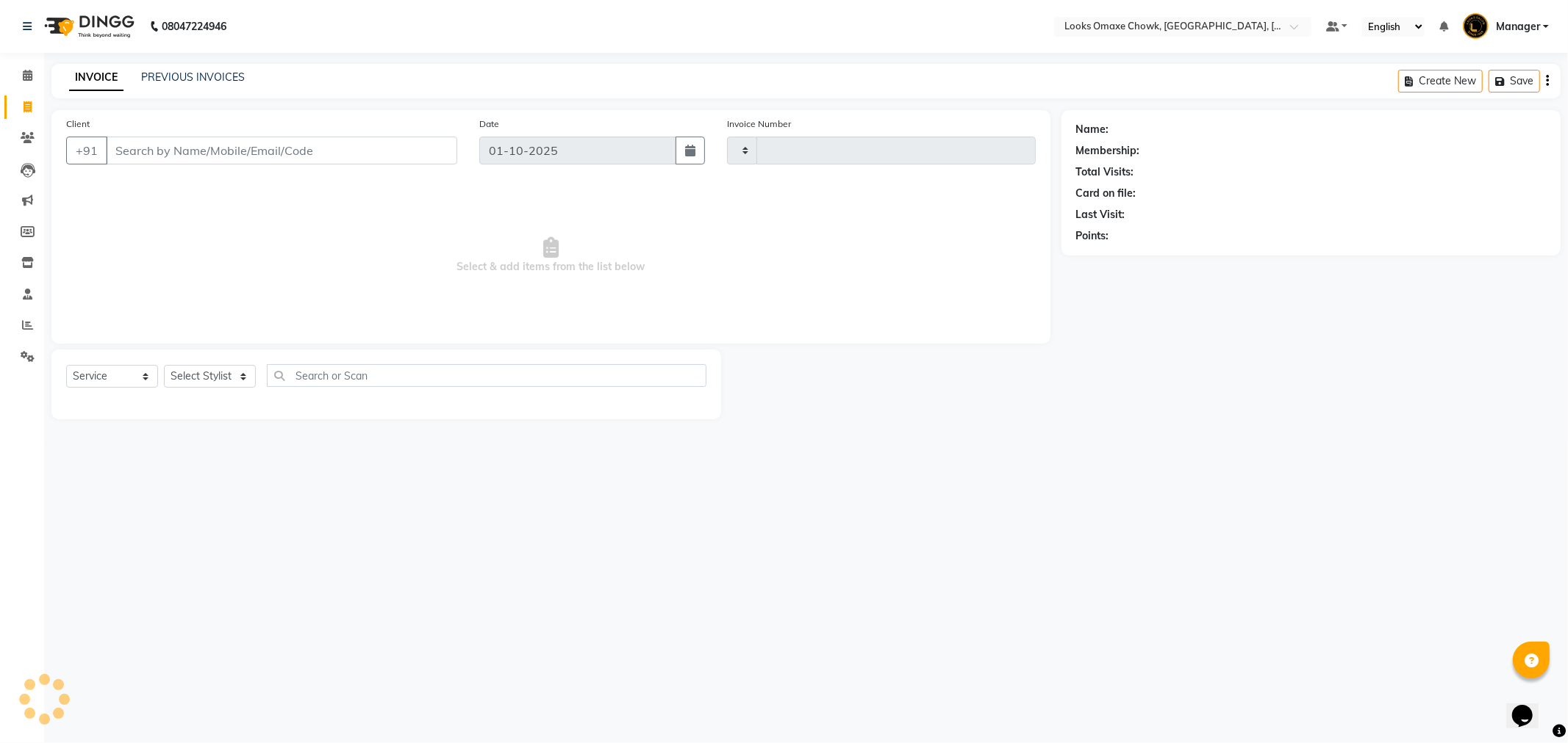
type input "1093"
select select "8121"
click at [202, 79] on link "PREVIOUS INVOICES" at bounding box center [192, 77] width 103 height 13
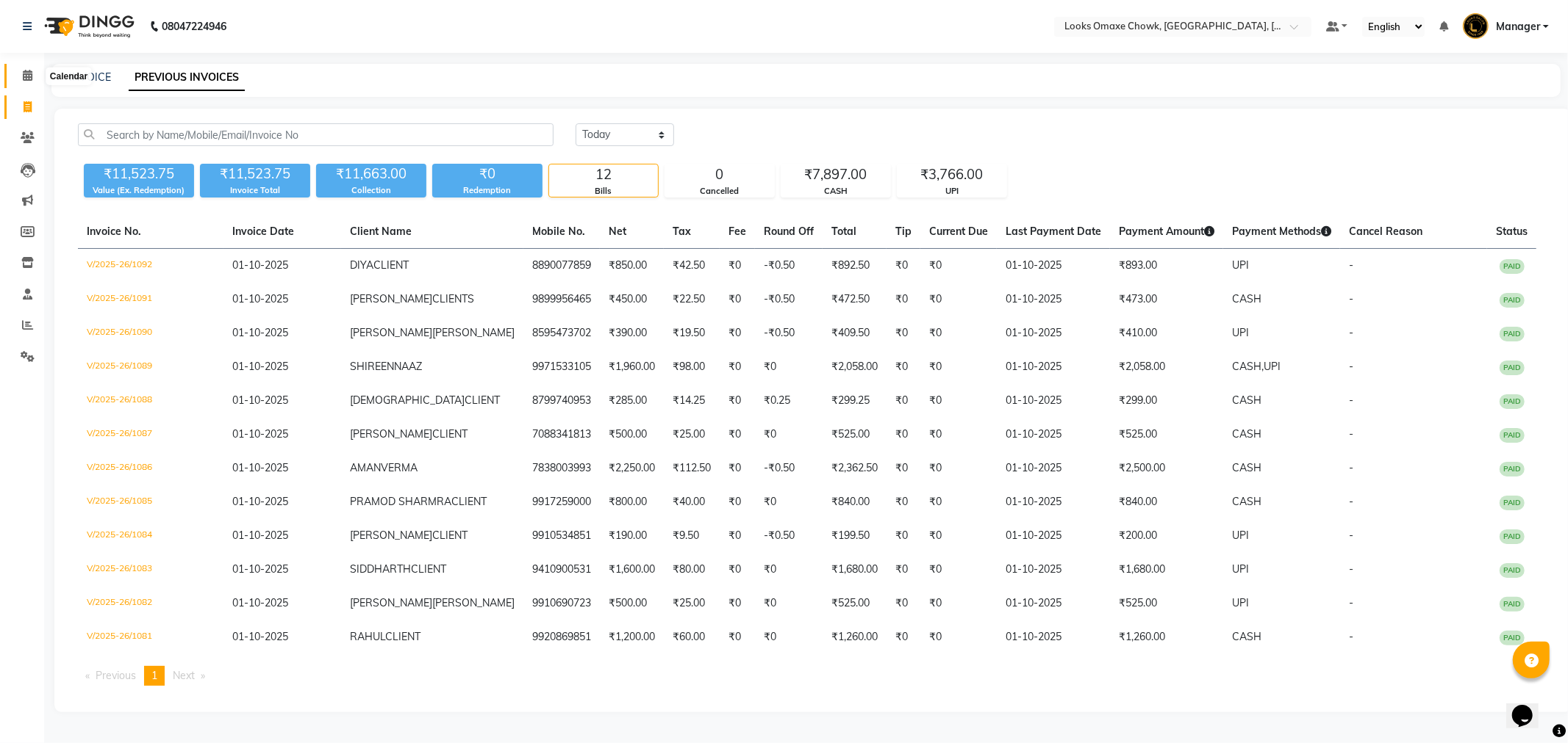
click at [27, 73] on icon at bounding box center [27, 75] width 9 height 11
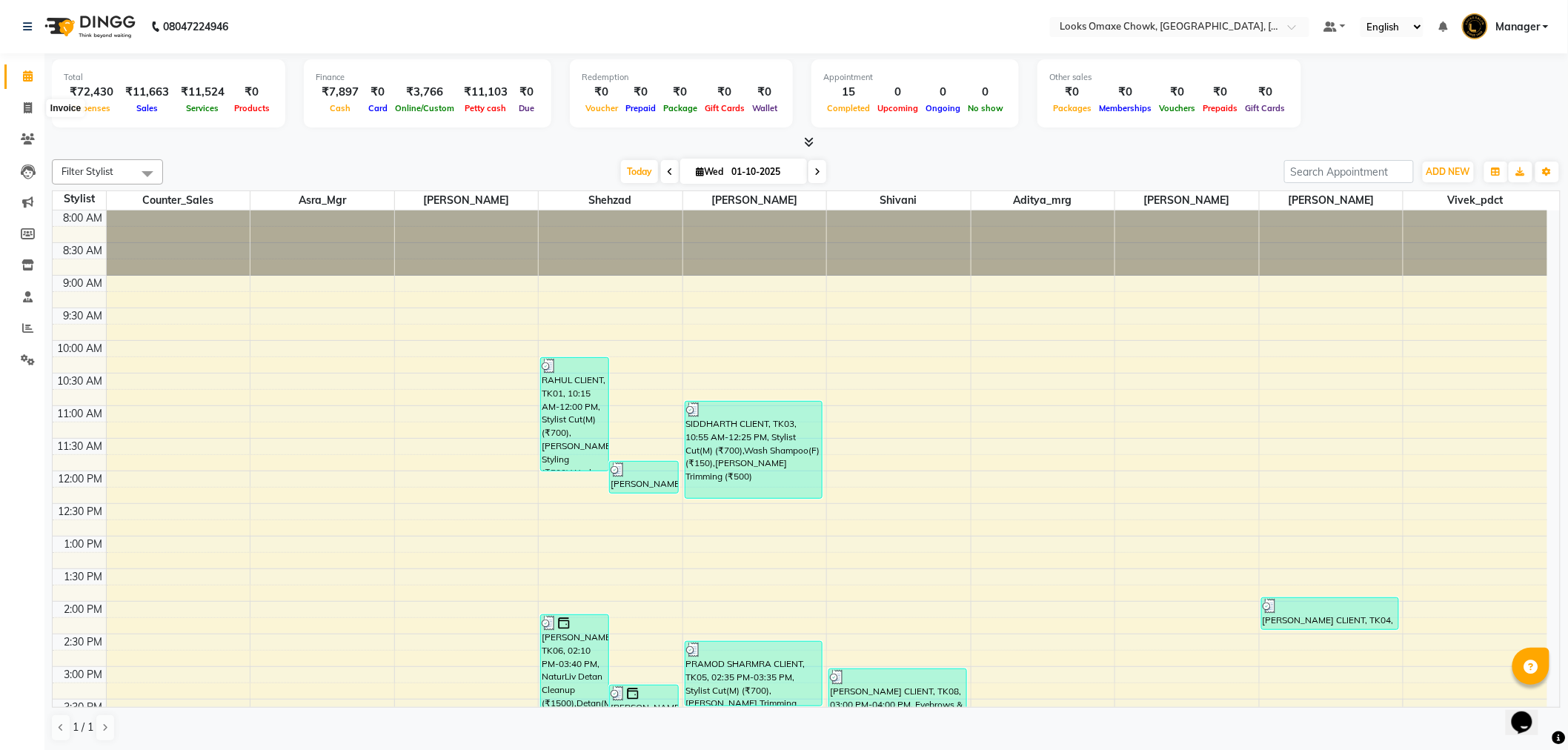
click at [26, 93] on li "Invoice" at bounding box center [22, 108] width 45 height 32
click at [27, 101] on span at bounding box center [28, 108] width 26 height 17
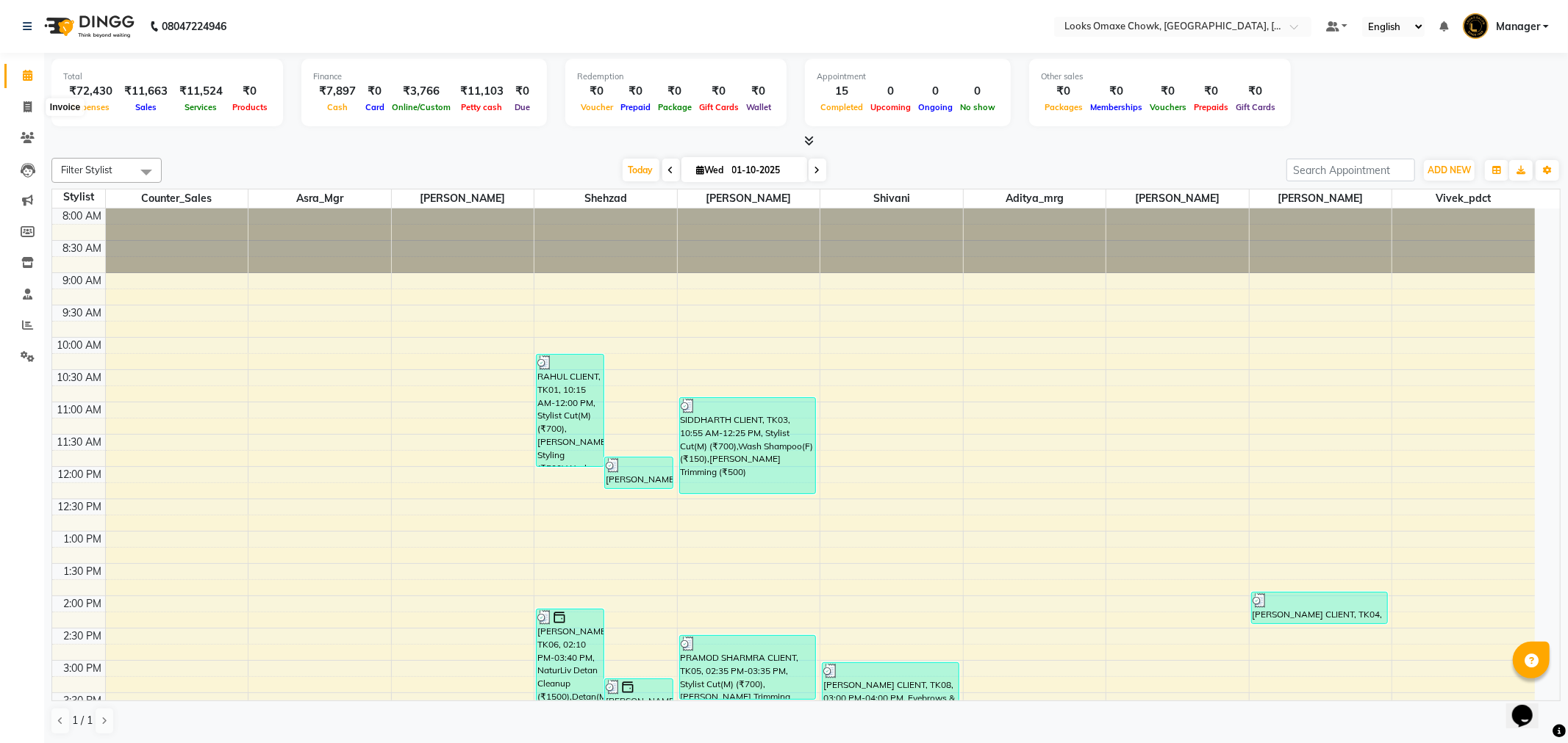
select select "8121"
select select "service"
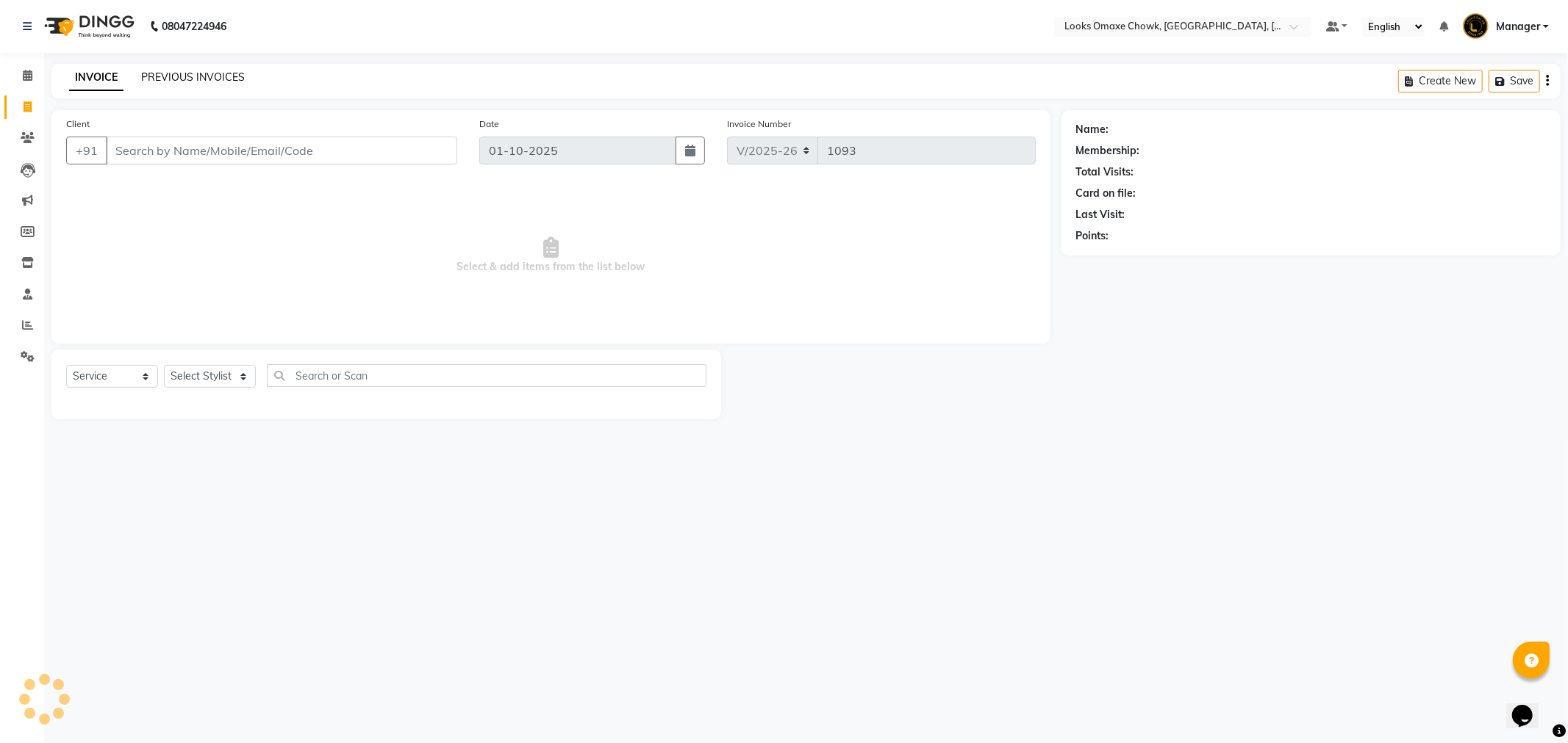
click at [196, 83] on link "PREVIOUS INVOICES" at bounding box center [192, 77] width 103 height 13
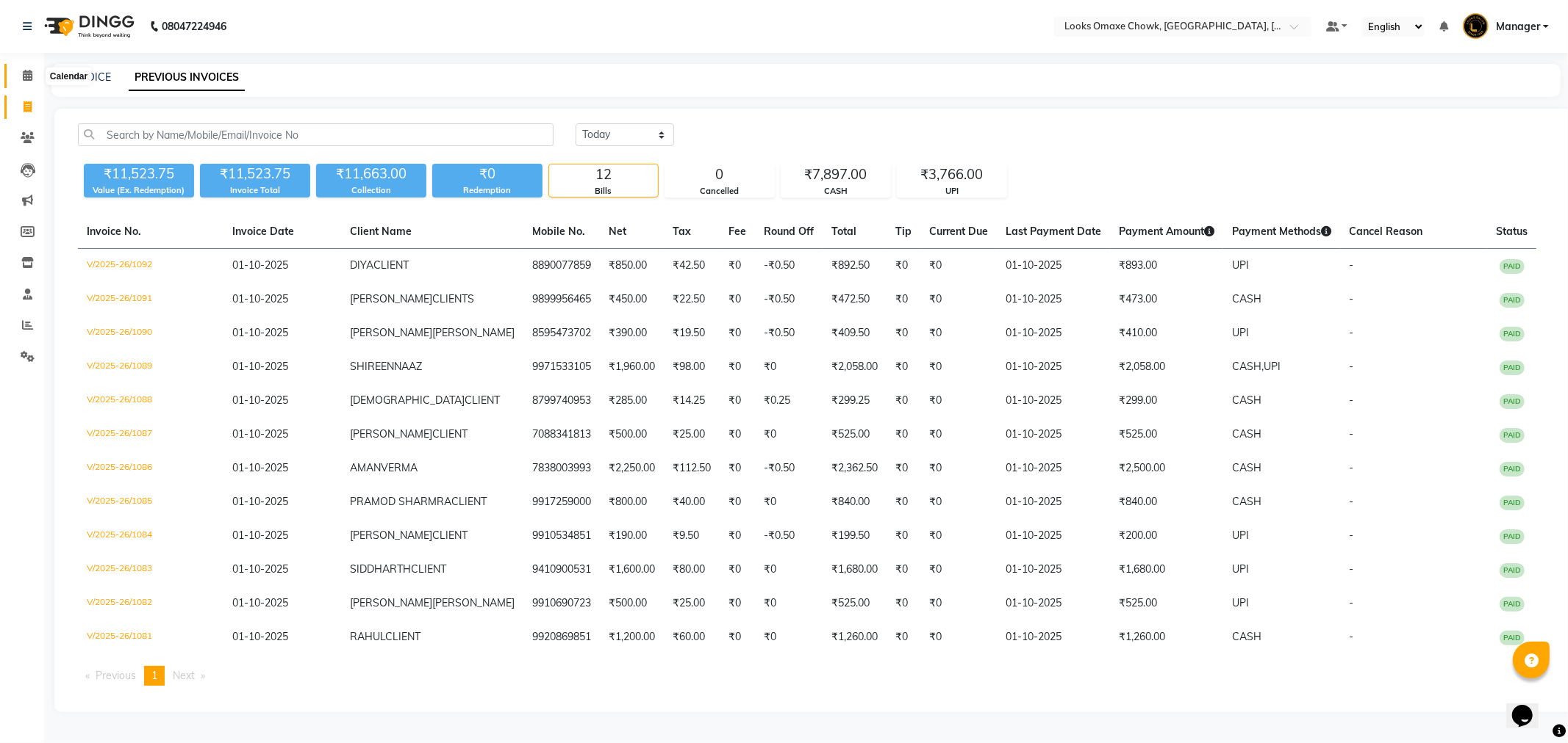
click at [27, 75] on icon at bounding box center [27, 75] width 9 height 11
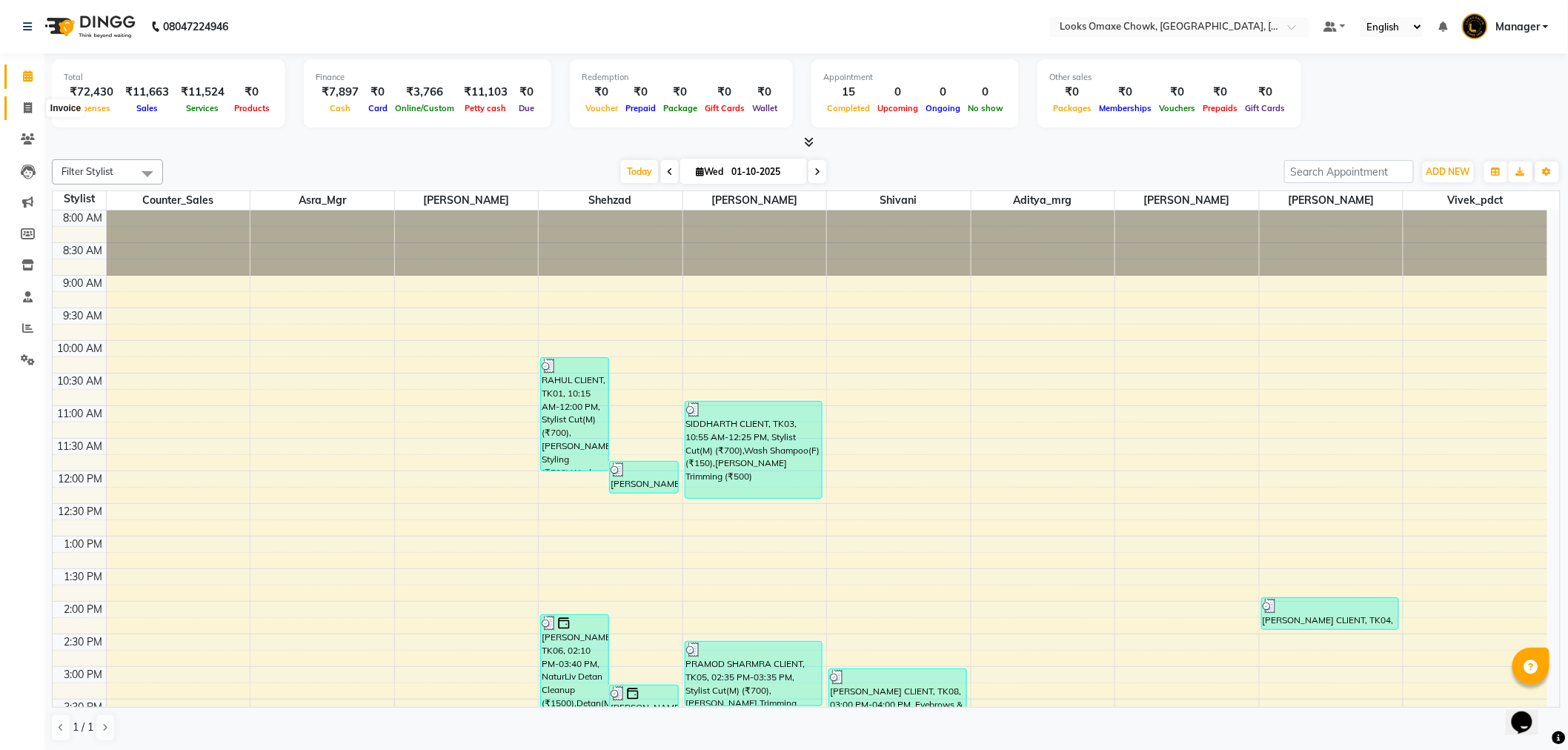
click at [26, 104] on icon at bounding box center [28, 108] width 8 height 11
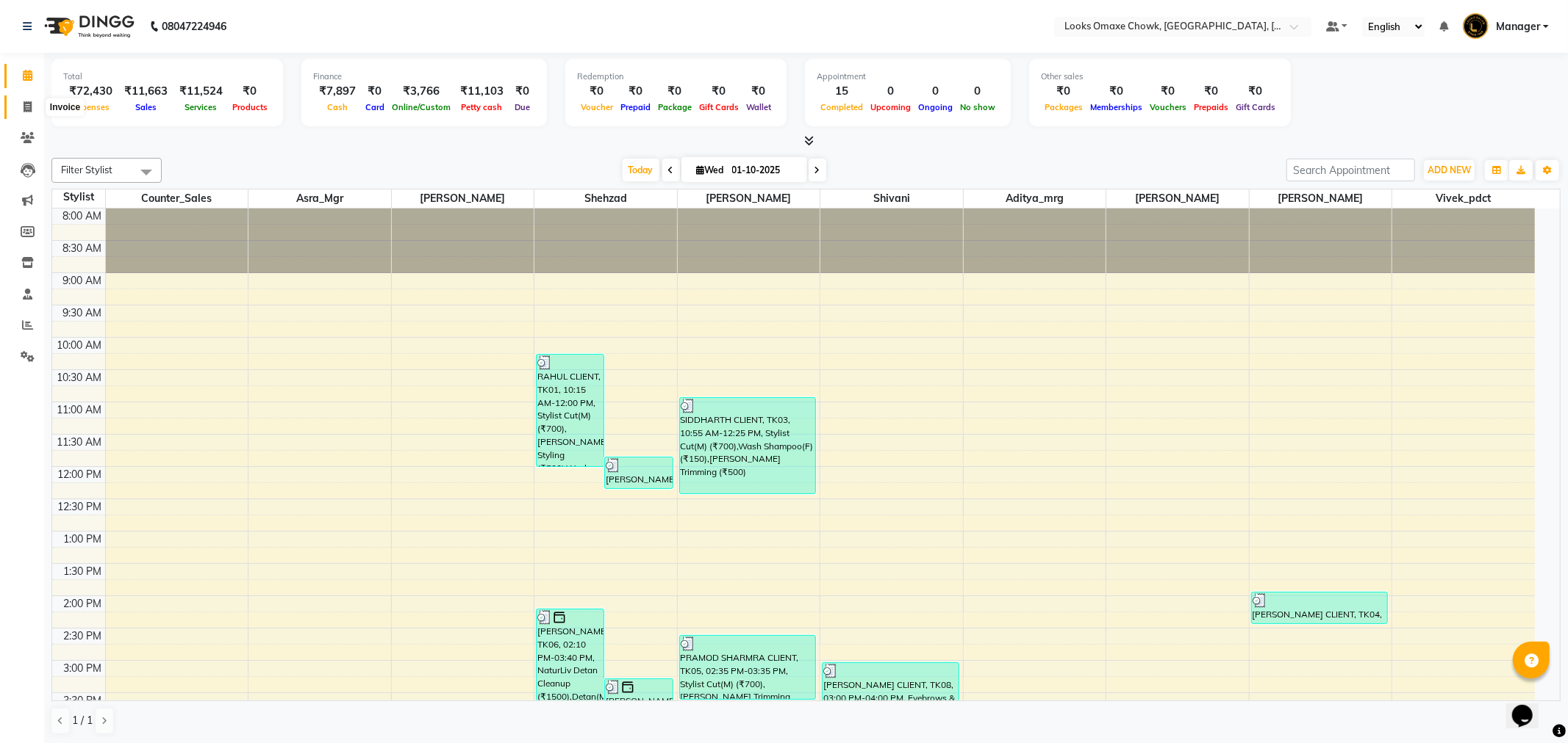
select select "8121"
select select "service"
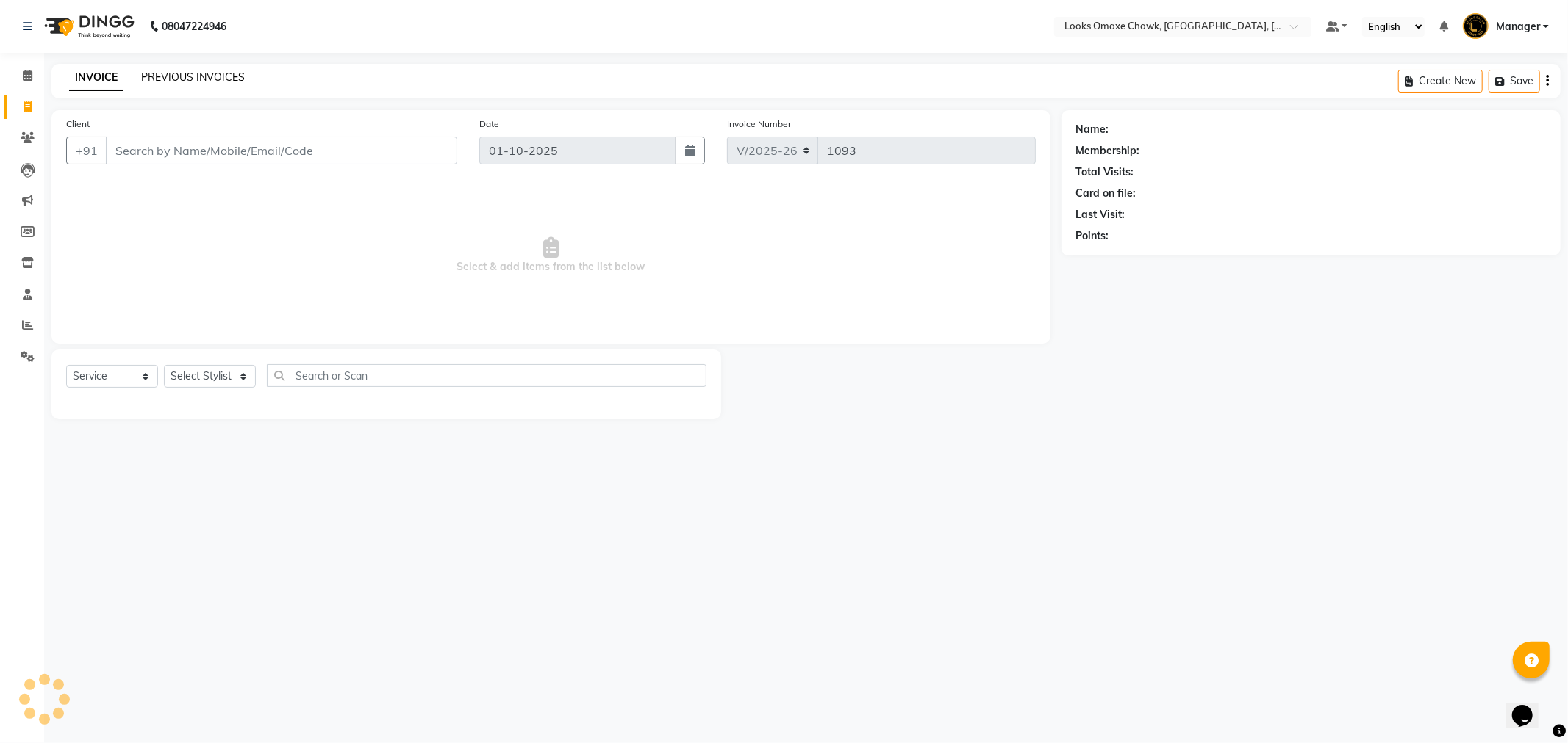
click at [229, 77] on link "PREVIOUS INVOICES" at bounding box center [192, 77] width 103 height 13
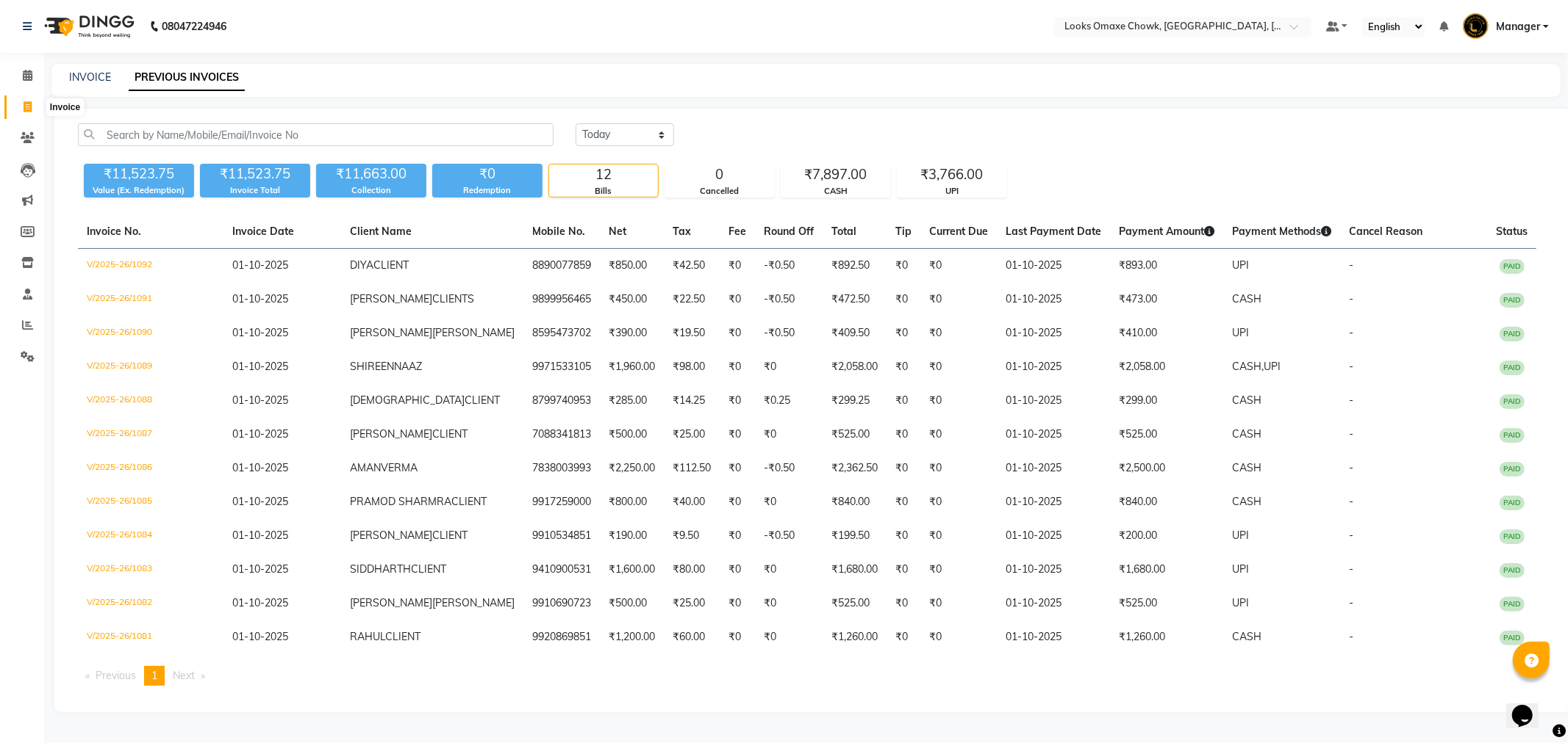
click at [28, 105] on icon at bounding box center [27, 107] width 8 height 11
select select "8121"
select select "service"
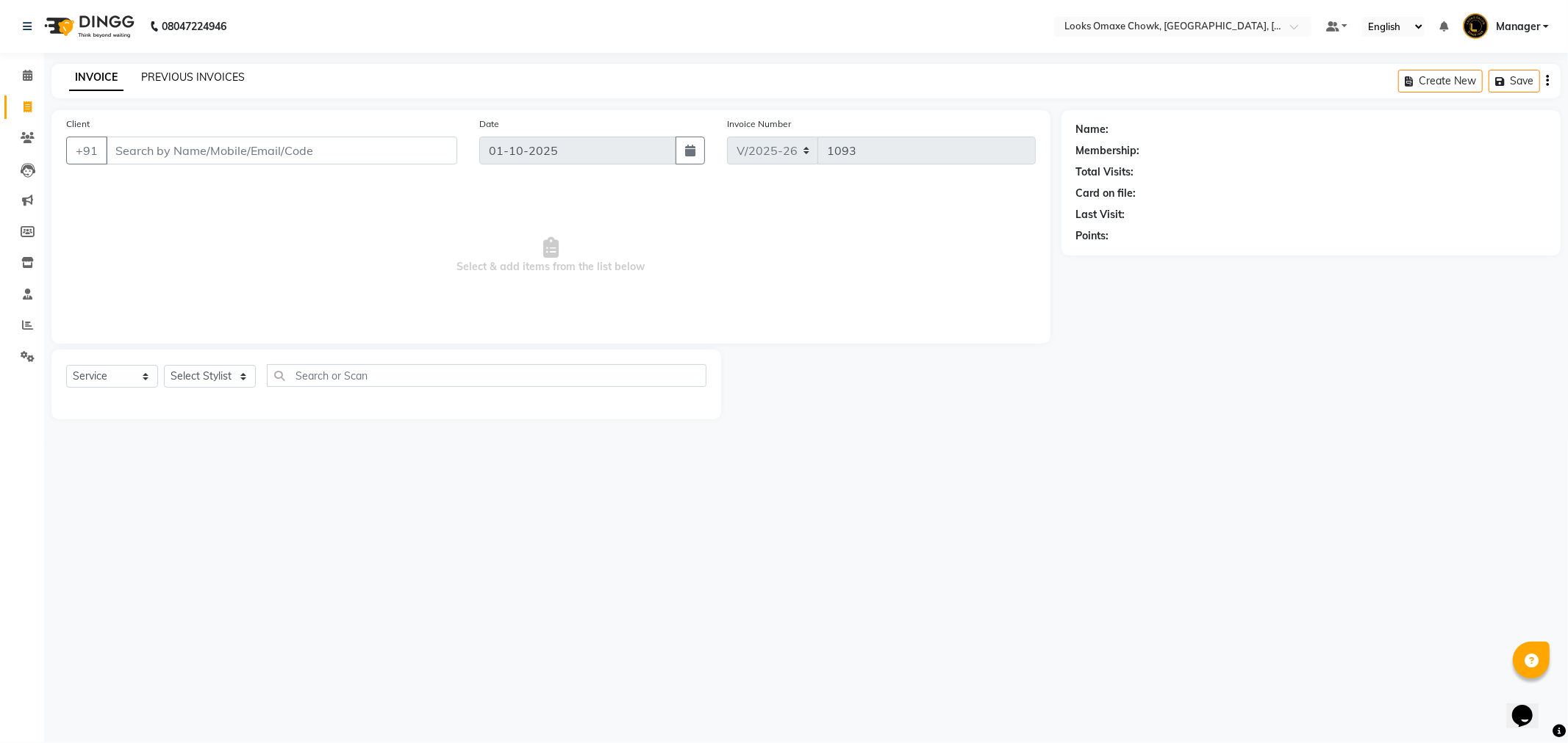
click at [217, 77] on link "PREVIOUS INVOICES" at bounding box center [192, 77] width 103 height 13
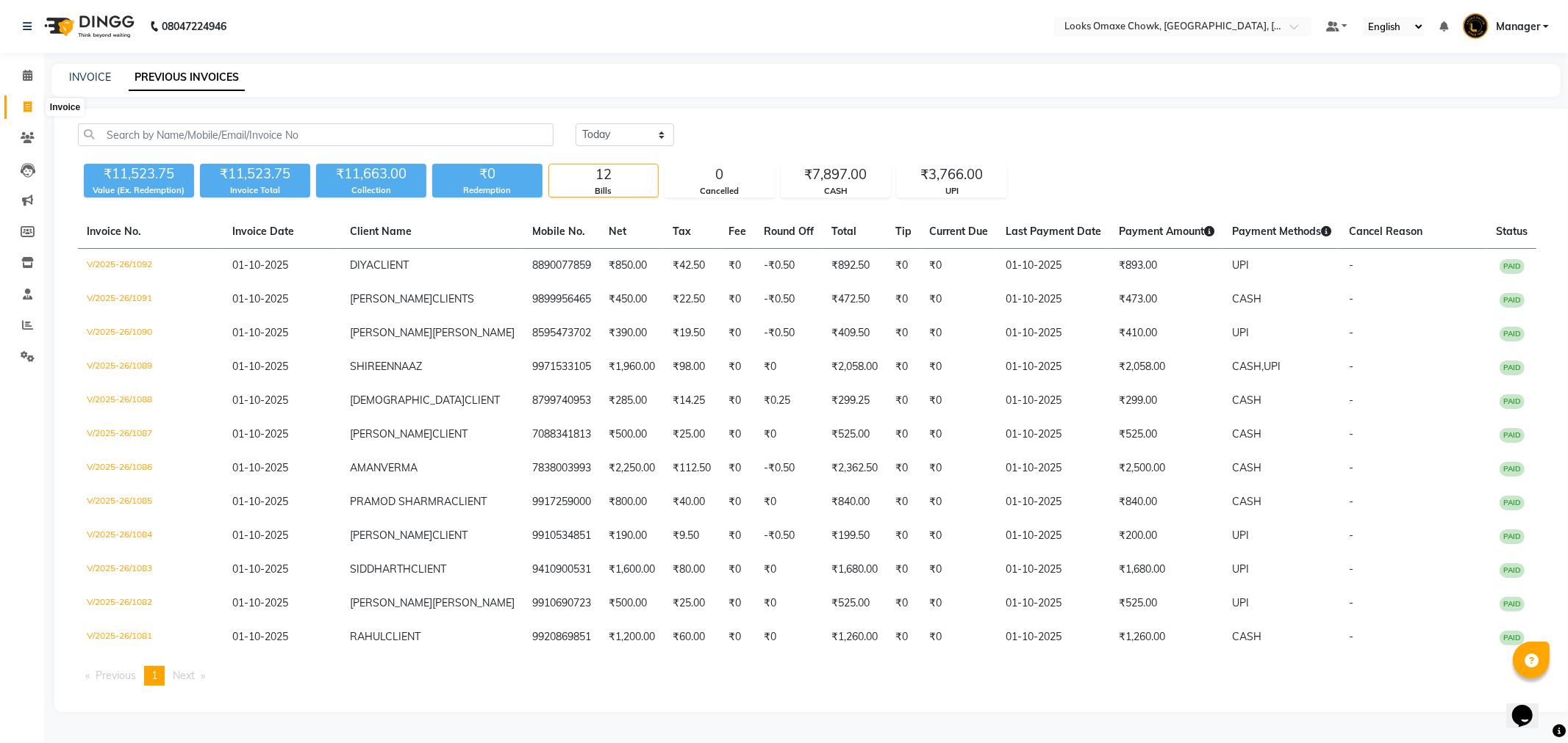
drag, startPoint x: 20, startPoint y: 107, endPoint x: 34, endPoint y: 107, distance: 14.0
click at [20, 107] on span at bounding box center [27, 107] width 26 height 17
select select "service"
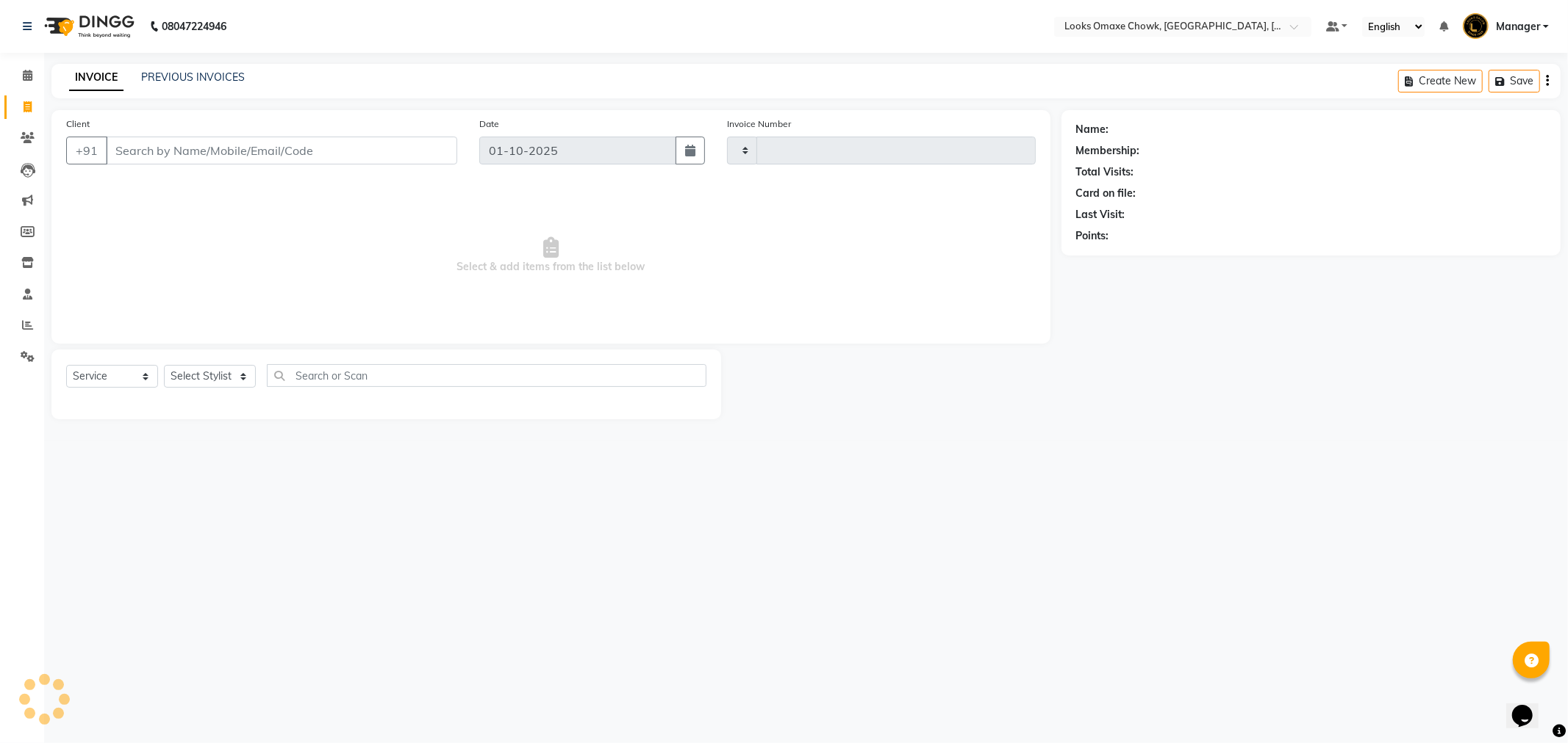
type input "1093"
select select "8121"
click at [186, 77] on link "PREVIOUS INVOICES" at bounding box center [192, 77] width 103 height 13
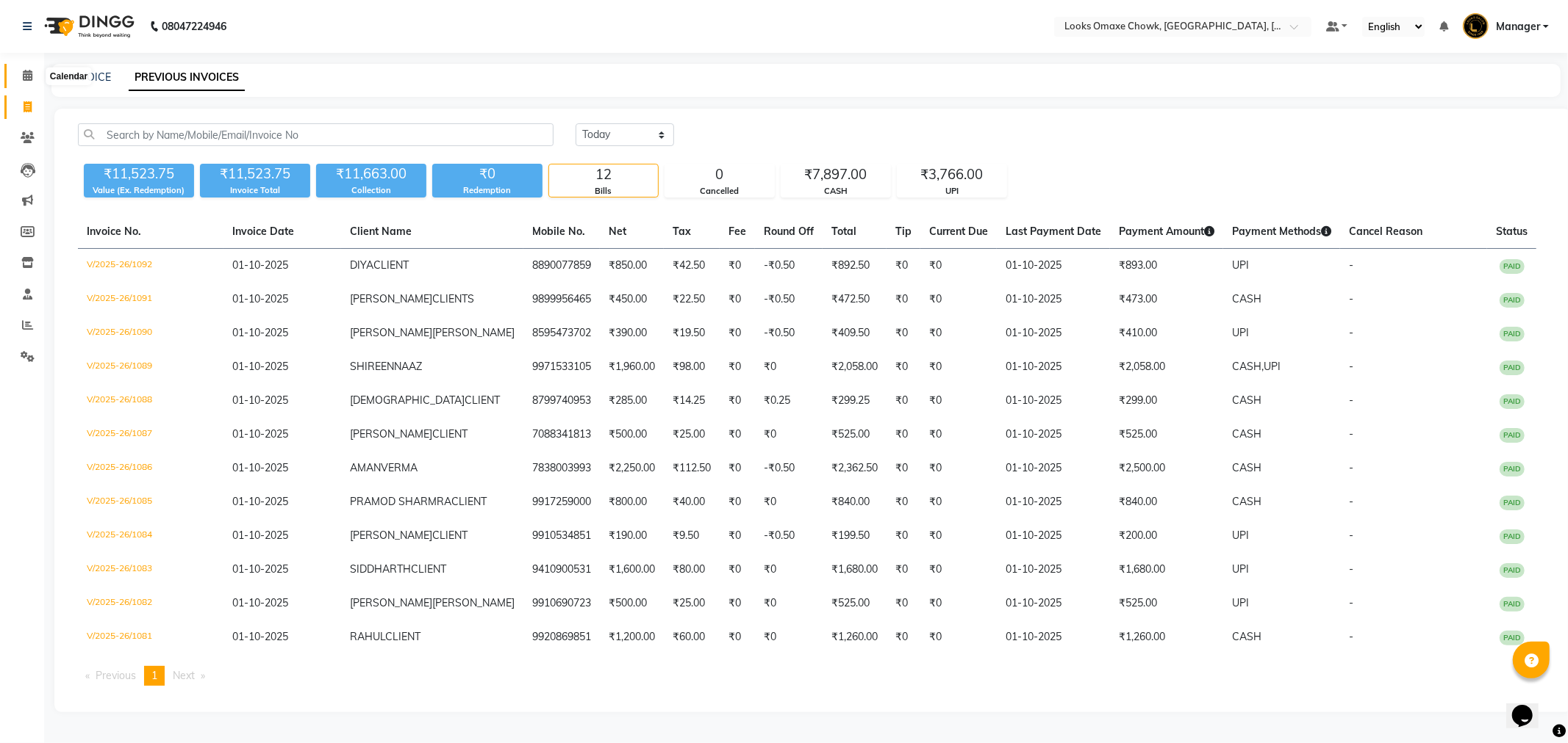
click at [27, 73] on icon at bounding box center [27, 75] width 9 height 11
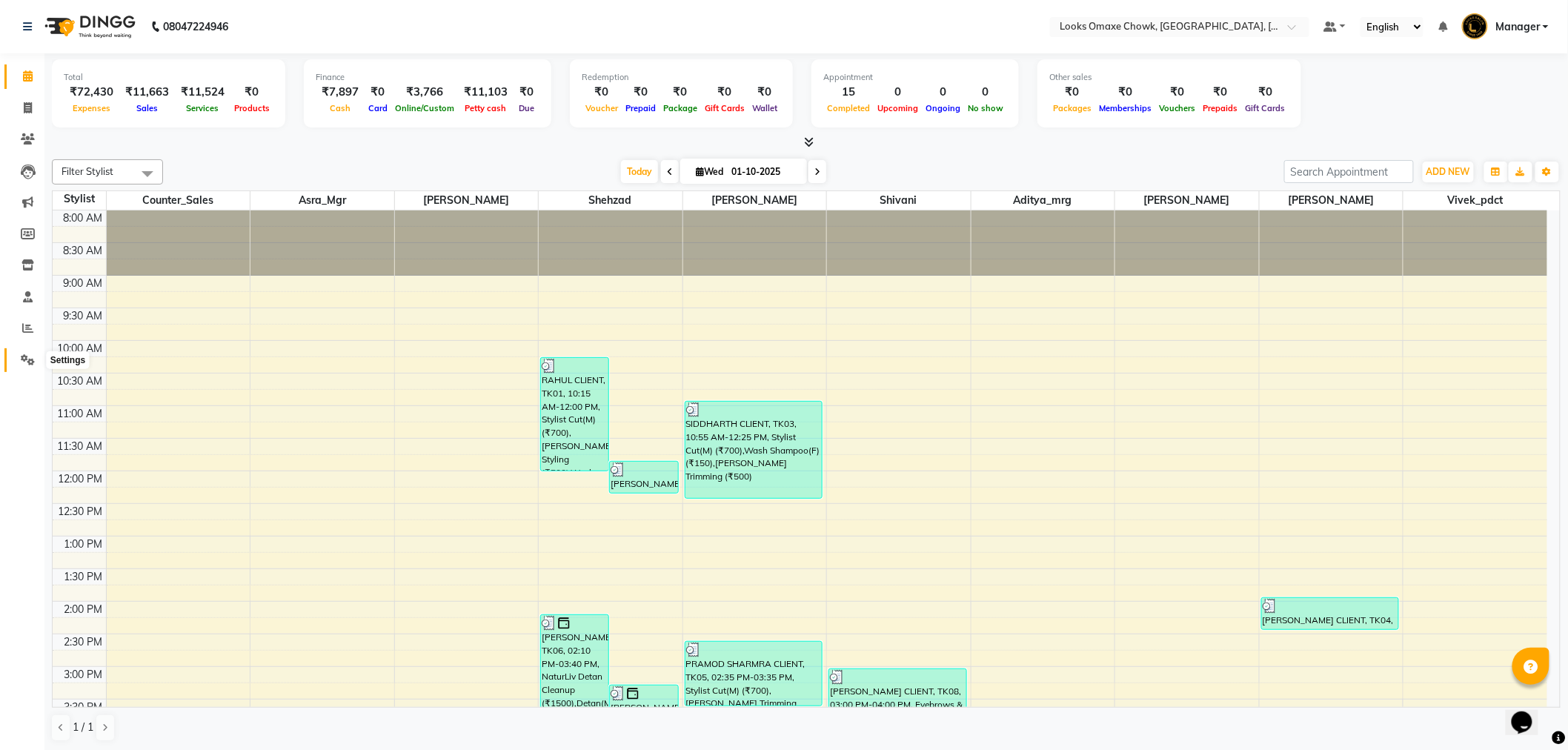
click at [35, 363] on span at bounding box center [28, 361] width 26 height 17
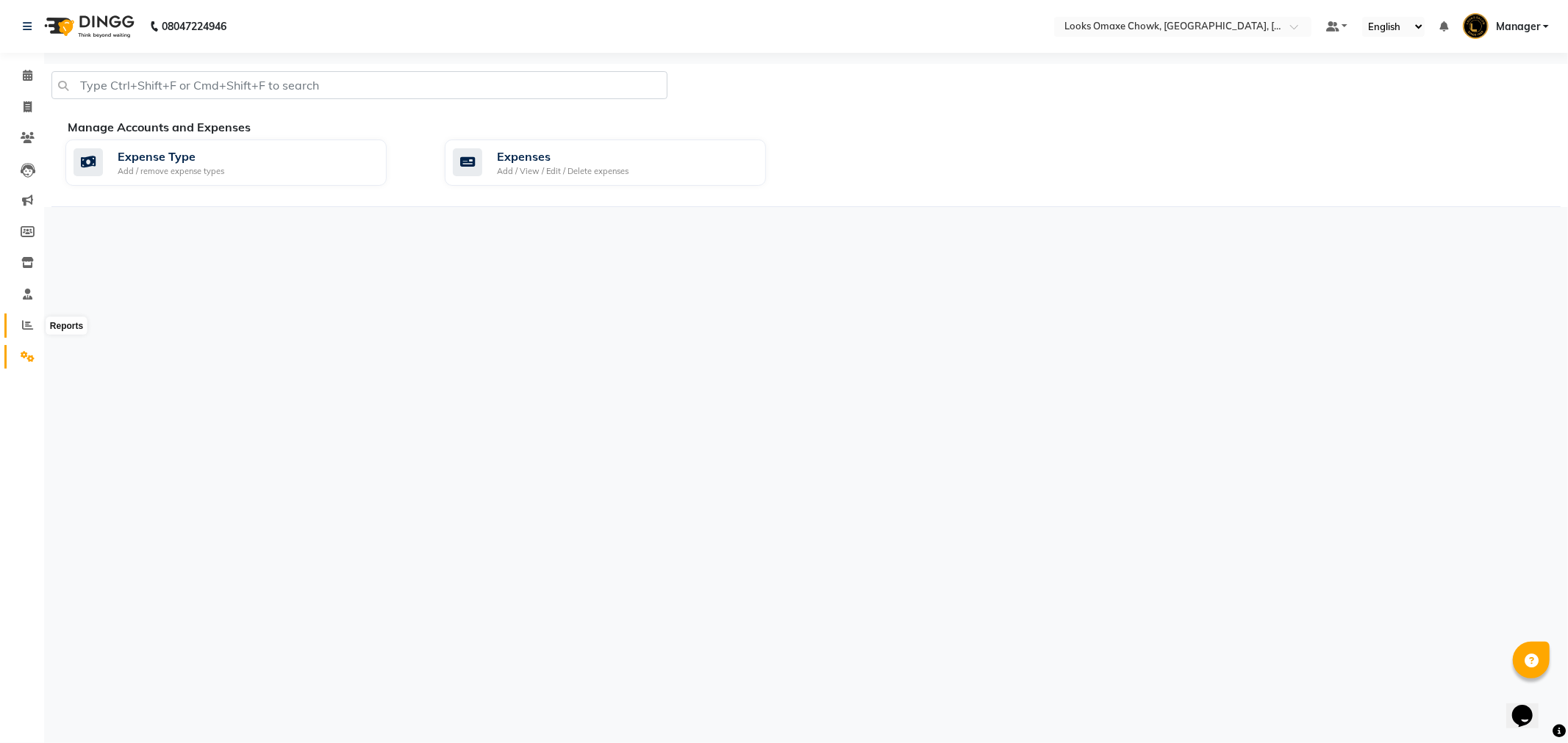
click at [26, 326] on icon at bounding box center [27, 325] width 11 height 11
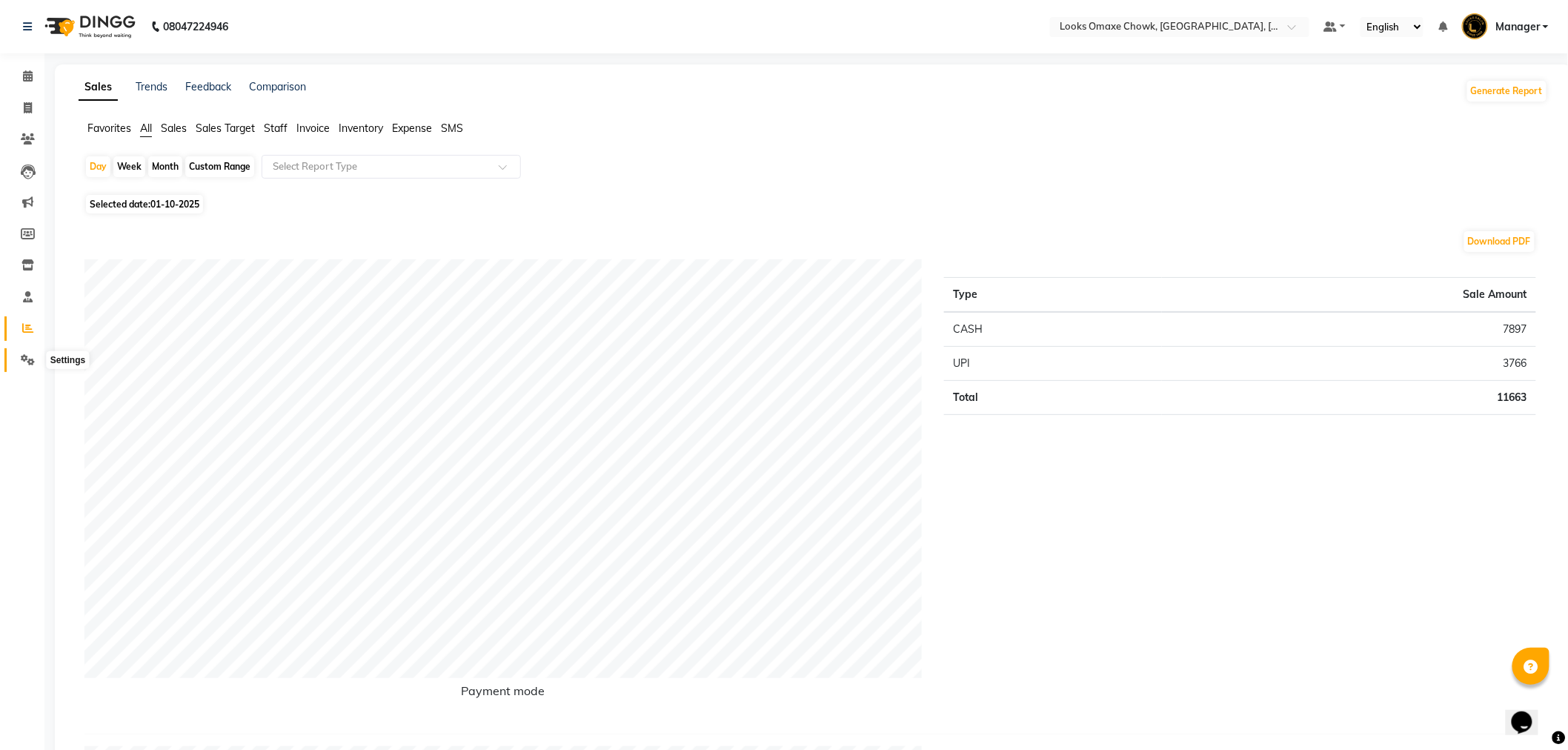
click at [26, 357] on icon at bounding box center [28, 360] width 14 height 11
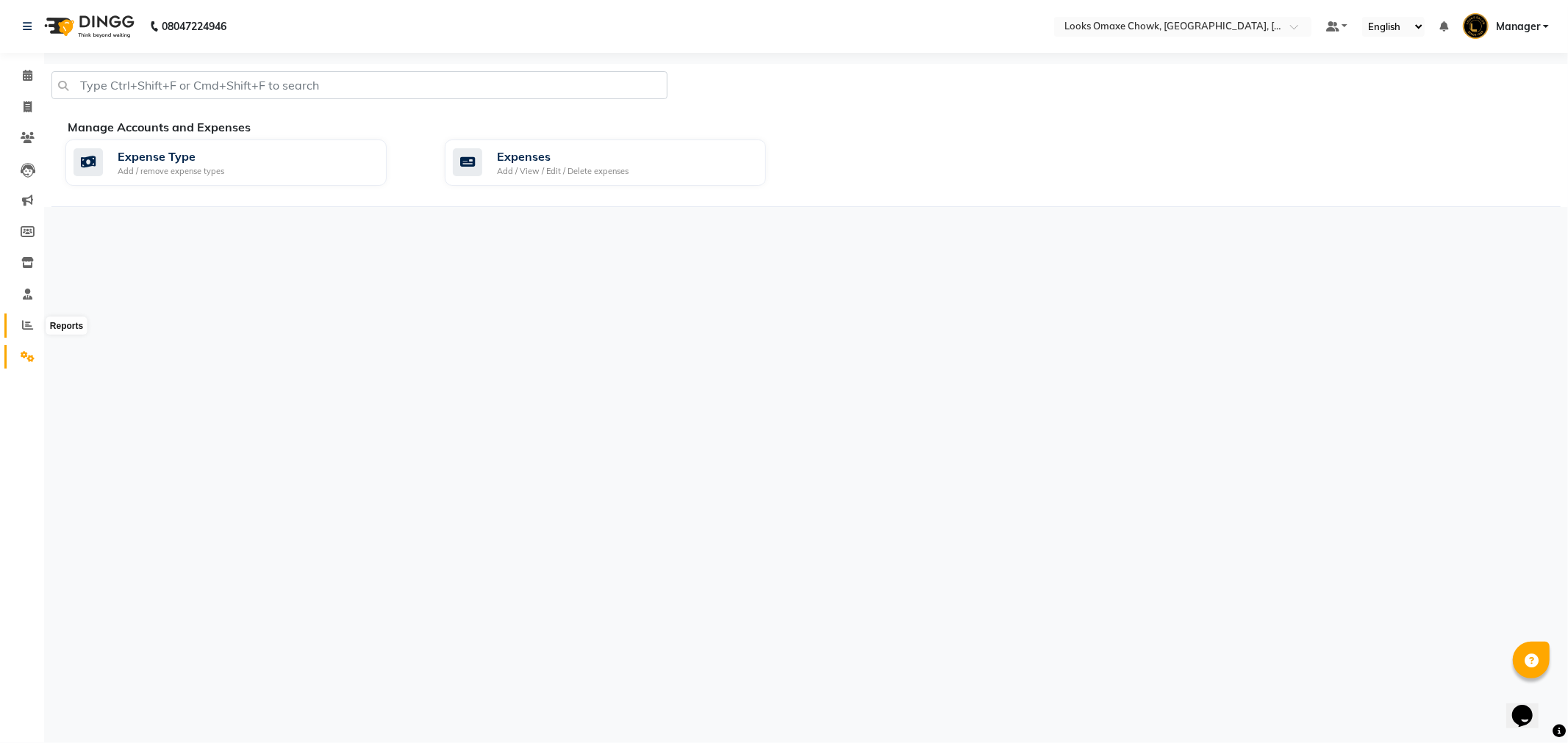
click at [34, 328] on span at bounding box center [27, 326] width 26 height 17
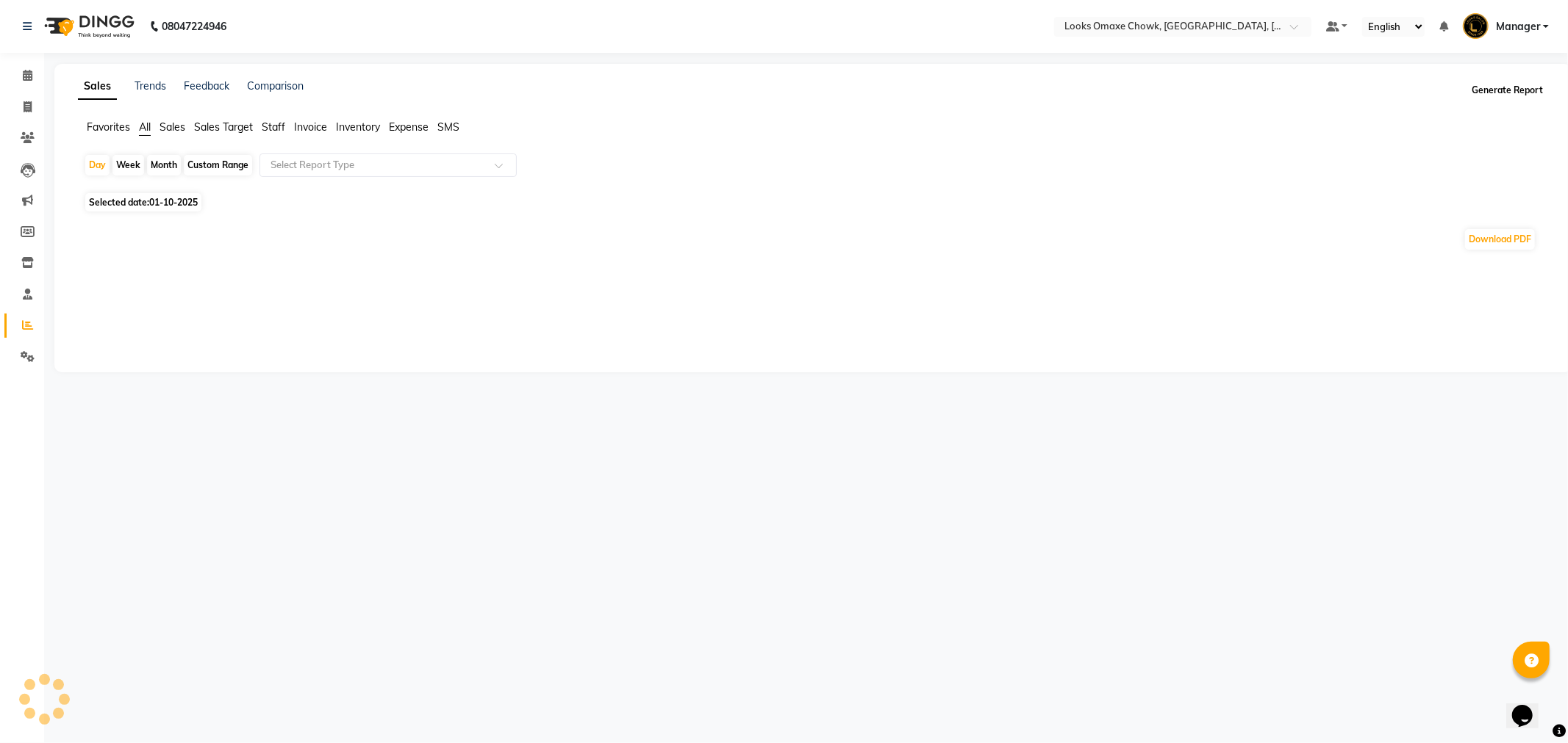
click at [1504, 92] on button "Generate Report" at bounding box center [1507, 90] width 79 height 20
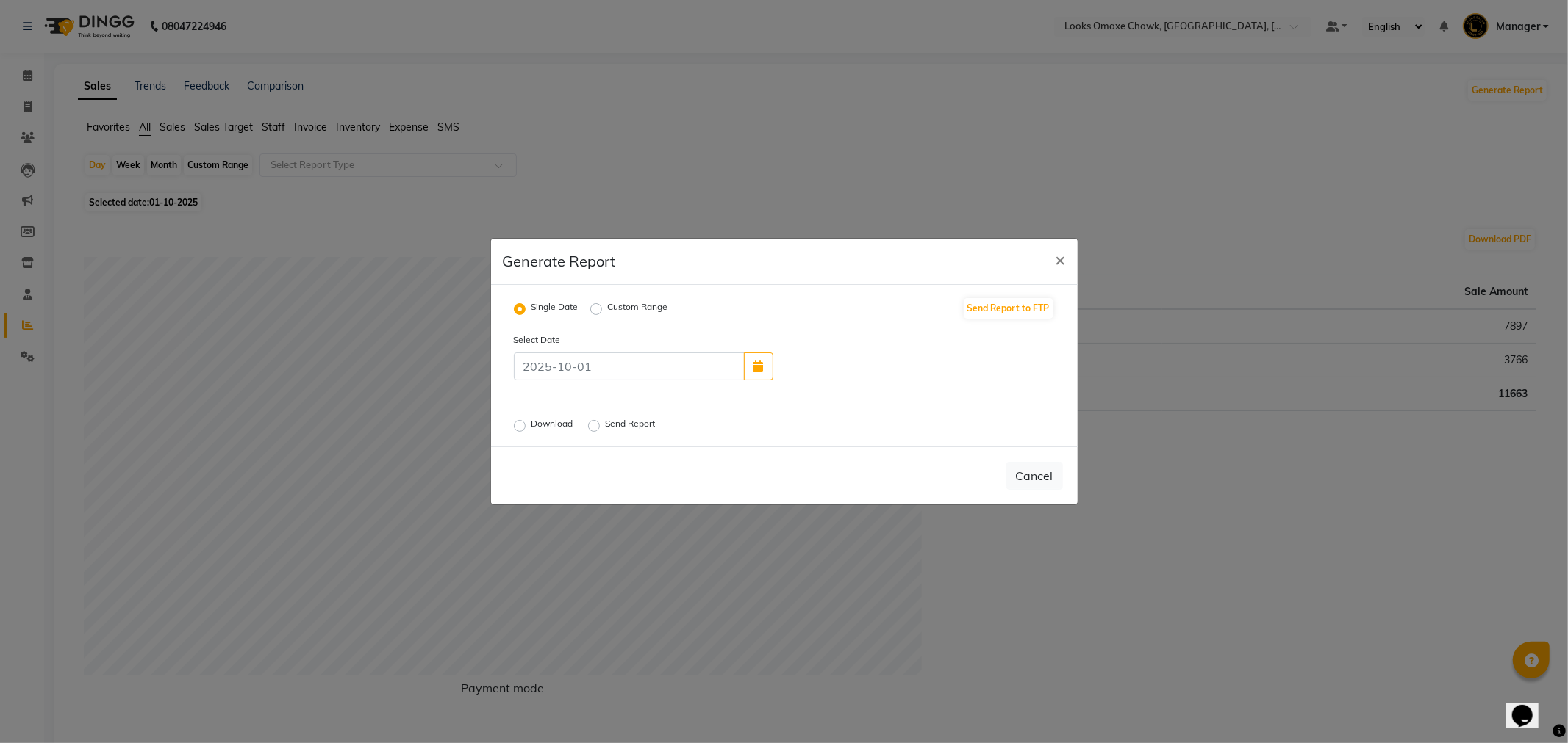
click at [998, 319] on div "Send Report to FTP" at bounding box center [1009, 309] width 91 height 24
click at [1004, 309] on button "Send Report to FTP" at bounding box center [1008, 309] width 90 height 20
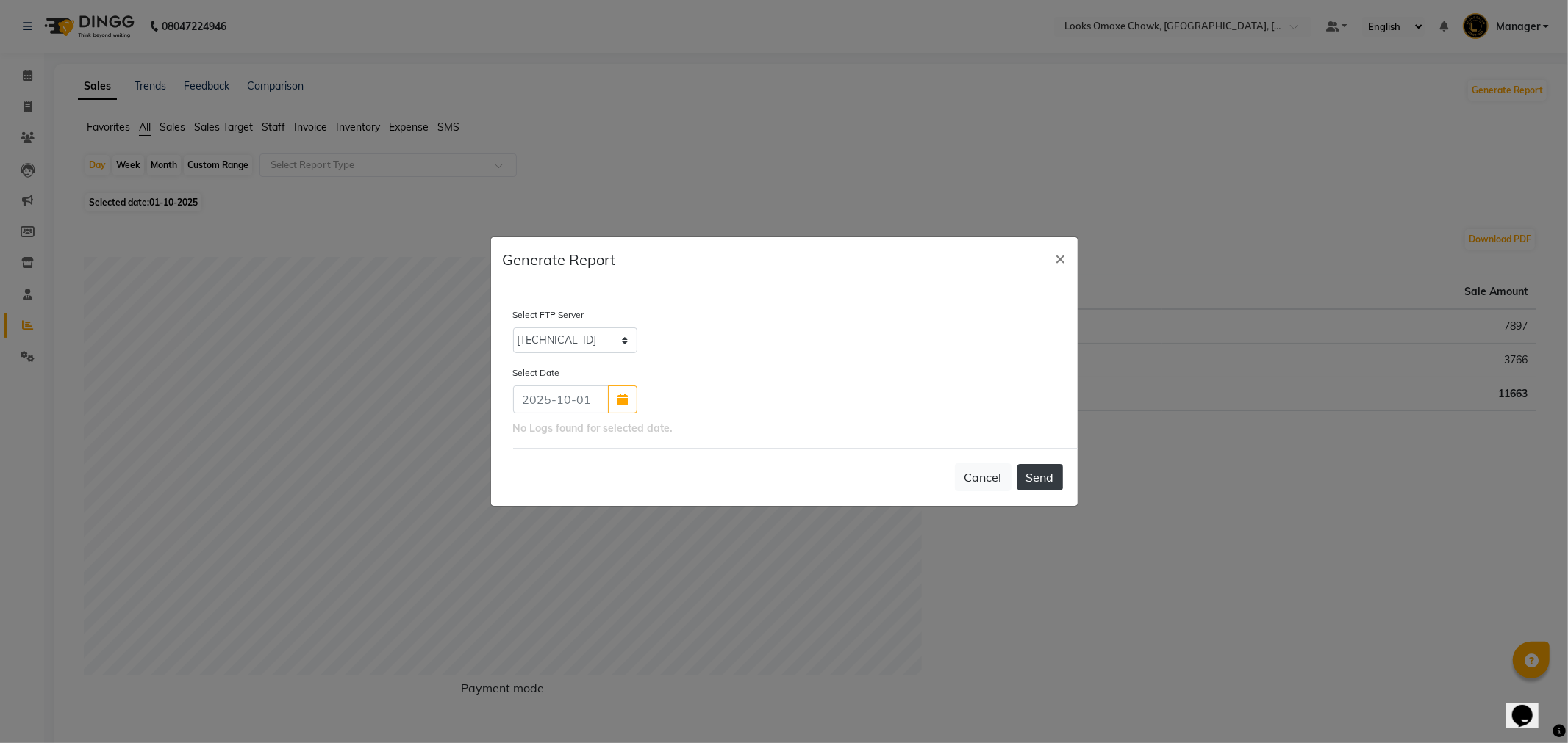
click at [1052, 485] on button "Send" at bounding box center [1040, 477] width 45 height 26
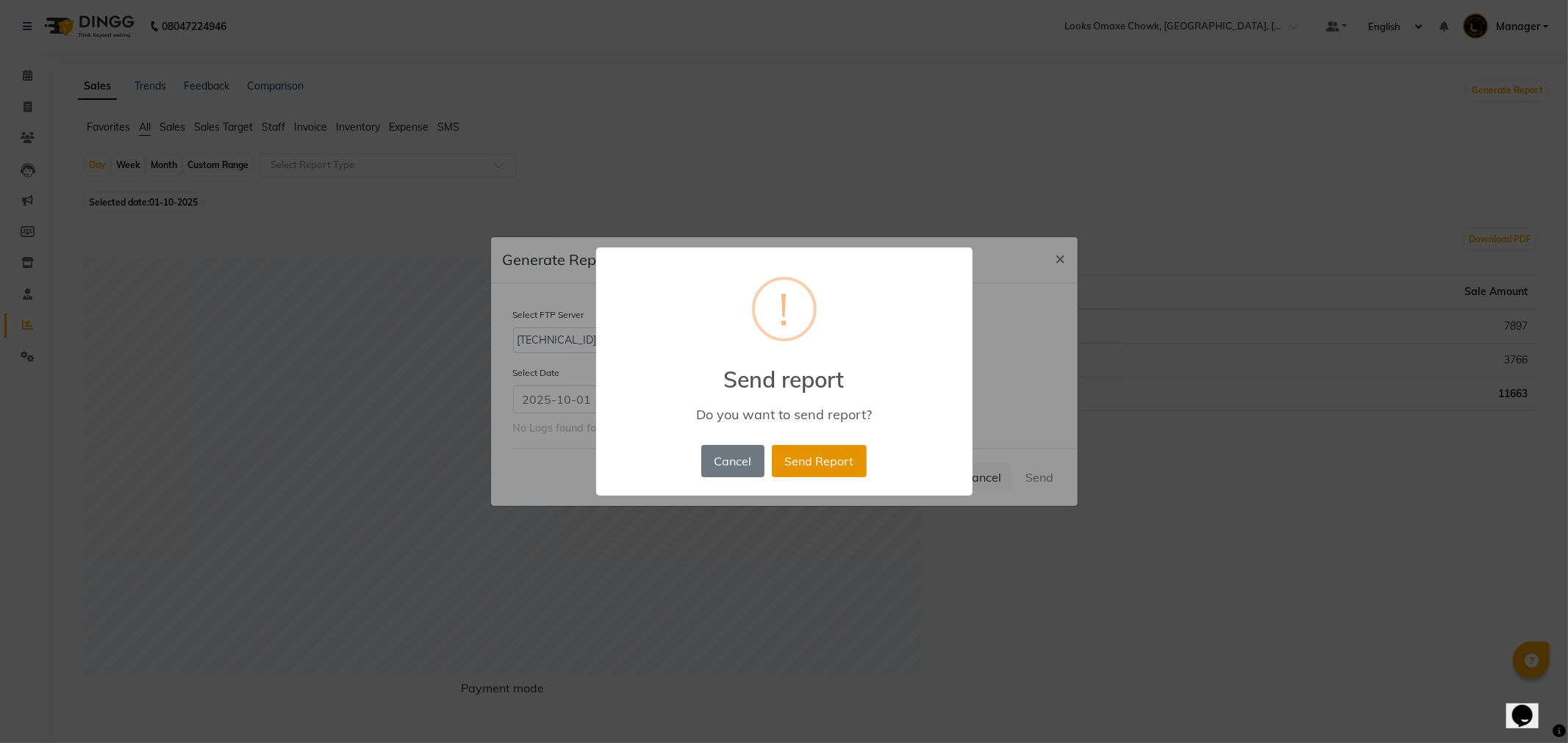
click at [820, 467] on button "Send Report" at bounding box center [819, 461] width 95 height 32
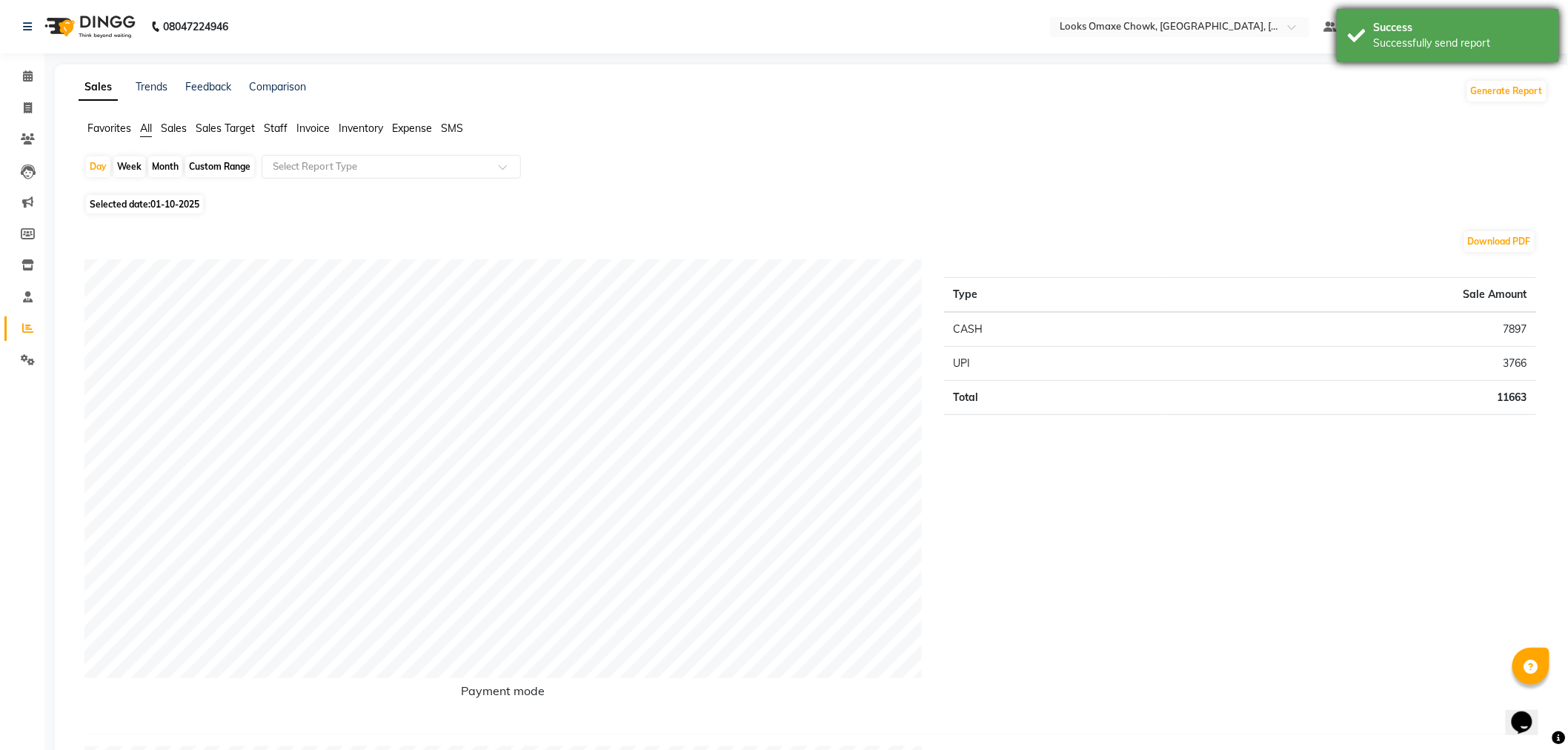
click at [1483, 40] on div "Successfully send report" at bounding box center [1460, 43] width 174 height 15
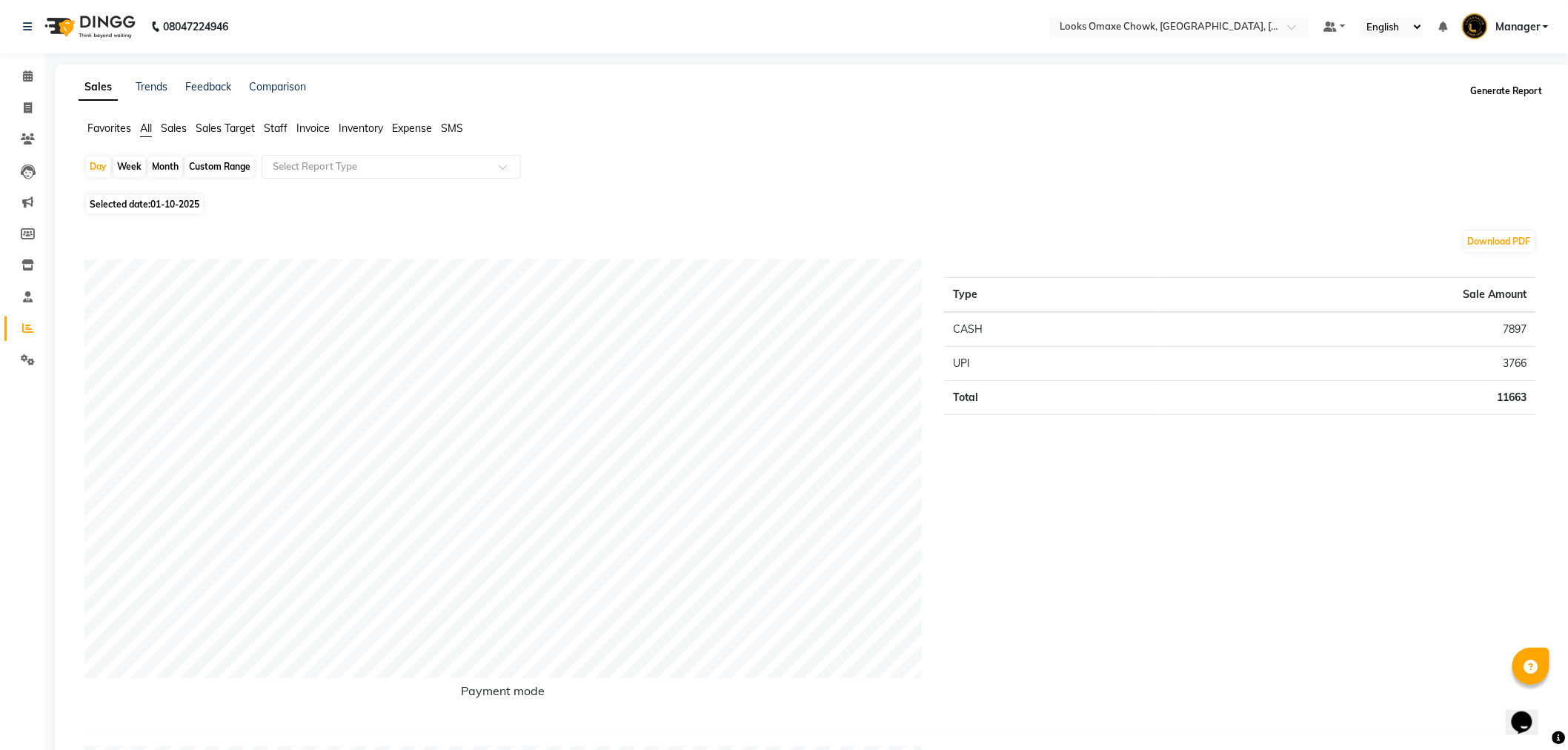
click at [1520, 95] on button "Generate Report" at bounding box center [1507, 91] width 79 height 21
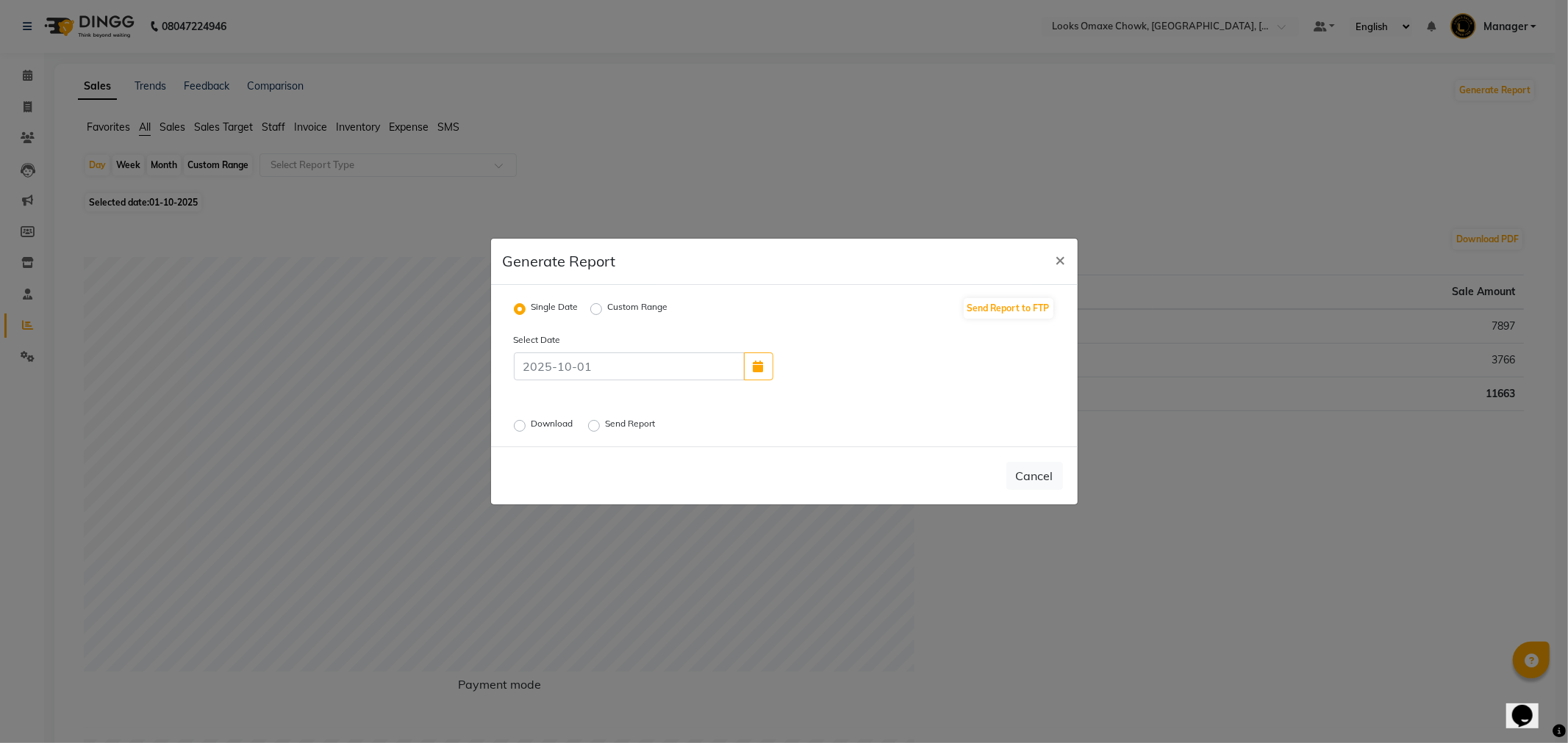
click at [606, 426] on label "Send Report" at bounding box center [632, 426] width 53 height 18
click at [599, 426] on input "Send Report" at bounding box center [596, 426] width 10 height 10
click at [1045, 479] on button "Send" at bounding box center [1040, 475] width 45 height 26
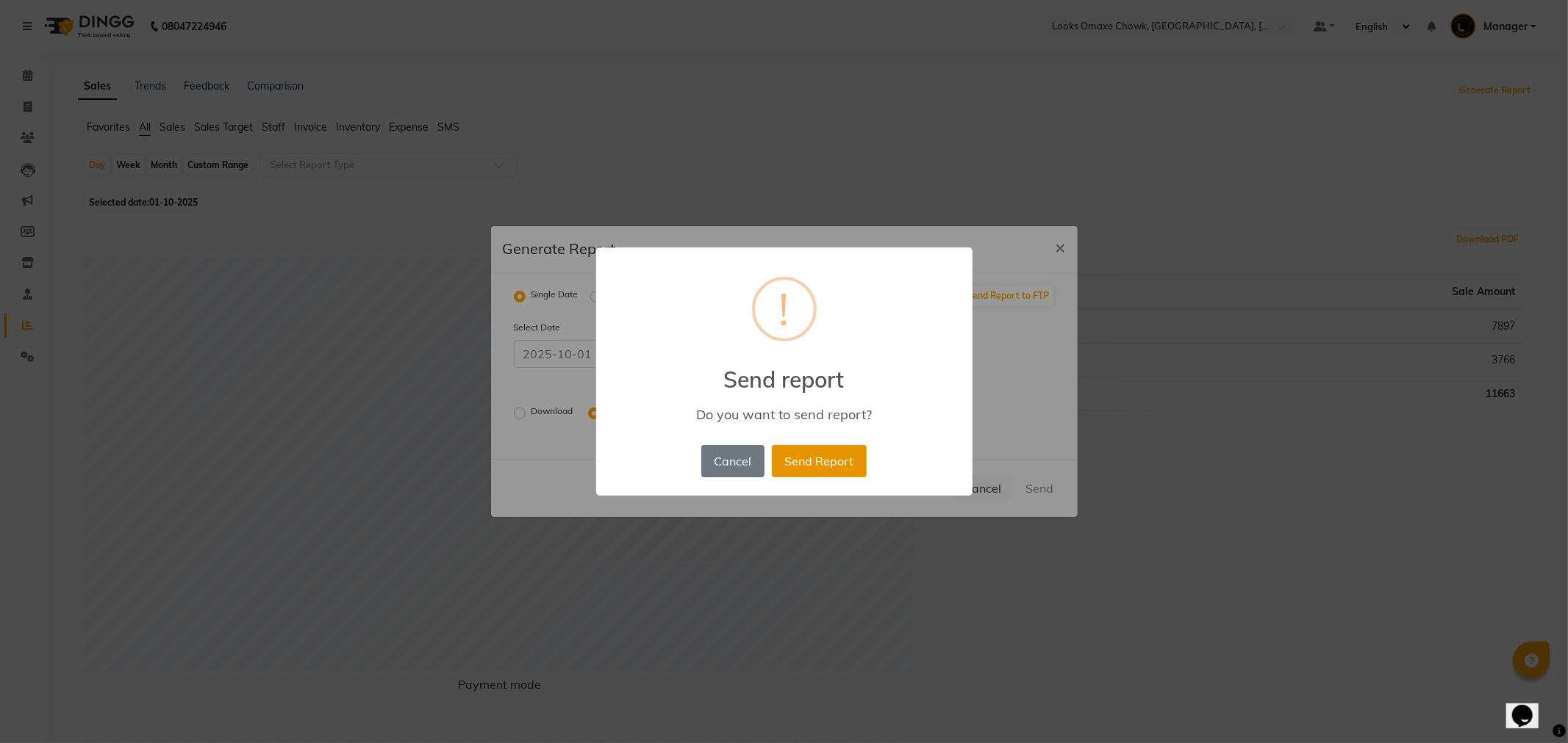
click at [842, 464] on button "Send Report" at bounding box center [819, 461] width 95 height 32
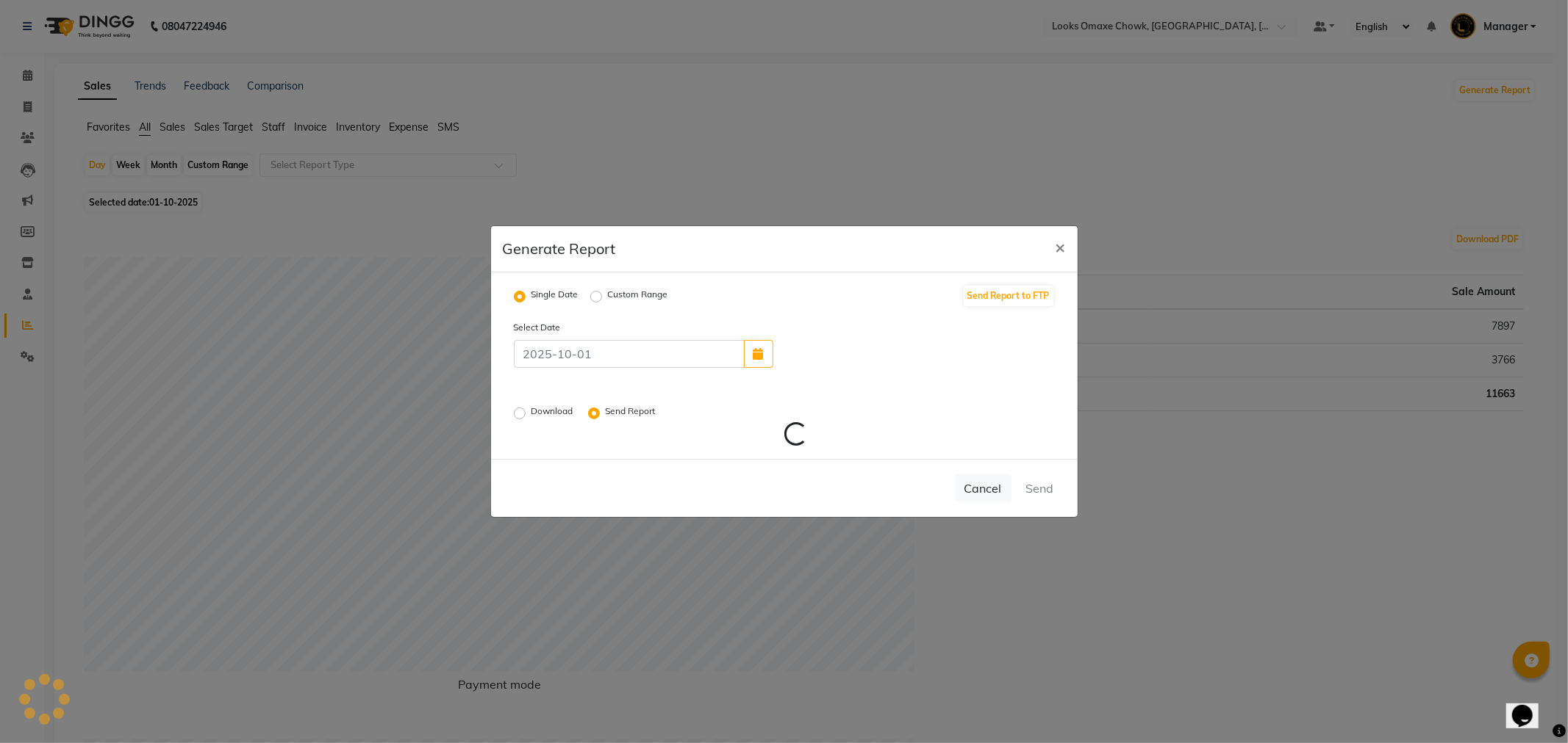
radio input "false"
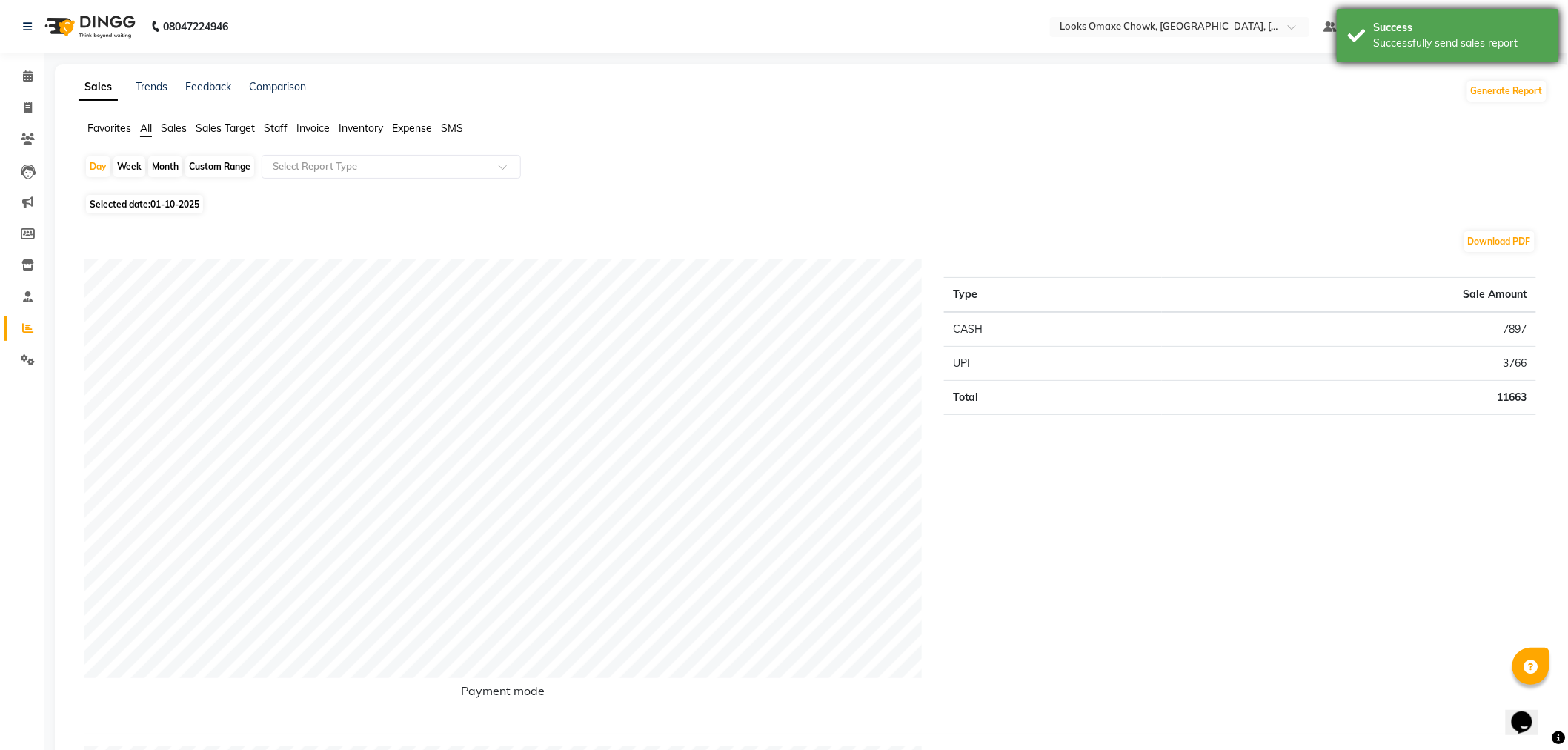
click at [1522, 39] on div "Successfully send sales report" at bounding box center [1460, 43] width 174 height 15
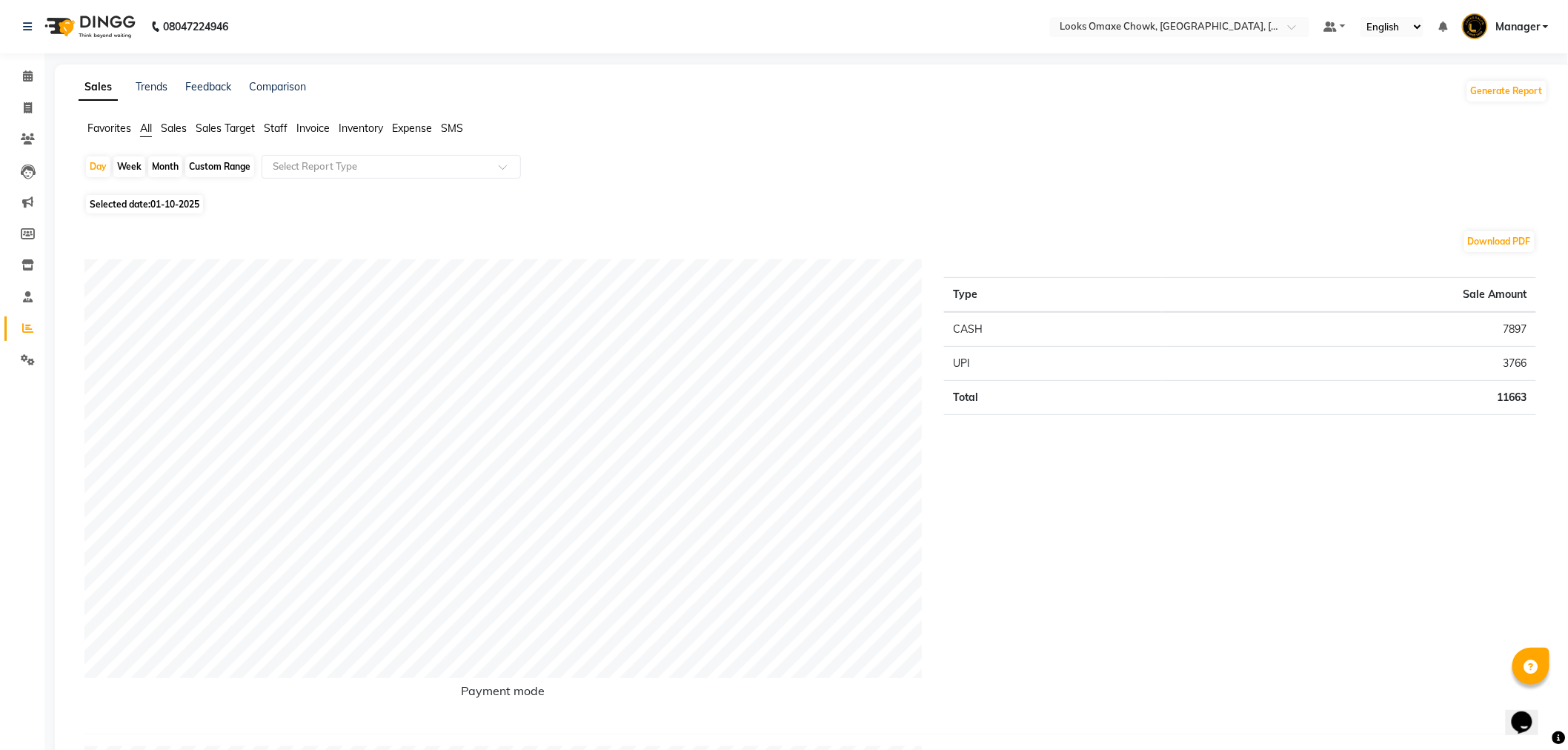
click at [1542, 23] on link "Manager" at bounding box center [1505, 27] width 87 height 24
click at [1493, 106] on link "Sign out" at bounding box center [1473, 106] width 136 height 23
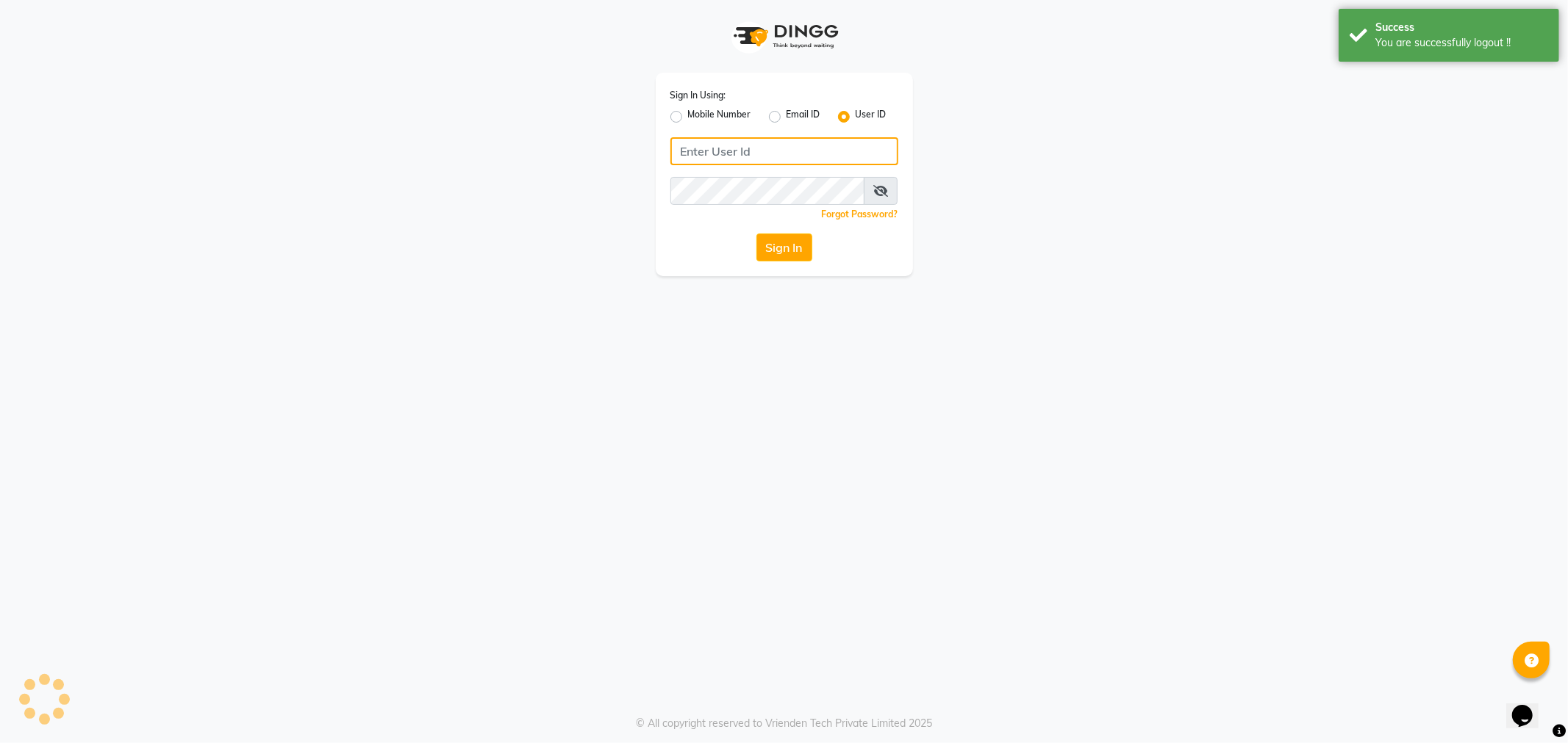
type input "e3597-01"
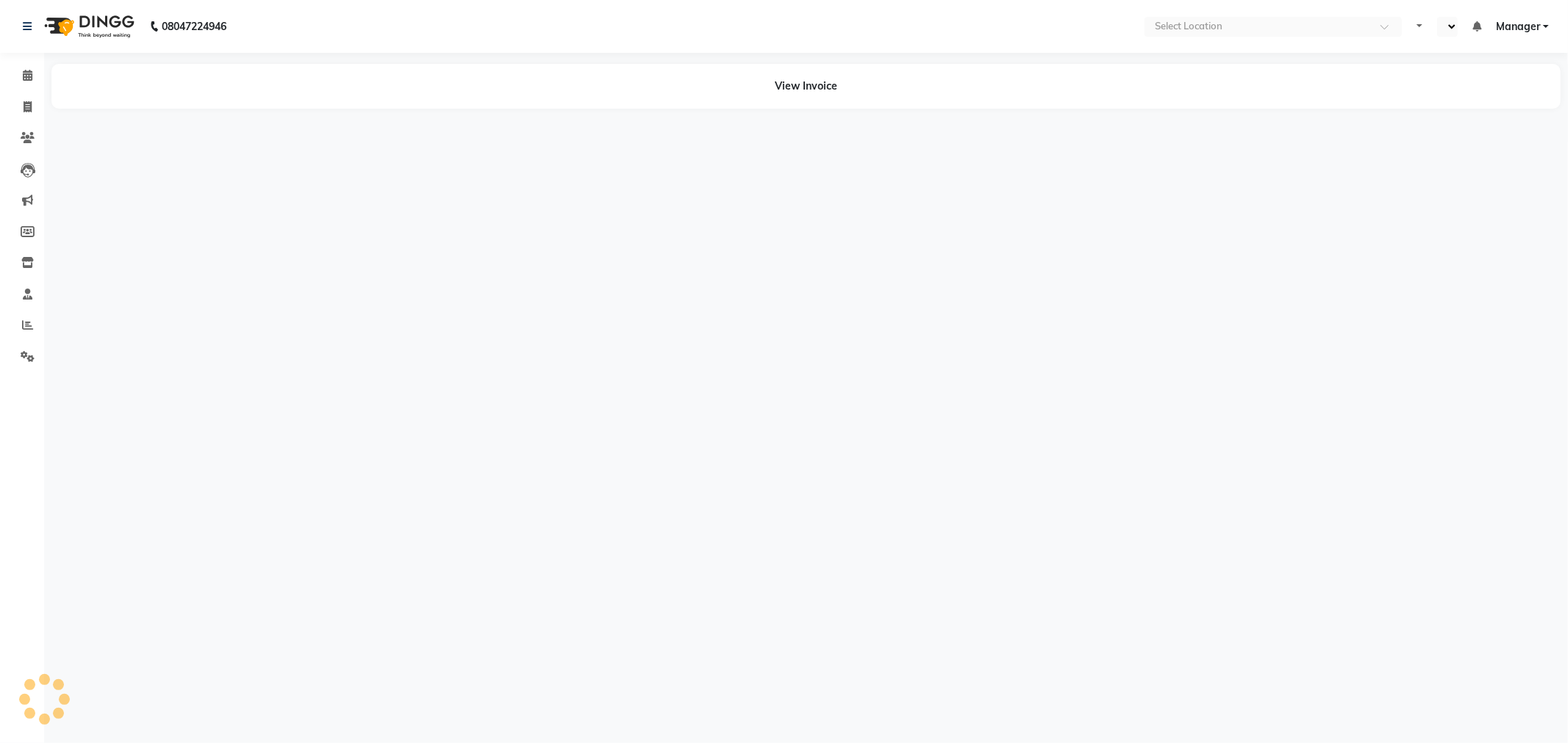
select select "en"
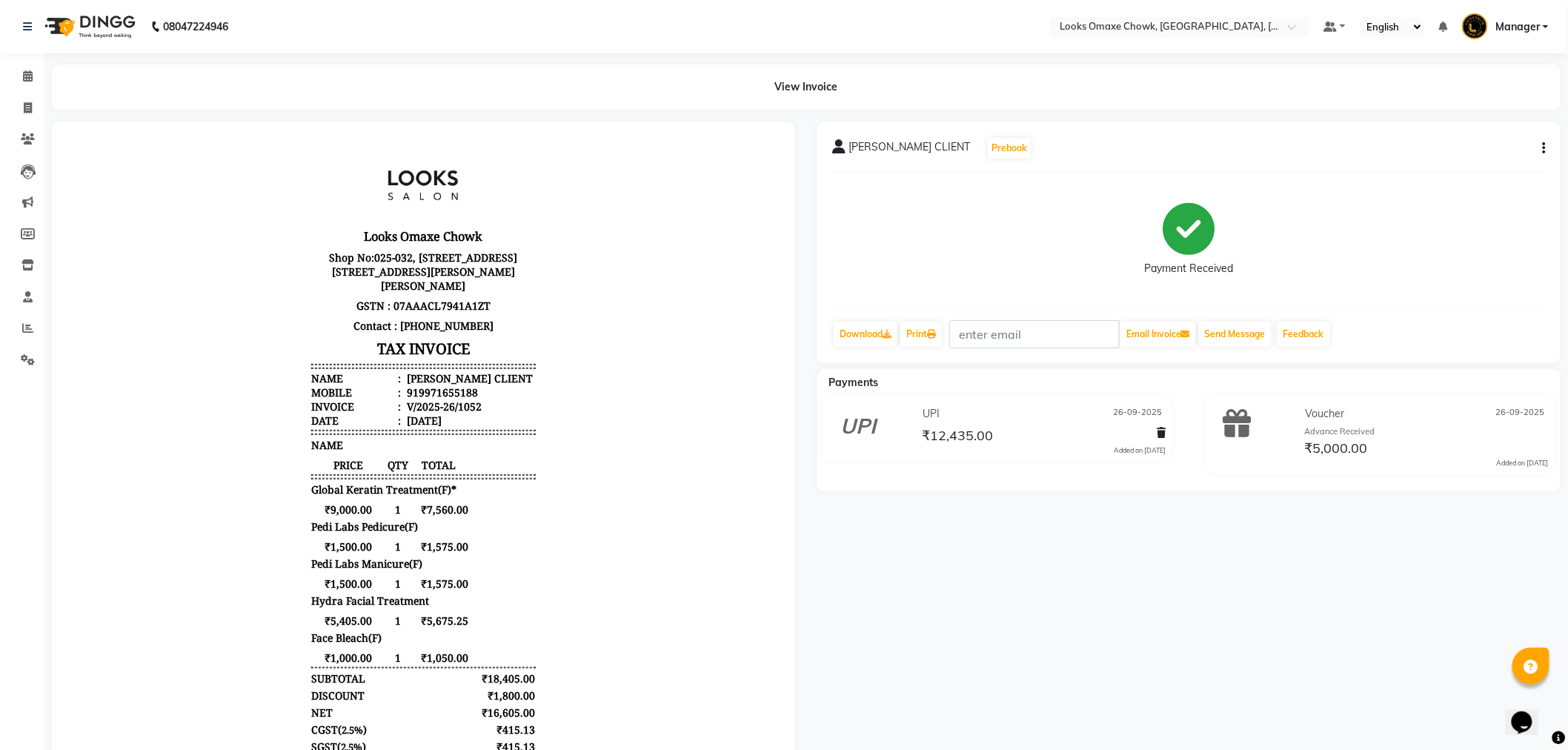
click at [1544, 148] on icon "button" at bounding box center [1544, 148] width 3 height 1
click at [1496, 158] on div "Edit Item Staff" at bounding box center [1471, 158] width 102 height 19
select select
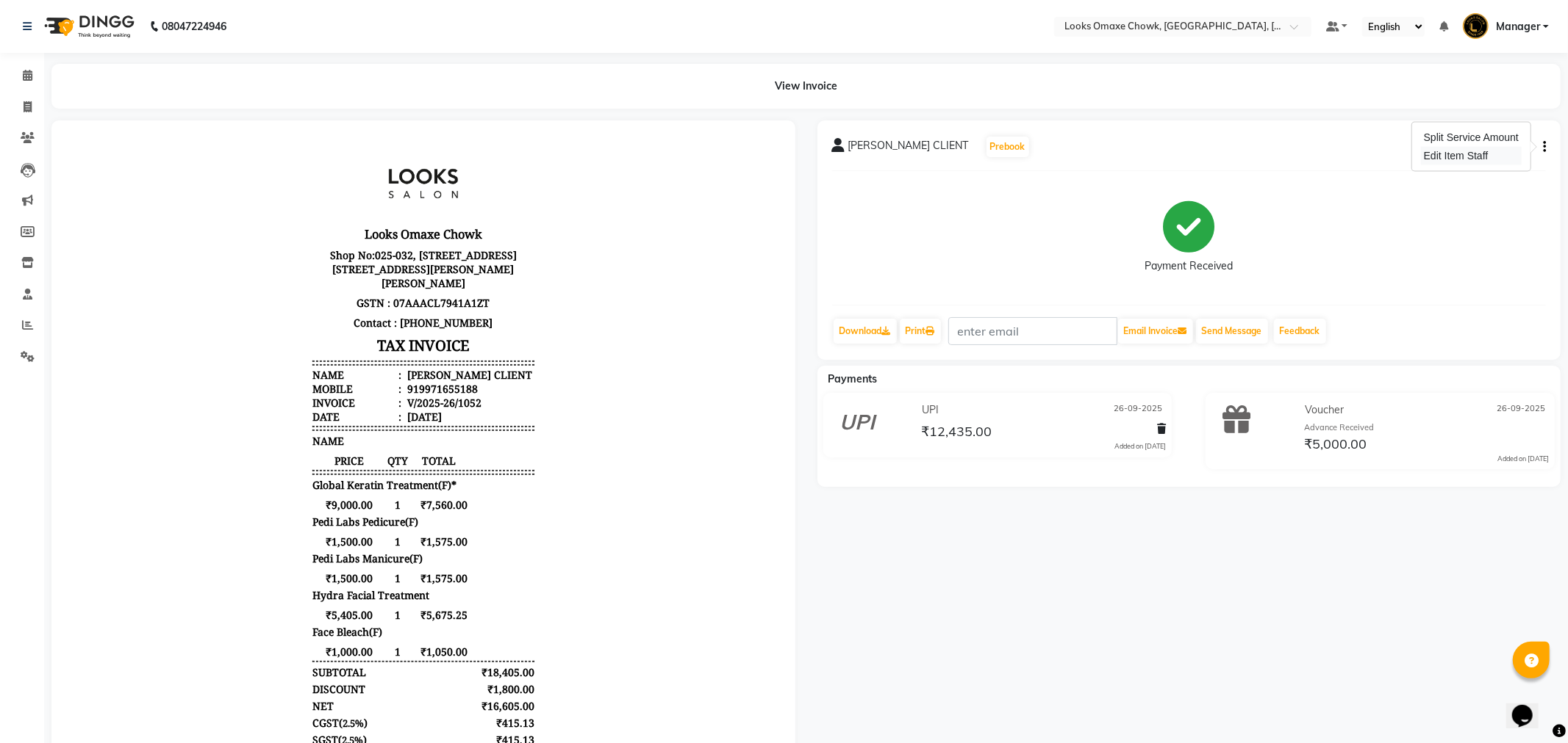
select select
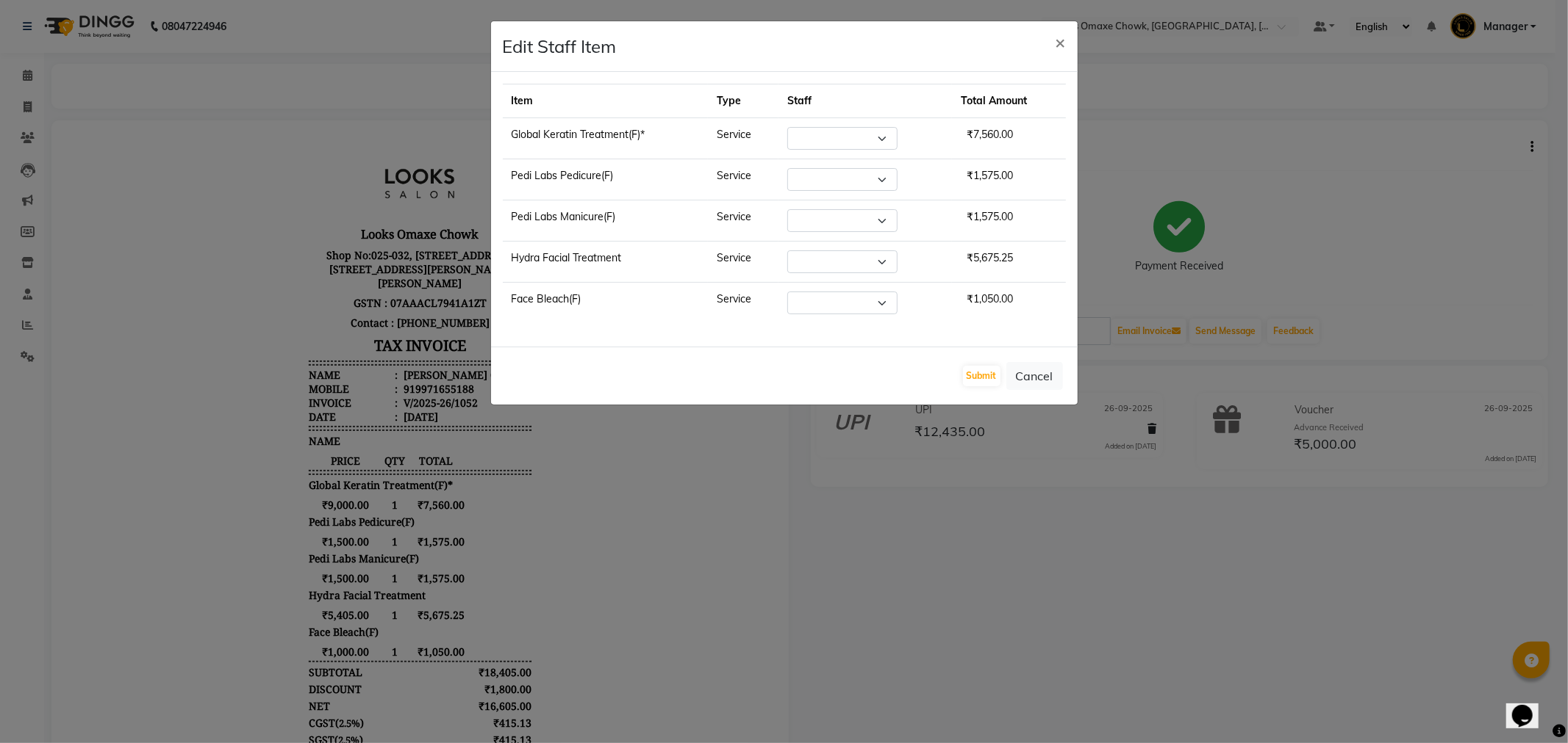
select select "75642"
select select "88598"
select select "75647"
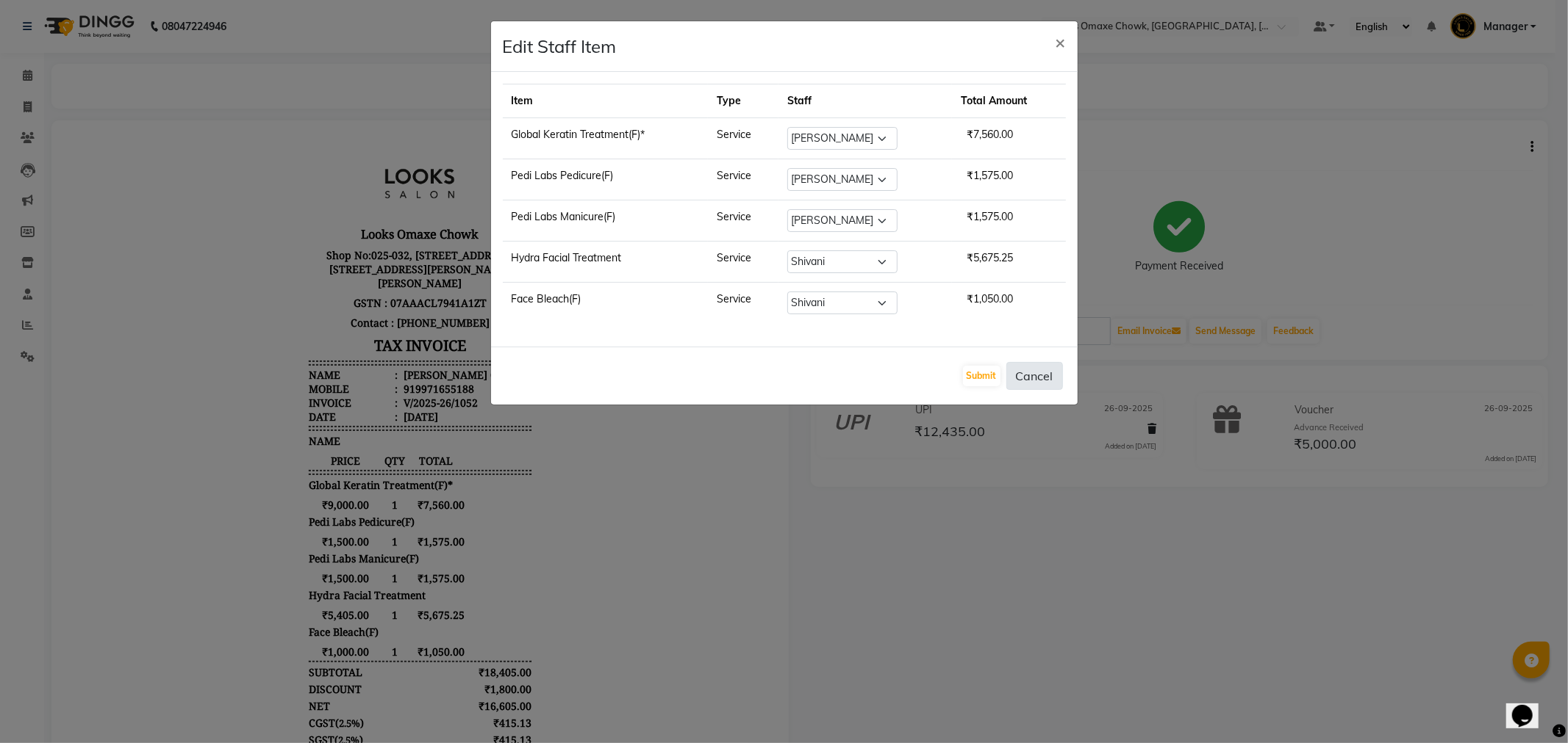
click at [1037, 377] on button "Cancel" at bounding box center [1035, 376] width 56 height 28
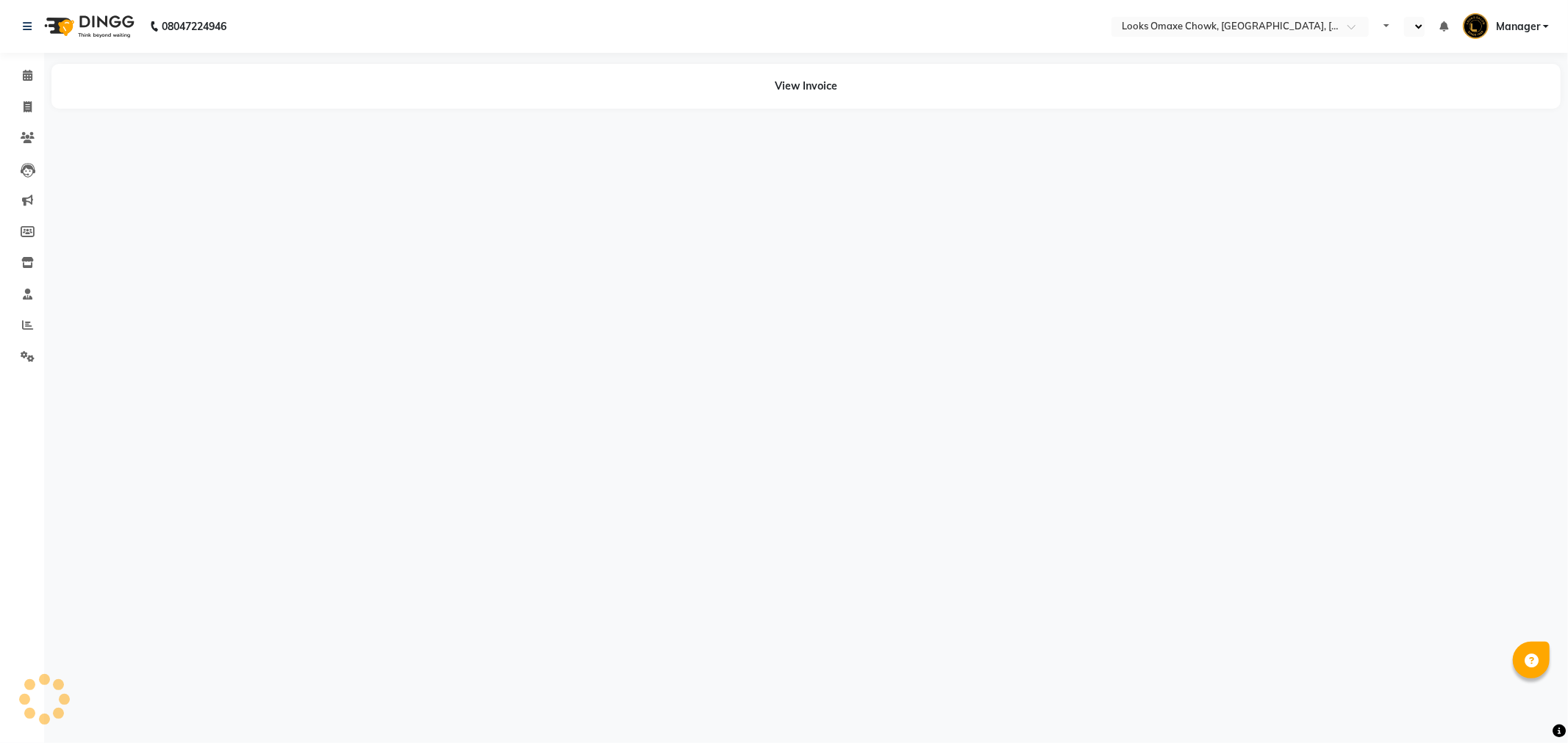
select select "en"
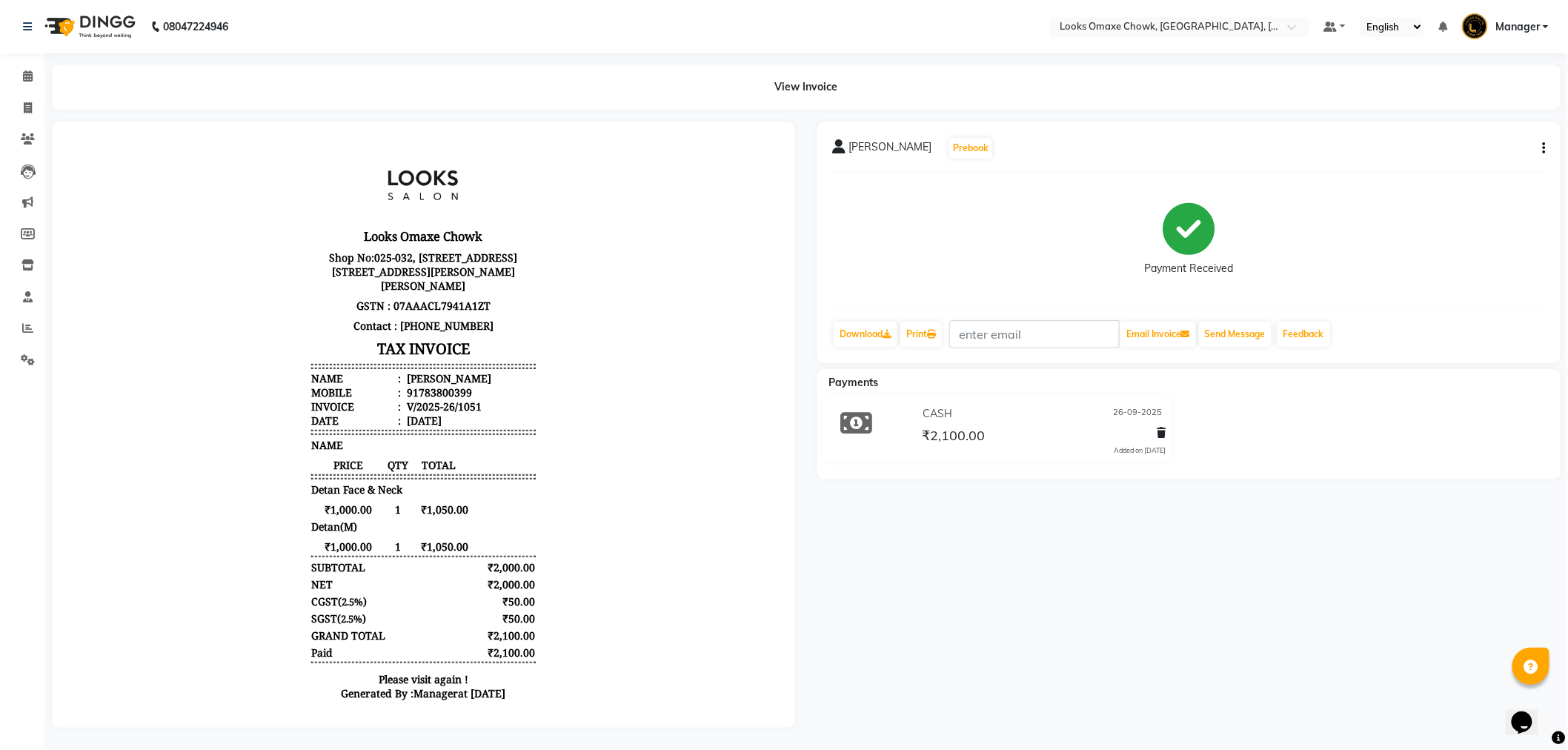
click at [1542, 148] on button "button" at bounding box center [1541, 149] width 9 height 15
click at [1477, 159] on div "Edit Item Staff" at bounding box center [1471, 158] width 102 height 19
select select
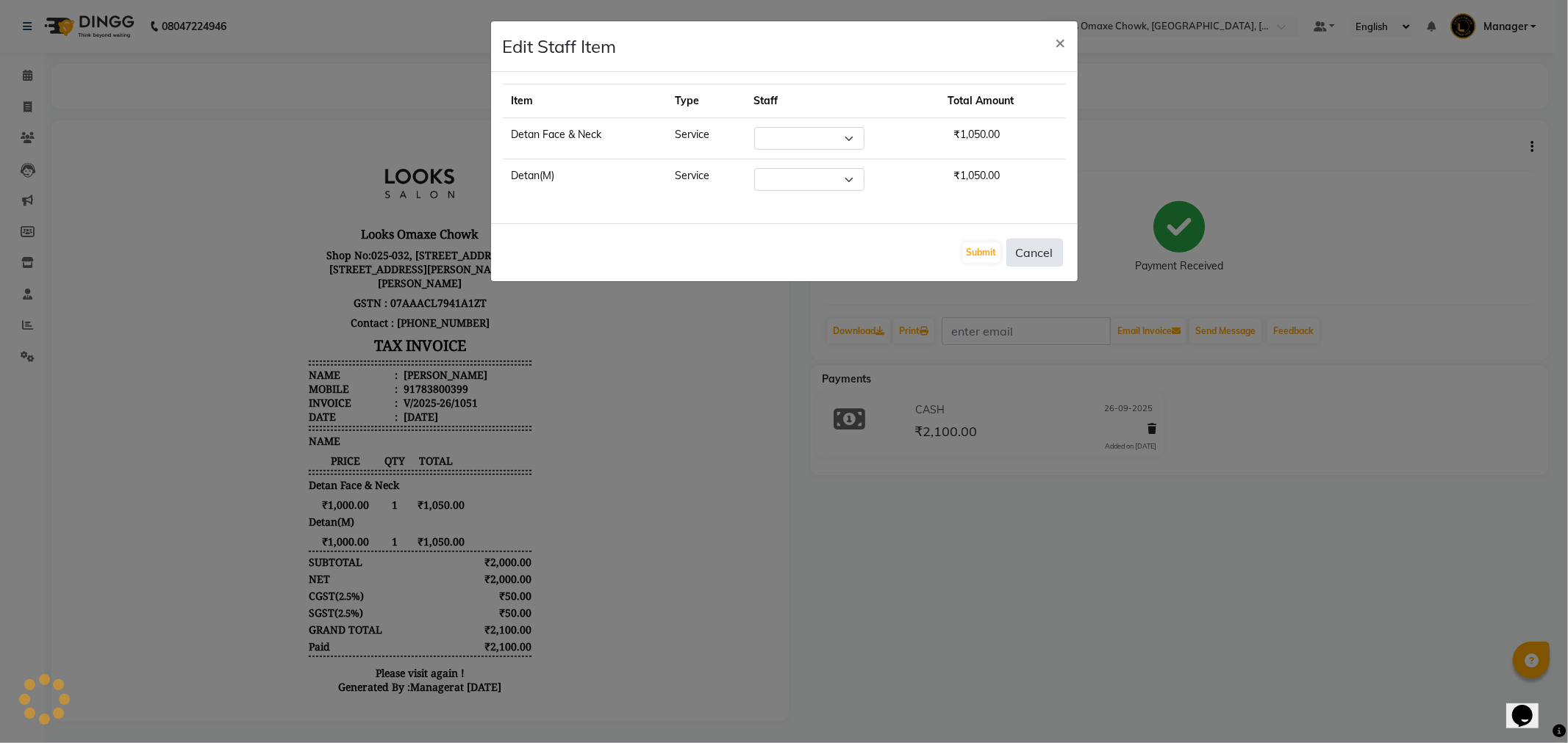
select select "75644"
click at [1045, 251] on button "Cancel" at bounding box center [1035, 253] width 56 height 28
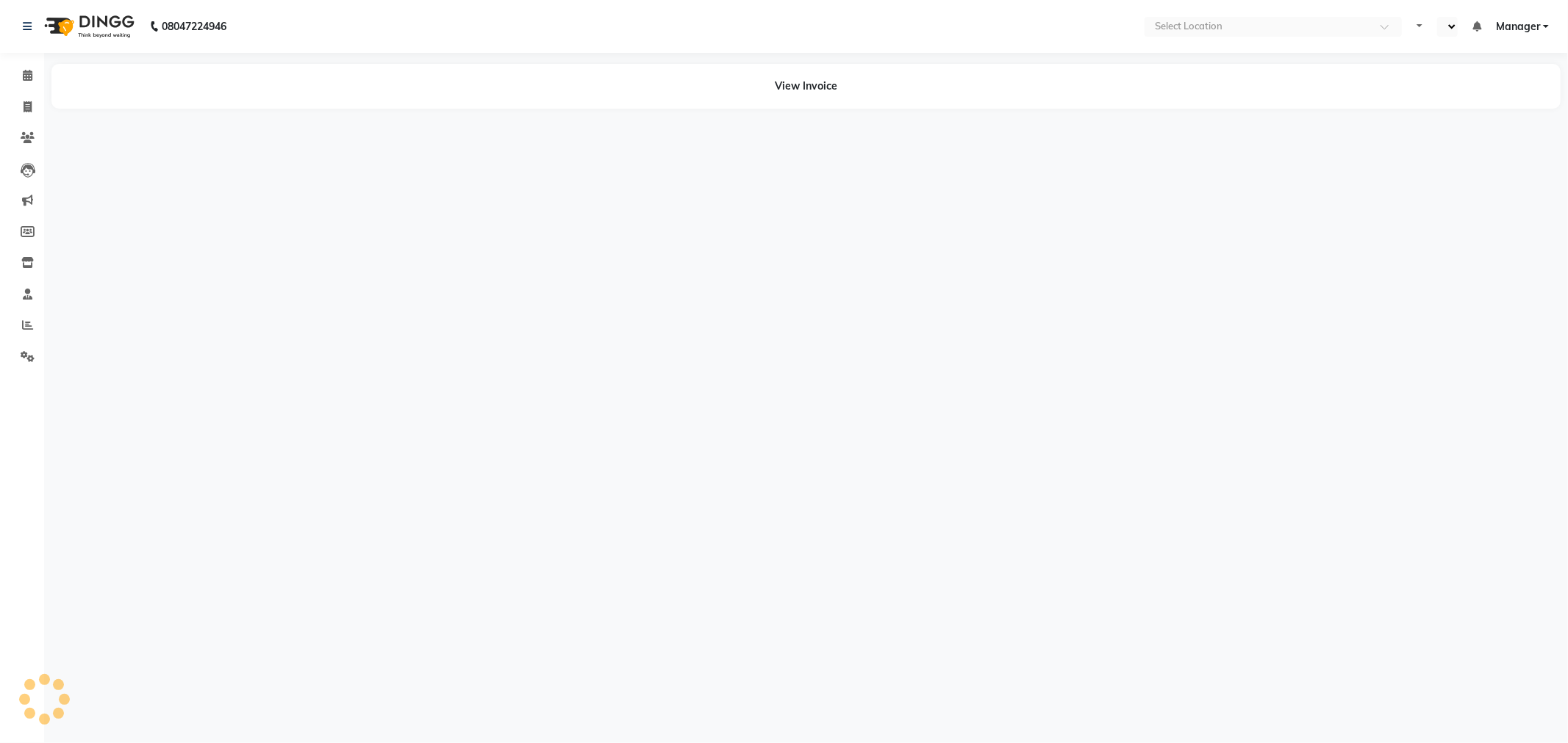
select select "en"
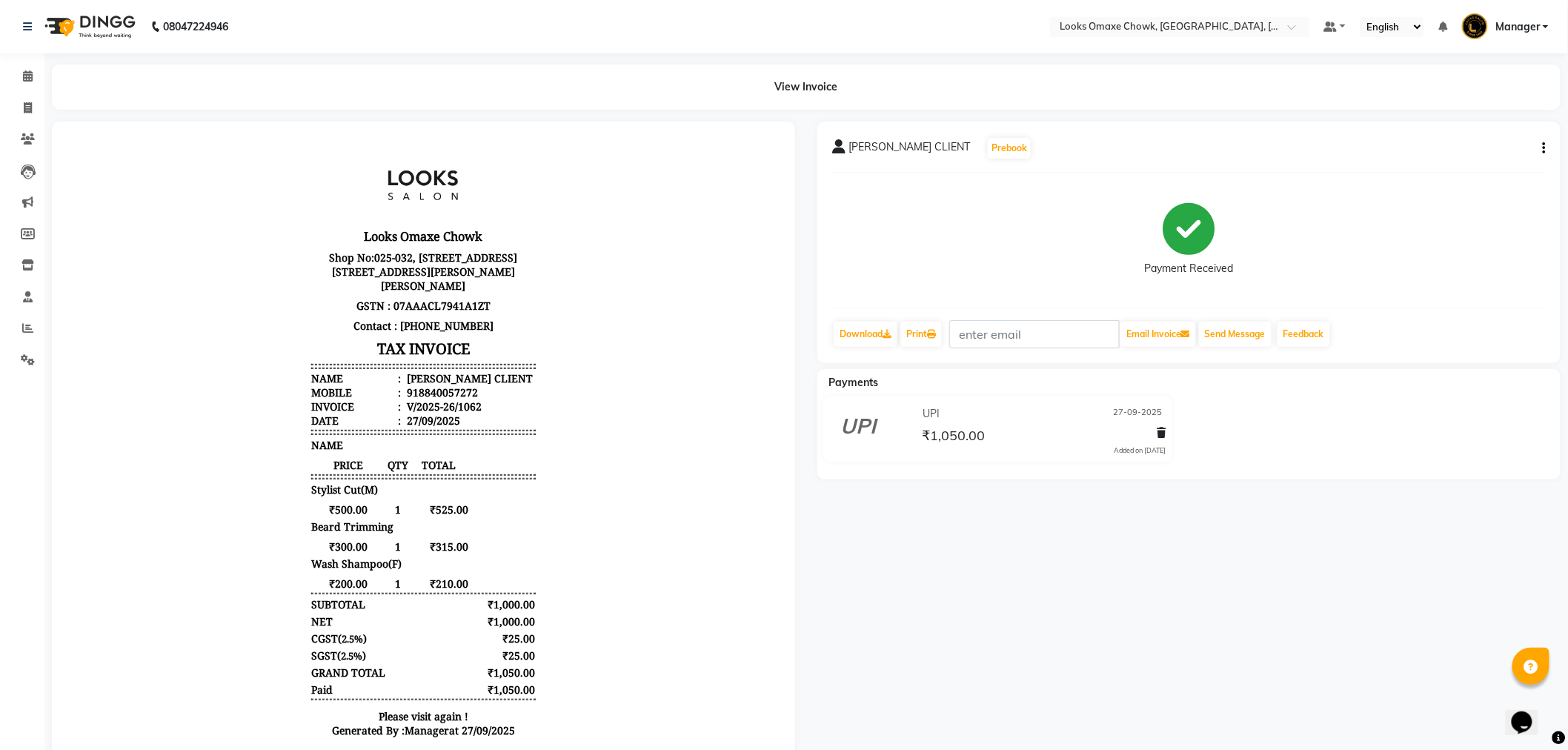
click at [1539, 146] on button "button" at bounding box center [1541, 149] width 9 height 15
click at [1494, 158] on div "Edit Item Staff" at bounding box center [1471, 158] width 102 height 19
select select
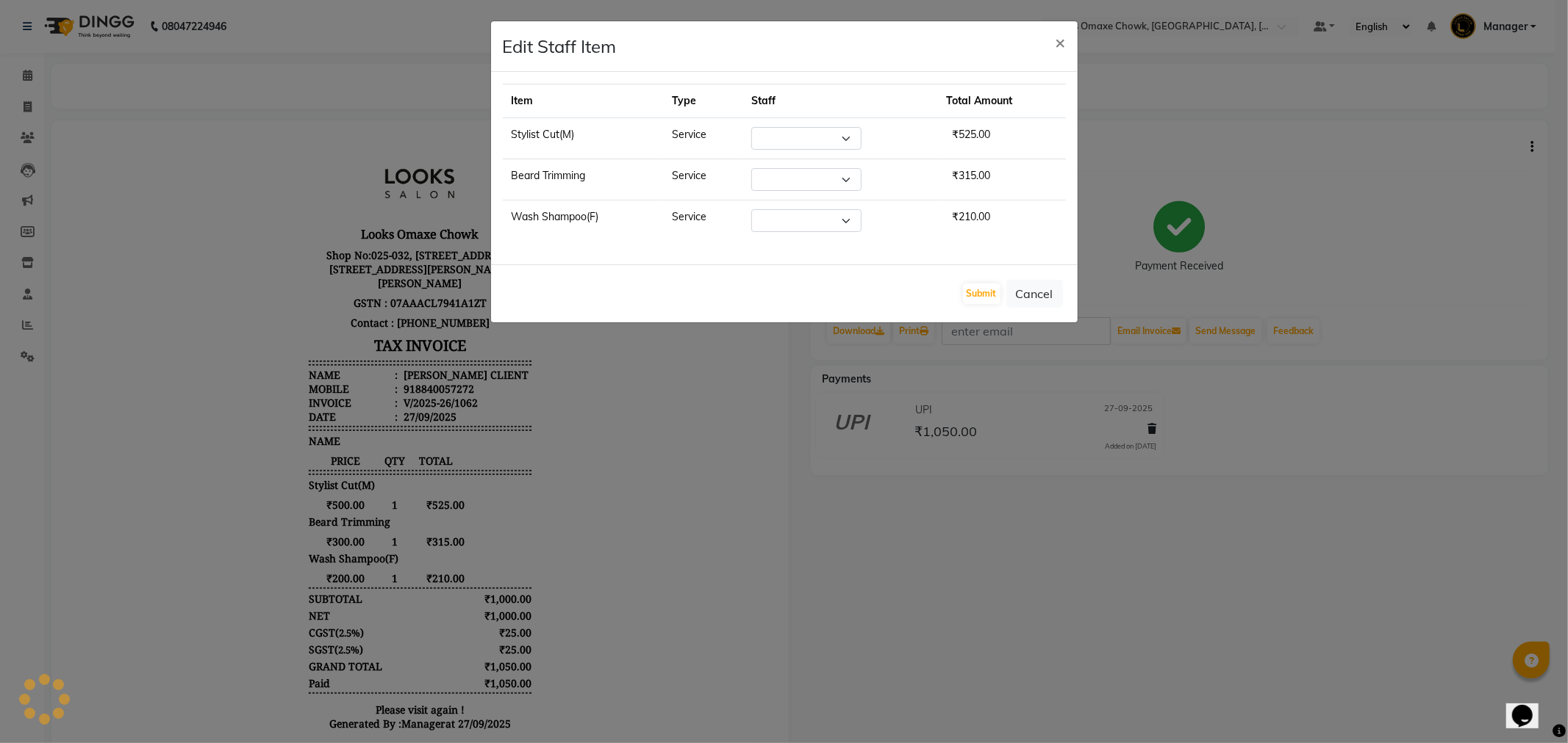
select select "75644"
click at [1030, 299] on button "Cancel" at bounding box center [1035, 293] width 56 height 28
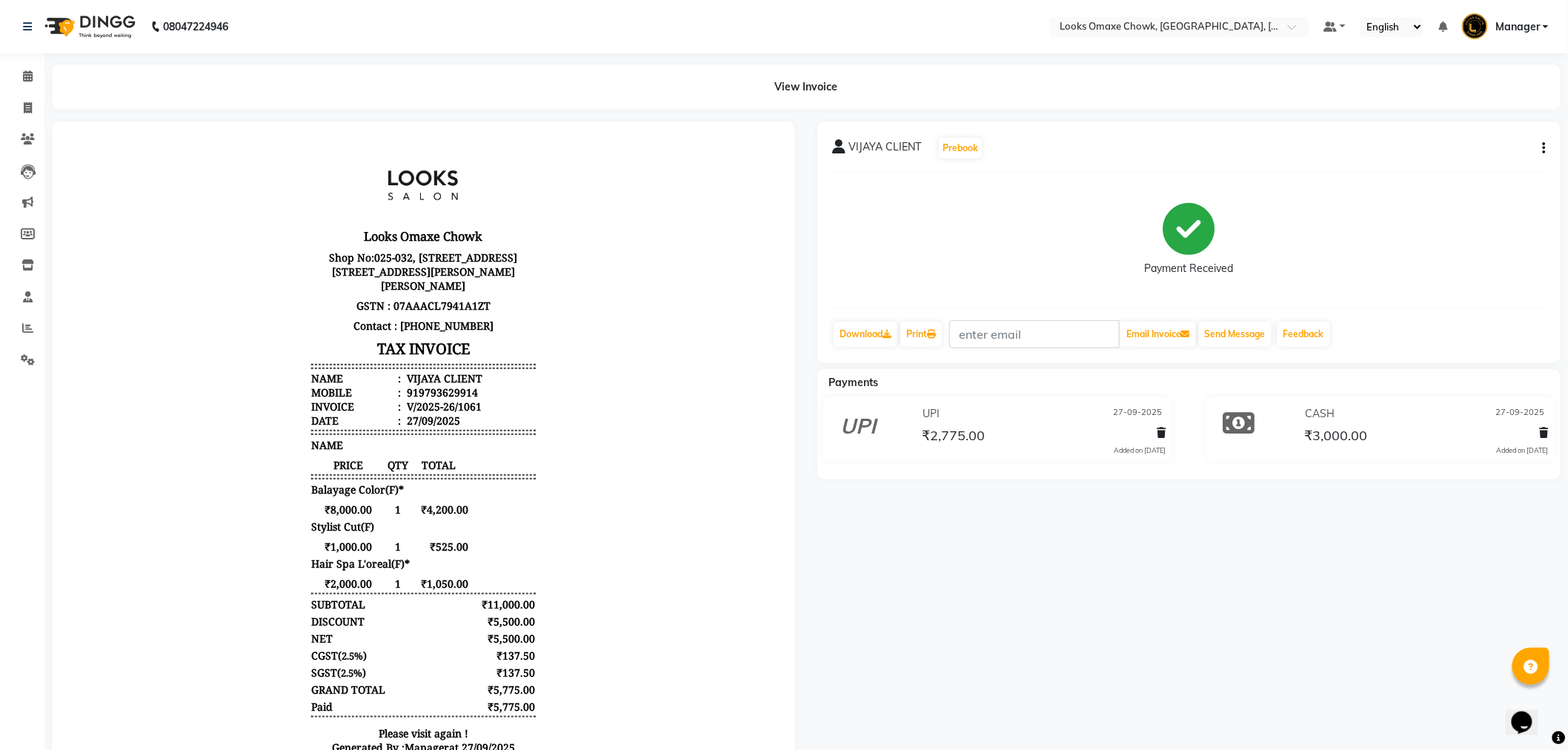
click at [1538, 146] on button "button" at bounding box center [1541, 149] width 9 height 15
click at [1497, 154] on div "Edit Item Staff" at bounding box center [1471, 158] width 102 height 19
select select
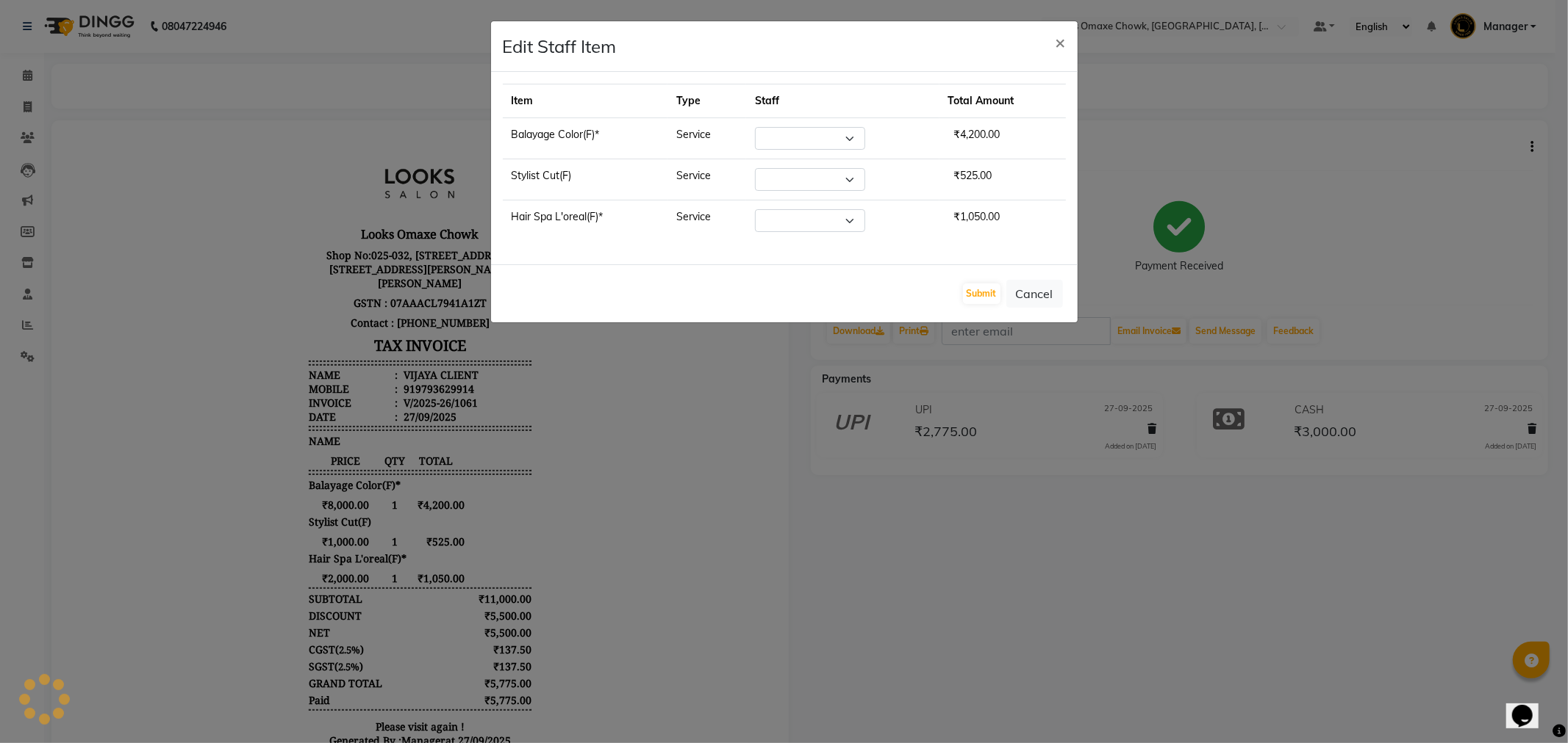
select select "75642"
drag, startPoint x: 1050, startPoint y: 296, endPoint x: 920, endPoint y: 282, distance: 130.8
click at [1051, 296] on button "Cancel" at bounding box center [1035, 293] width 56 height 28
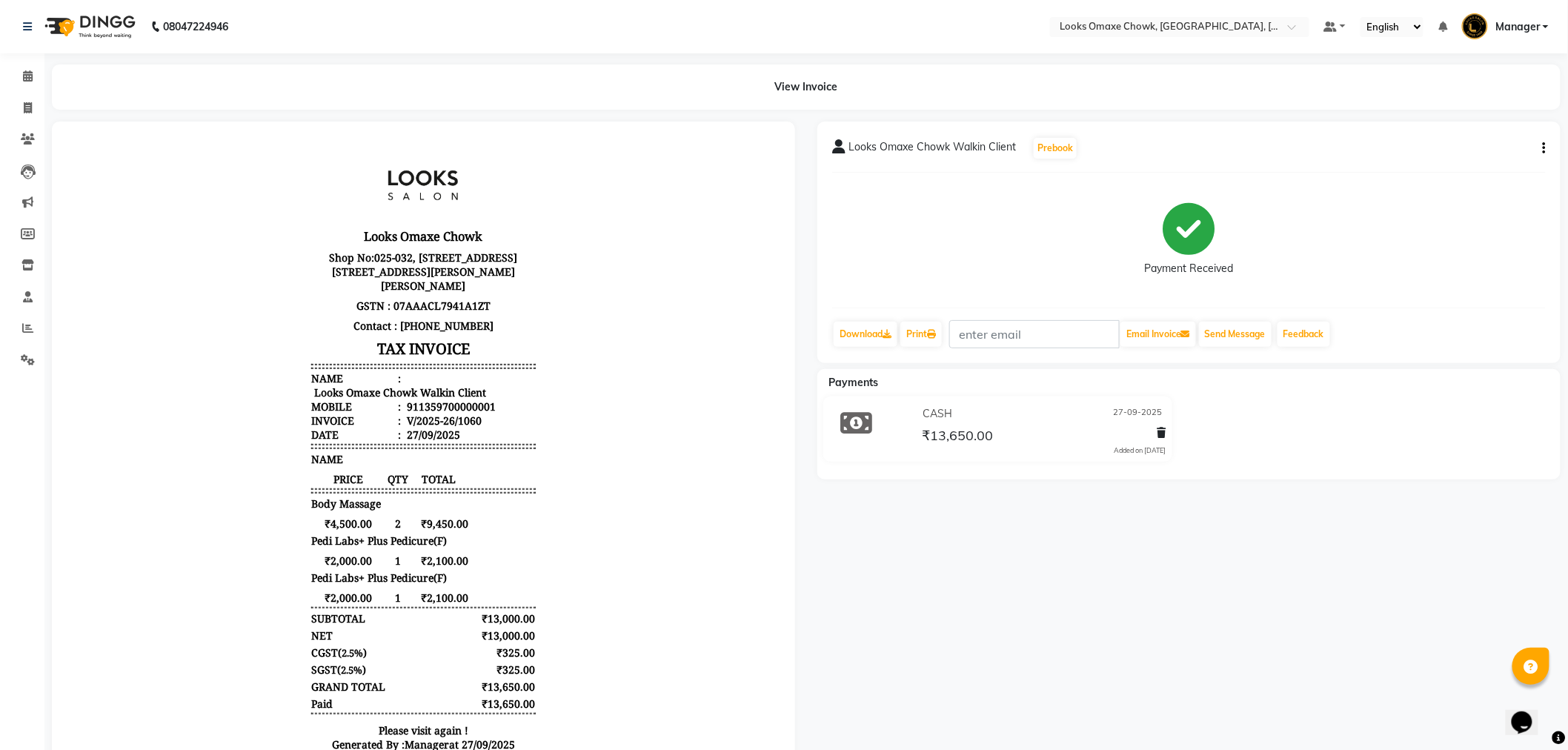
click at [1539, 151] on button "button" at bounding box center [1541, 149] width 9 height 15
click at [1468, 164] on div "Edit Item Staff" at bounding box center [1471, 158] width 102 height 19
select select
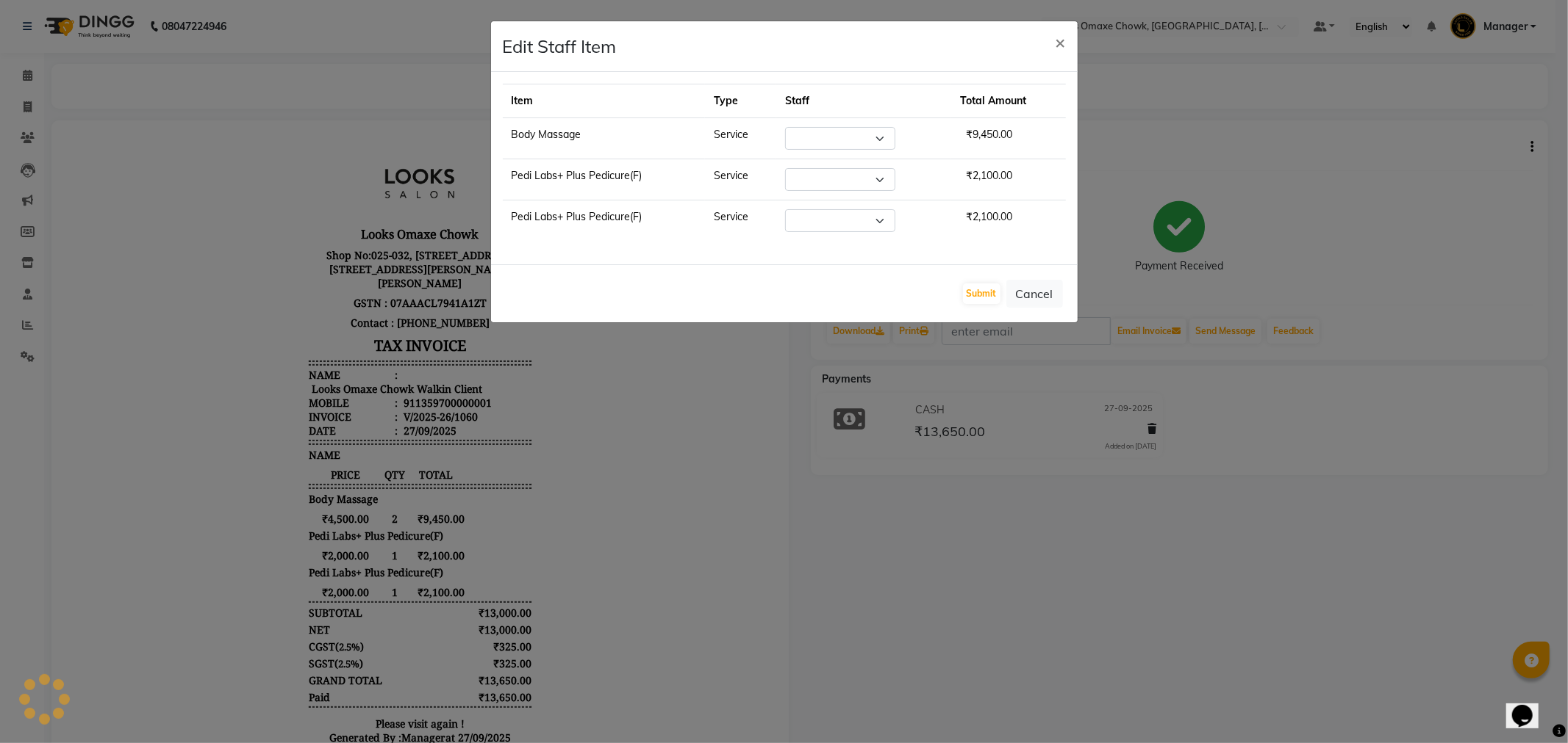
select select "91420"
select select "88598"
click at [1045, 295] on button "Cancel" at bounding box center [1035, 293] width 56 height 28
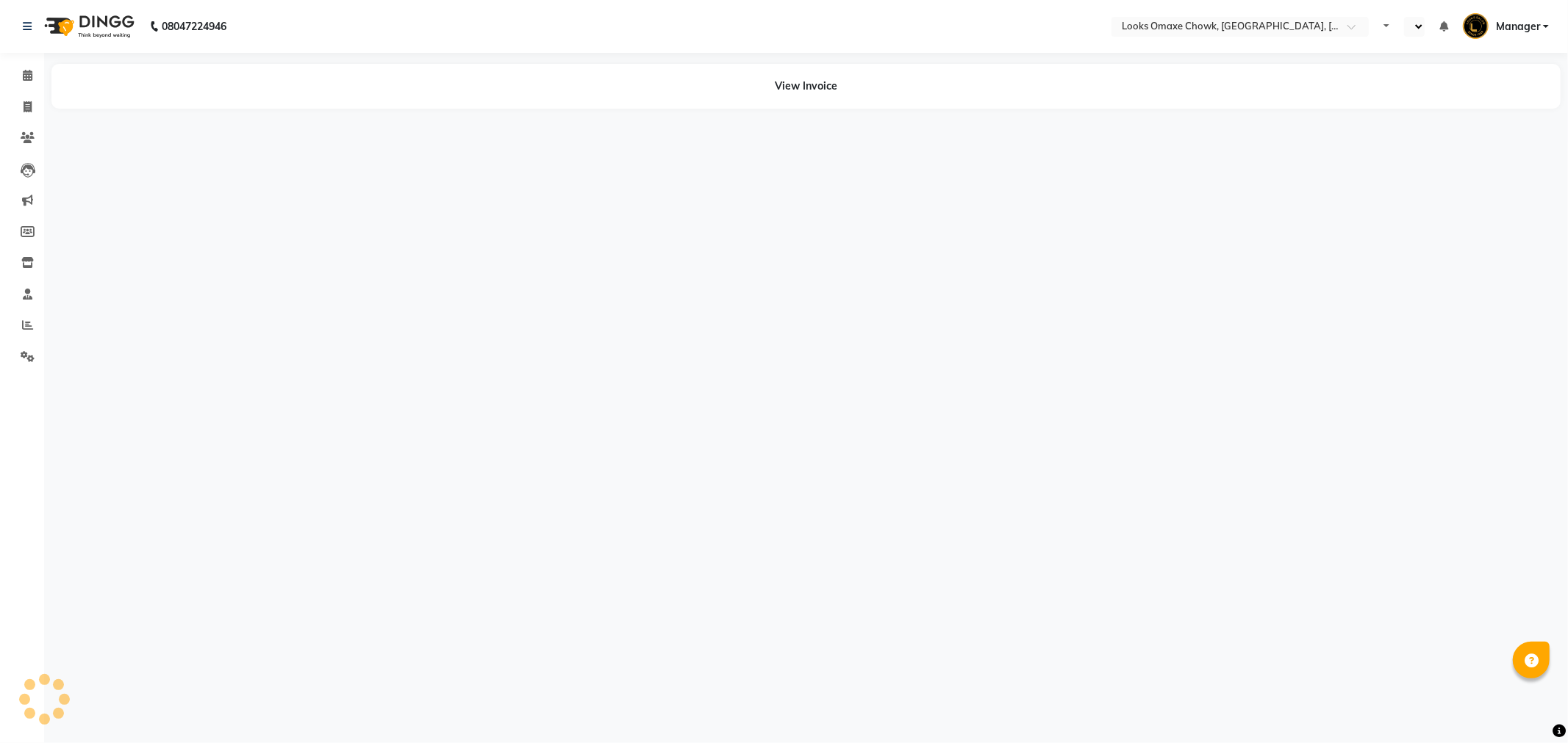
select select "en"
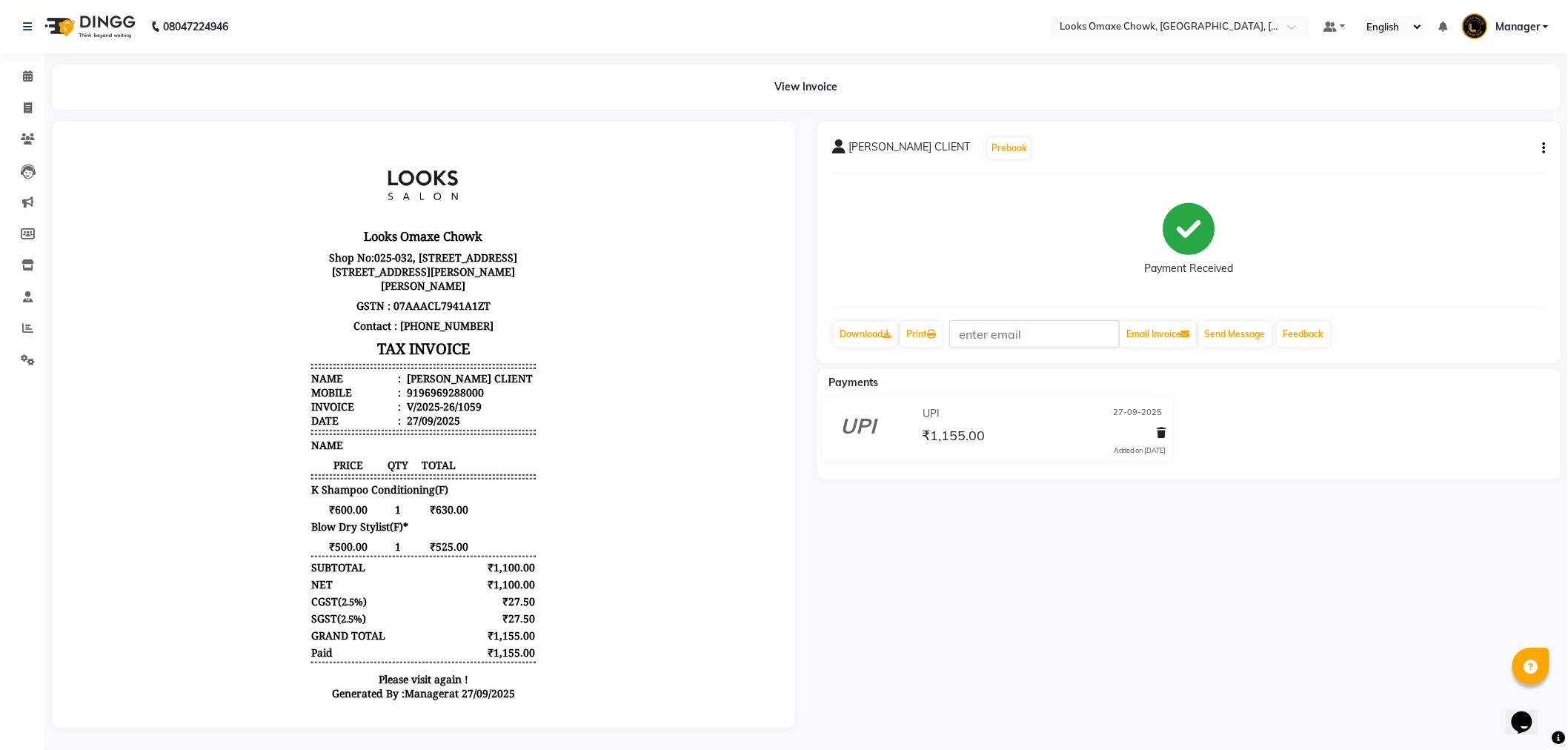
click at [1546, 149] on div "YASHIKA CLIENT Prebook Payment Received Download Print Email Invoice Send Messa…" at bounding box center [1189, 242] width 744 height 242
click at [1539, 148] on button "button" at bounding box center [1541, 149] width 9 height 15
click at [1512, 158] on div "Edit Item Staff" at bounding box center [1471, 158] width 102 height 19
select select
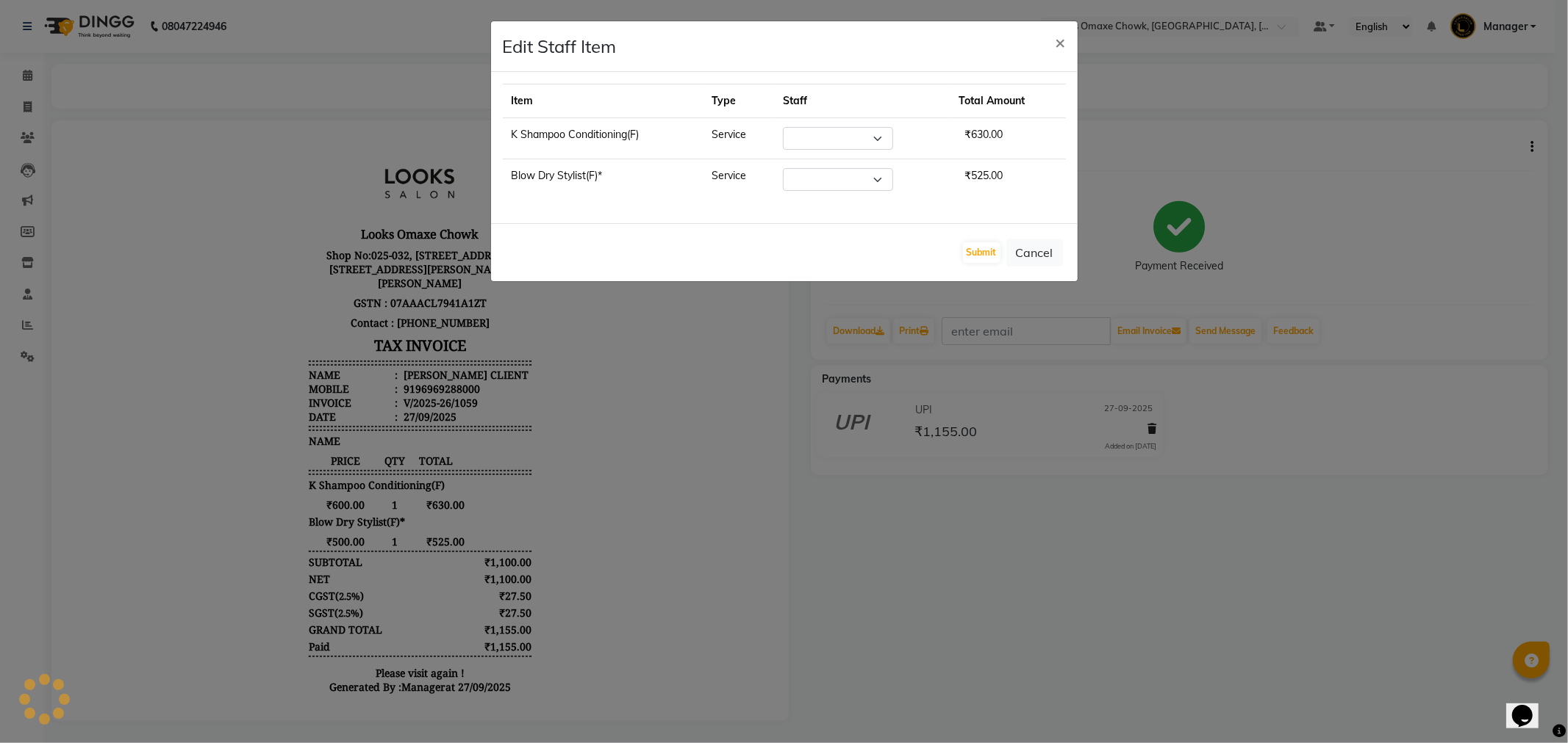
select select "75636"
select select "88598"
click at [883, 140] on select "Select Aditya_mrg Adnan Arif Asra_Mgr Counter_Sales Manager Rohan_pdct Saloni S…" at bounding box center [837, 138] width 110 height 23
select select "93280"
click at [784, 127] on select "Select Aditya_mrg Adnan Arif Asra_Mgr Counter_Sales Manager Rohan_pdct Saloni S…" at bounding box center [837, 138] width 110 height 23
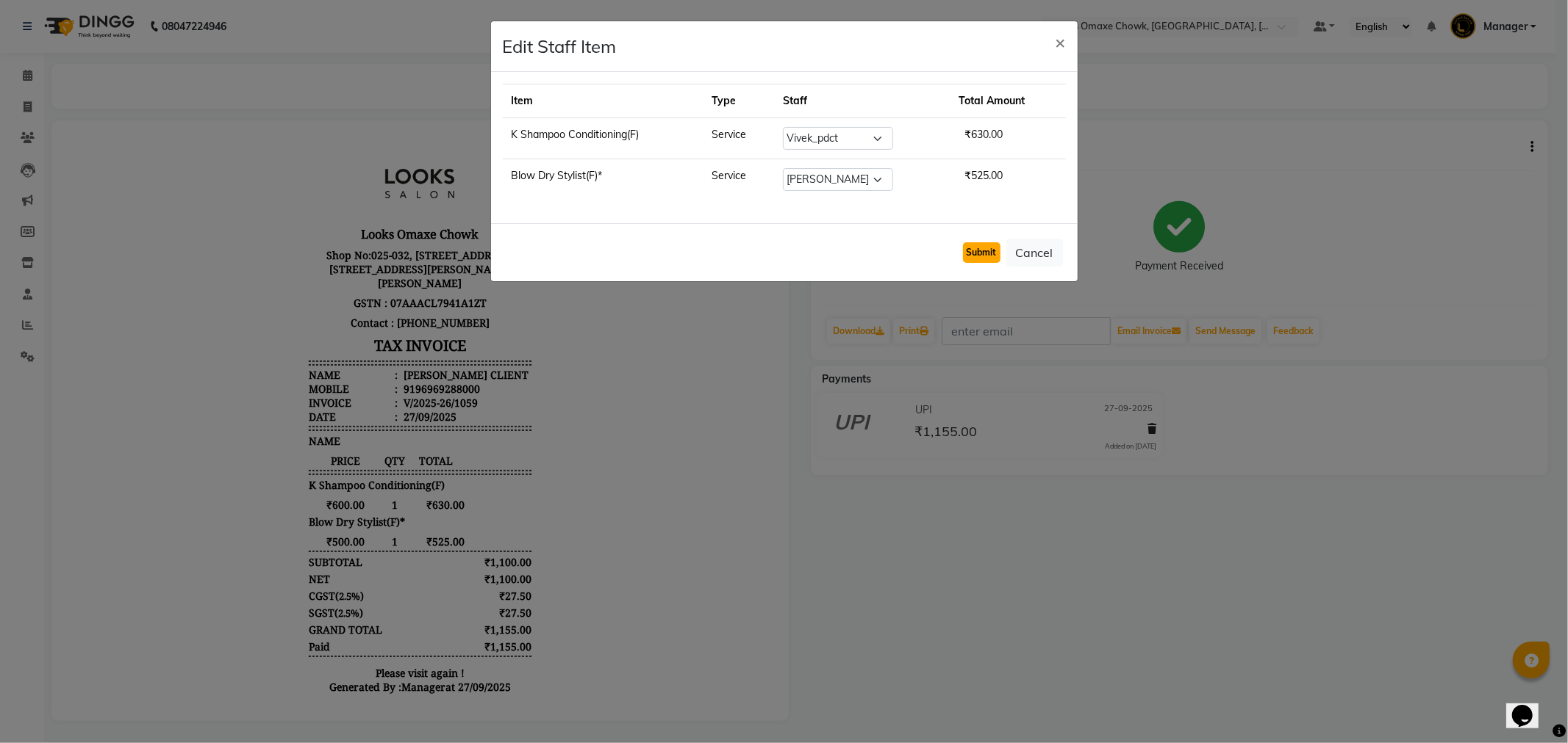
click at [978, 258] on button "Submit" at bounding box center [982, 253] width 38 height 20
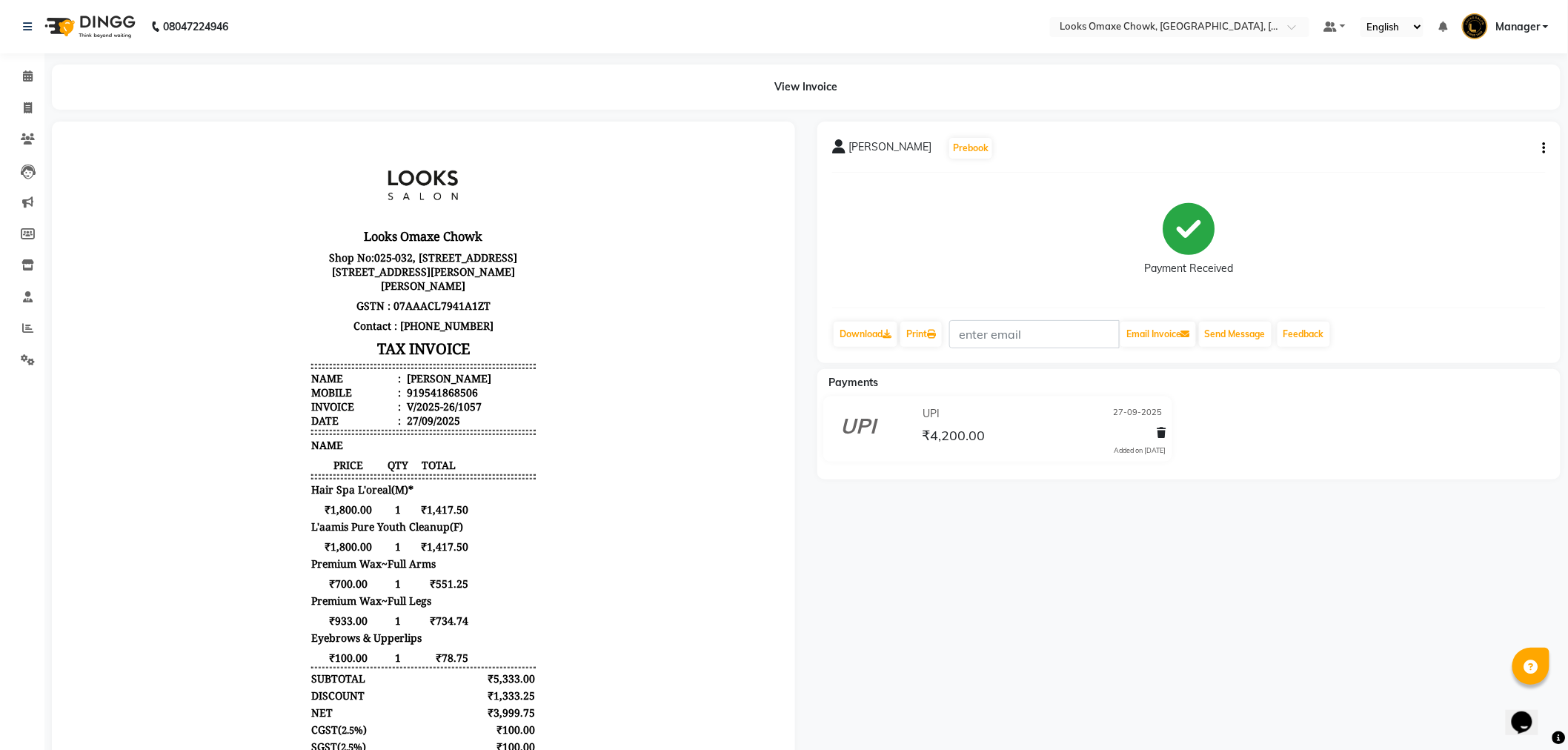
click at [1544, 149] on icon "button" at bounding box center [1544, 148] width 3 height 1
click at [1485, 156] on div "Edit Item Staff" at bounding box center [1471, 158] width 102 height 19
select select
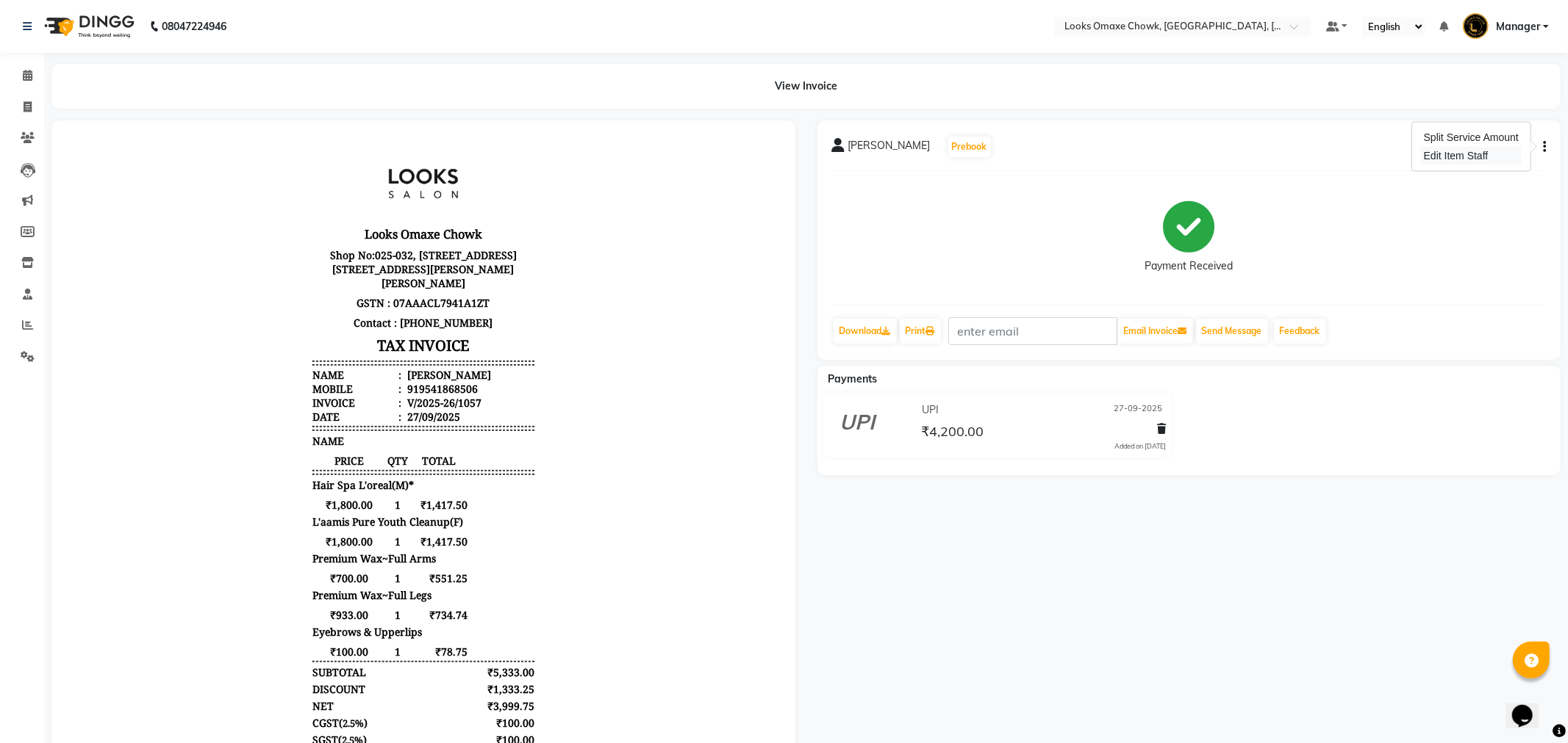
select select
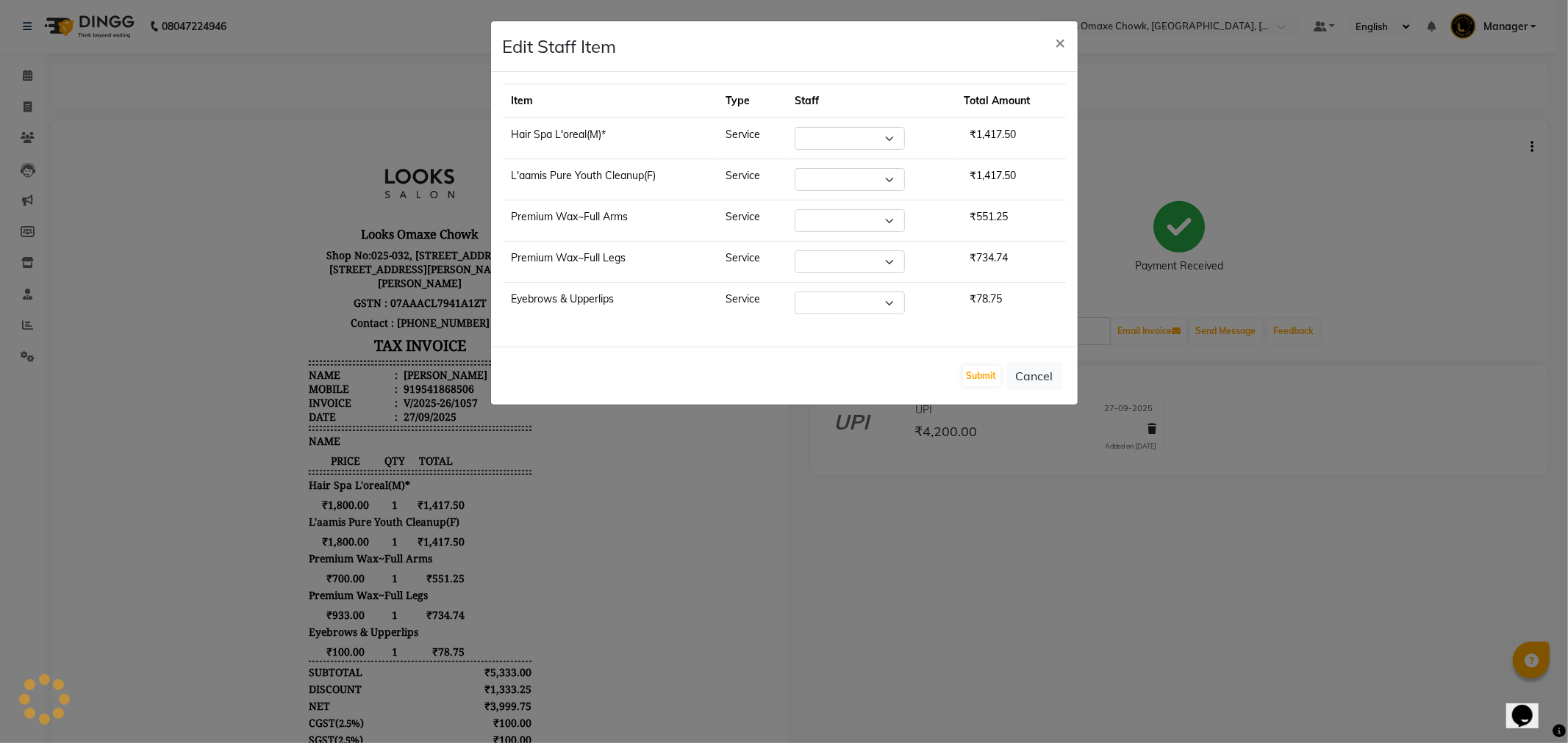
select select "75642"
select select "75647"
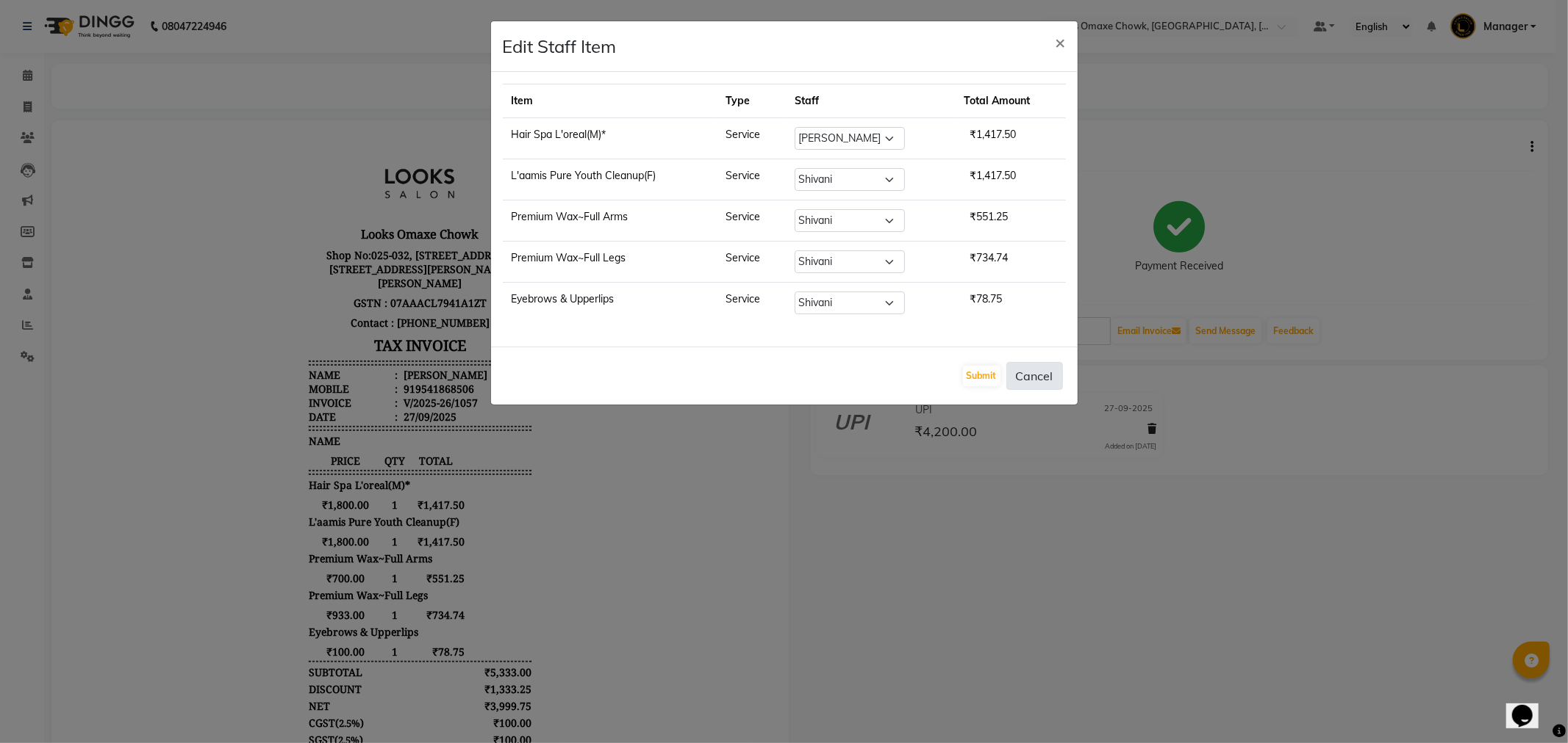
click at [1030, 378] on button "Cancel" at bounding box center [1035, 376] width 56 height 28
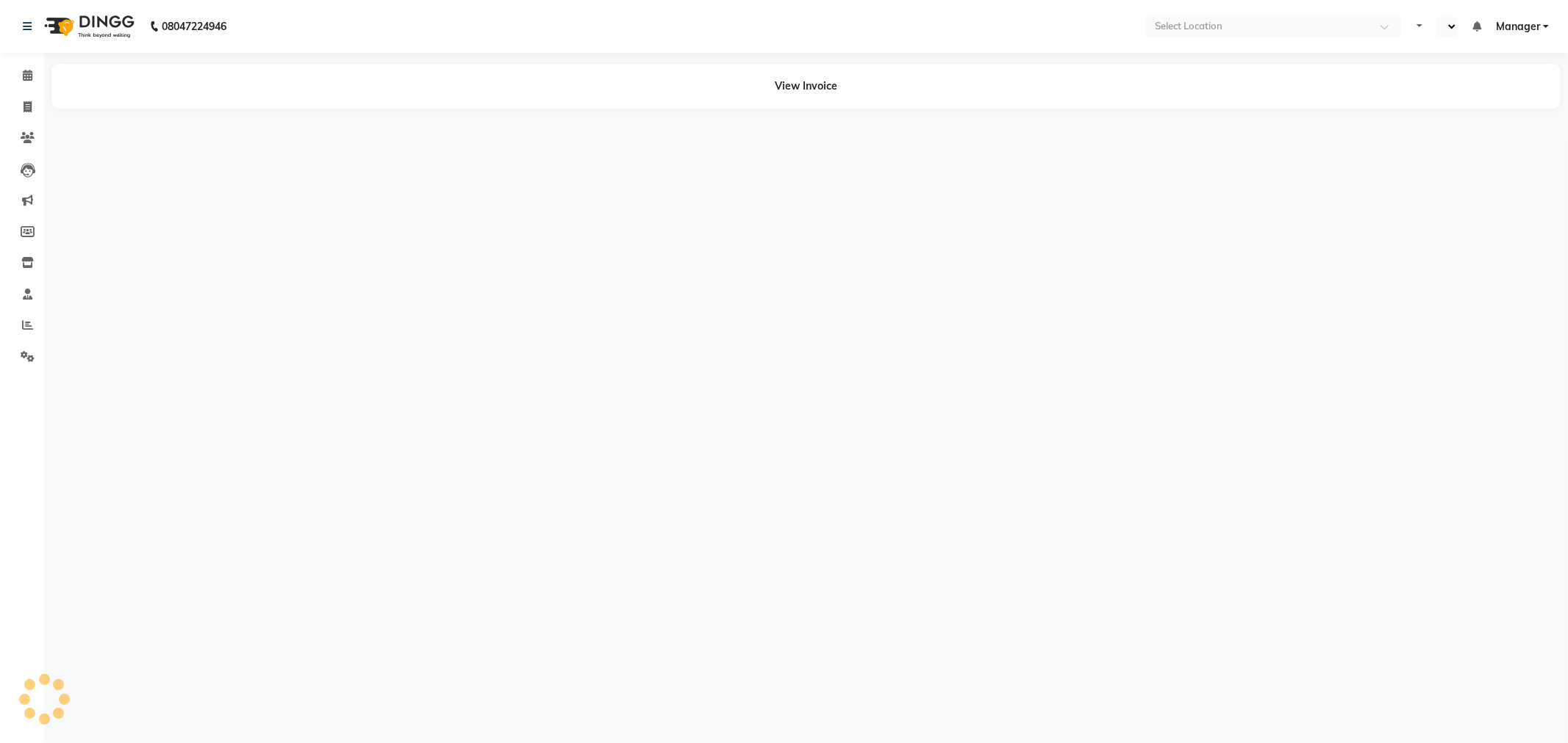
select select "en"
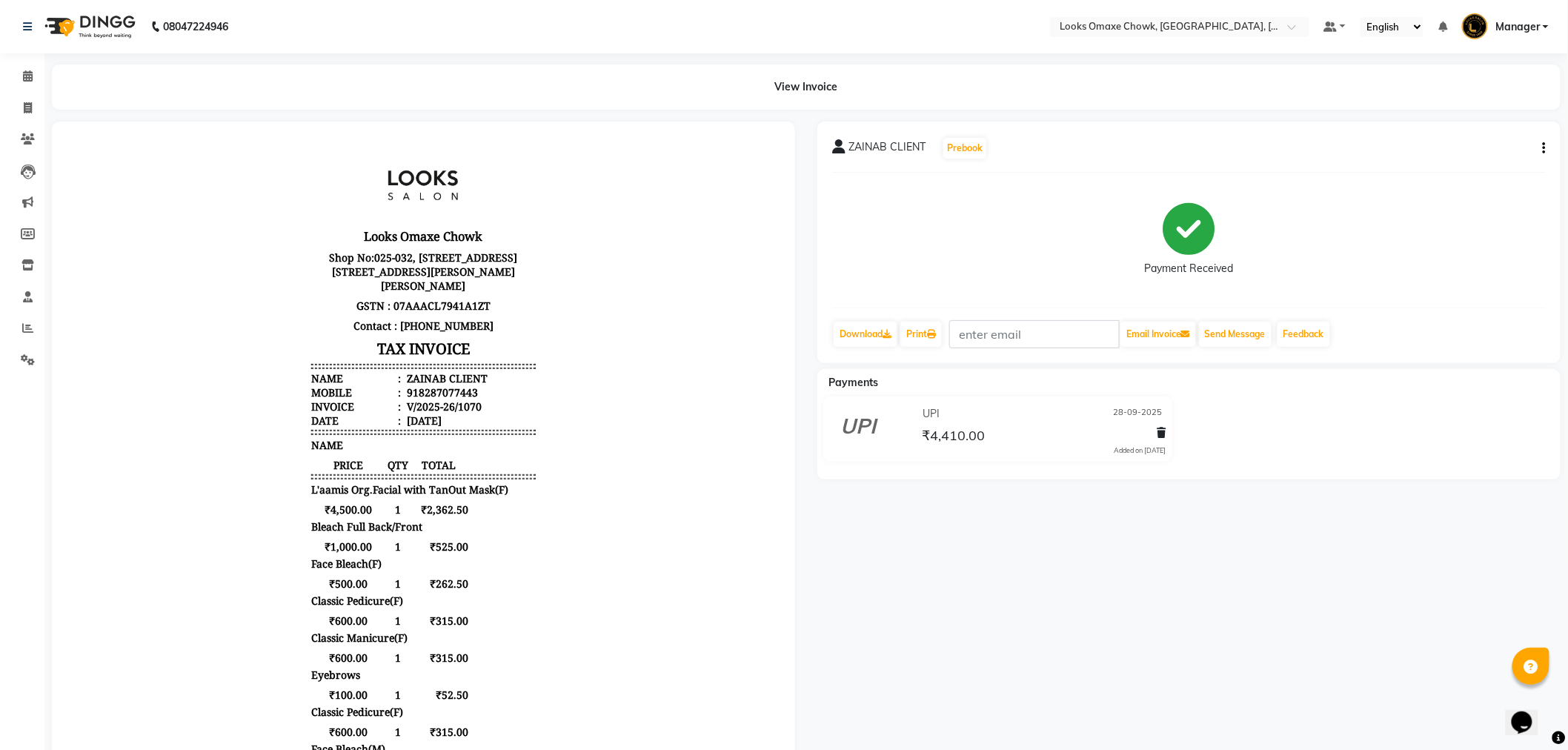
click at [1544, 148] on icon "button" at bounding box center [1544, 148] width 3 height 1
click at [1506, 154] on div "Edit Item Staff" at bounding box center [1471, 158] width 102 height 19
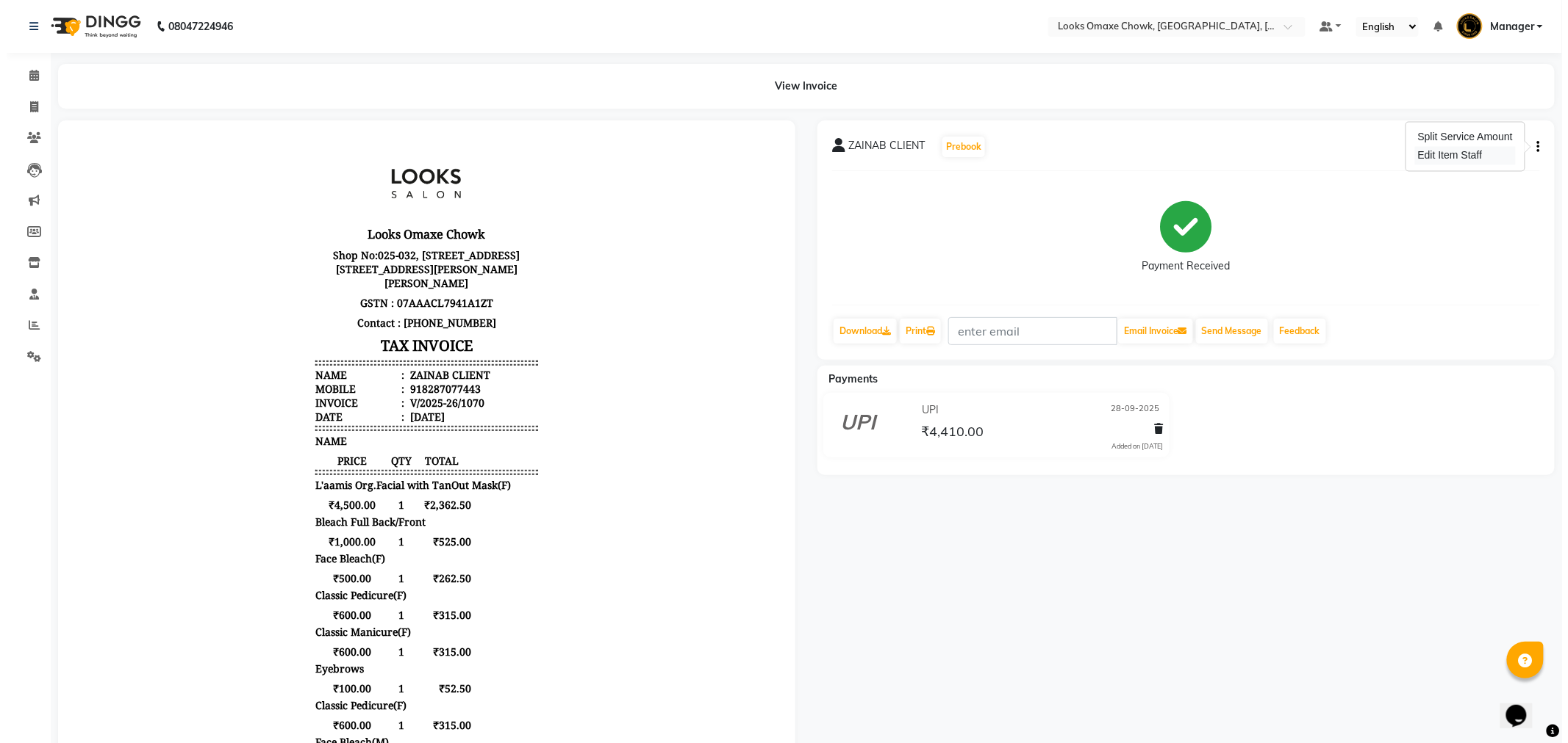
select select "75647"
select select "88598"
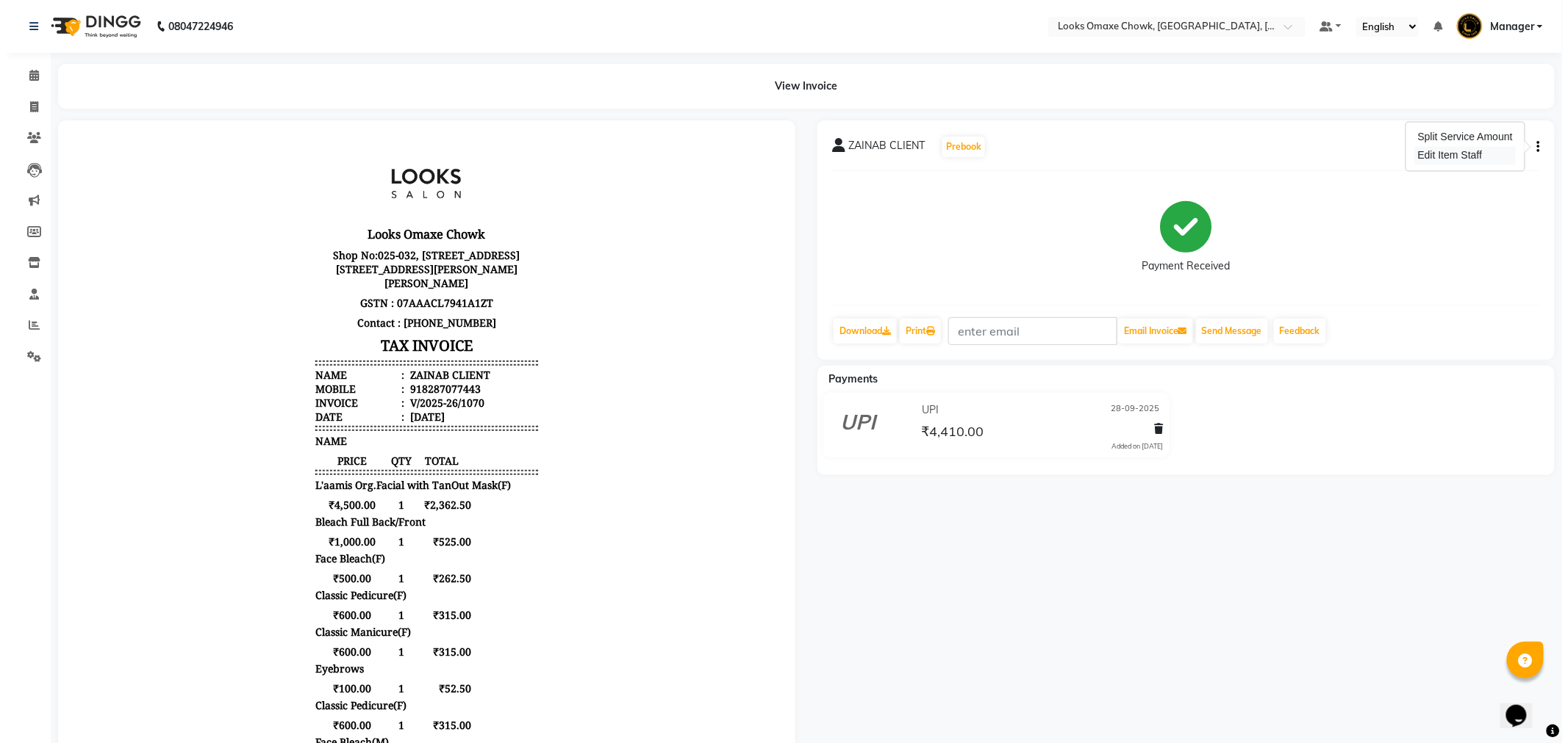
select select "91420"
select select "75636"
select select "91420"
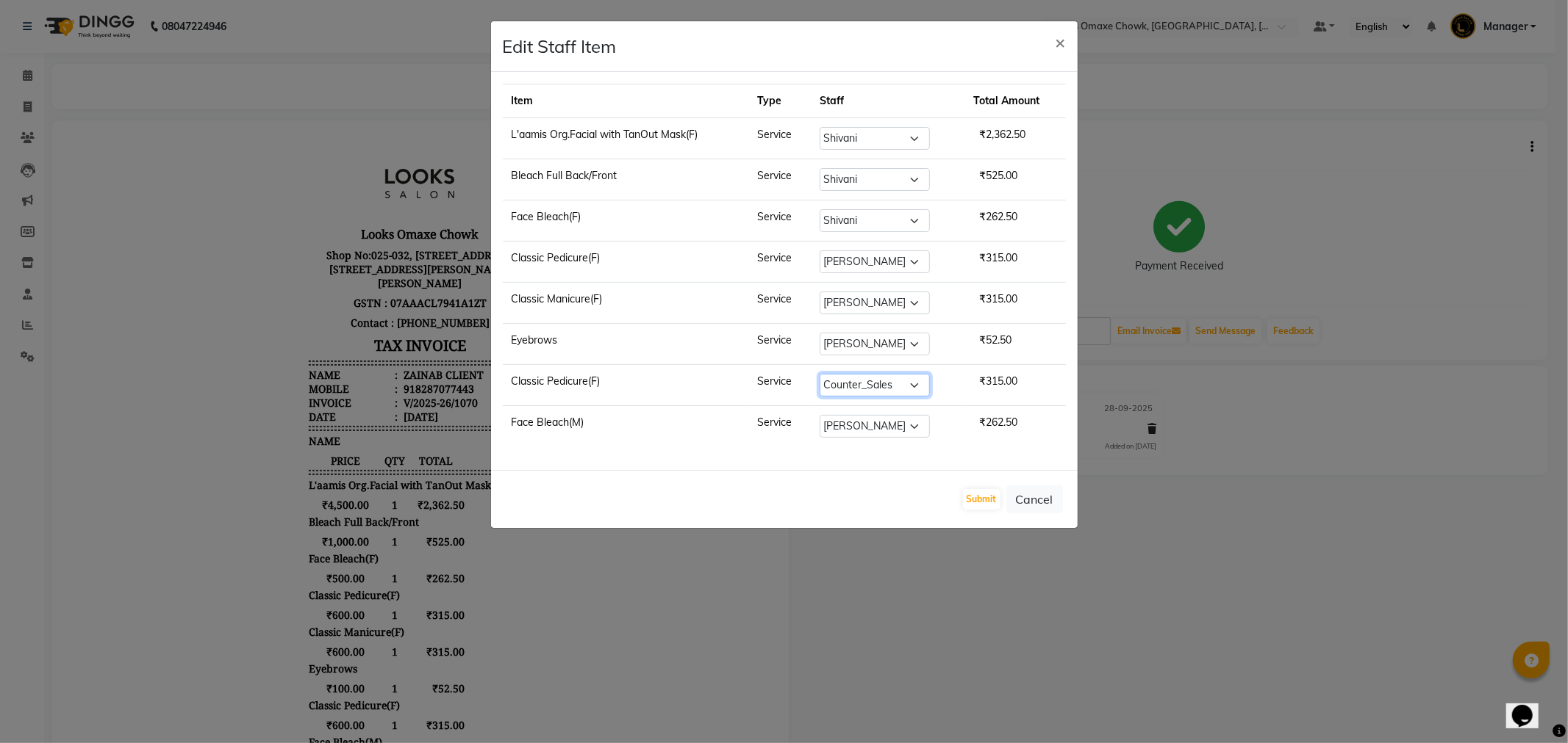
click at [916, 386] on select "Select Aditya_mrg [PERSON_NAME] Counter_Sales Manager [PERSON_NAME] [PERSON_NAM…" at bounding box center [874, 385] width 110 height 23
select select "93280"
click at [821, 375] on select "Select Aditya_mrg [PERSON_NAME] Counter_Sales Manager [PERSON_NAME] [PERSON_NAM…" at bounding box center [874, 385] width 110 height 23
click at [983, 496] on button "Submit" at bounding box center [982, 499] width 38 height 20
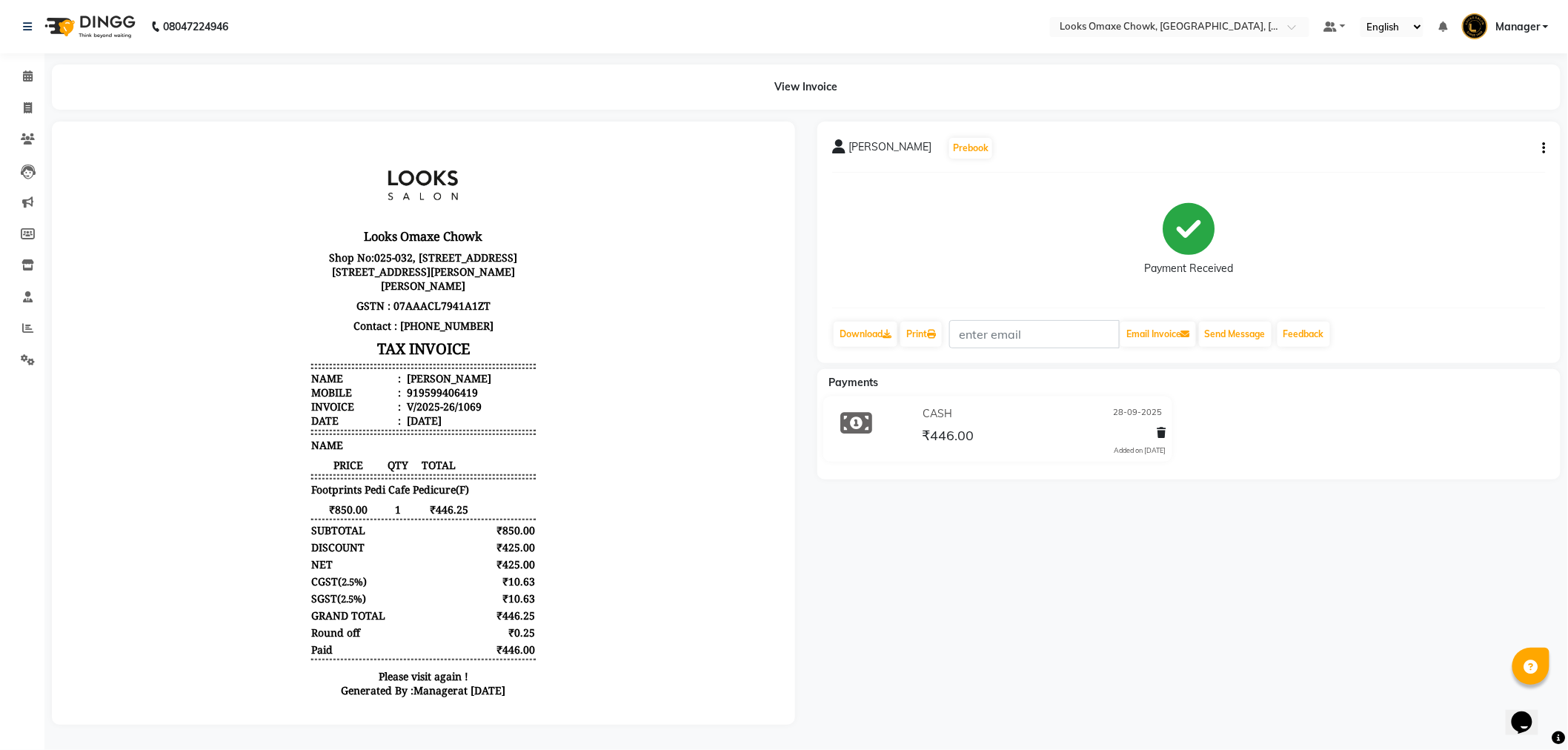
click at [1542, 156] on button "button" at bounding box center [1541, 149] width 9 height 15
click at [1509, 158] on div "Edit Item Staff" at bounding box center [1471, 158] width 102 height 19
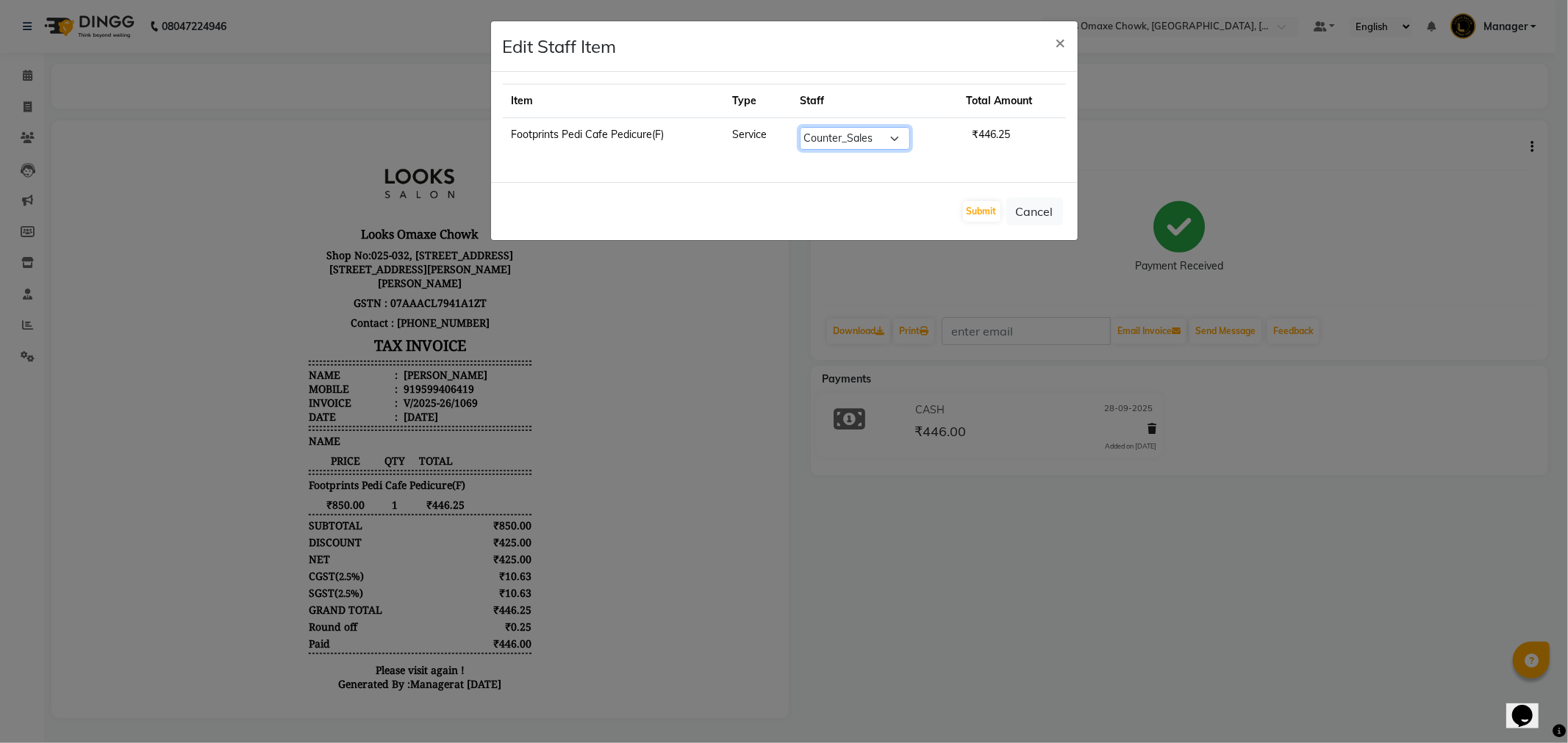
click at [898, 140] on select "Select Aditya_mrg [PERSON_NAME] Counter_Sales Manager [PERSON_NAME] [PERSON_NAM…" at bounding box center [854, 138] width 110 height 23
select select "93280"
click at [800, 127] on select "Select Aditya_mrg [PERSON_NAME] Counter_Sales Manager [PERSON_NAME] [PERSON_NAM…" at bounding box center [854, 138] width 110 height 23
click at [982, 209] on button "Submit" at bounding box center [982, 212] width 38 height 20
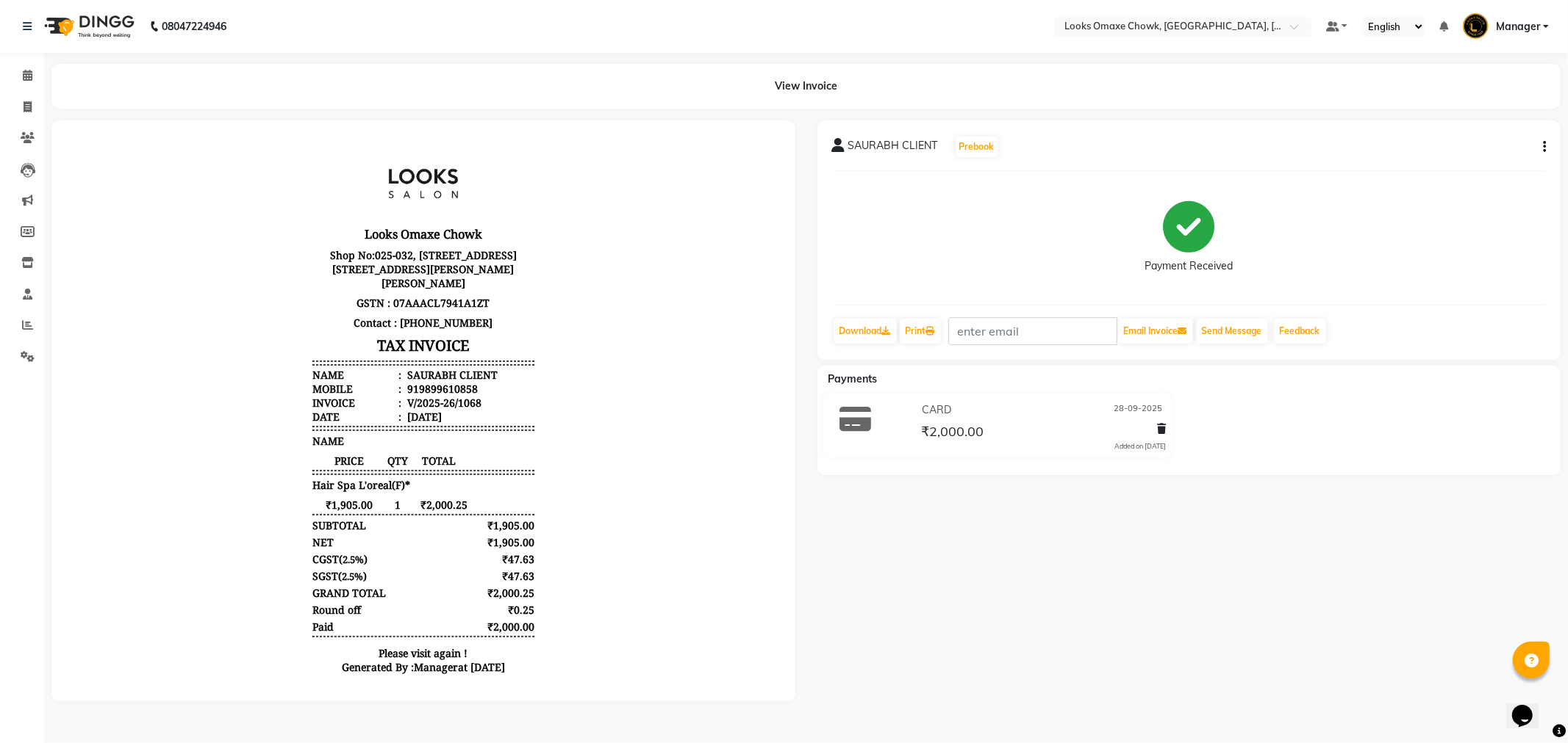
click at [1548, 147] on div "SAURABH CLIENT Prebook Payment Received Download Print Email Invoice Send Messa…" at bounding box center [1188, 240] width 743 height 240
click at [1541, 145] on button "button" at bounding box center [1541, 148] width 9 height 15
click at [1515, 151] on div "Edit Item Staff" at bounding box center [1471, 156] width 101 height 19
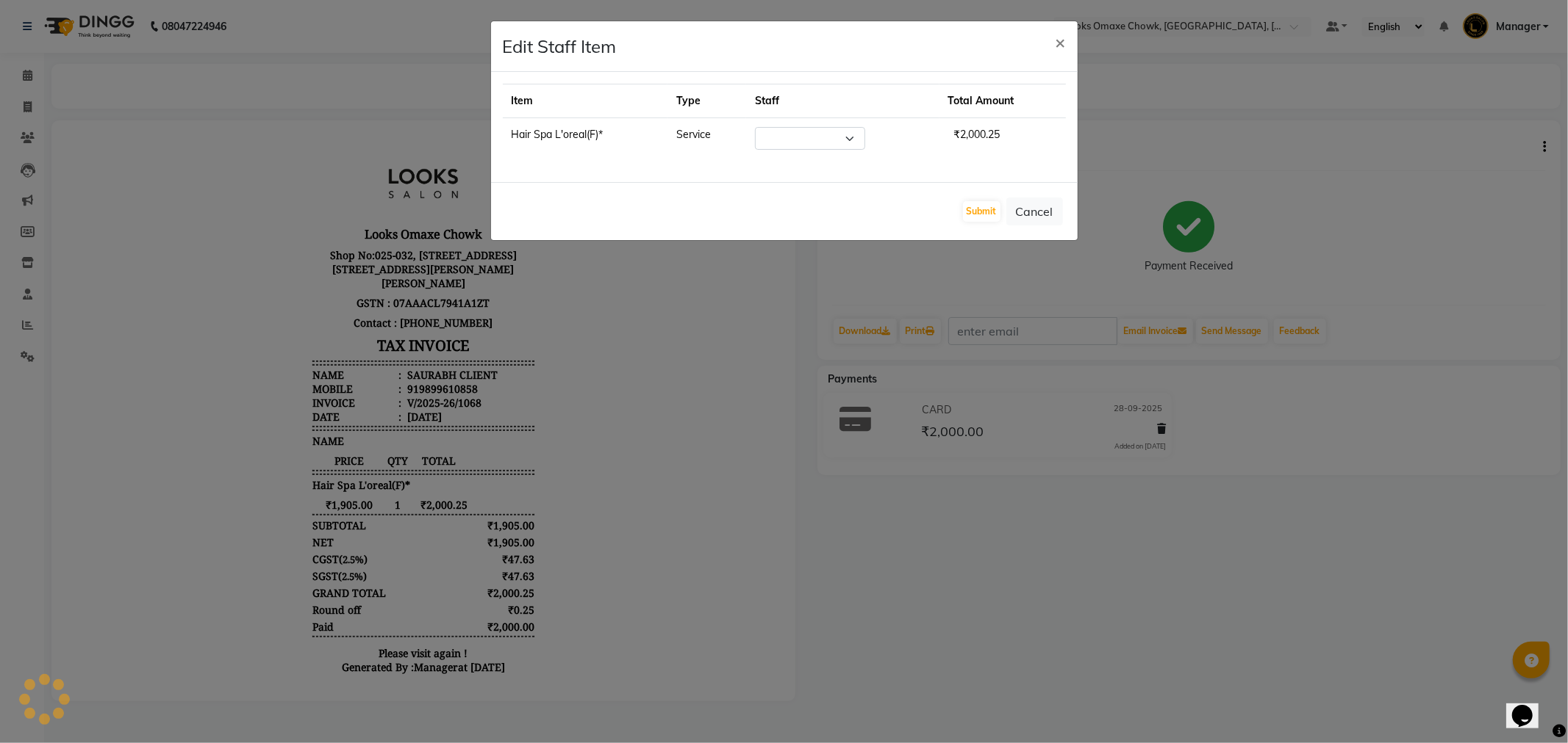
select select "75645"
click at [1029, 216] on button "Cancel" at bounding box center [1035, 212] width 56 height 28
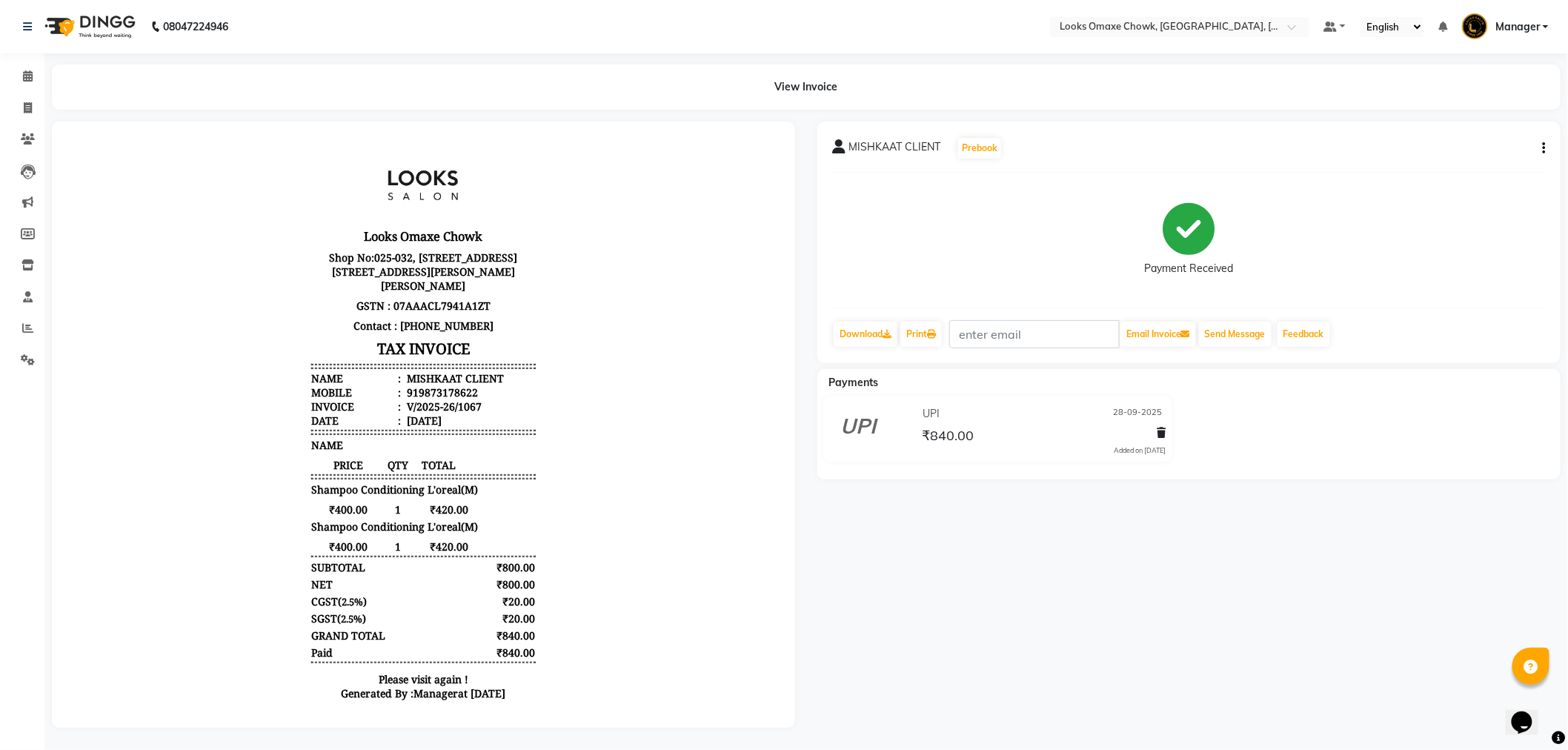
click at [1544, 149] on icon "button" at bounding box center [1544, 148] width 3 height 1
click at [1491, 158] on div "Edit Item Staff" at bounding box center [1471, 158] width 102 height 19
select select "88598"
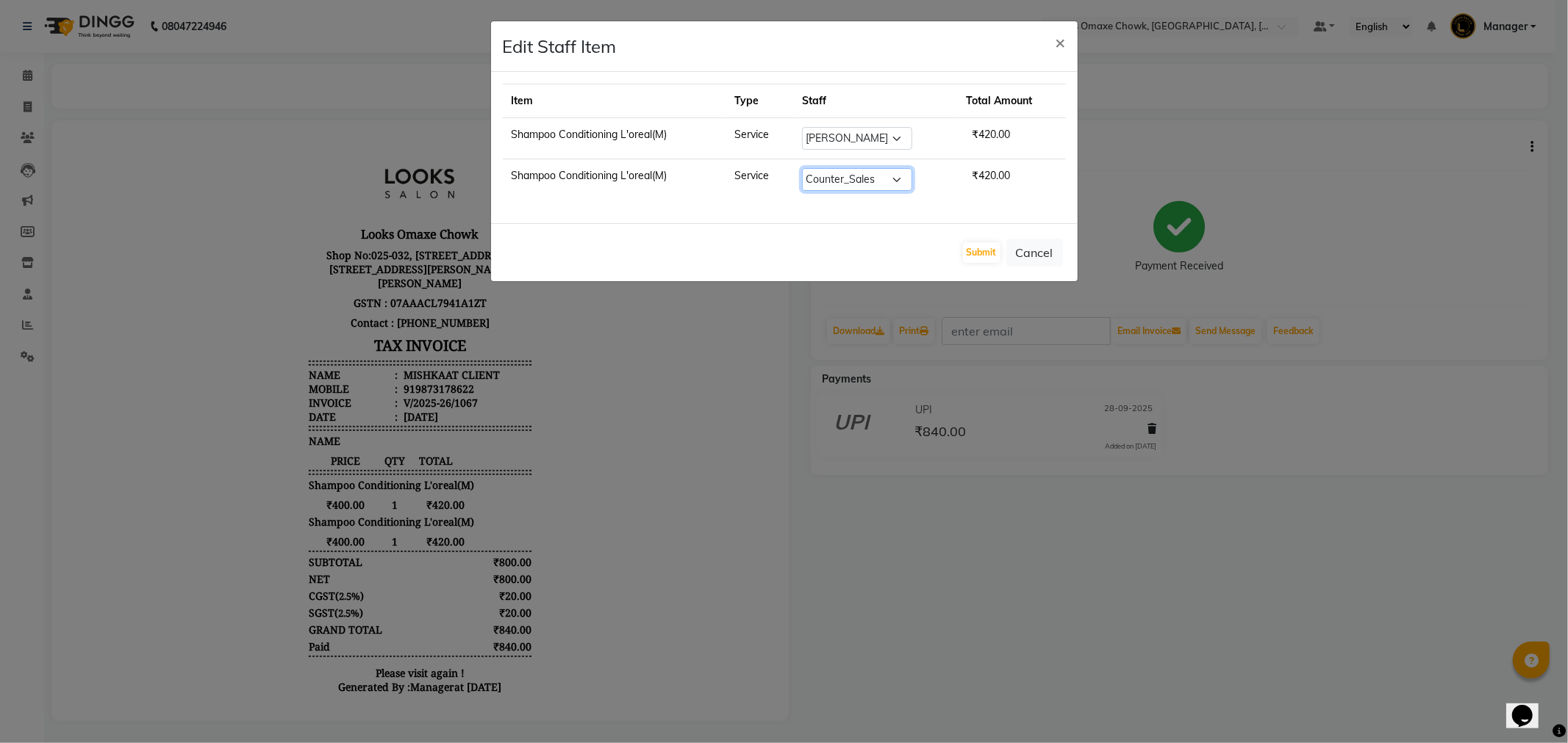
click at [900, 180] on select "Select Aditya_mrg Adnan Arif Asra_Mgr Counter_Sales Manager Rohan_pdct Saloni S…" at bounding box center [856, 179] width 110 height 23
select select "93280"
click at [802, 168] on select "Select Aditya_mrg Adnan Arif Asra_Mgr Counter_Sales Manager Rohan_pdct Saloni S…" at bounding box center [856, 179] width 110 height 23
click at [978, 256] on button "Submit" at bounding box center [982, 253] width 38 height 20
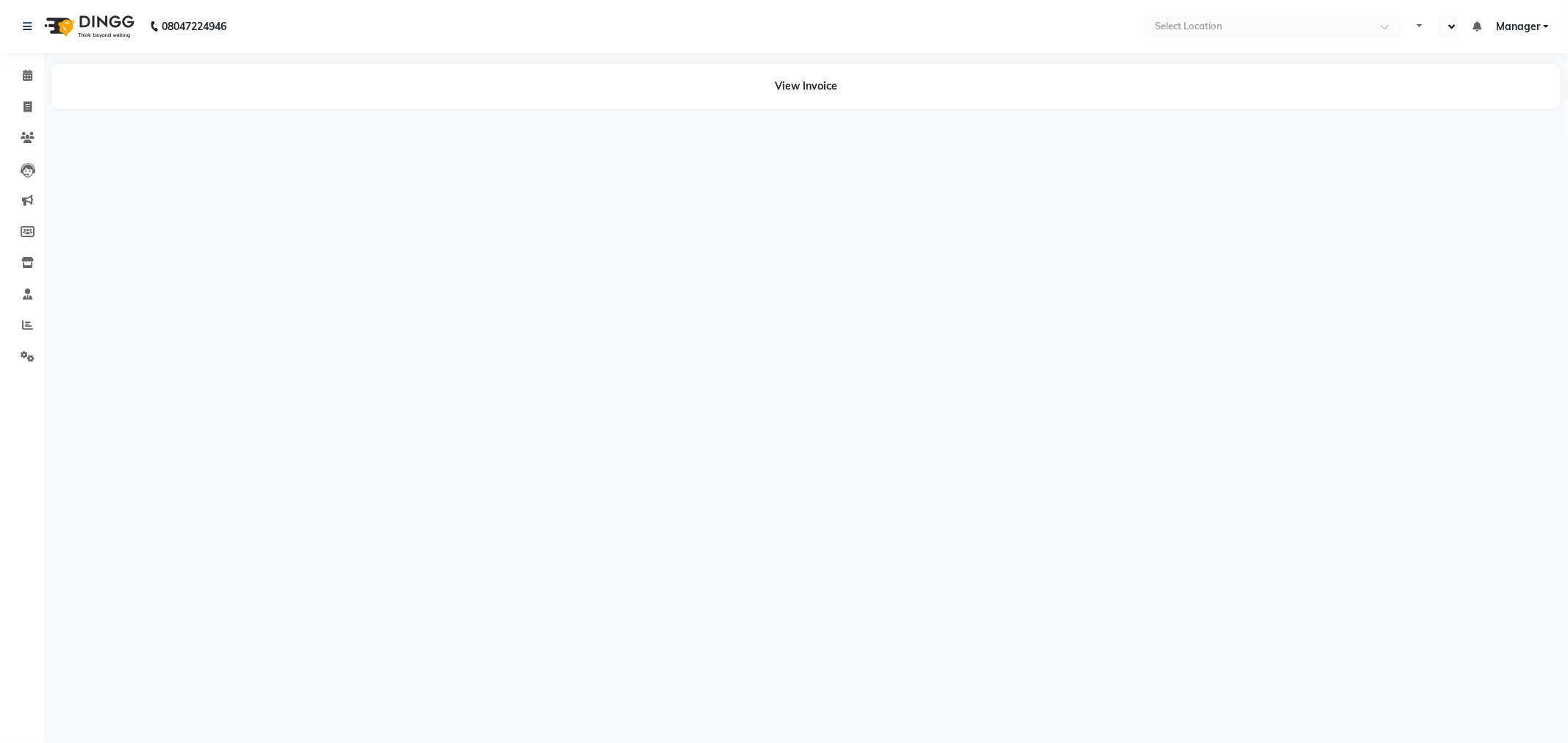
select select "en"
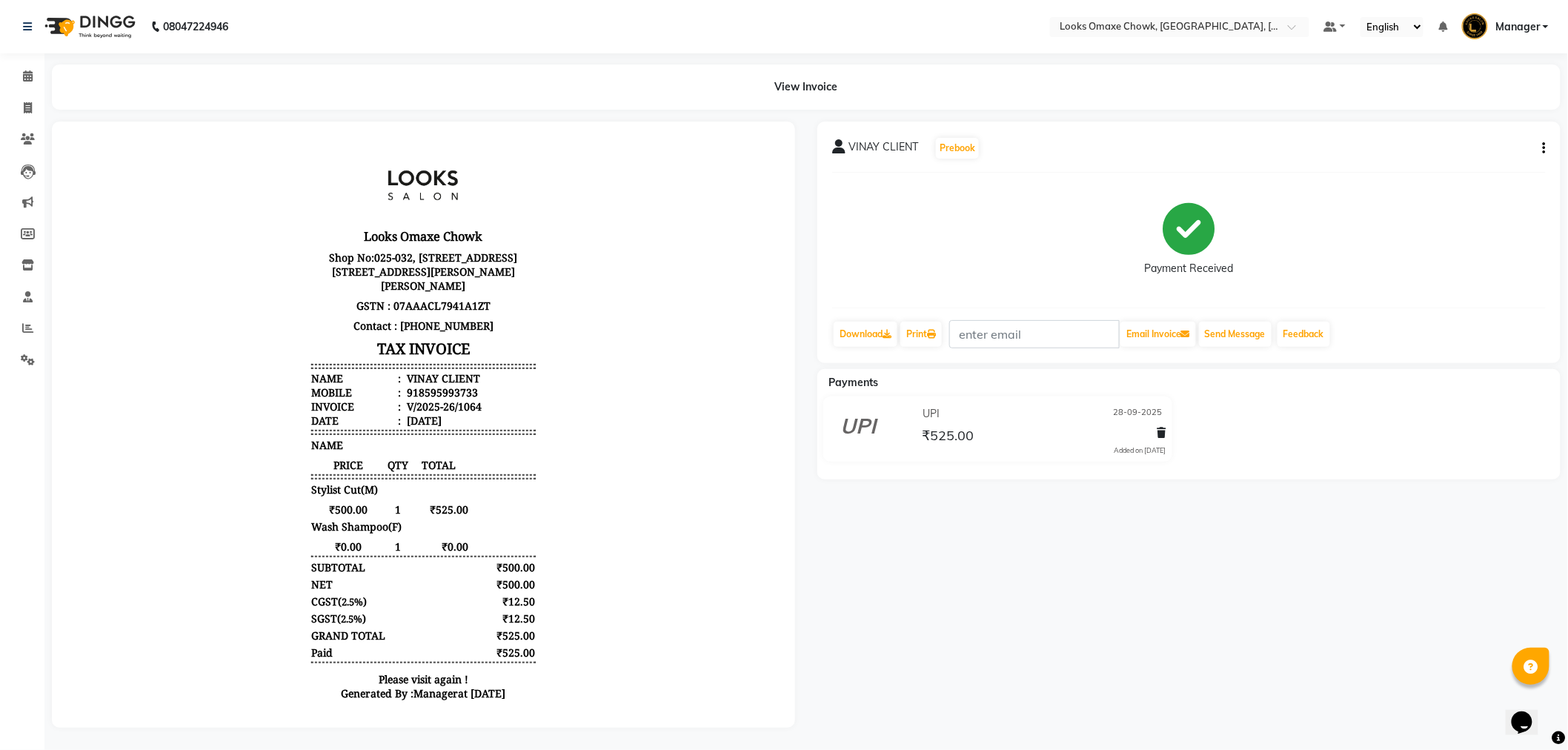
click at [1544, 148] on icon "button" at bounding box center [1544, 148] width 3 height 1
click at [1491, 158] on div "Edit Item Staff" at bounding box center [1471, 158] width 102 height 19
select select "75645"
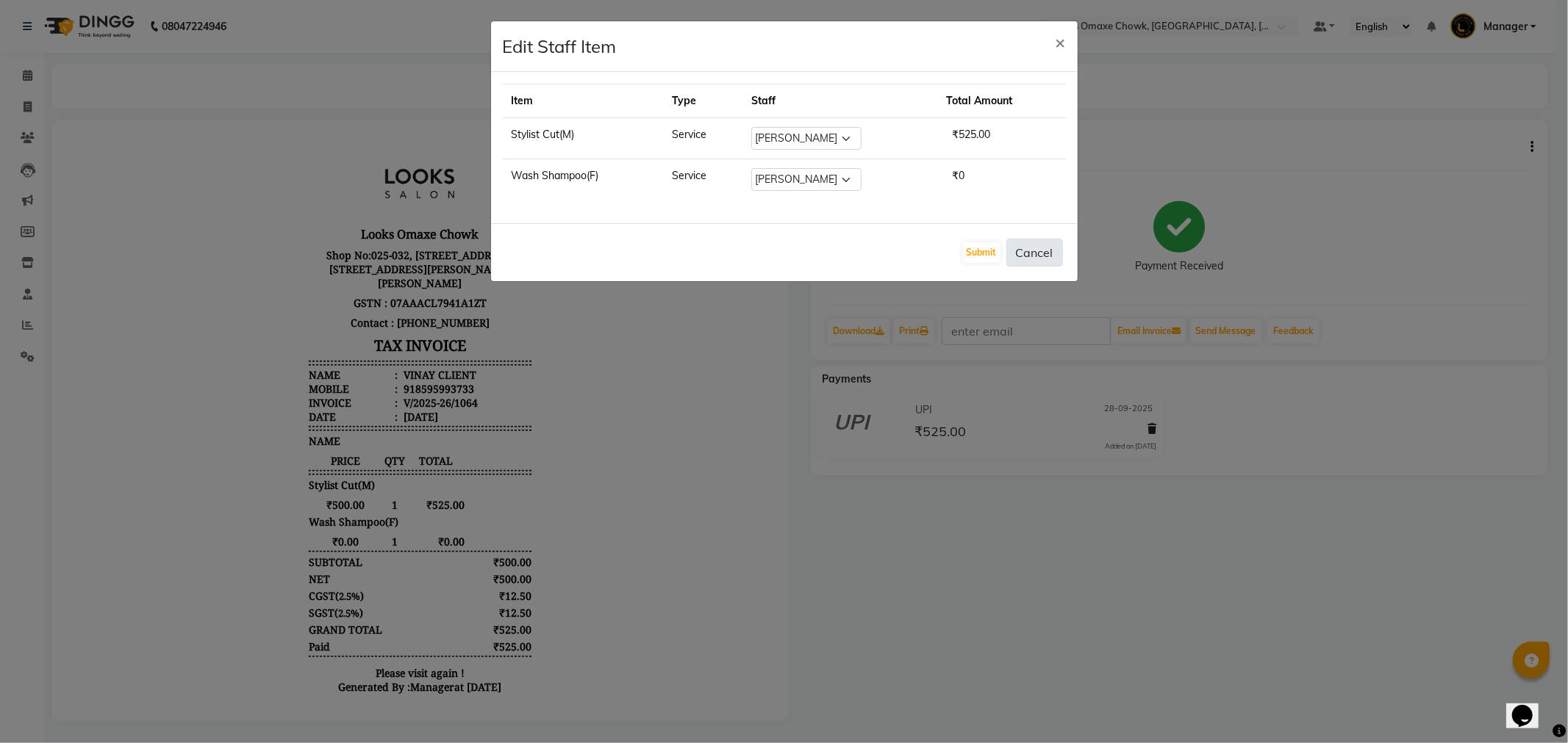
click at [1049, 251] on button "Cancel" at bounding box center [1035, 253] width 56 height 28
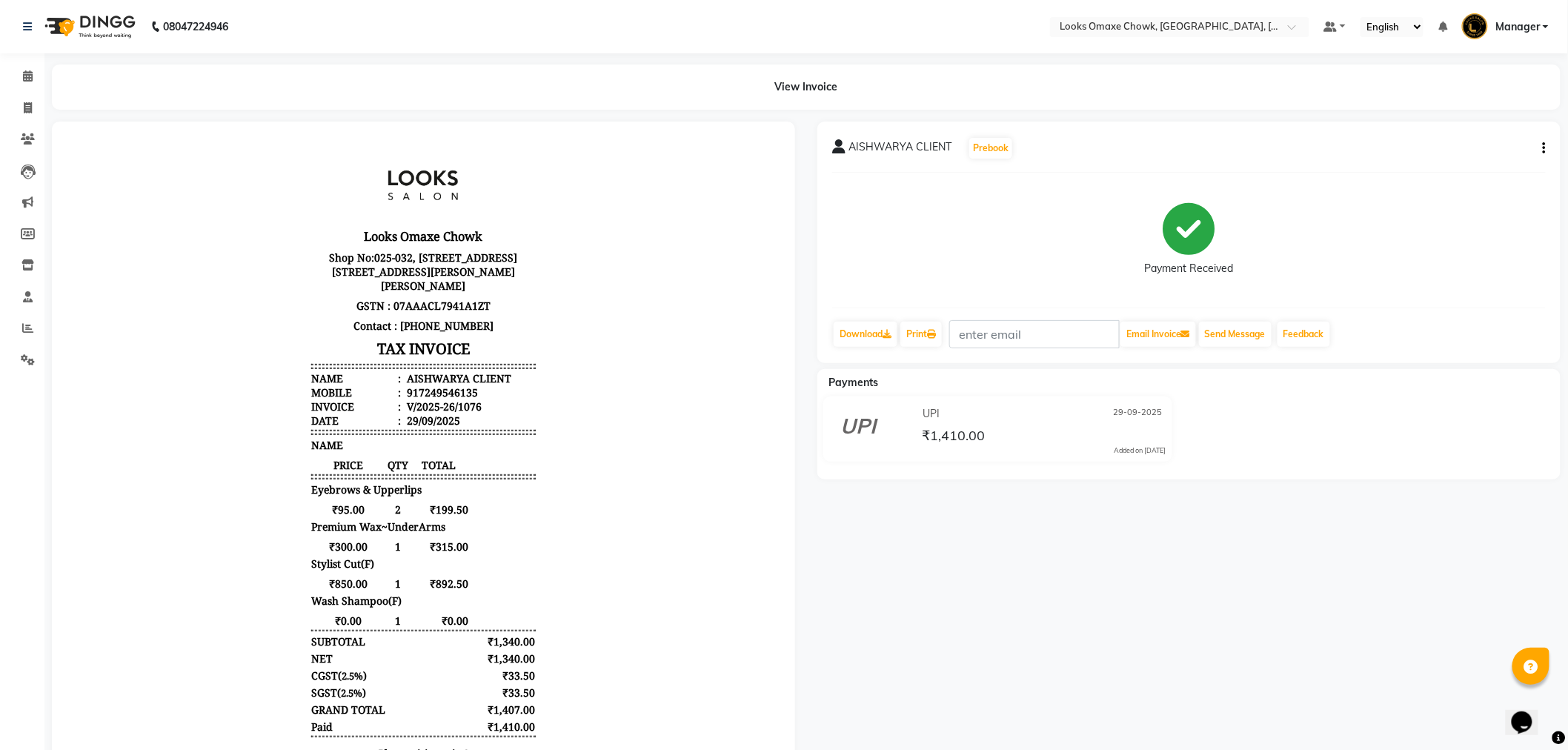
click at [1544, 148] on icon "button" at bounding box center [1544, 148] width 3 height 1
click at [1492, 158] on div "Edit Item Staff" at bounding box center [1471, 158] width 102 height 19
select select
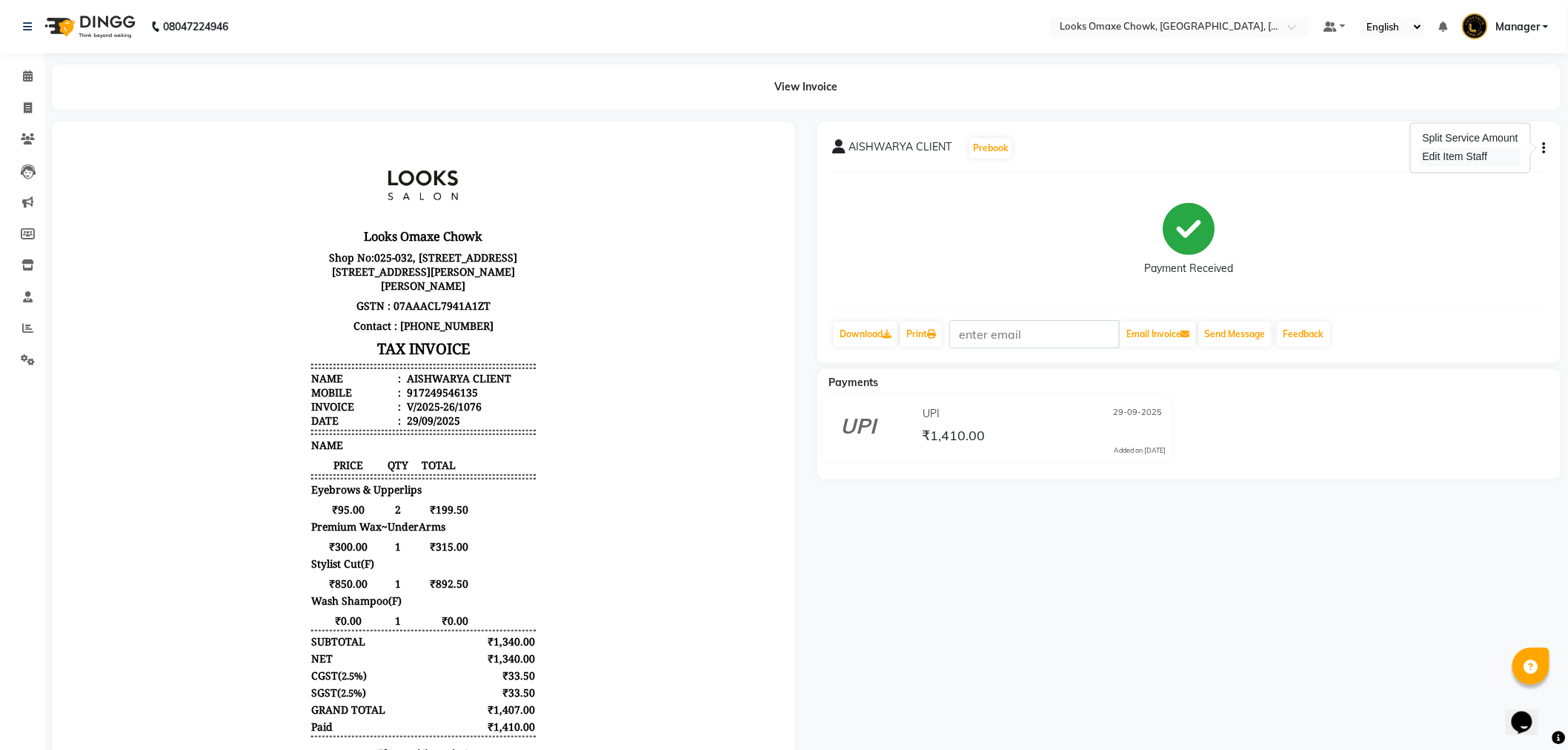
select select
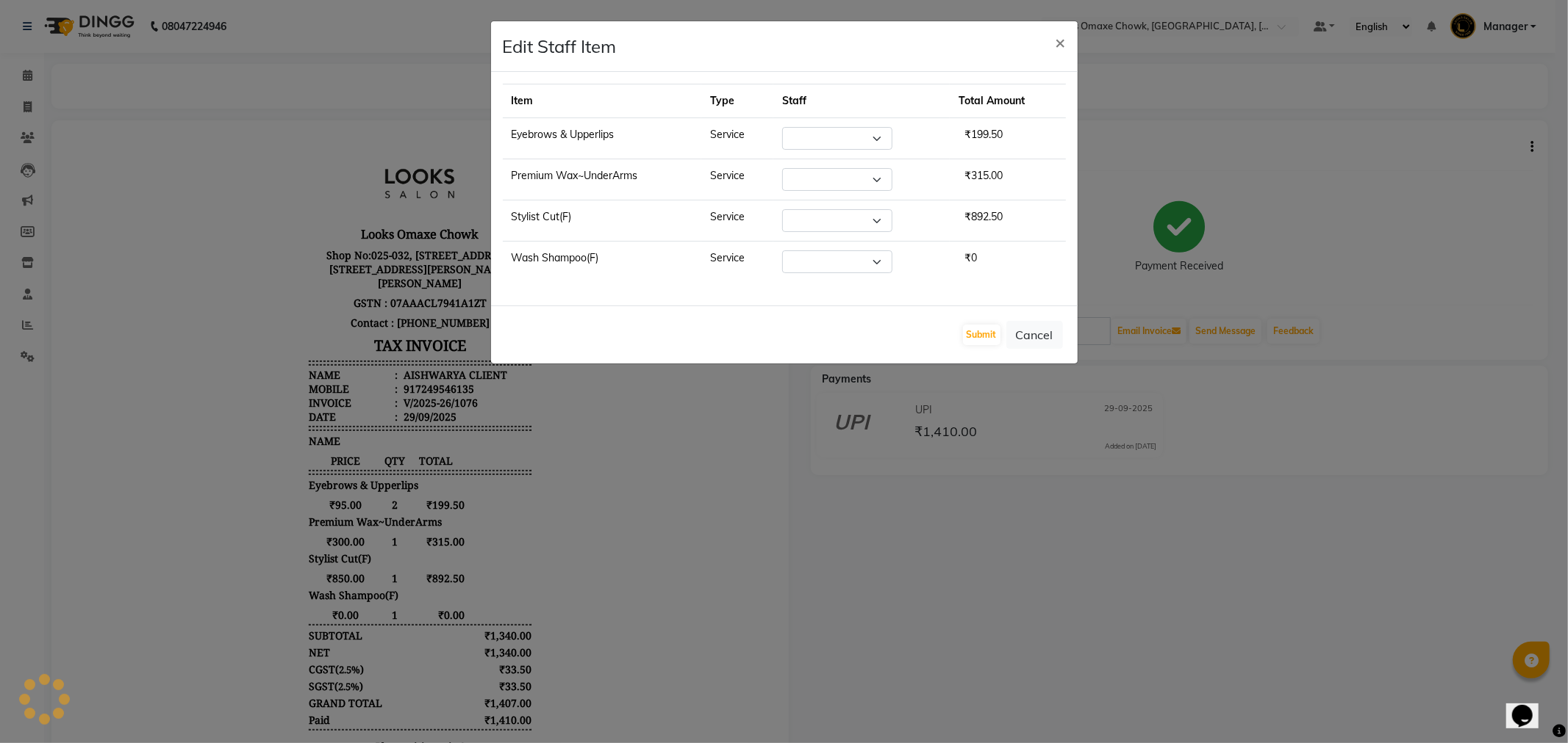
select select "91420"
select select "75642"
click at [1040, 333] on button "Cancel" at bounding box center [1035, 334] width 56 height 28
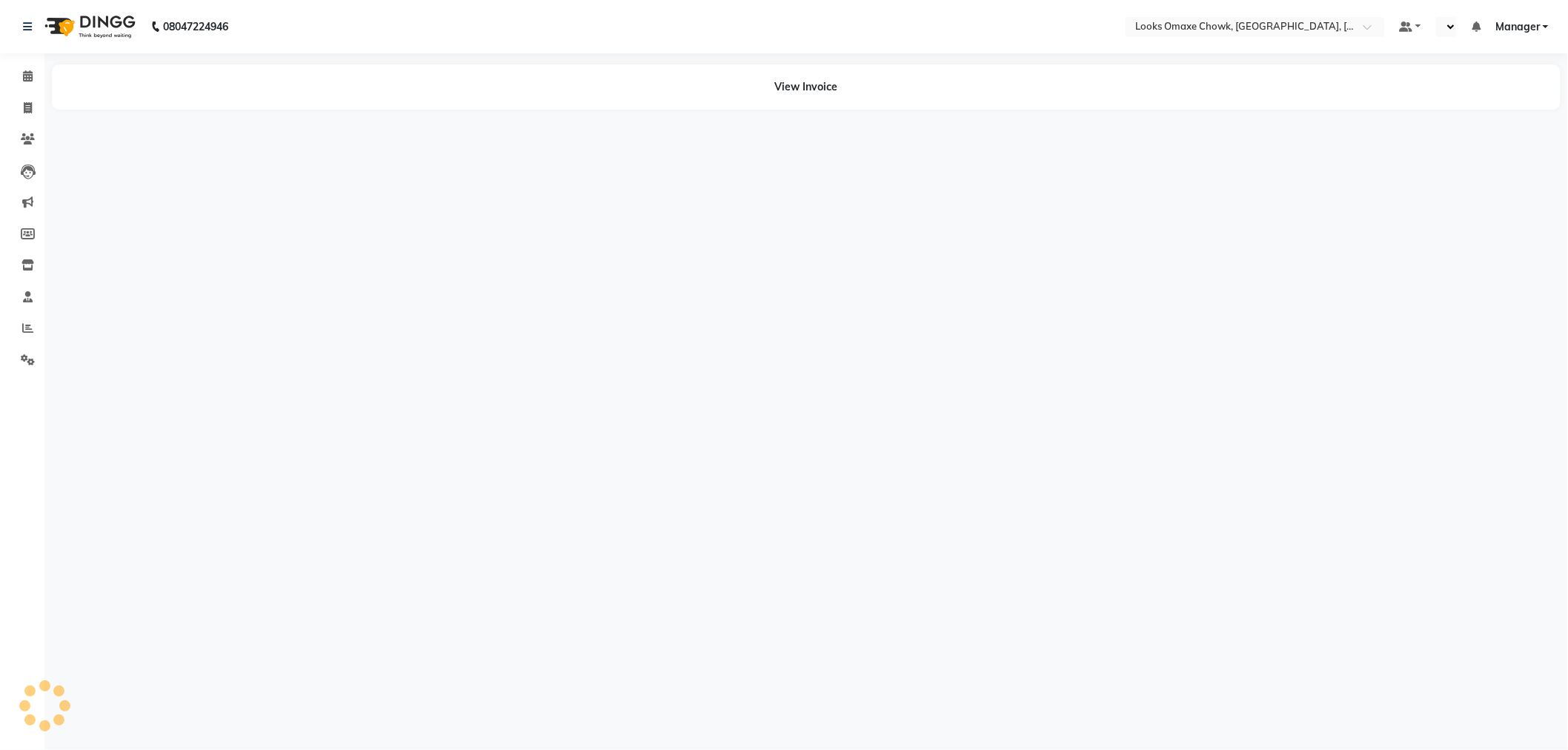
select select "en"
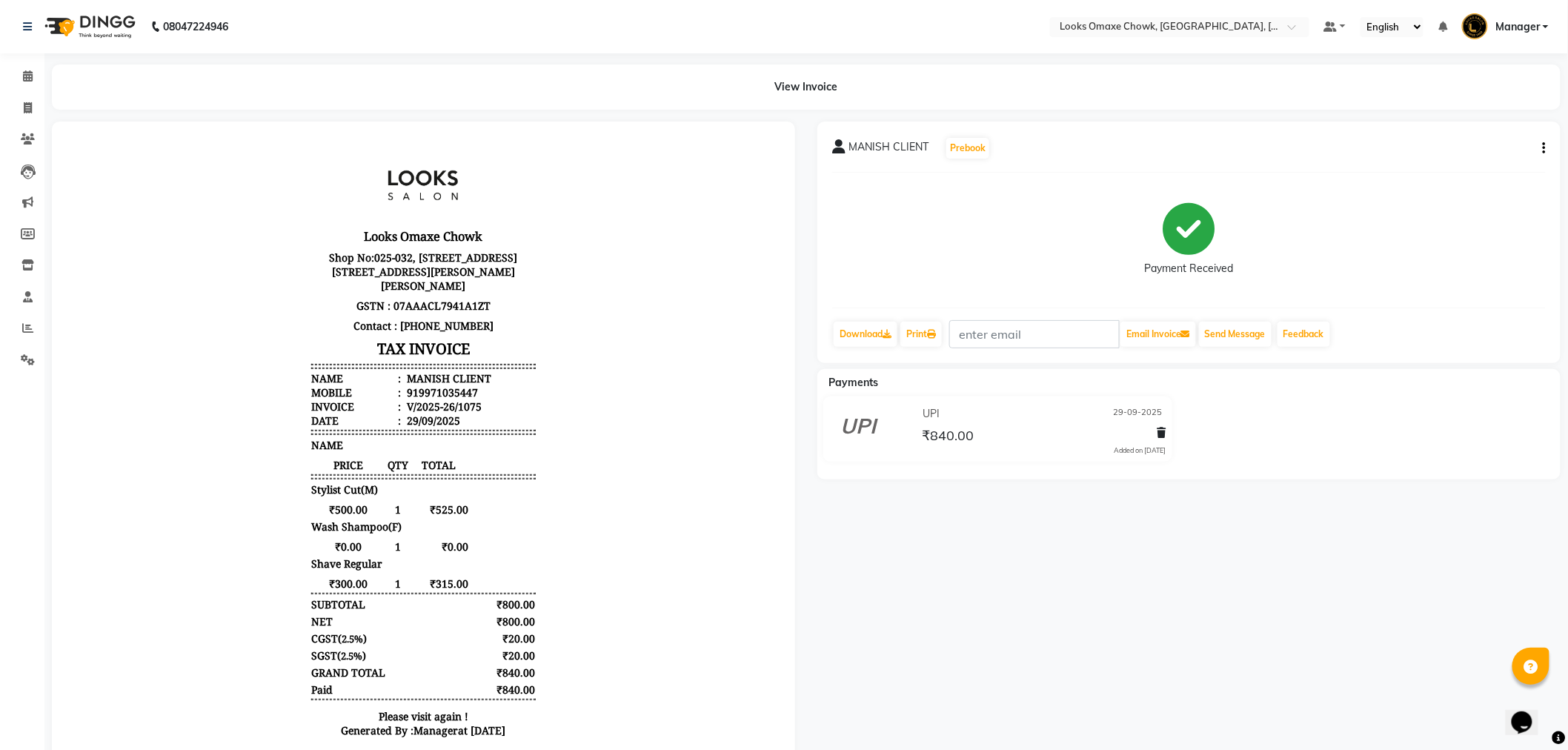
click at [1543, 148] on icon "button" at bounding box center [1544, 148] width 3 height 1
click at [1453, 158] on div "Edit Item Staff" at bounding box center [1471, 158] width 102 height 19
select select
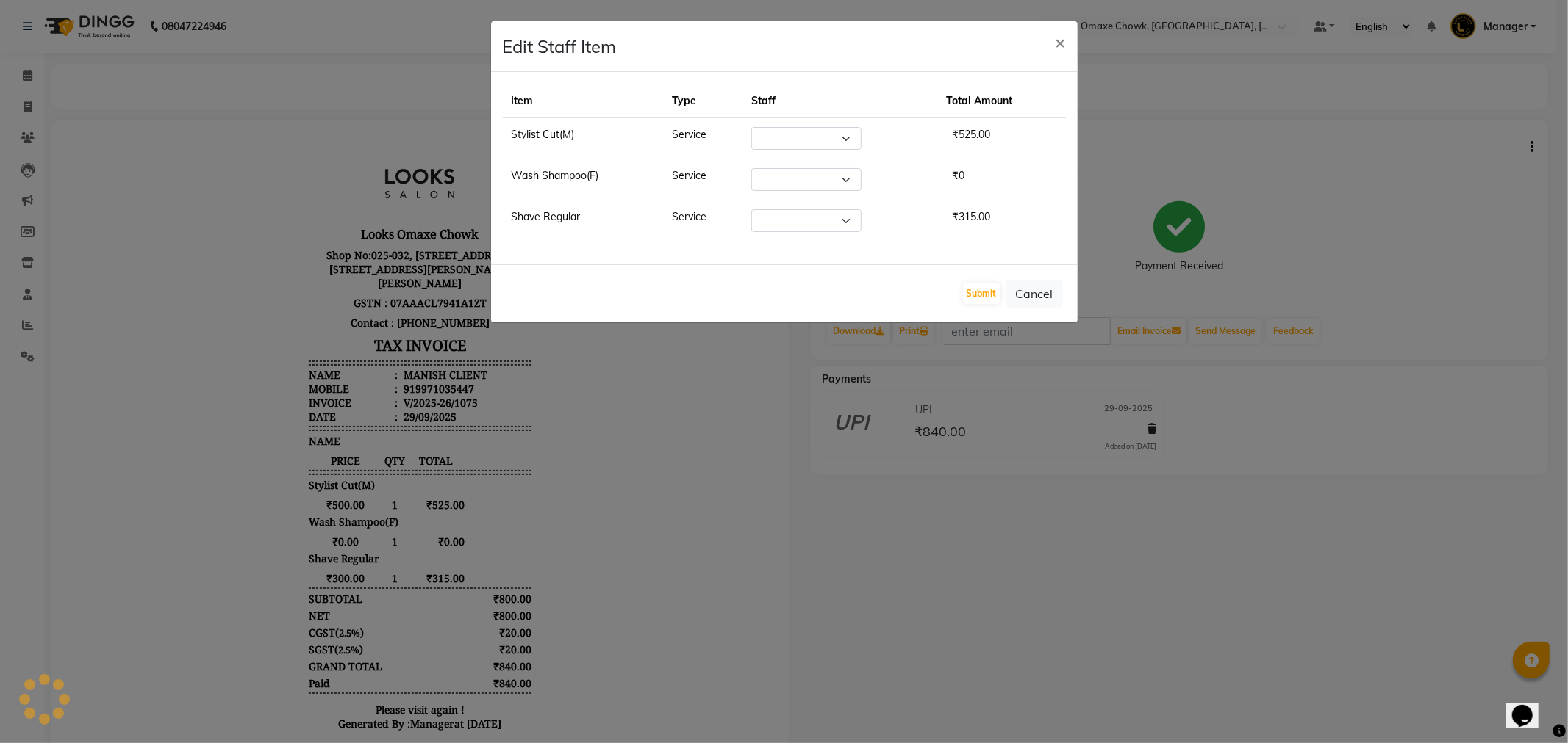
select select "75644"
click at [1041, 293] on button "Cancel" at bounding box center [1035, 293] width 56 height 28
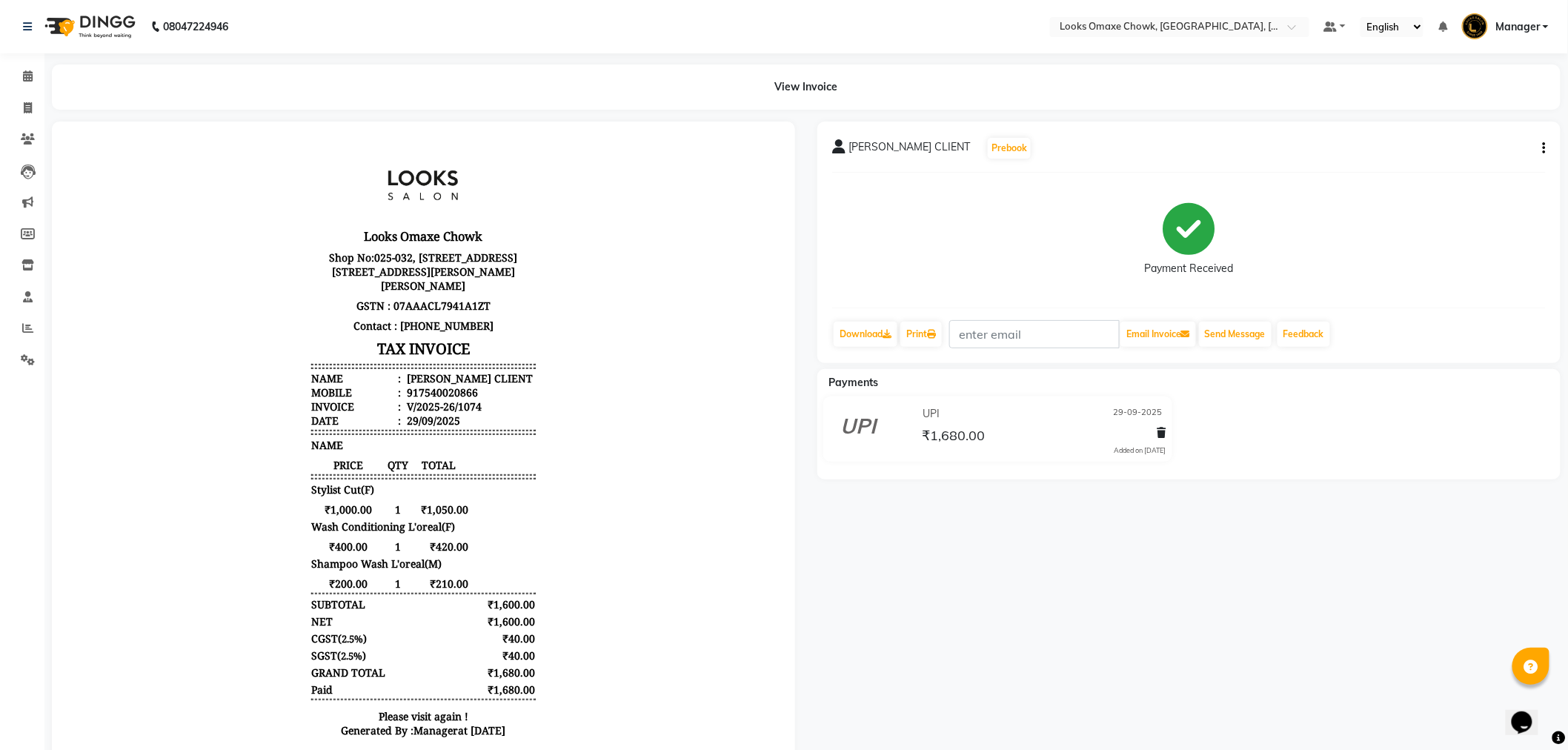
click at [1544, 149] on icon "button" at bounding box center [1544, 148] width 3 height 1
click at [1463, 159] on div "Edit Item Staff" at bounding box center [1471, 158] width 102 height 19
select select
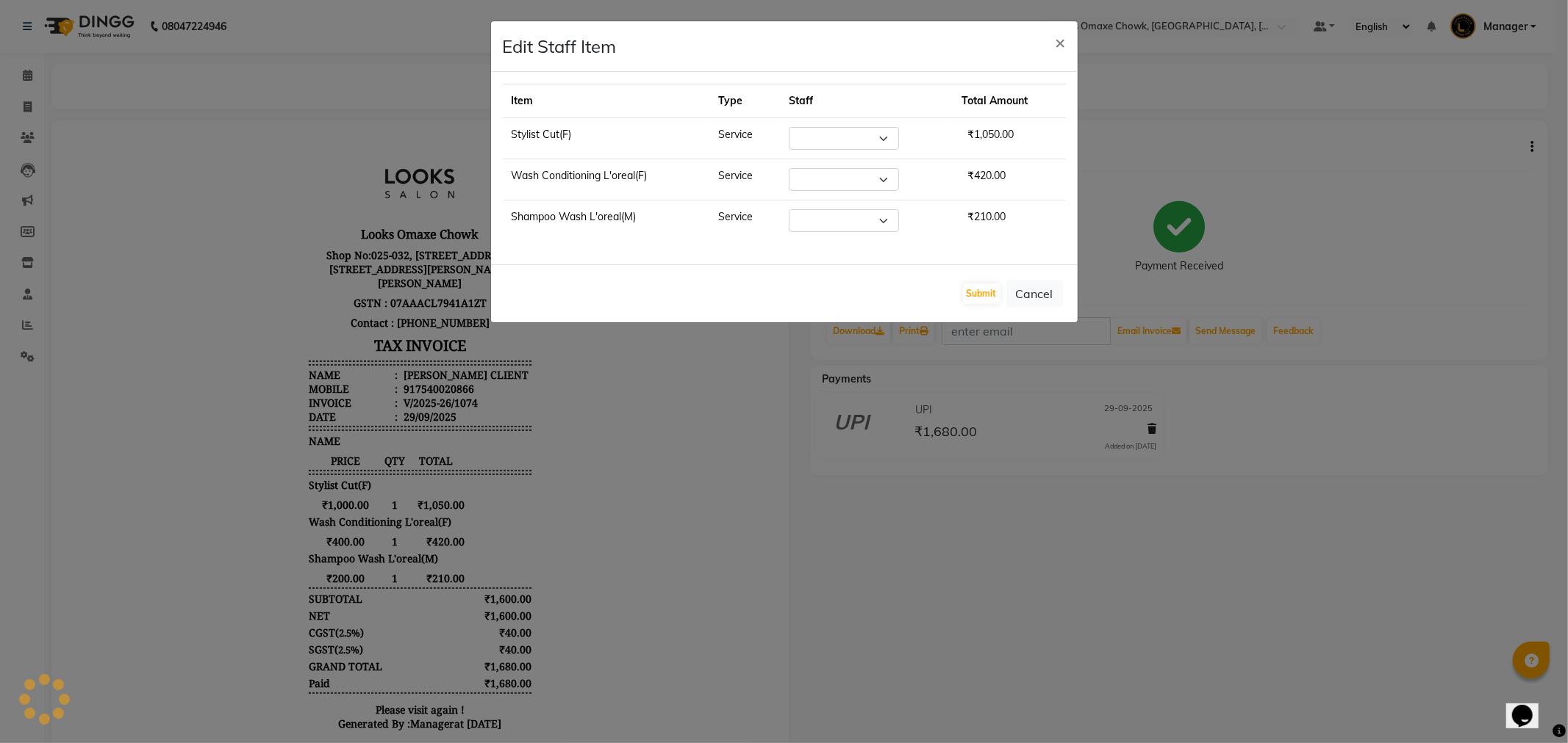
select select "75642"
select select "75636"
select select "75644"
click at [884, 179] on select "Select Aditya_mrg [PERSON_NAME] Counter_Sales Manager [PERSON_NAME] [PERSON_NAM…" at bounding box center [843, 179] width 110 height 23
select select "93280"
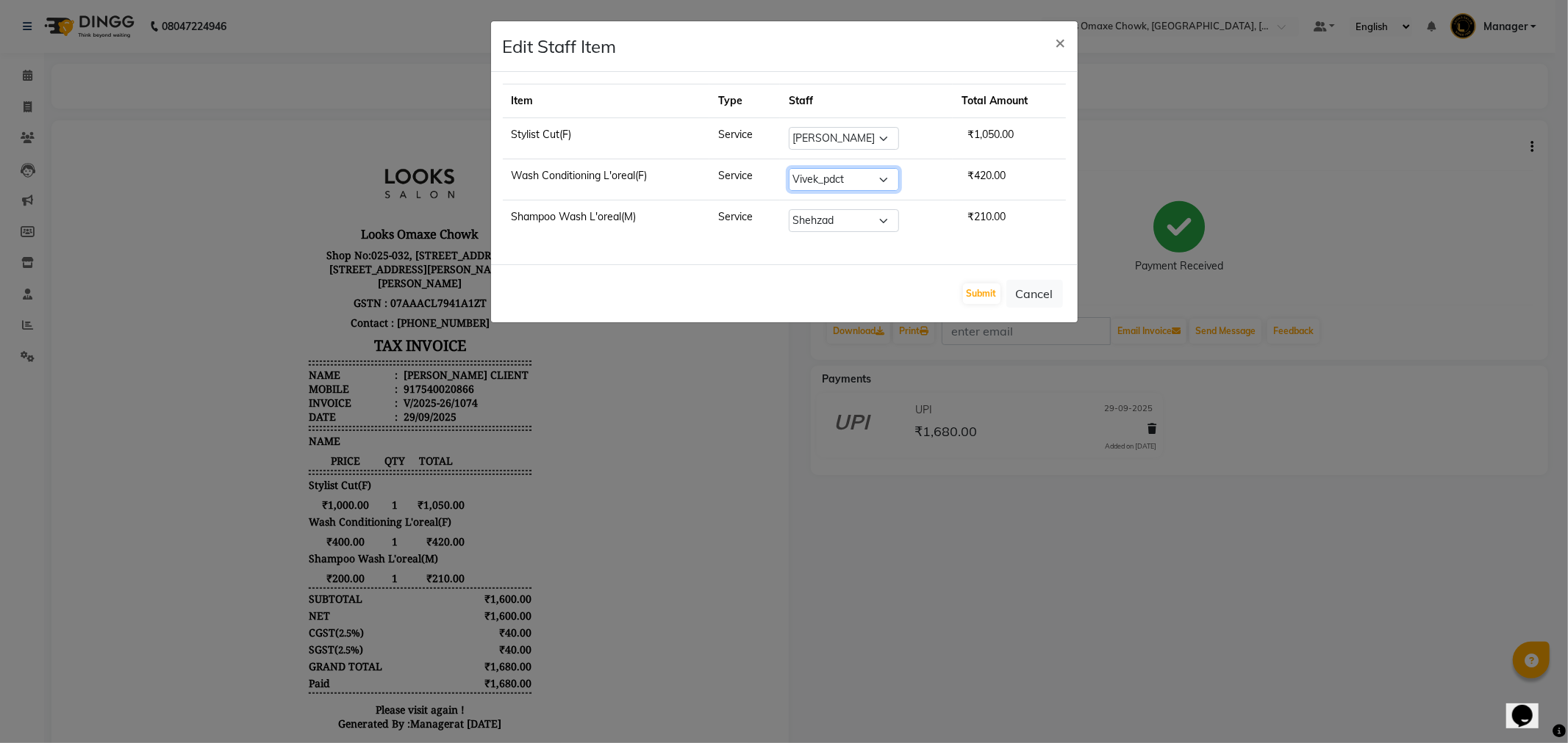
click at [790, 168] on select "Select Aditya_mrg [PERSON_NAME] Counter_Sales Manager [PERSON_NAME] [PERSON_NAM…" at bounding box center [843, 179] width 110 height 23
click at [980, 289] on button "Submit" at bounding box center [982, 293] width 38 height 20
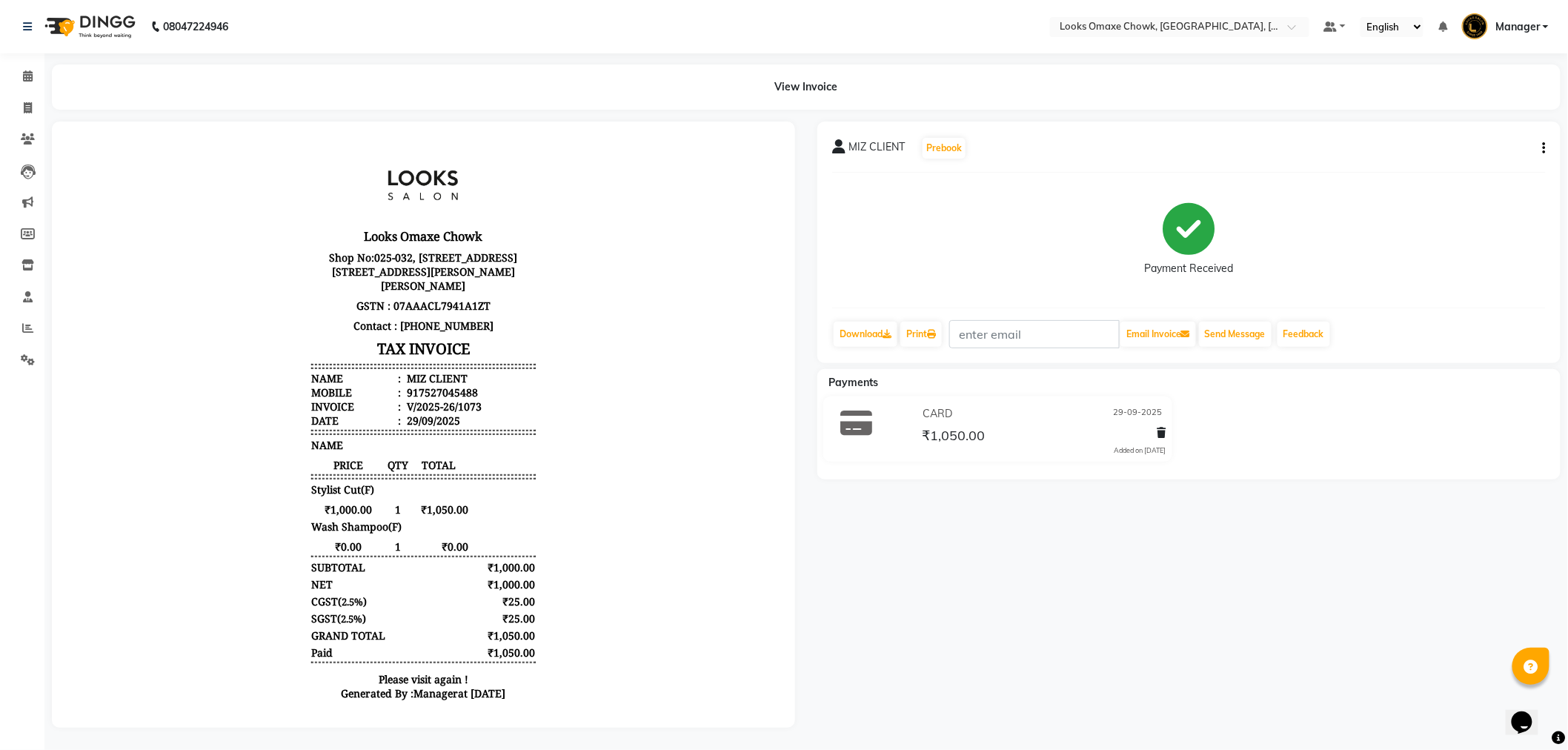
click at [1541, 148] on button "button" at bounding box center [1541, 149] width 9 height 15
click at [1485, 162] on div "Edit Item Staff" at bounding box center [1471, 158] width 102 height 19
select select
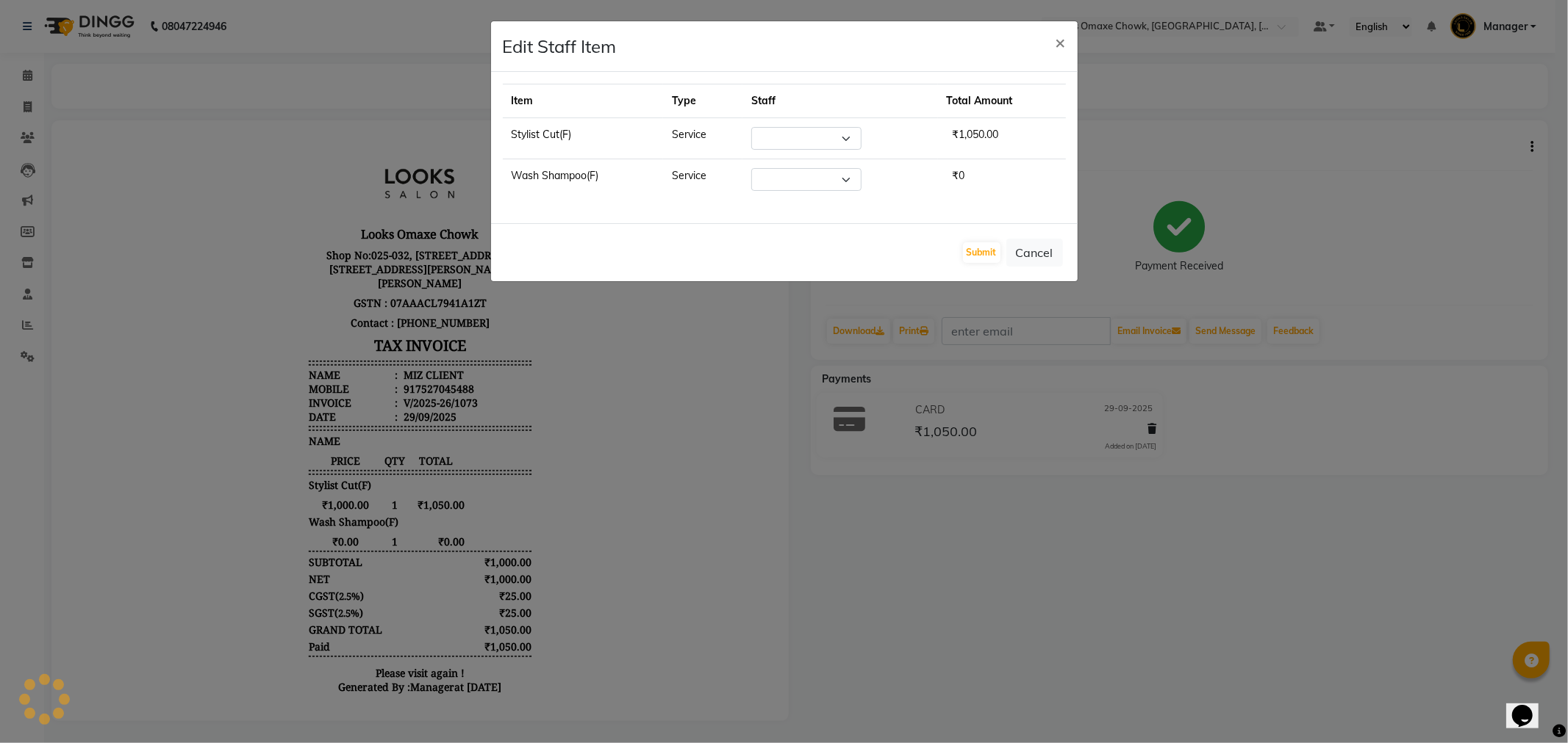
select select "75642"
click at [1032, 245] on button "Cancel" at bounding box center [1035, 253] width 56 height 28
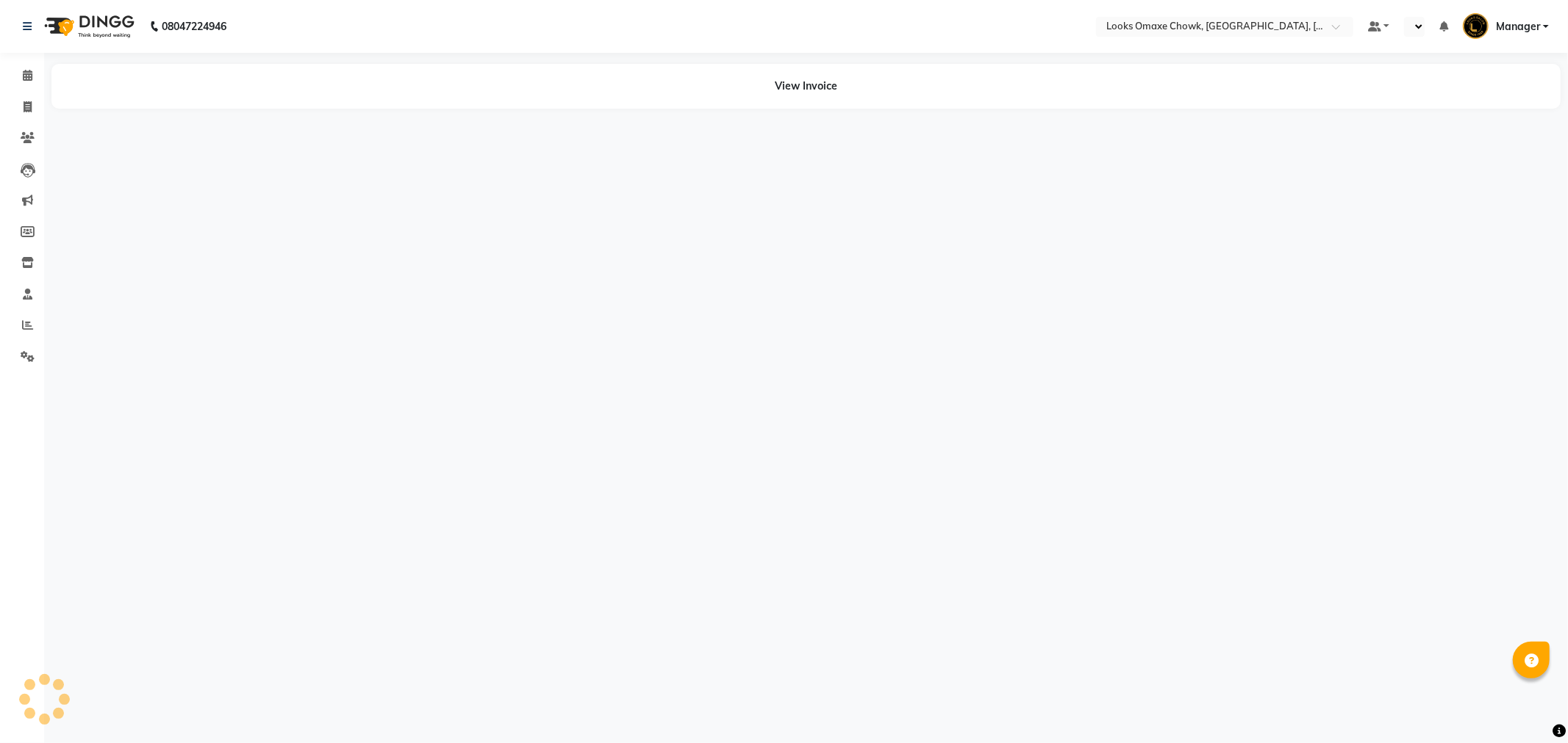
select select "en"
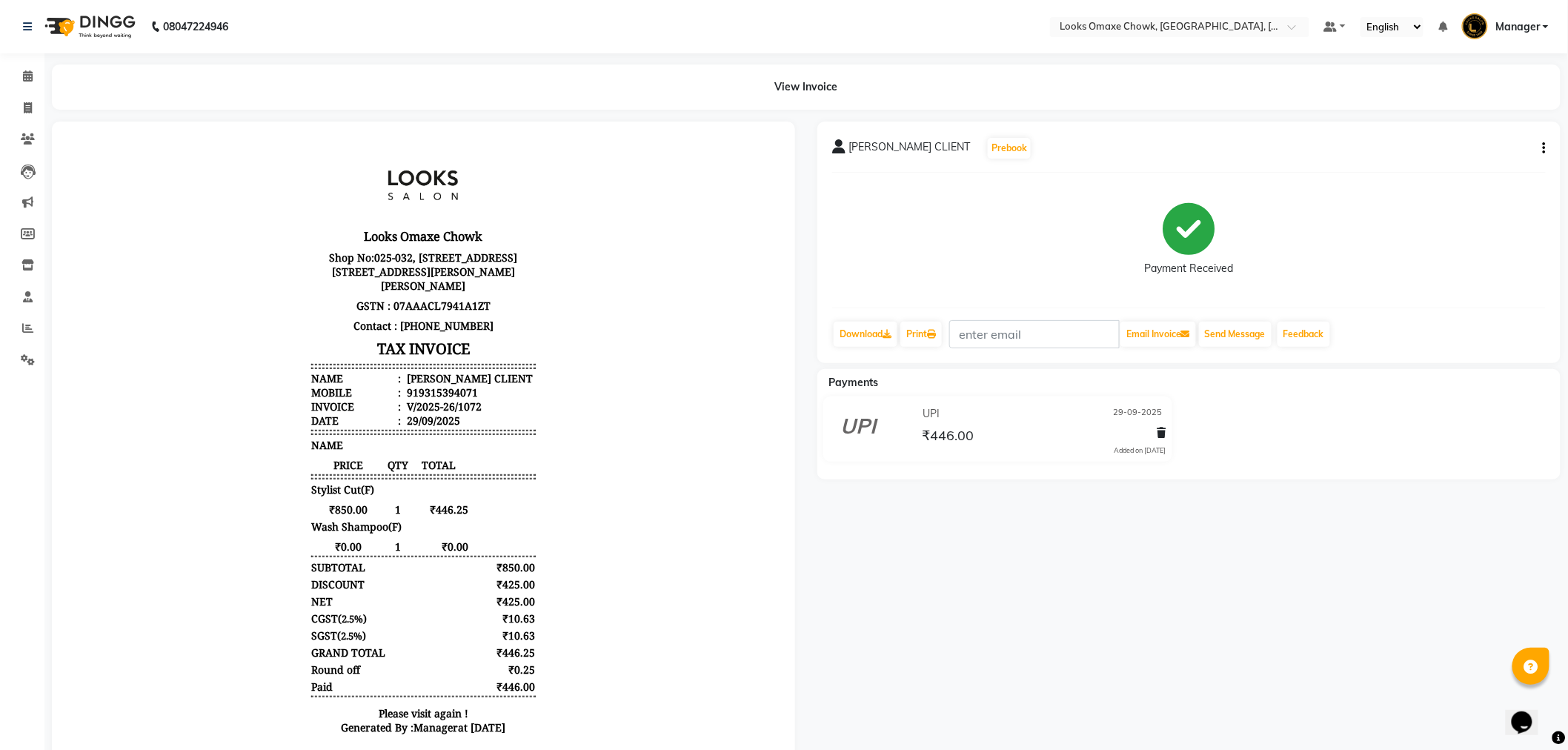
click at [1545, 148] on icon "button" at bounding box center [1544, 148] width 3 height 1
click at [1478, 158] on div "Edit Item Staff" at bounding box center [1471, 158] width 102 height 19
select select "75642"
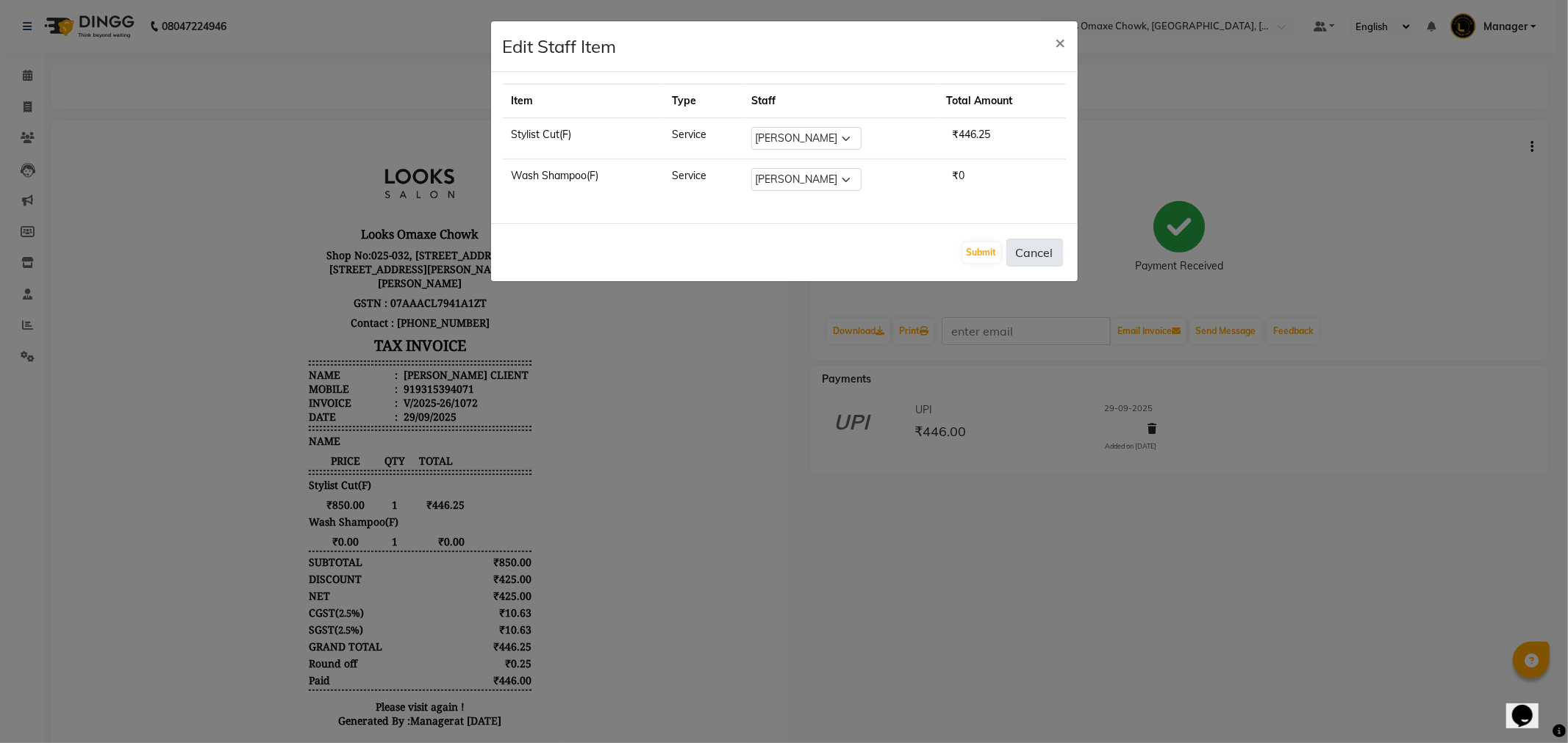
click at [1035, 251] on button "Cancel" at bounding box center [1035, 253] width 56 height 28
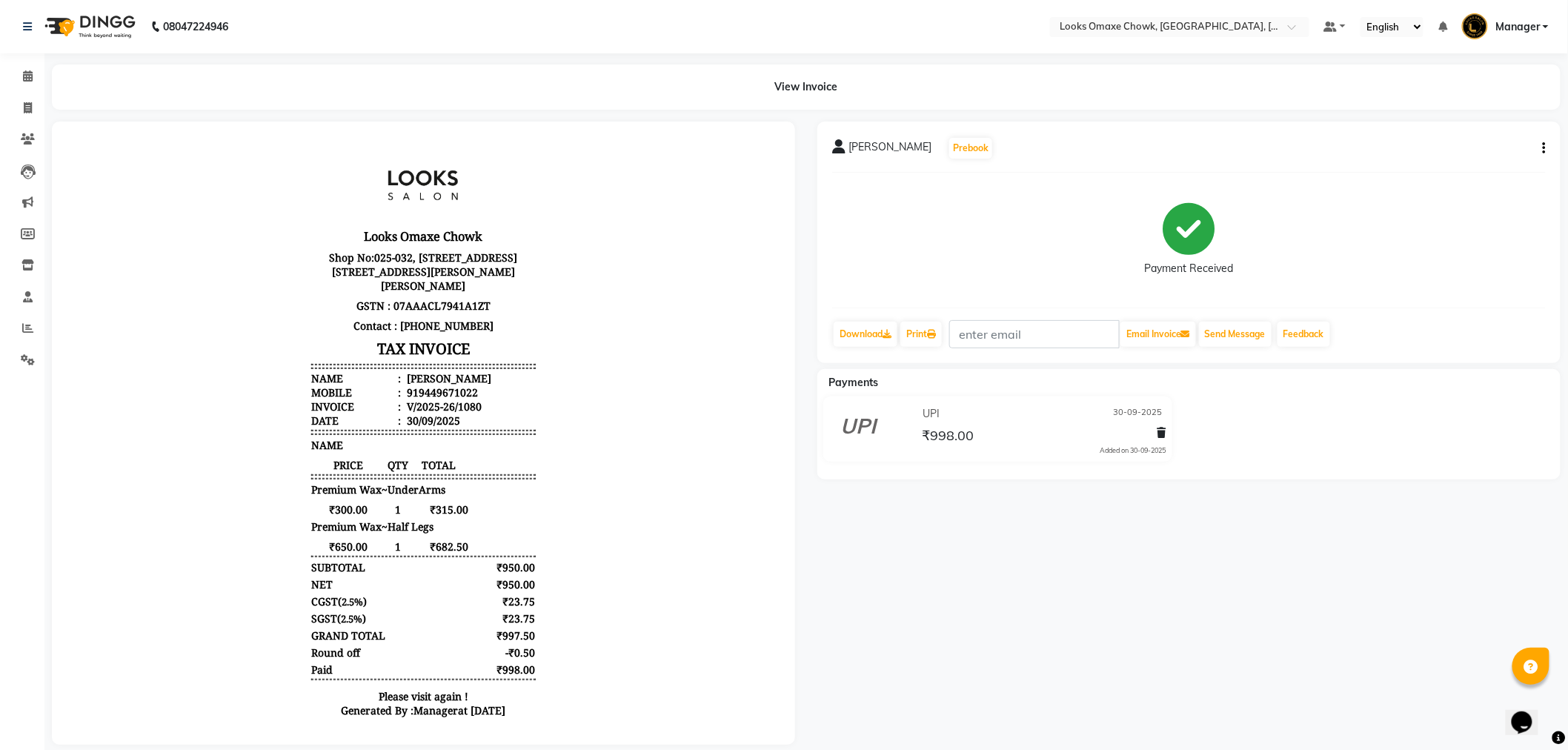
click at [1542, 148] on button "button" at bounding box center [1541, 149] width 9 height 15
click at [1479, 157] on div "Edit Item Staff" at bounding box center [1471, 158] width 102 height 19
select select
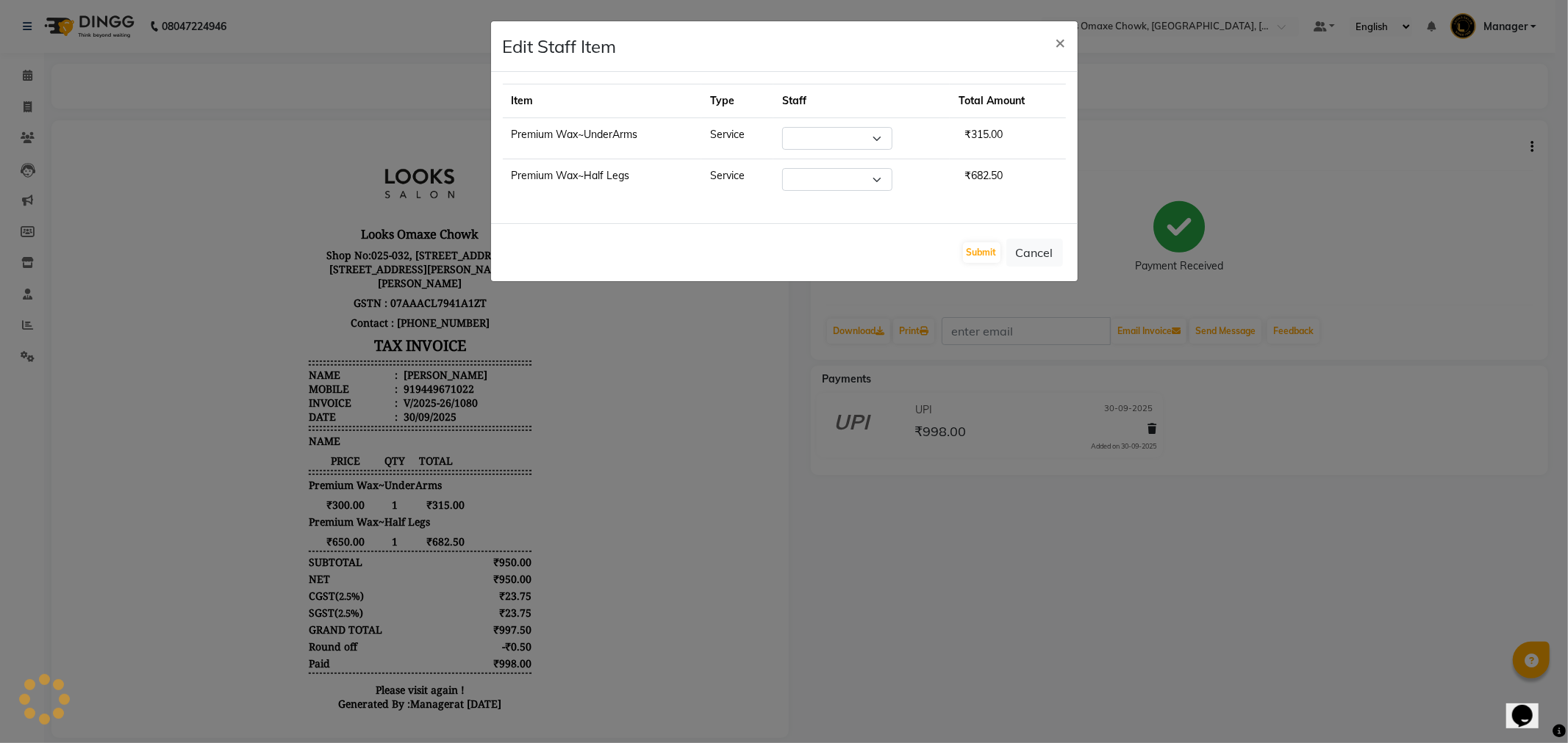
select select "75647"
click at [1062, 265] on div "Submit Cancel" at bounding box center [784, 253] width 586 height 58
click at [1051, 251] on button "Cancel" at bounding box center [1035, 253] width 56 height 28
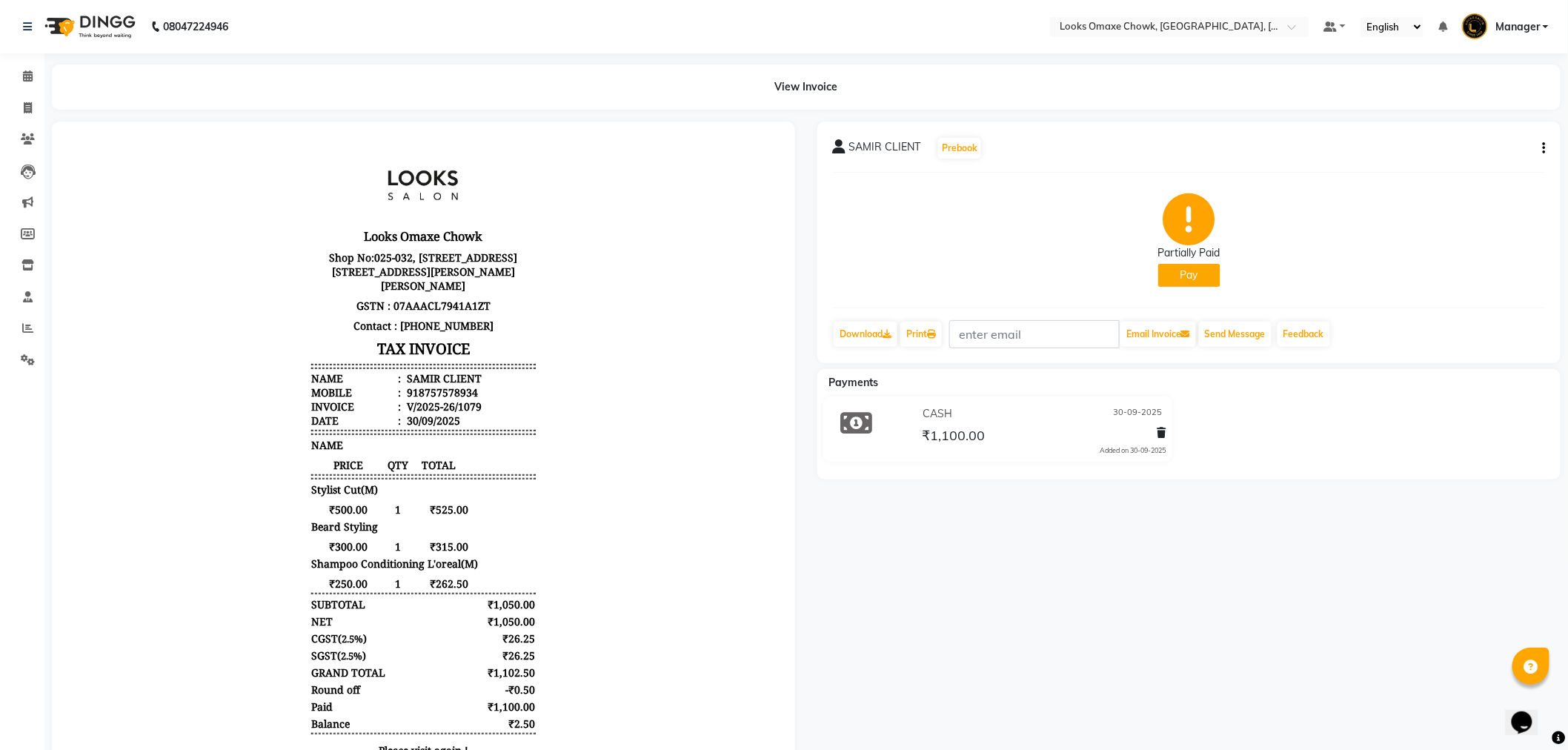
click at [1540, 148] on button "button" at bounding box center [1541, 149] width 9 height 15
click at [1479, 152] on div "Edit Item Staff" at bounding box center [1471, 158] width 102 height 19
select select "75645"
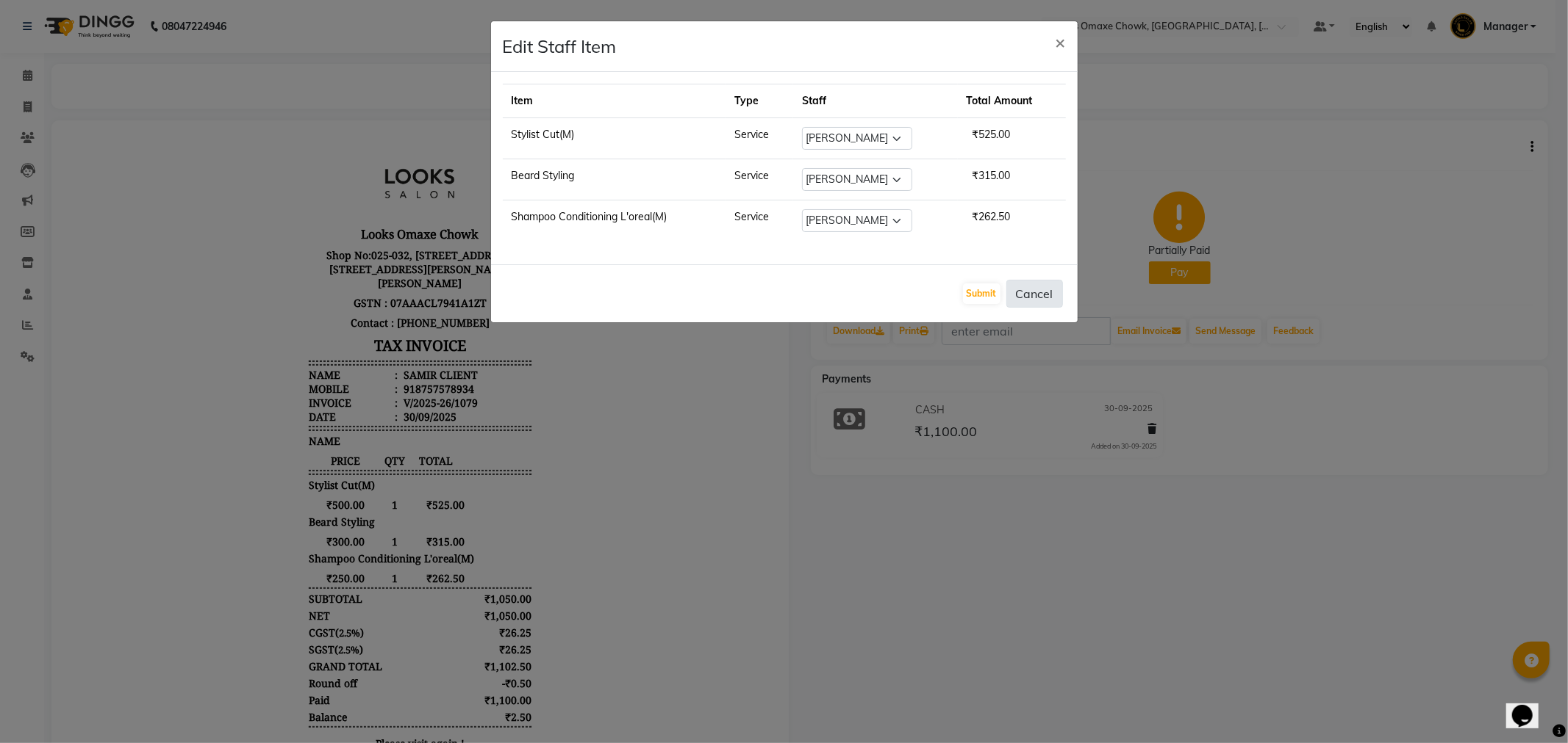
click at [1040, 297] on button "Cancel" at bounding box center [1035, 293] width 56 height 28
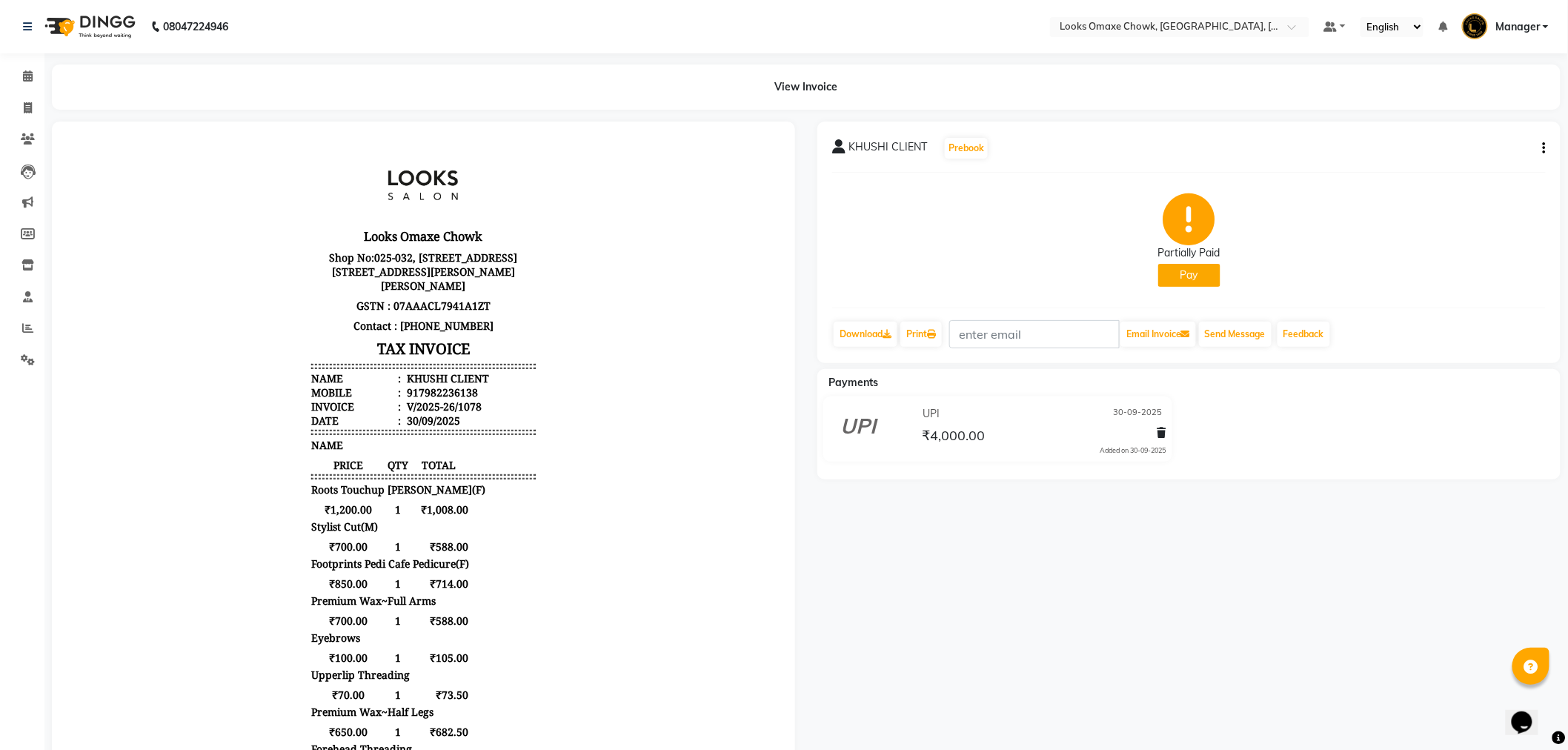
click at [1545, 149] on icon "button" at bounding box center [1544, 148] width 3 height 1
click at [1507, 162] on div "Edit Item Staff" at bounding box center [1471, 158] width 102 height 19
select select
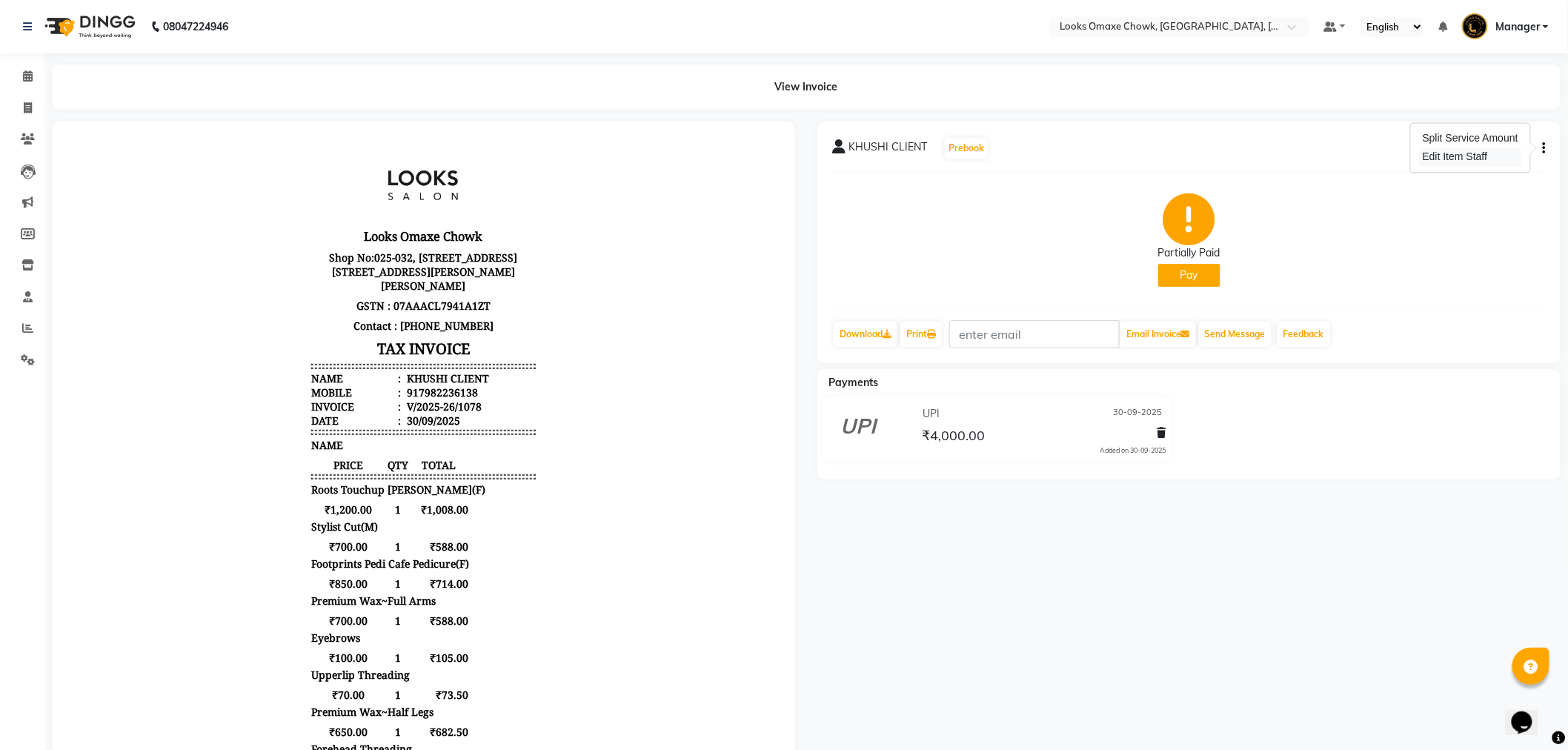
select select
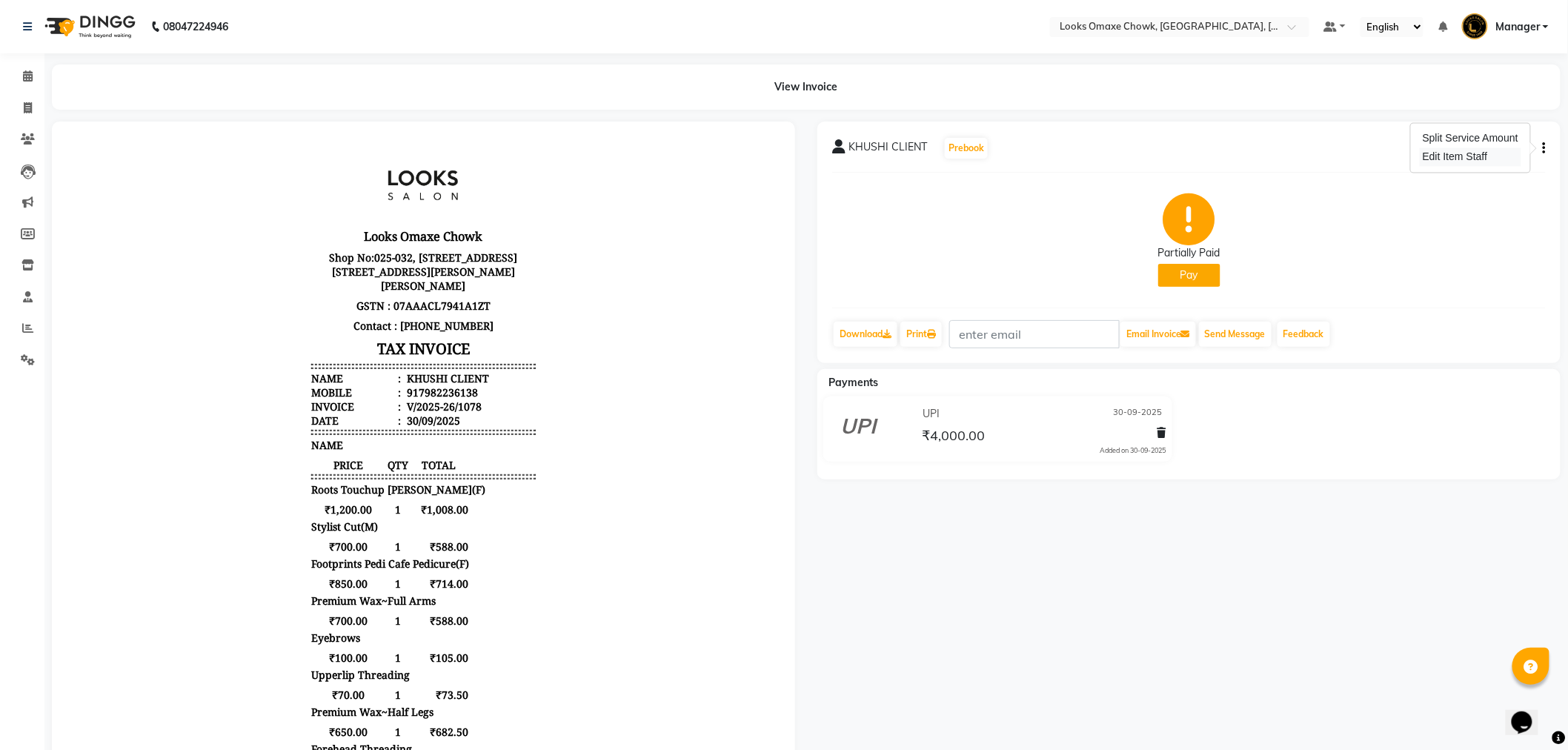
select select
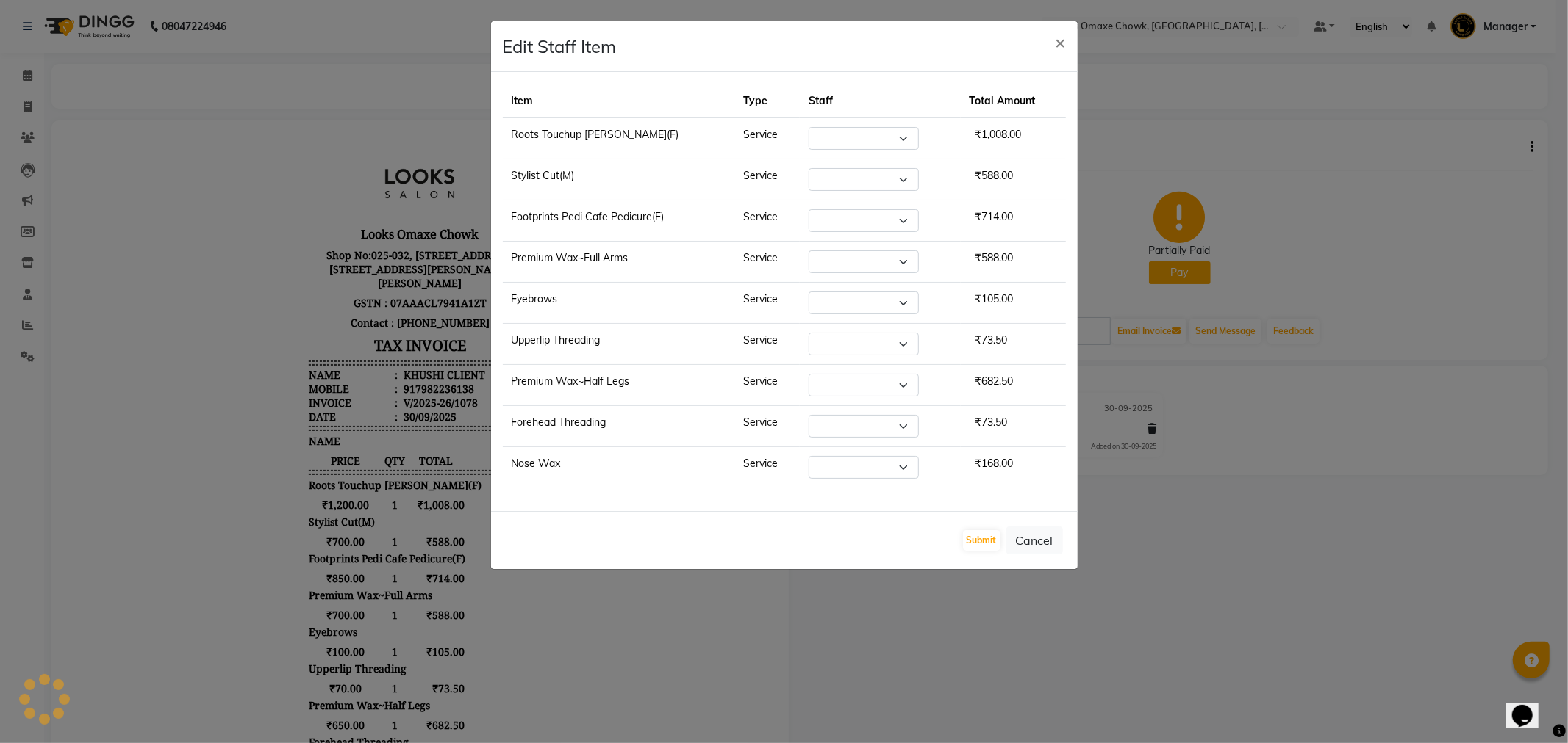
select select "75645"
select select "88598"
select select "75647"
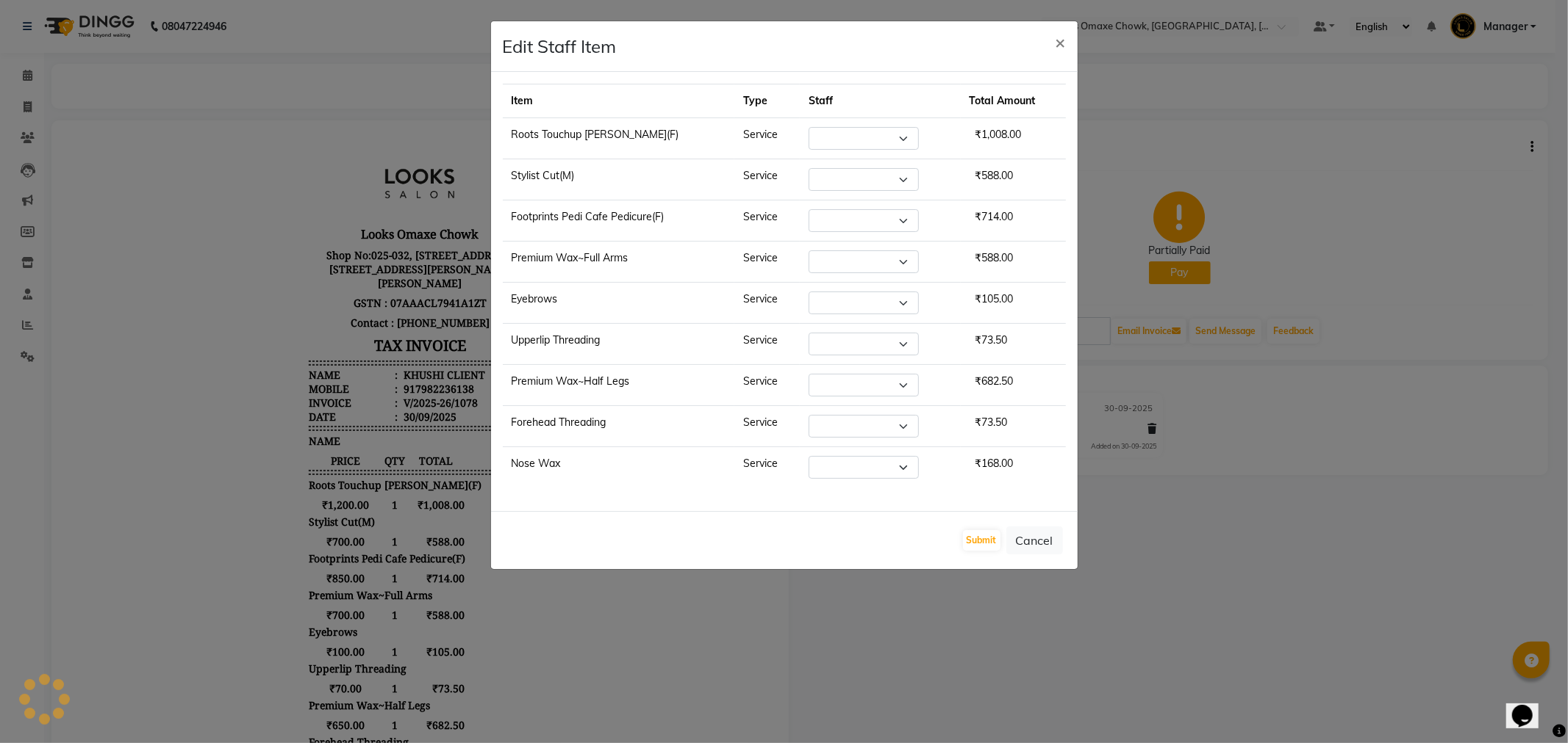
select select "75647"
click at [1029, 549] on button "Cancel" at bounding box center [1035, 540] width 56 height 28
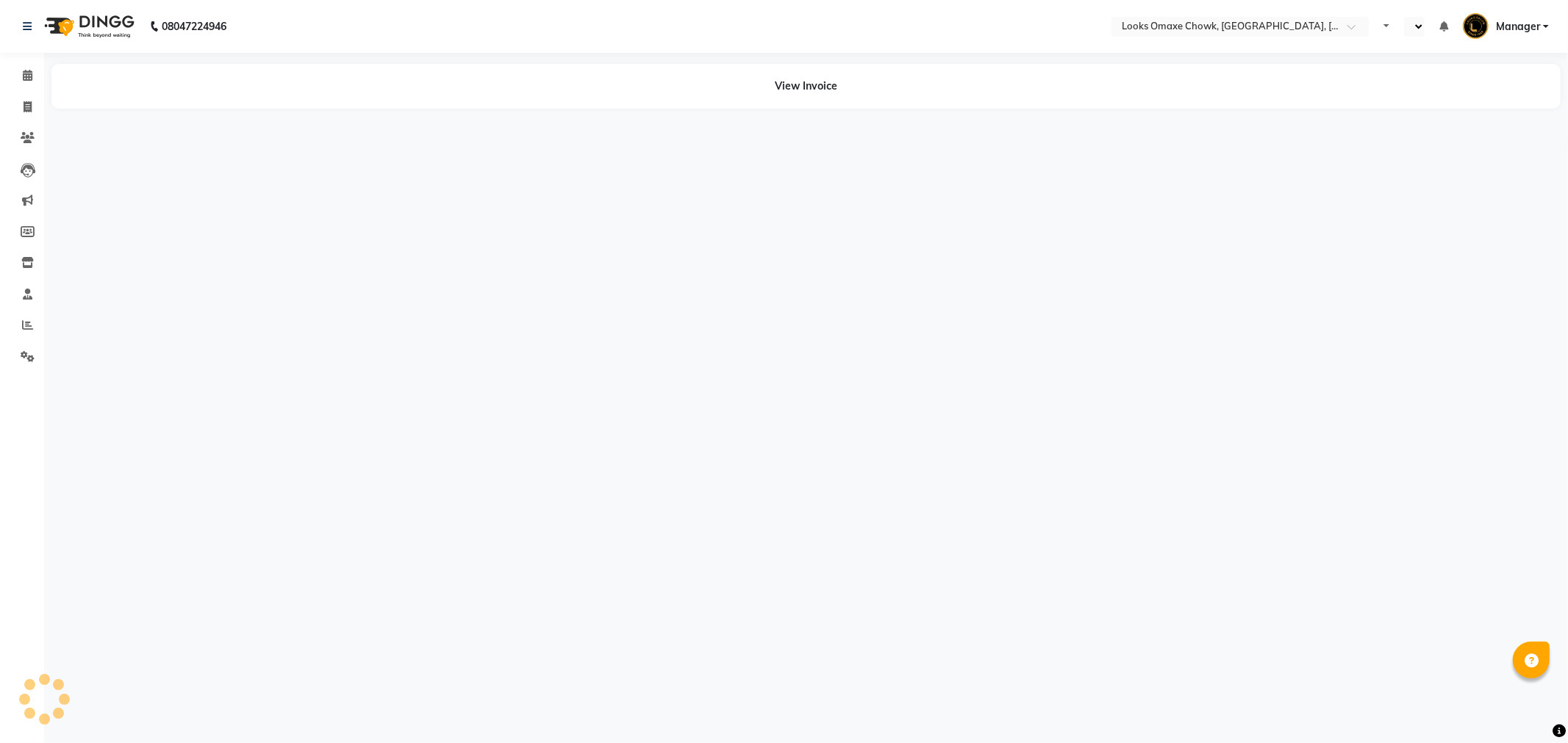
select select "en"
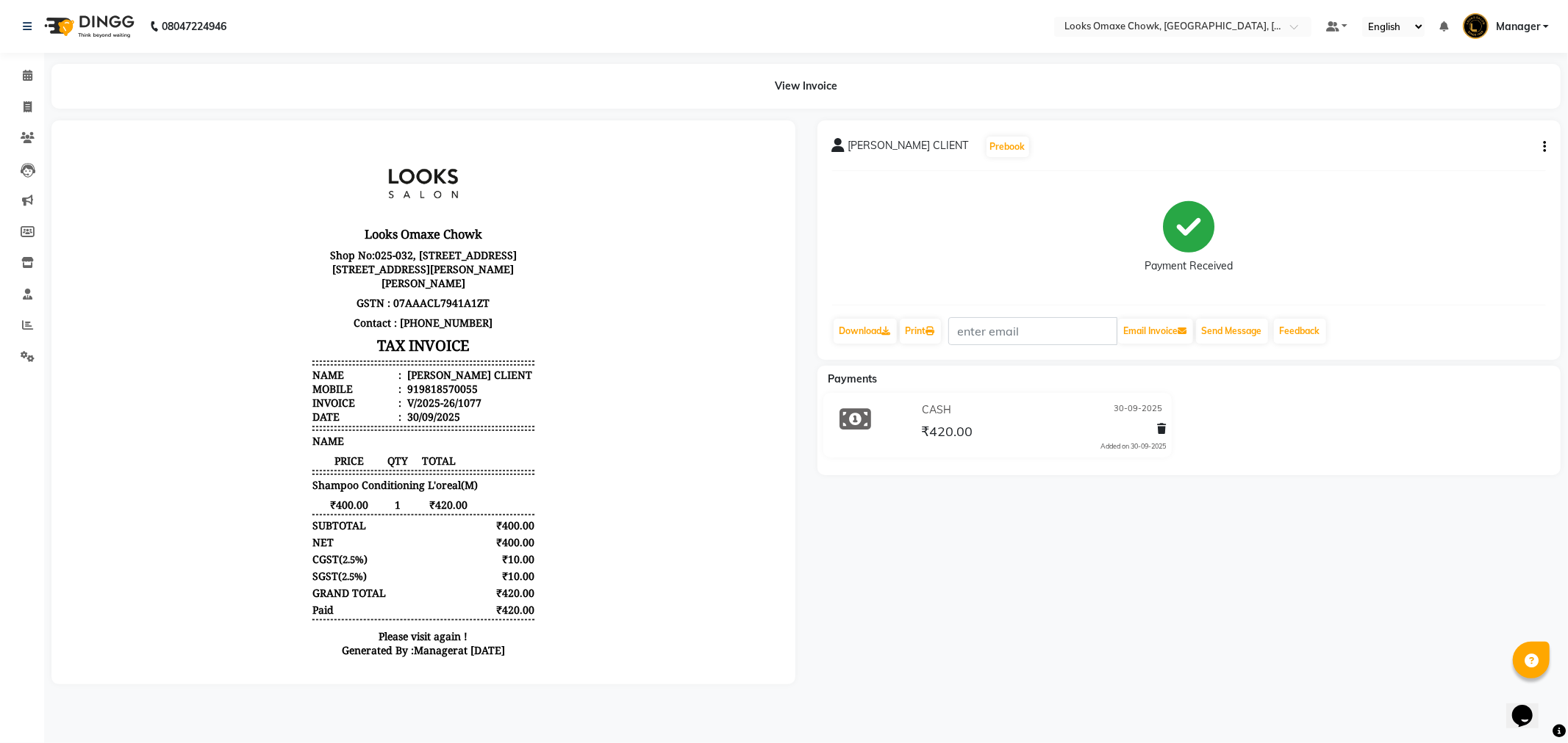
click at [1542, 149] on button "button" at bounding box center [1541, 148] width 9 height 15
click at [1501, 163] on div "Edit Item Staff" at bounding box center [1471, 156] width 101 height 19
select select "75645"
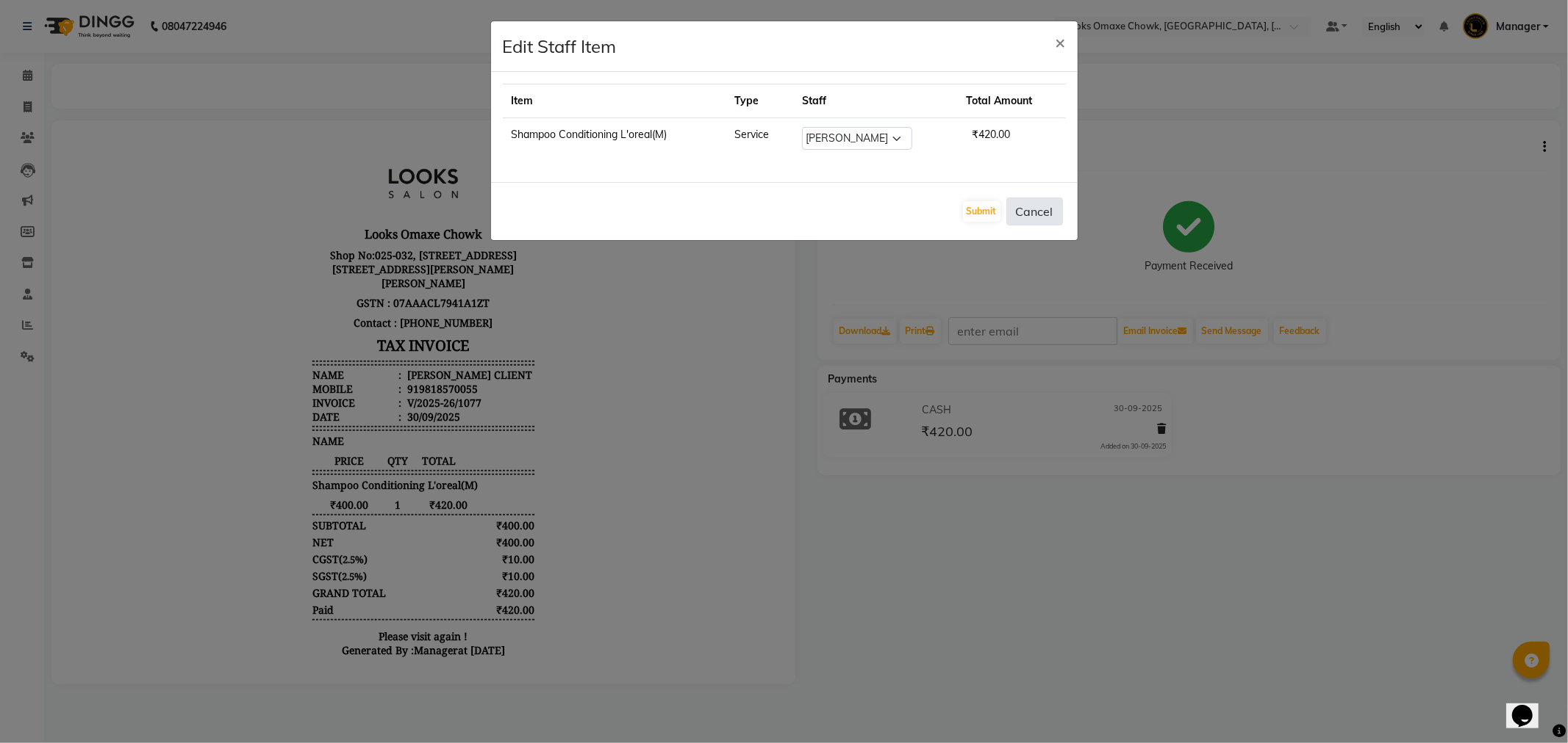
click at [1045, 209] on button "Cancel" at bounding box center [1035, 212] width 56 height 28
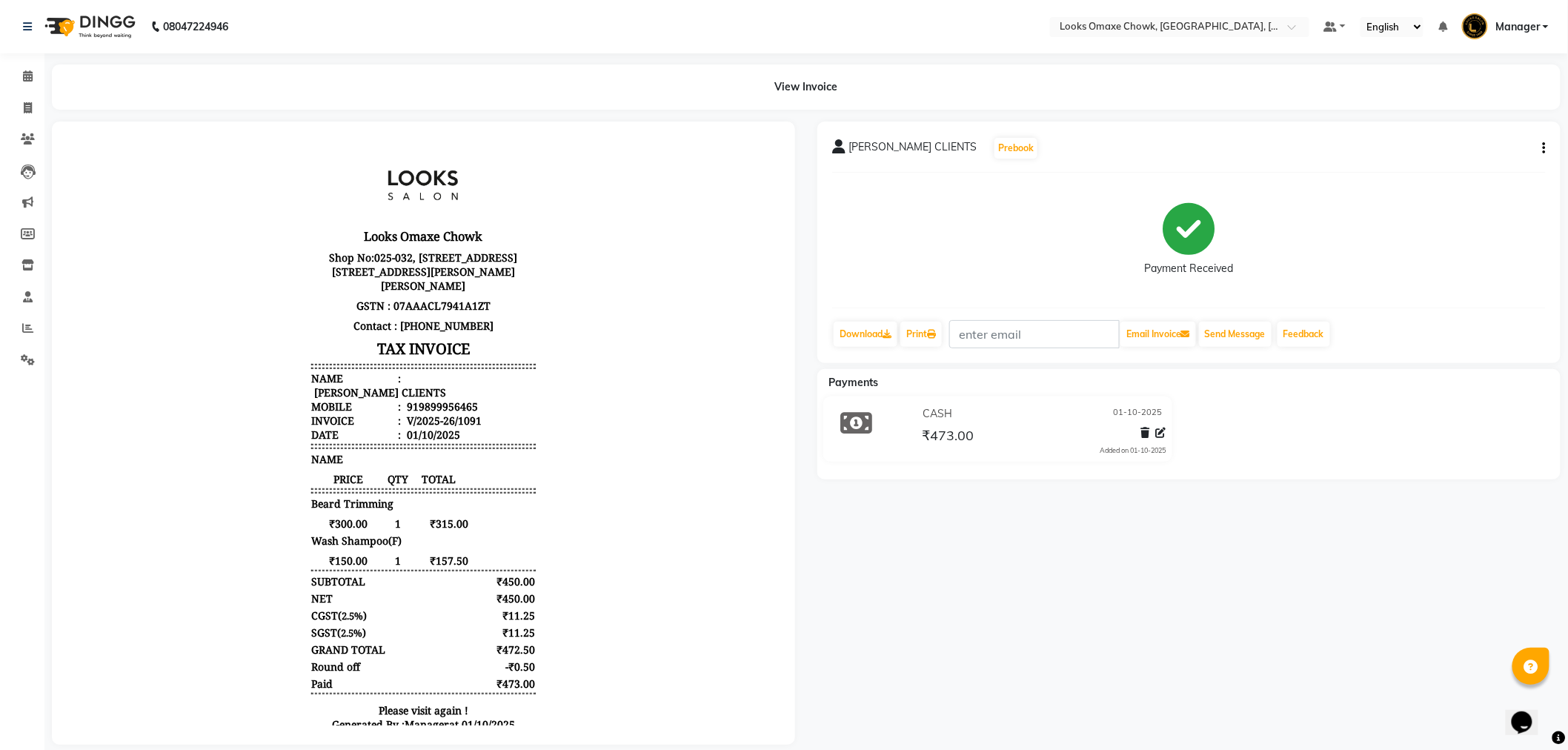
click at [1542, 146] on button "button" at bounding box center [1541, 149] width 9 height 15
click at [1497, 161] on div "Edit Item Staff" at bounding box center [1471, 158] width 102 height 19
select select
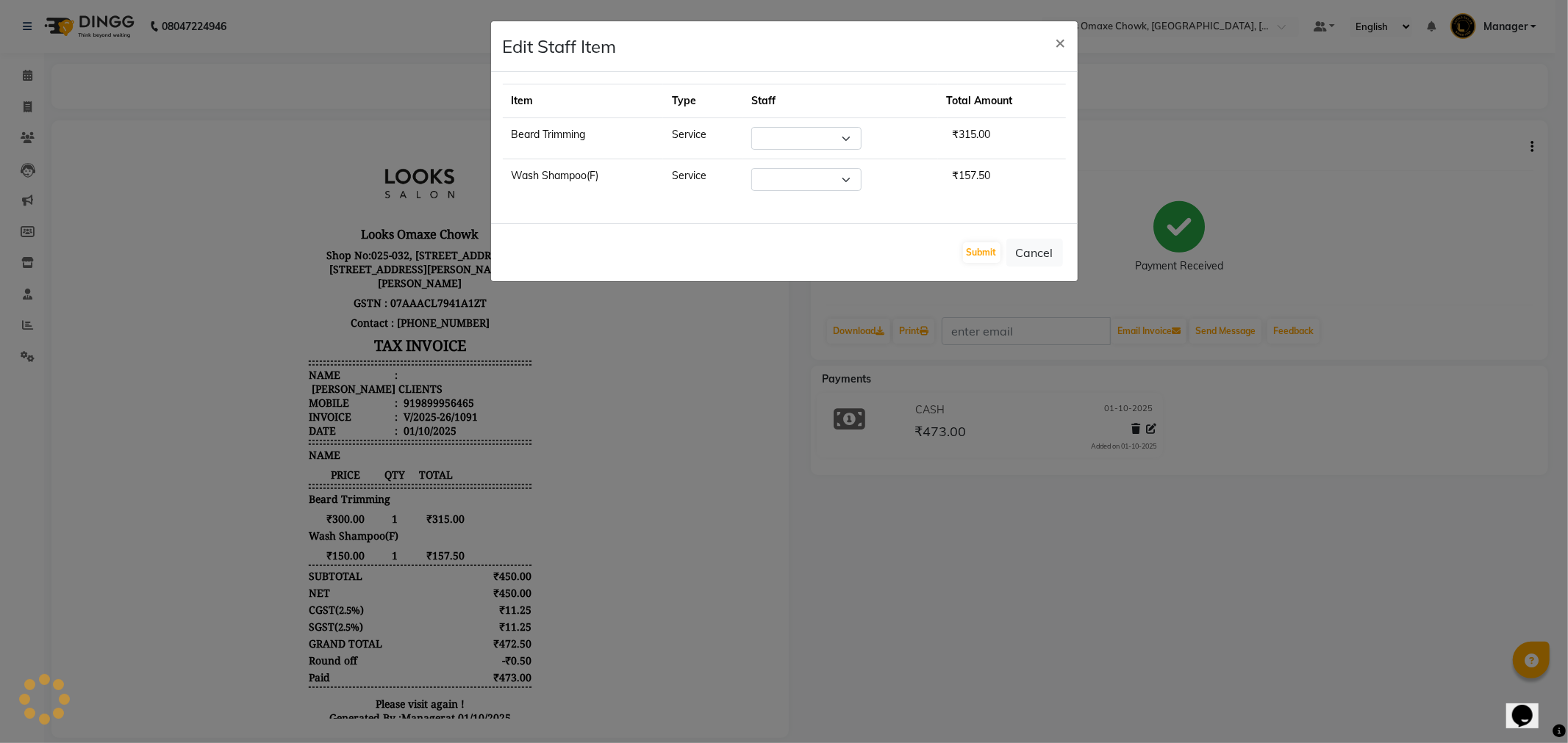
select select "75645"
click at [1038, 246] on button "Cancel" at bounding box center [1035, 253] width 56 height 28
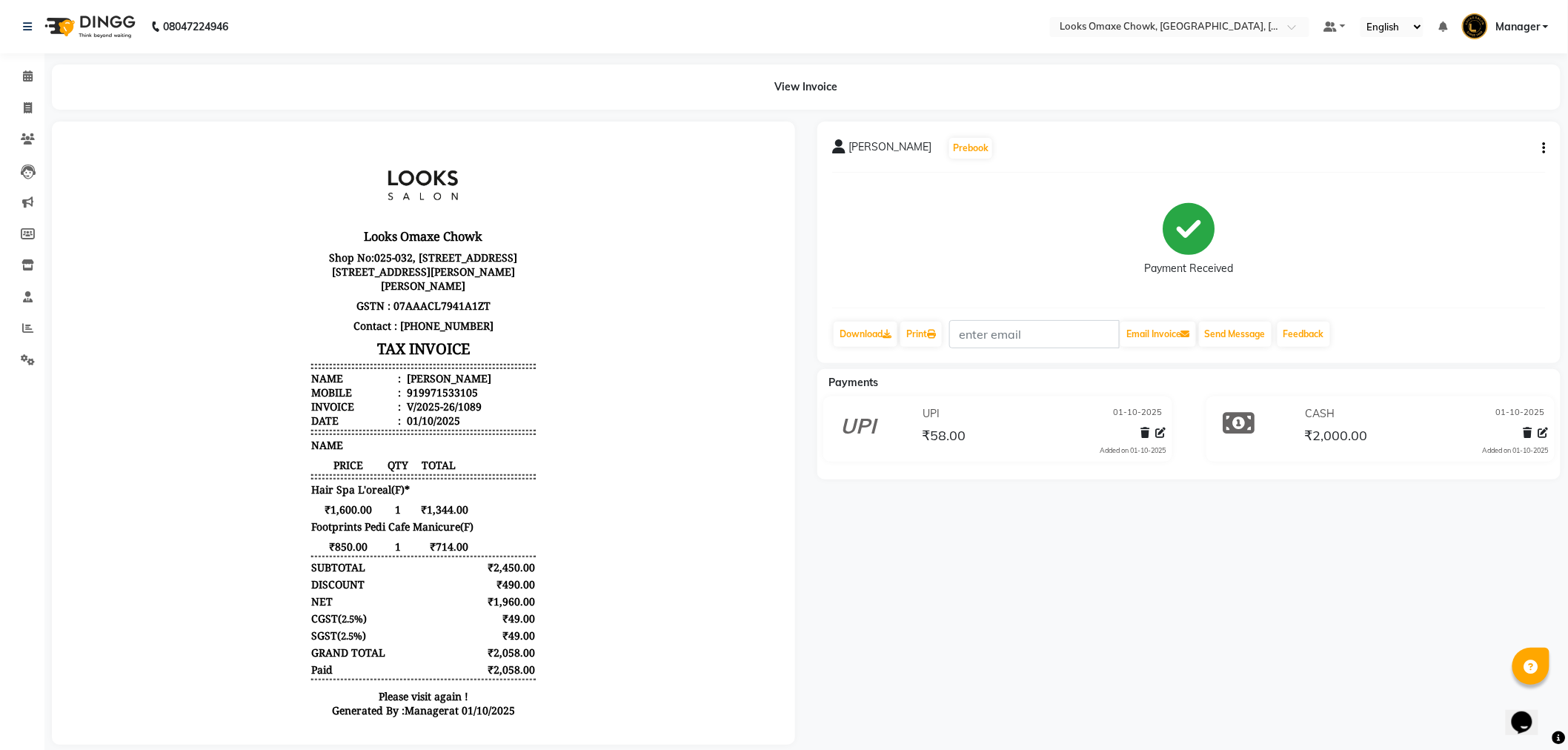
click at [1539, 148] on button "button" at bounding box center [1541, 149] width 9 height 15
click at [1505, 158] on div "Edit Item Staff" at bounding box center [1471, 158] width 102 height 19
select select "75642"
select select "88598"
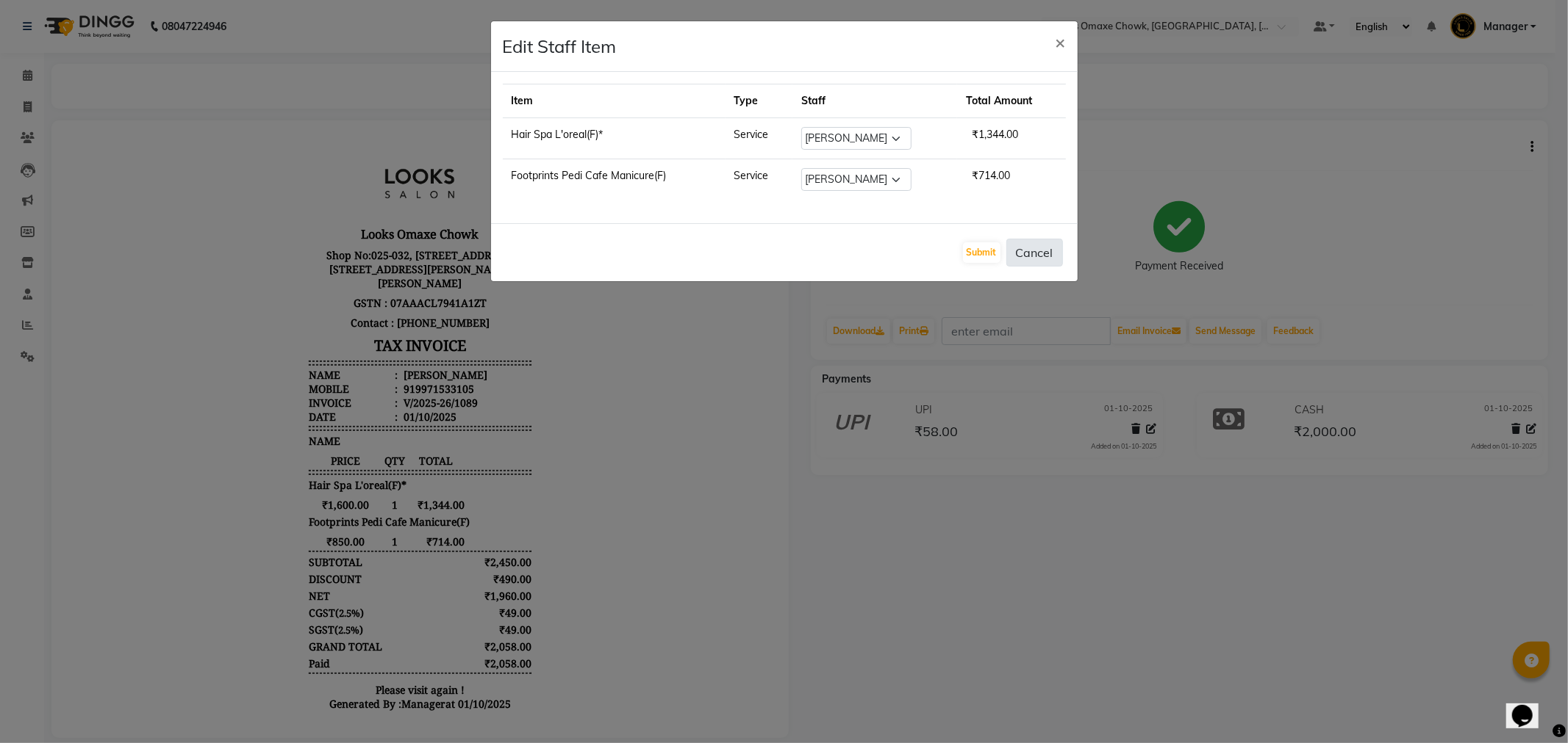
drag, startPoint x: 1040, startPoint y: 246, endPoint x: 1029, endPoint y: 246, distance: 11.0
click at [1040, 246] on button "Cancel" at bounding box center [1035, 253] width 56 height 28
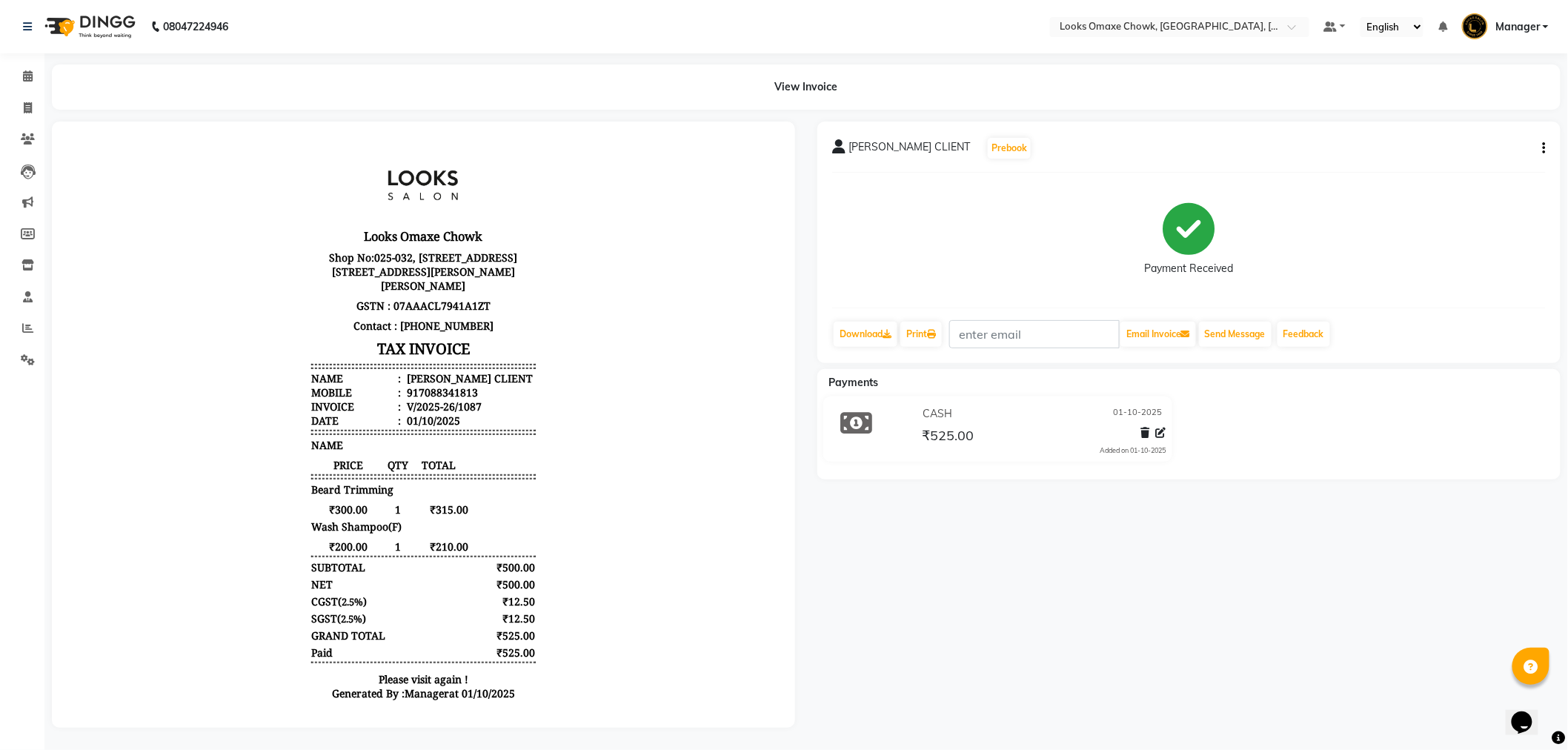
click at [1544, 149] on icon "button" at bounding box center [1544, 148] width 3 height 1
click at [1502, 161] on div "Edit Item Staff" at bounding box center [1471, 158] width 102 height 19
select select
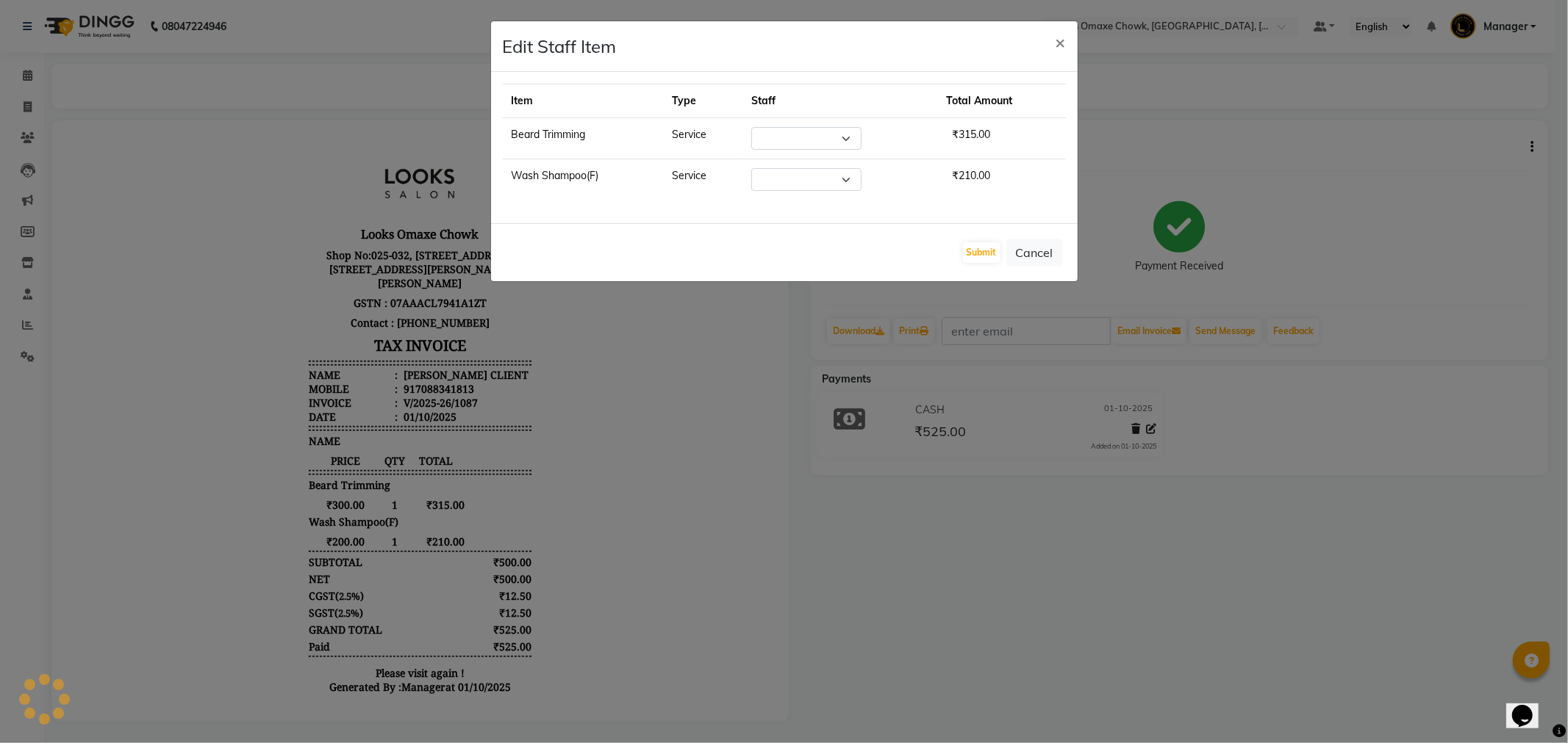
select select "75644"
select select "93280"
click at [1035, 252] on button "Cancel" at bounding box center [1035, 253] width 56 height 28
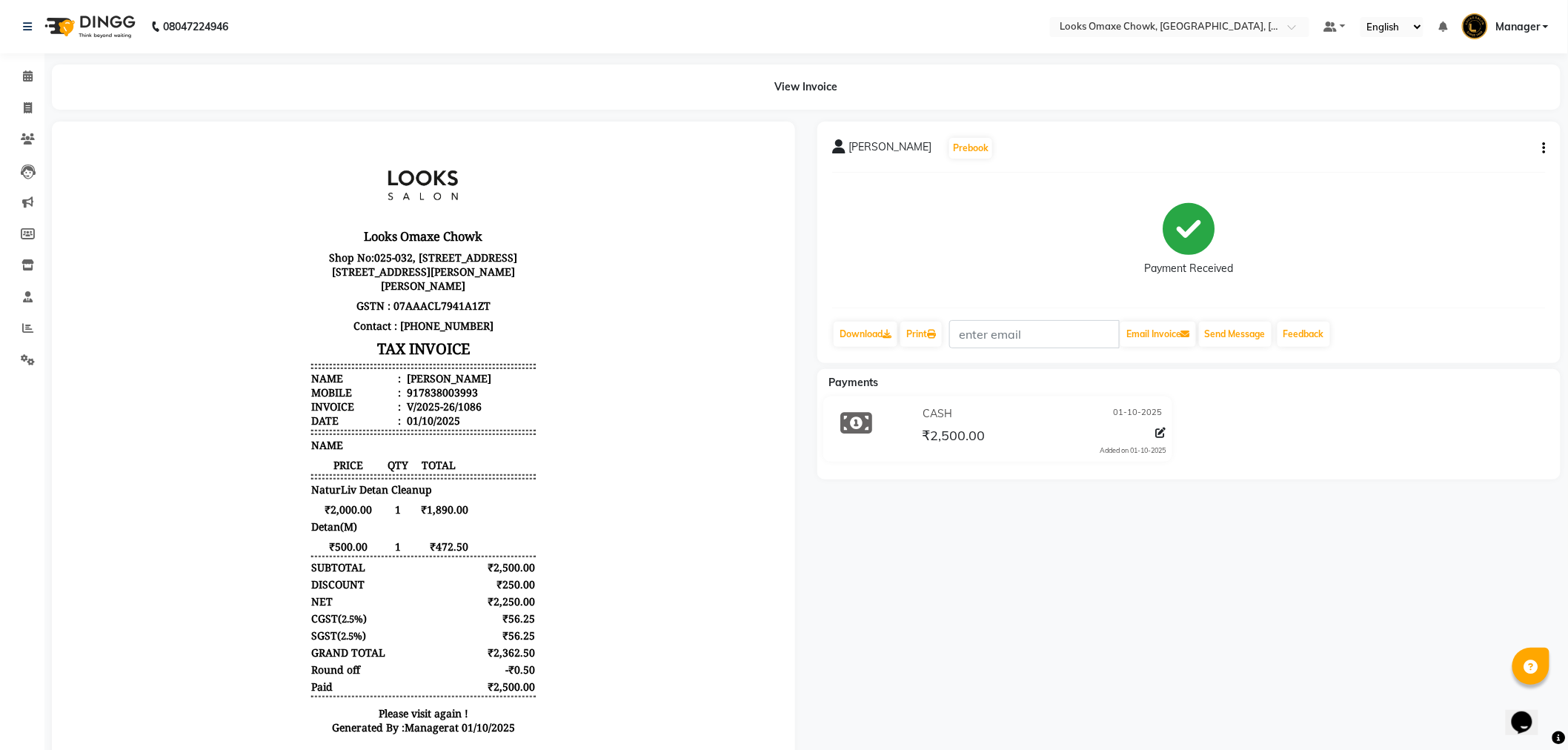
click at [1544, 149] on icon "button" at bounding box center [1544, 148] width 3 height 1
click at [1506, 162] on div "Edit Item Staff" at bounding box center [1471, 158] width 102 height 19
select select "75644"
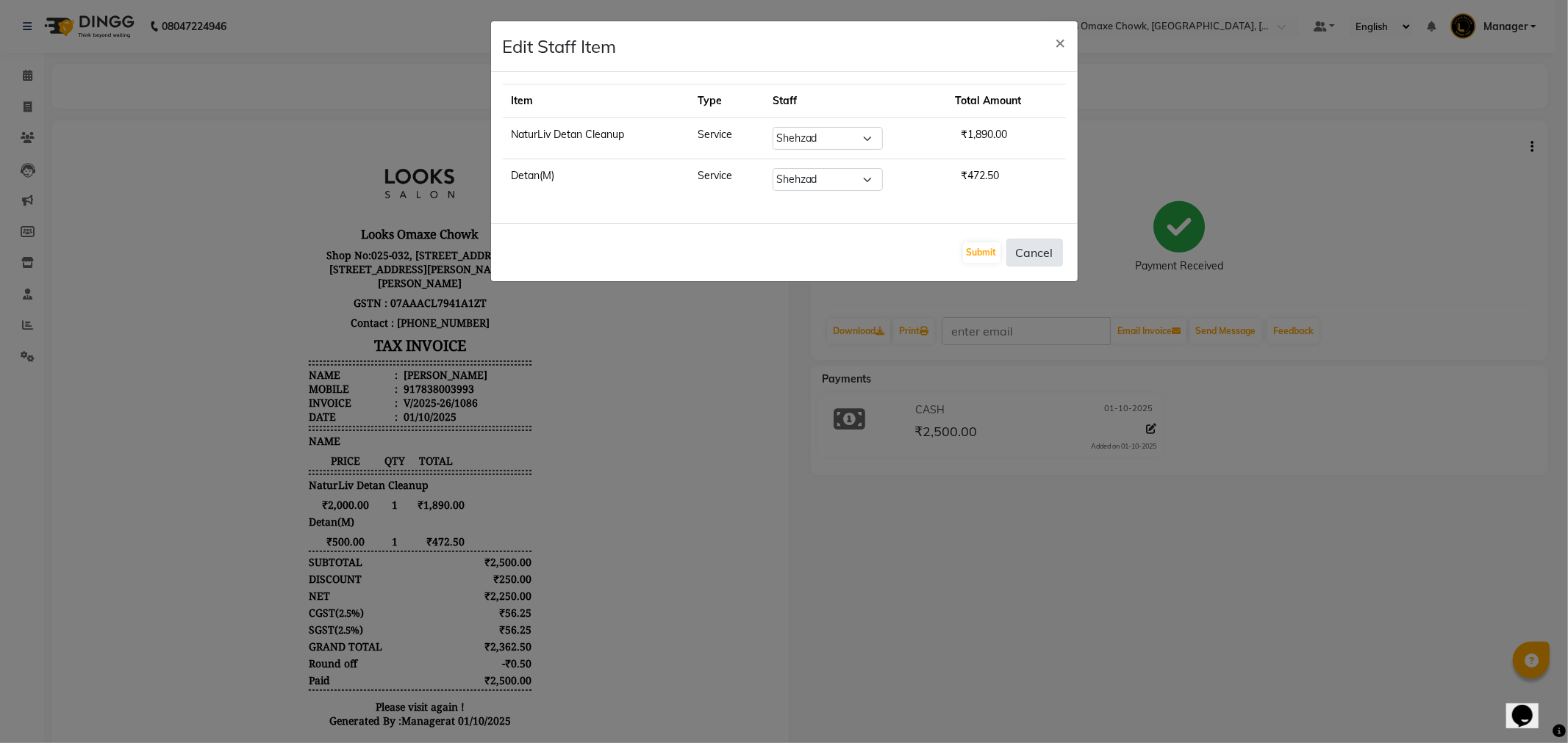
click at [1023, 261] on button "Cancel" at bounding box center [1035, 253] width 56 height 28
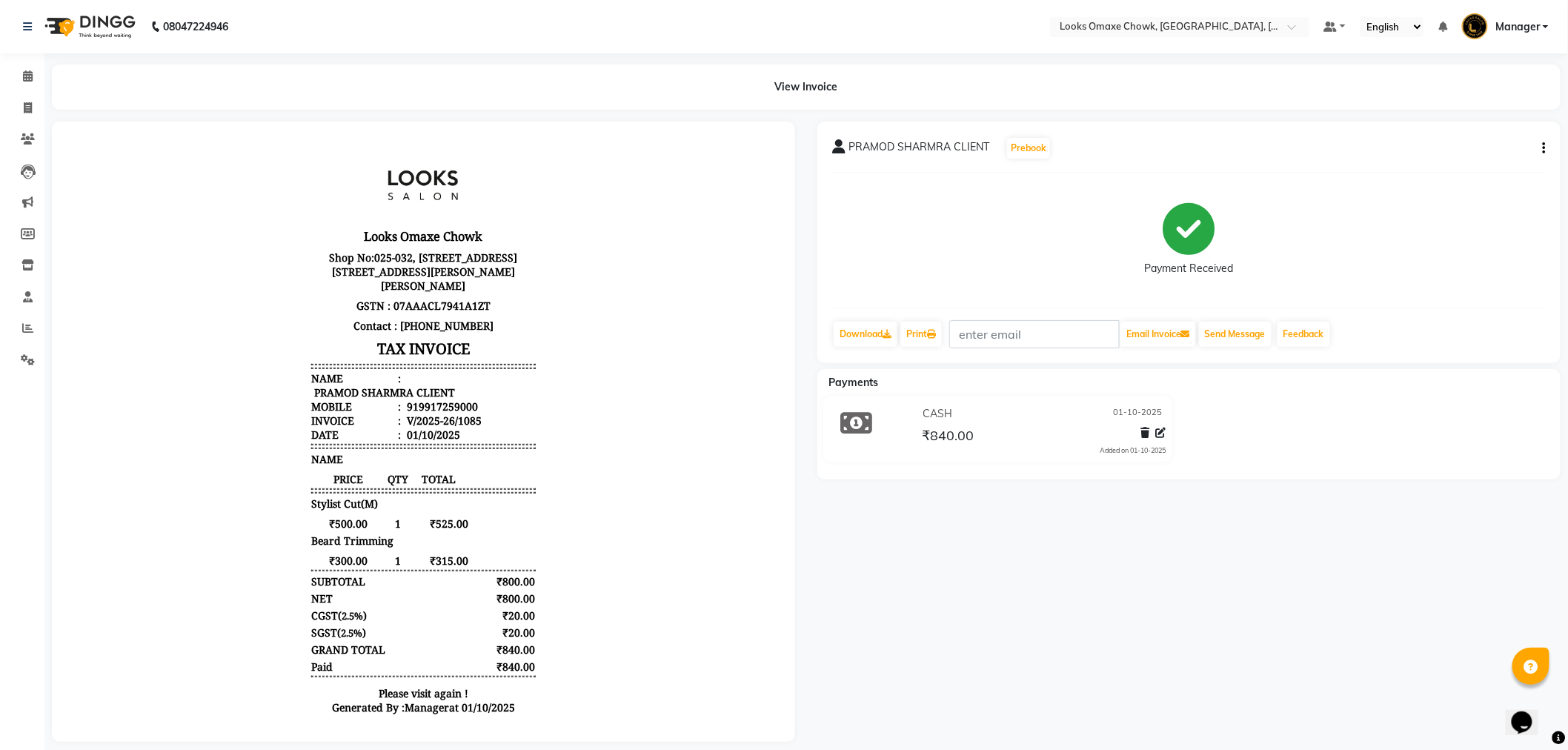
click at [1542, 146] on button "button" at bounding box center [1541, 149] width 9 height 15
click at [1494, 158] on div "Edit Item Staff" at bounding box center [1471, 158] width 102 height 19
select select "75645"
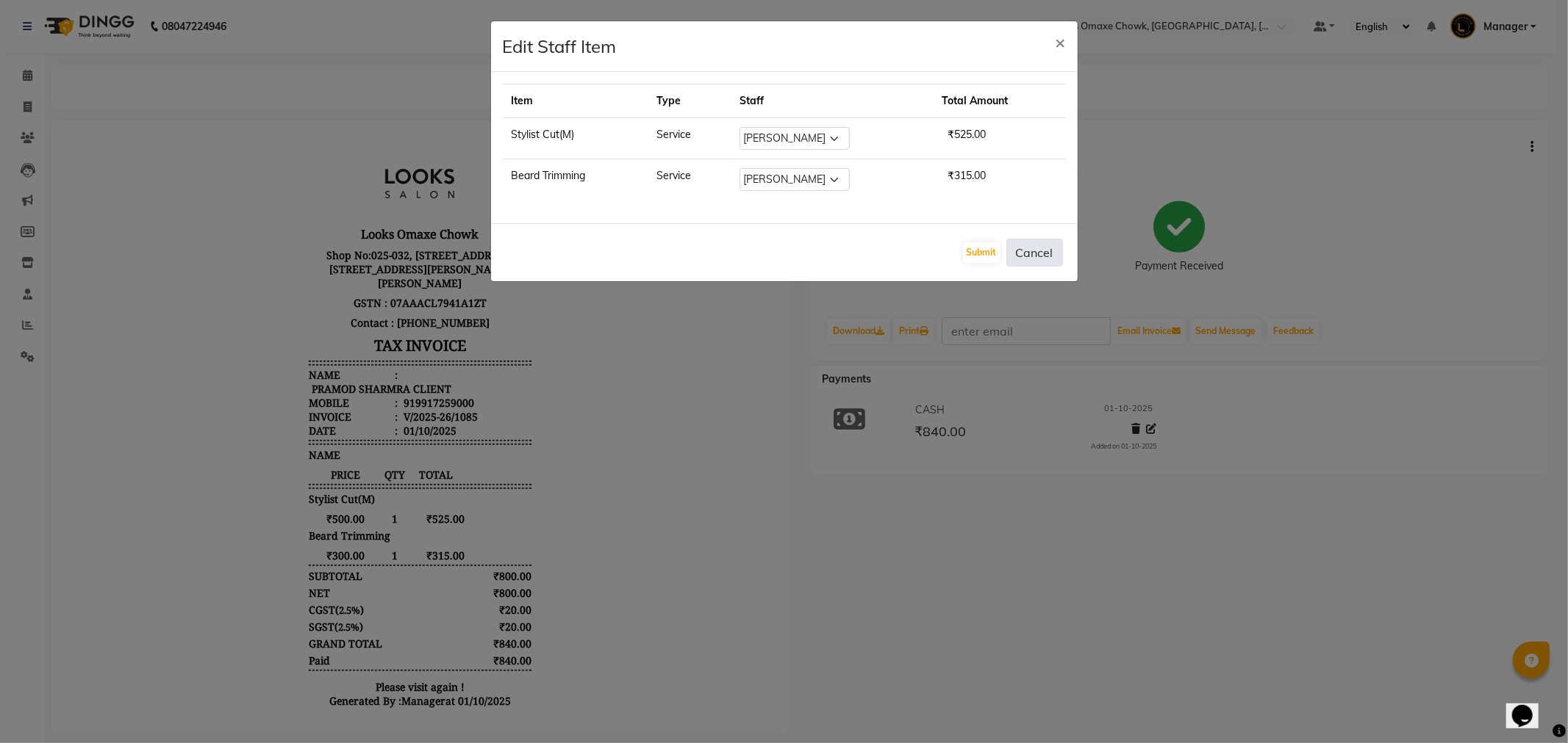
click at [1020, 253] on button "Cancel" at bounding box center [1035, 253] width 56 height 28
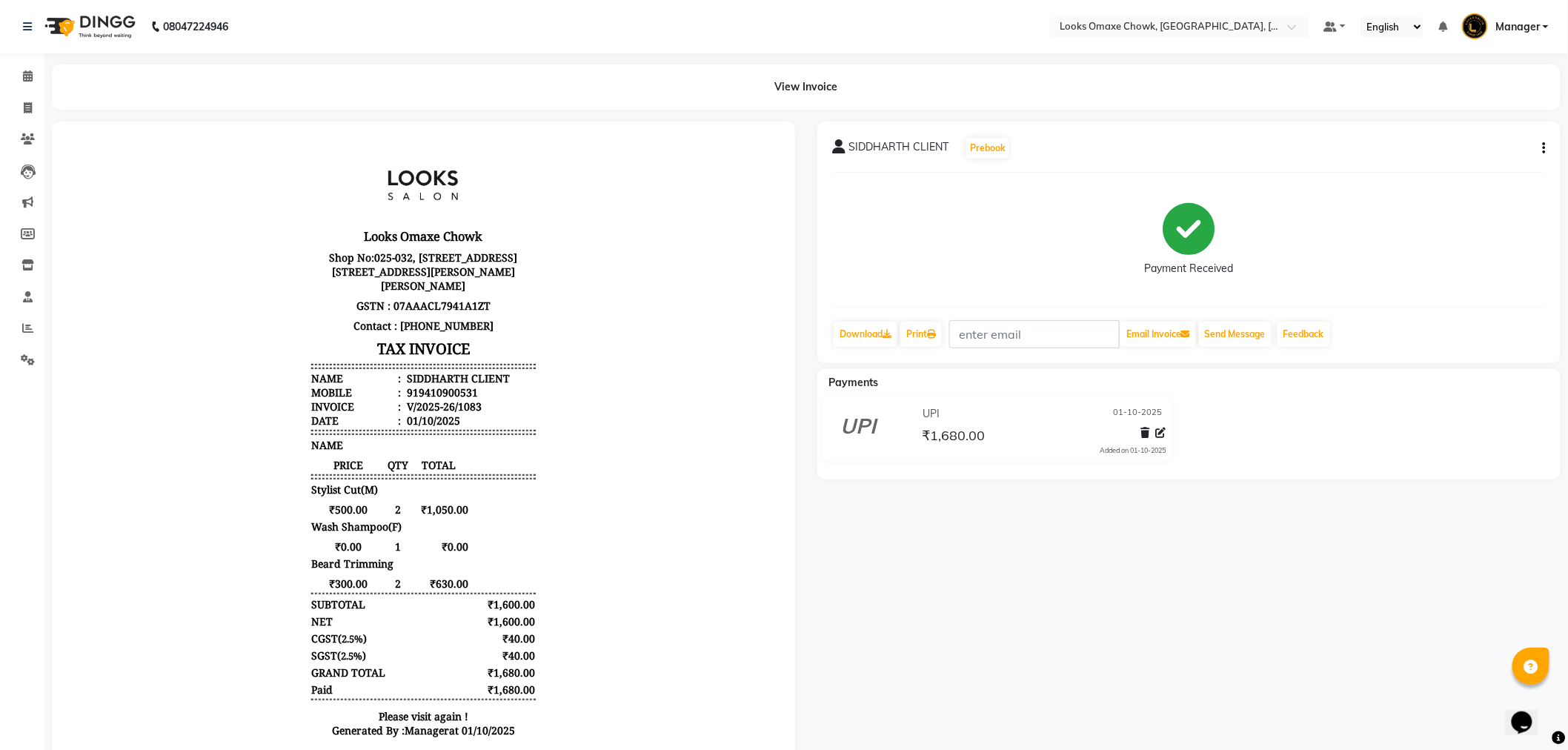
click at [1551, 145] on div "SIDDHARTH CLIENT Prebook Payment Received Download Print Email Invoice Send Mes…" at bounding box center [1189, 242] width 744 height 242
click at [1544, 149] on icon "button" at bounding box center [1544, 148] width 3 height 1
click at [1515, 159] on div "Edit Item Staff" at bounding box center [1471, 158] width 102 height 19
select select "75645"
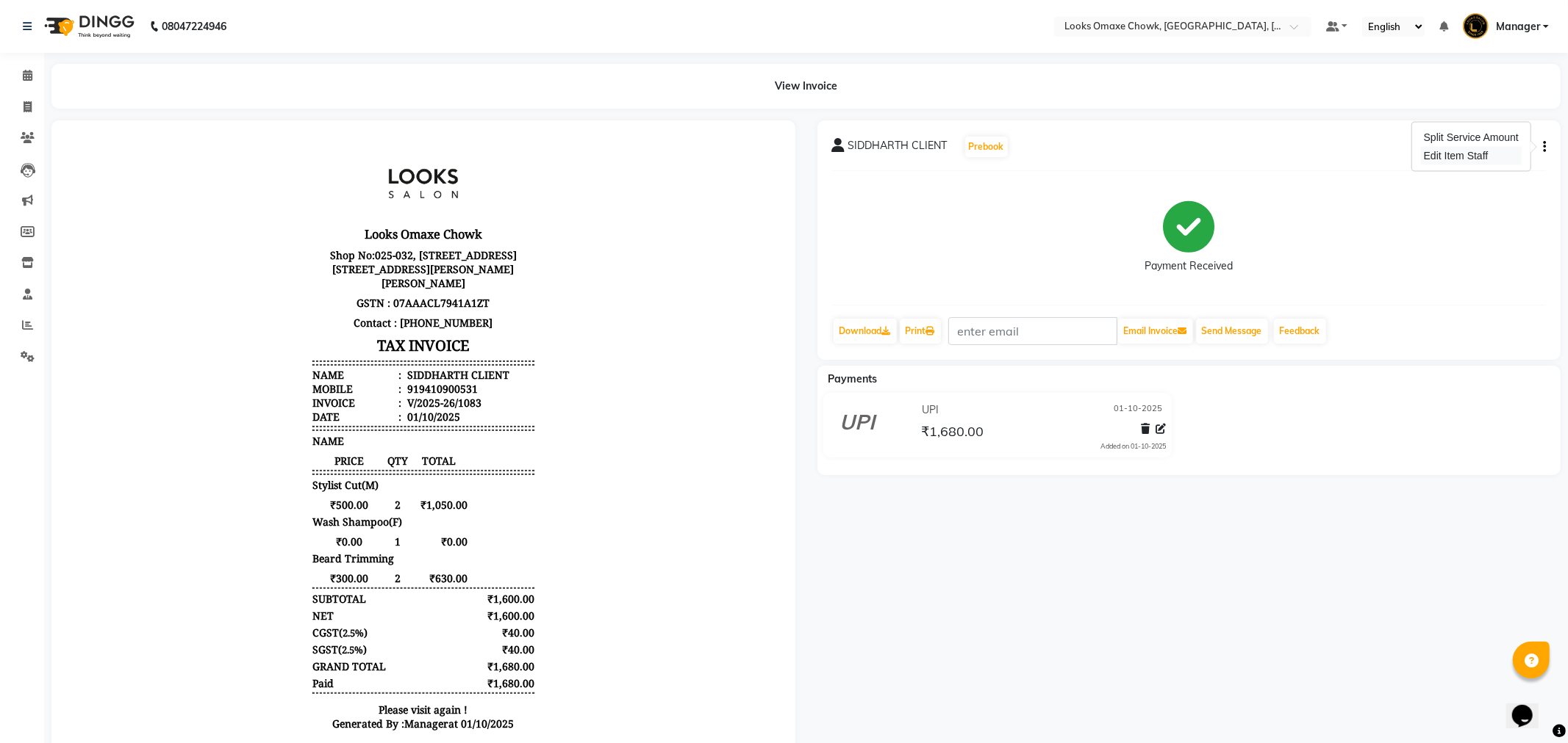
select select "75645"
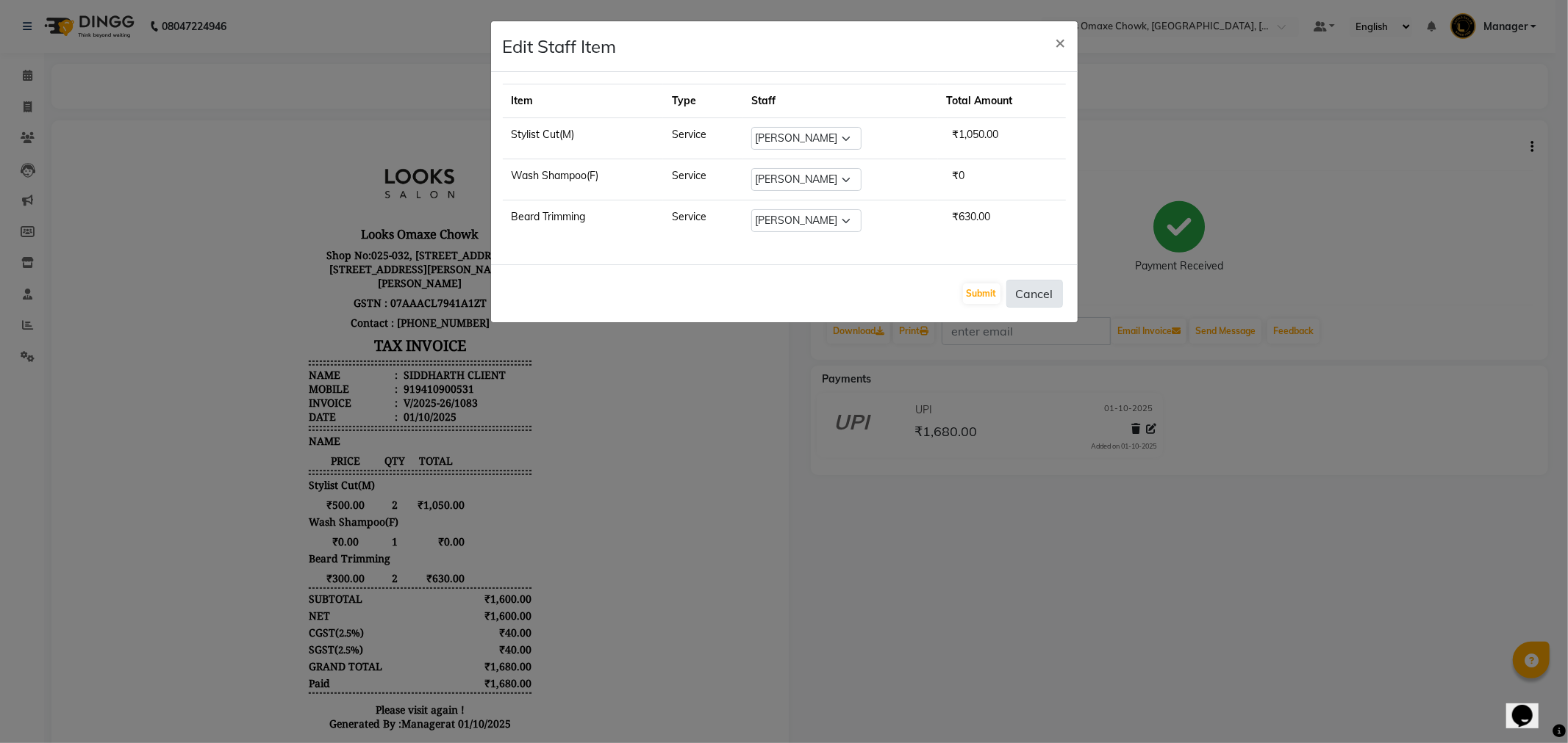
click at [1047, 297] on button "Cancel" at bounding box center [1035, 293] width 56 height 28
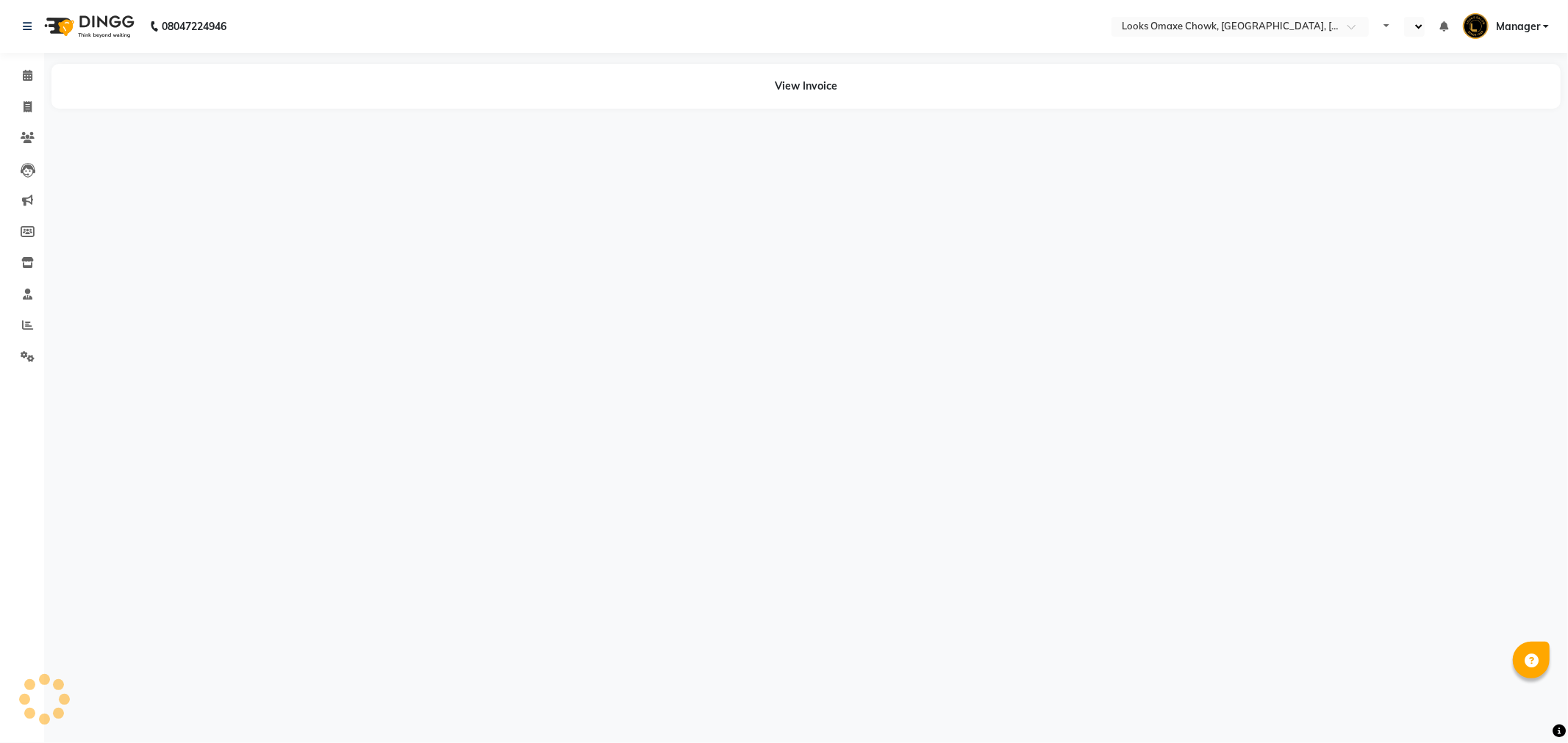
select select "en"
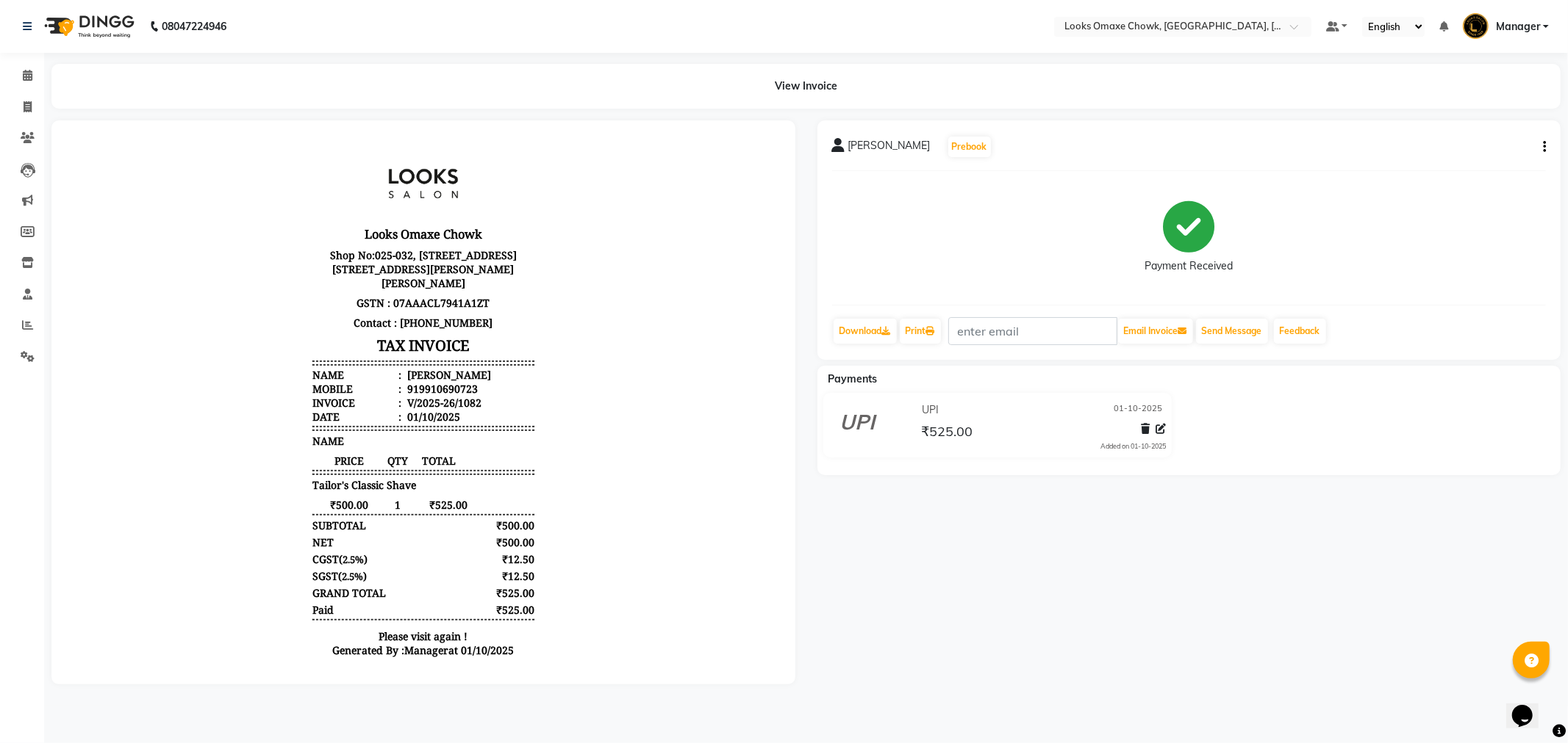
click at [1542, 148] on button "button" at bounding box center [1541, 148] width 9 height 15
click at [1478, 162] on div "Edit Item Staff" at bounding box center [1471, 156] width 101 height 19
select select "75644"
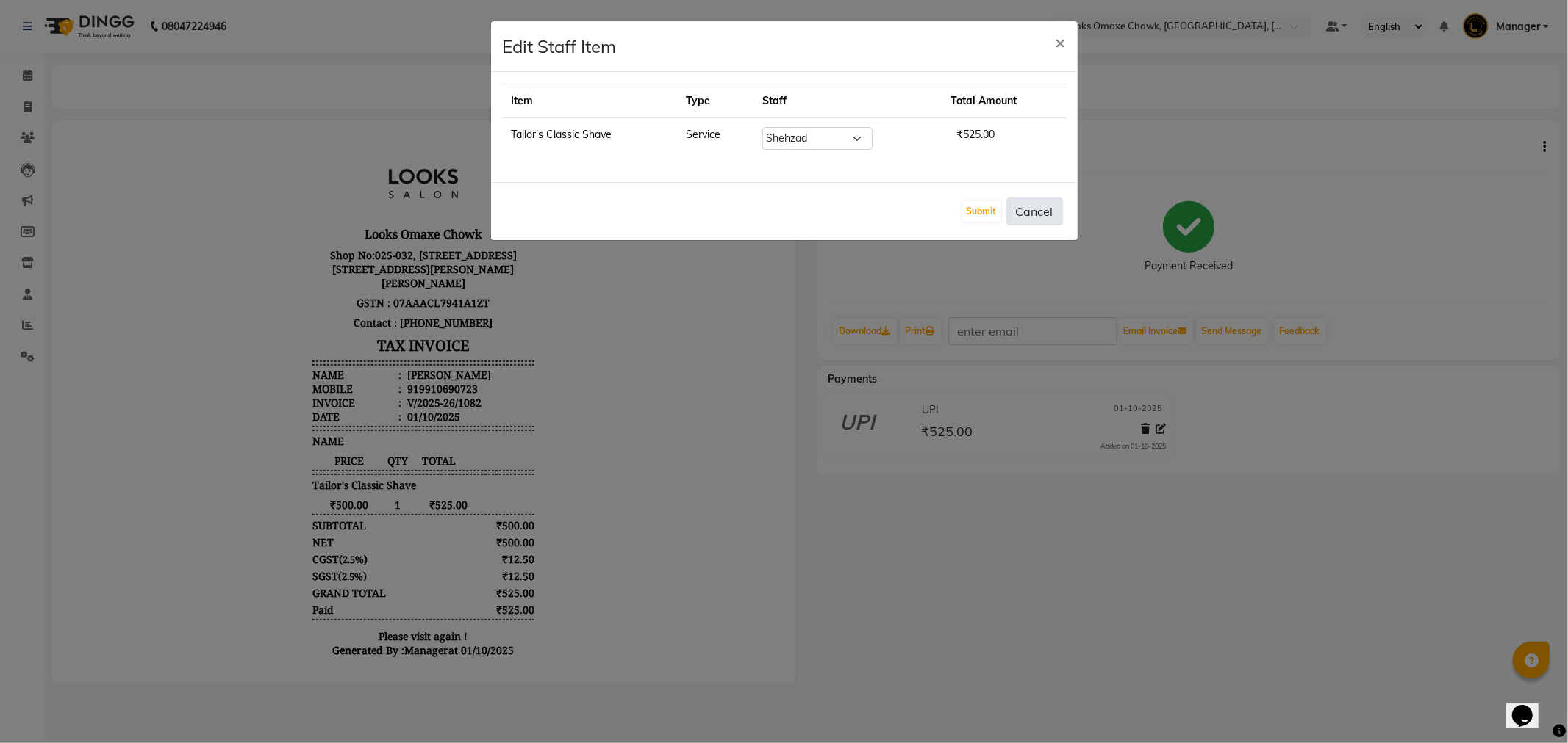
click at [1040, 210] on button "Cancel" at bounding box center [1035, 212] width 56 height 28
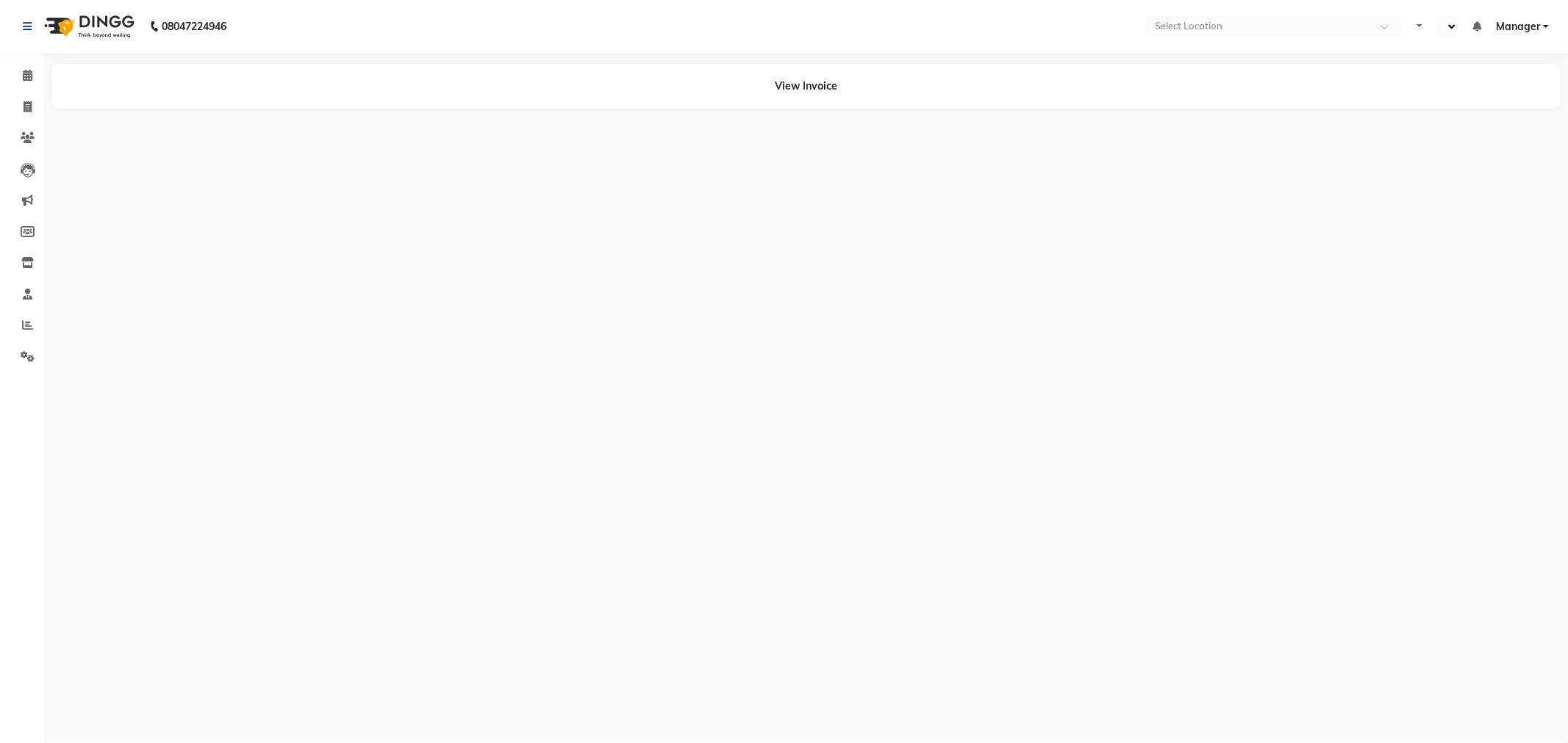
select select "en"
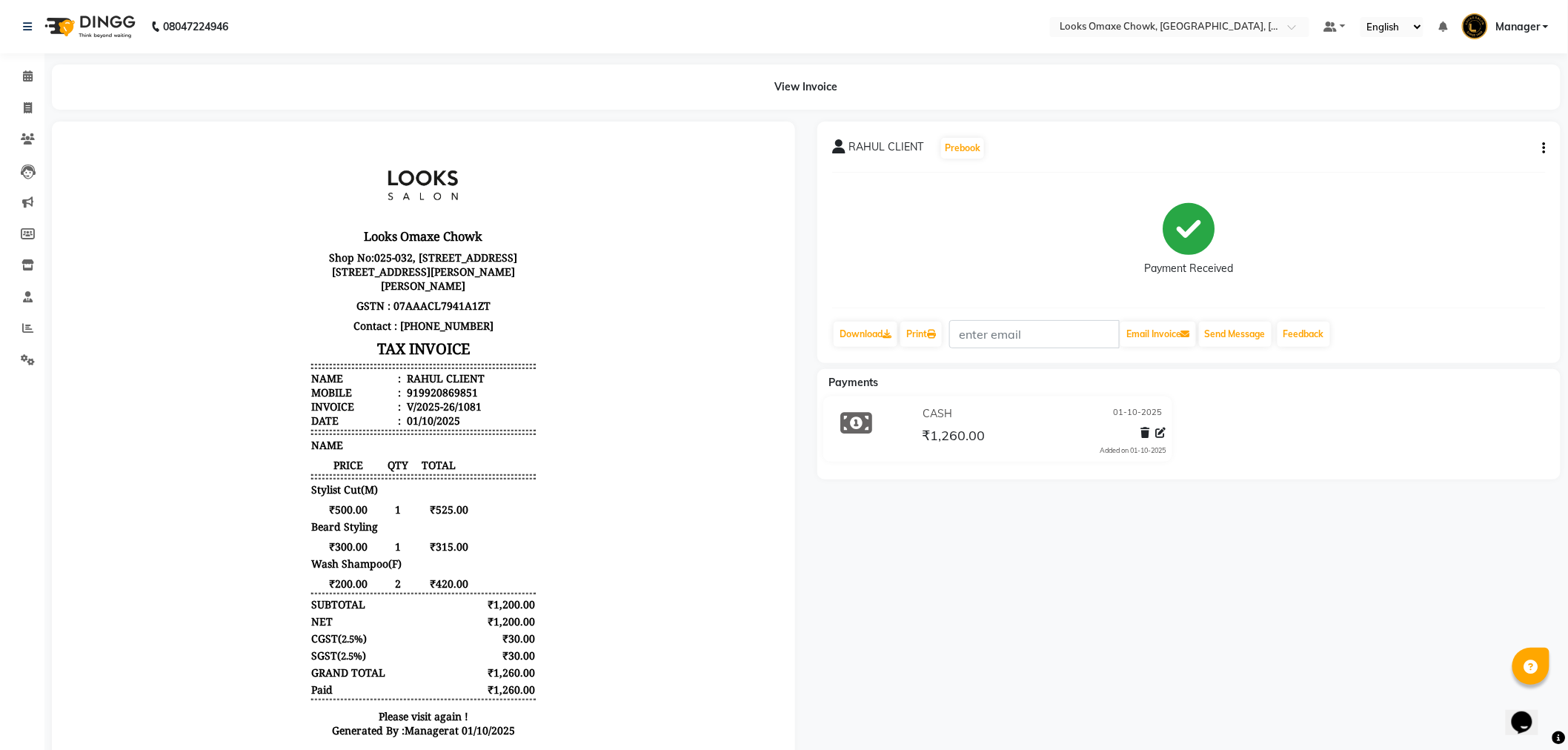
click at [1543, 150] on button "button" at bounding box center [1541, 149] width 9 height 15
click at [1485, 158] on div "Edit Item Staff" at bounding box center [1471, 158] width 102 height 19
select select
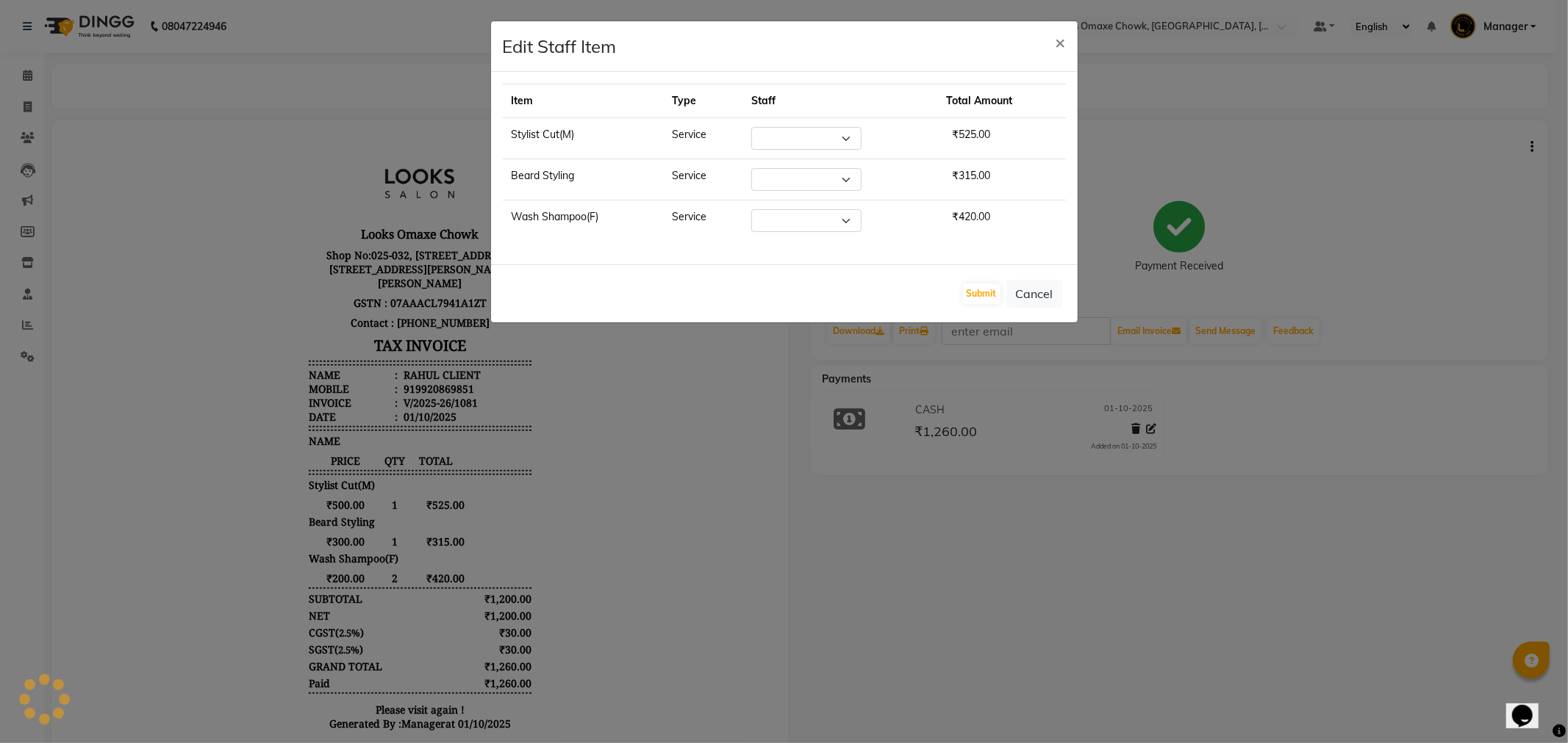
select select "75644"
click at [1032, 294] on button "Cancel" at bounding box center [1035, 293] width 56 height 28
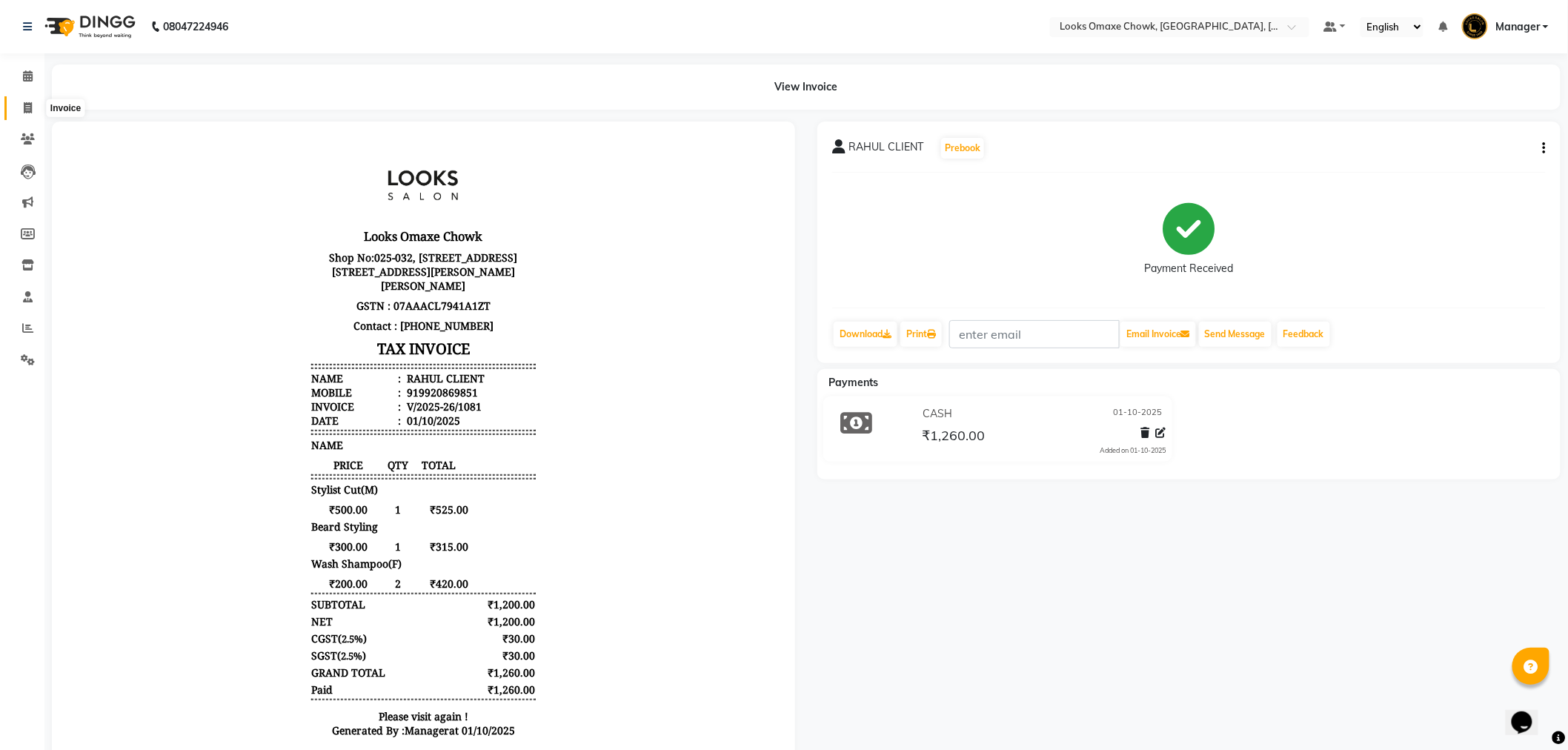
click at [29, 108] on icon at bounding box center [28, 108] width 8 height 11
select select "service"
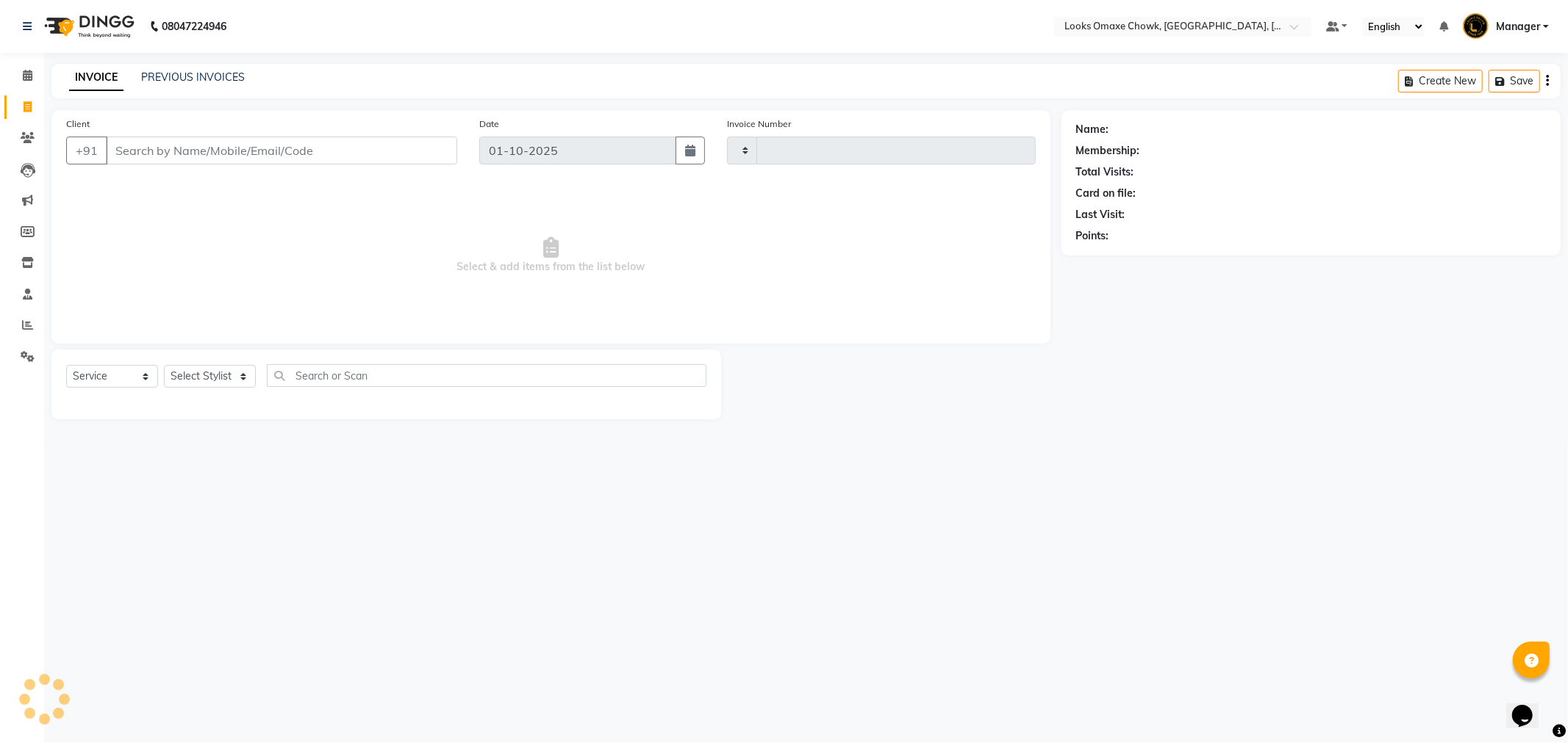
type input "1092"
select select "8121"
click at [165, 68] on div "INVOICE PREVIOUS INVOICES Create New Save" at bounding box center [806, 81] width 1509 height 34
click at [170, 73] on link "PREVIOUS INVOICES" at bounding box center [192, 77] width 103 height 13
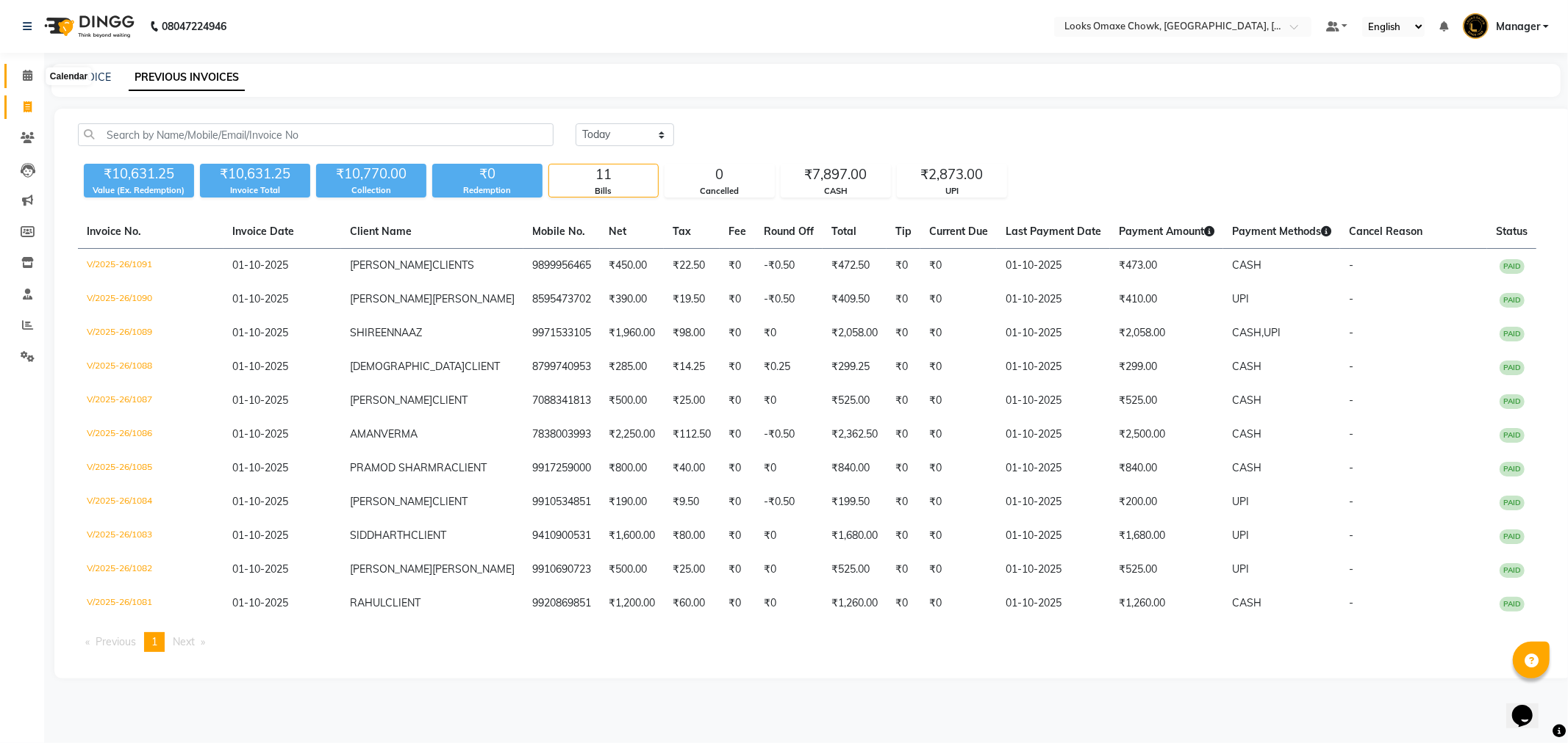
click at [26, 74] on icon at bounding box center [27, 75] width 9 height 11
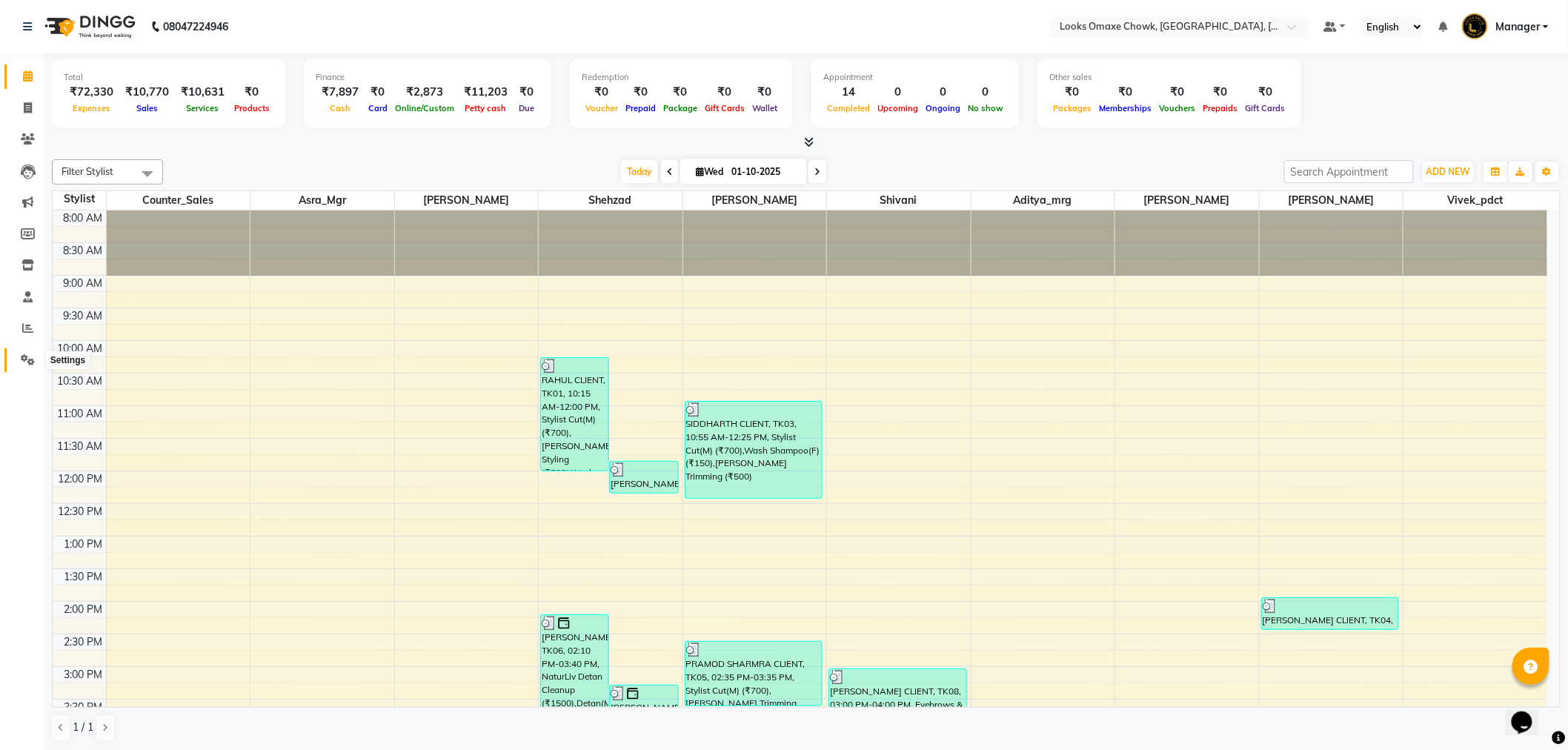
click at [31, 357] on icon at bounding box center [28, 360] width 14 height 11
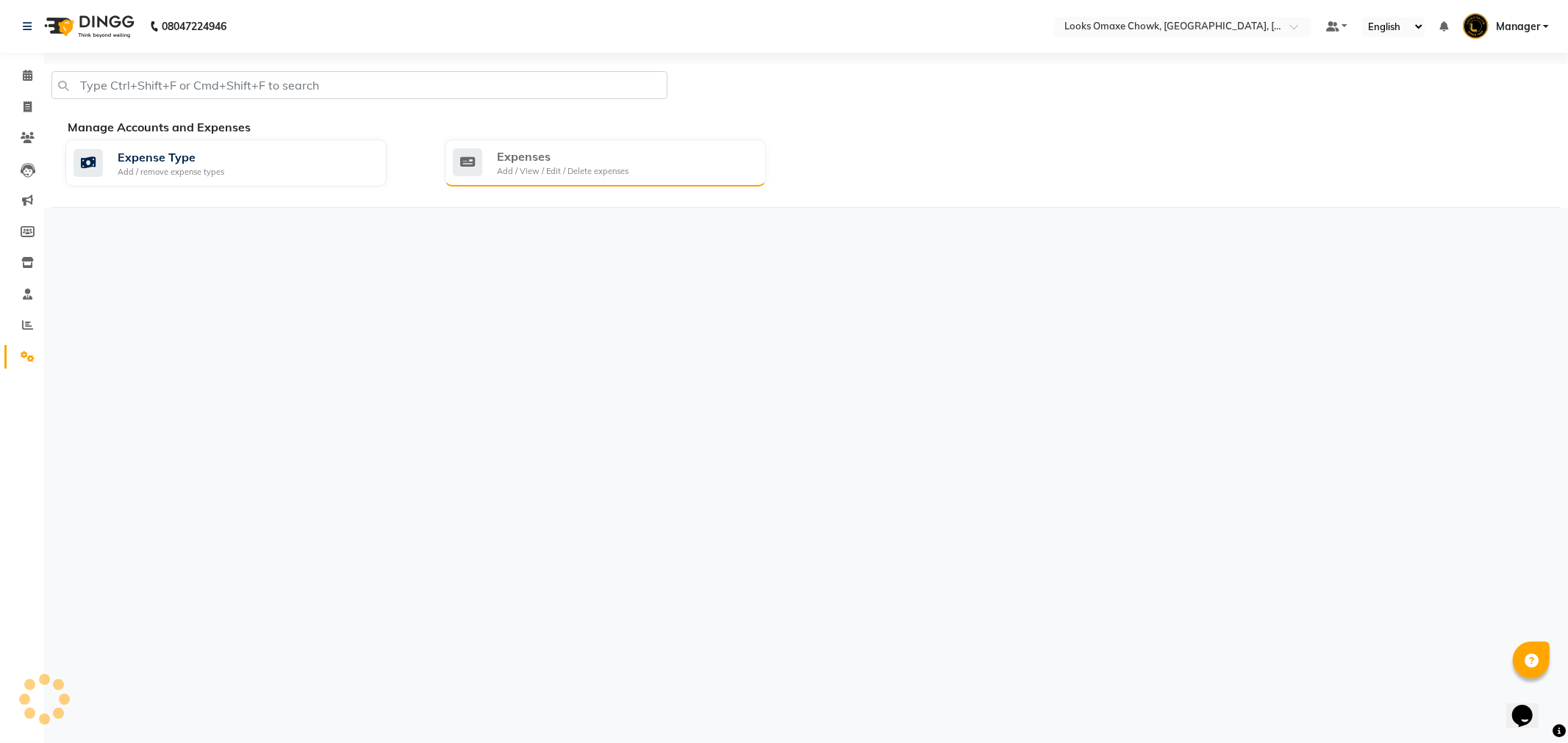
click at [541, 170] on div "Add / View / Edit / Delete expenses" at bounding box center [562, 171] width 131 height 13
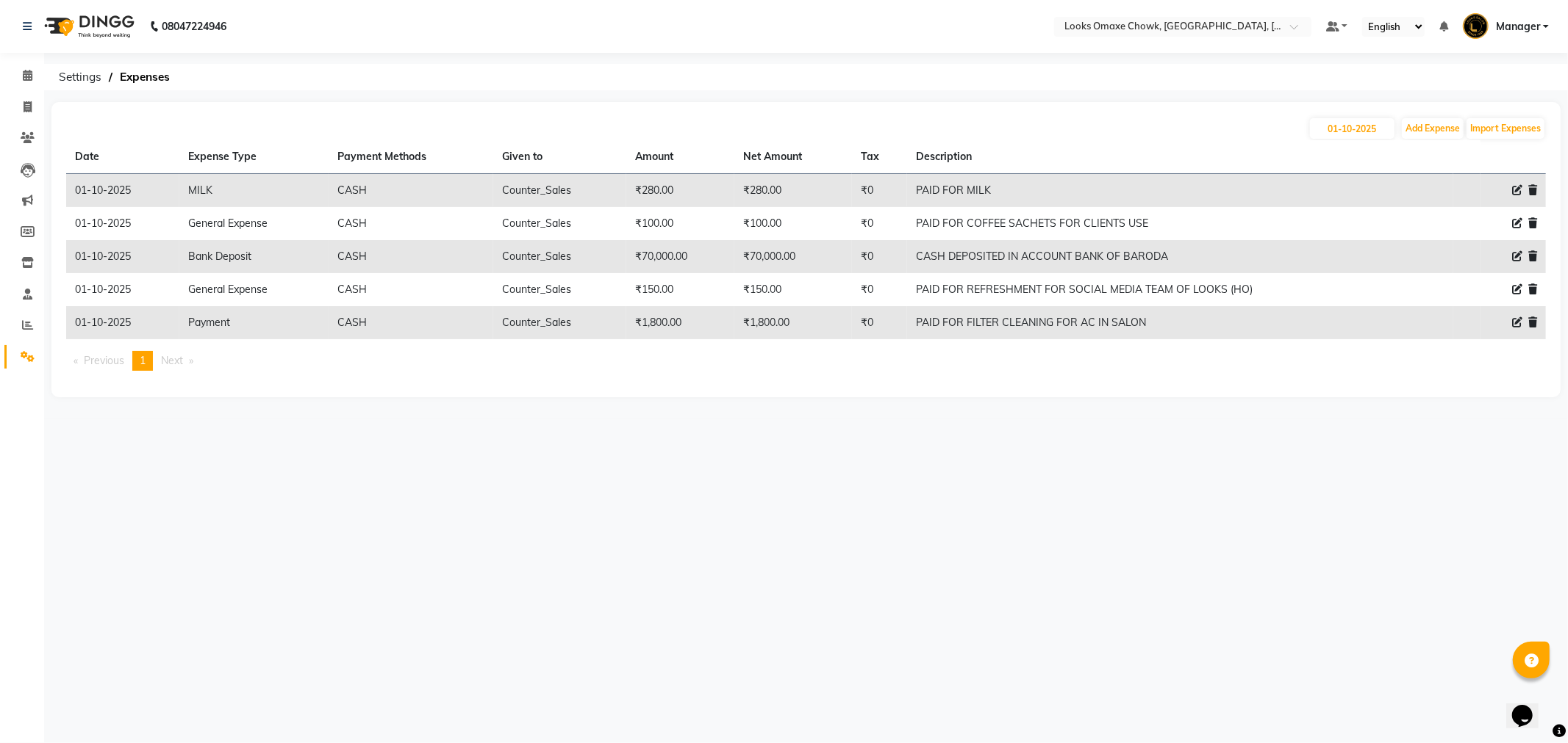
click at [1516, 324] on icon at bounding box center [1517, 322] width 10 height 10
select select "24372"
select select "1"
select select "7249"
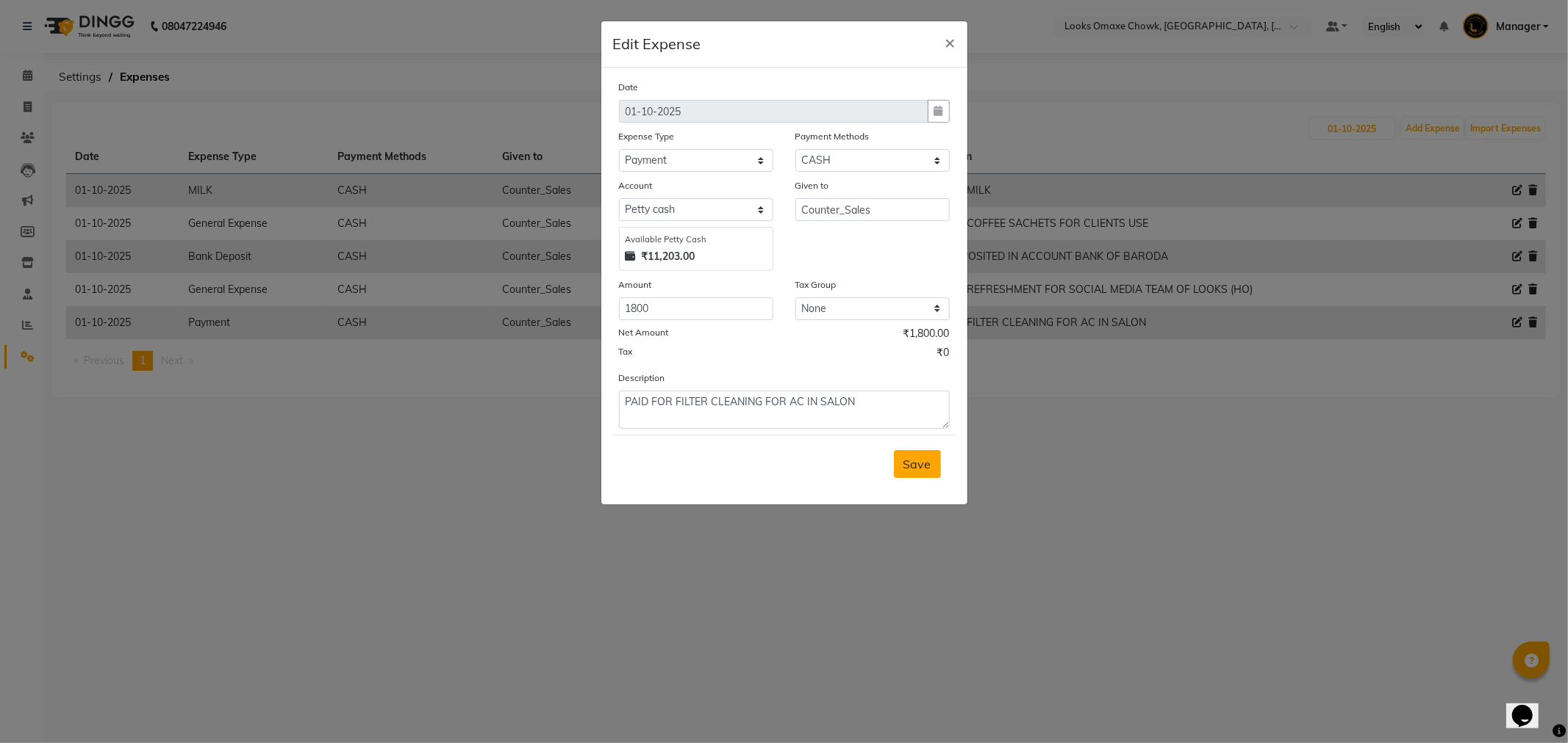
click at [927, 461] on span "Save" at bounding box center [917, 464] width 28 height 15
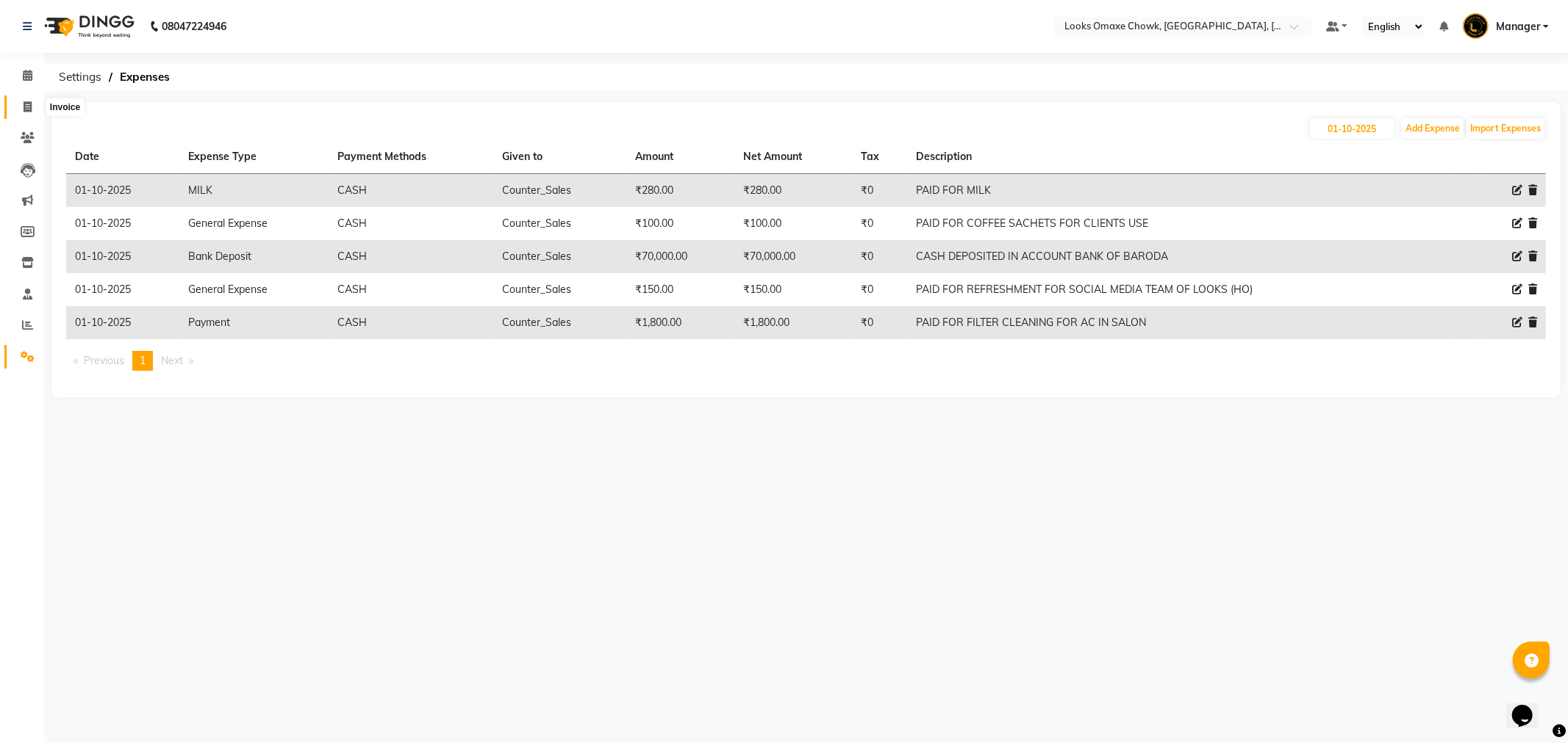
click at [34, 105] on span at bounding box center [27, 107] width 26 height 17
select select "service"
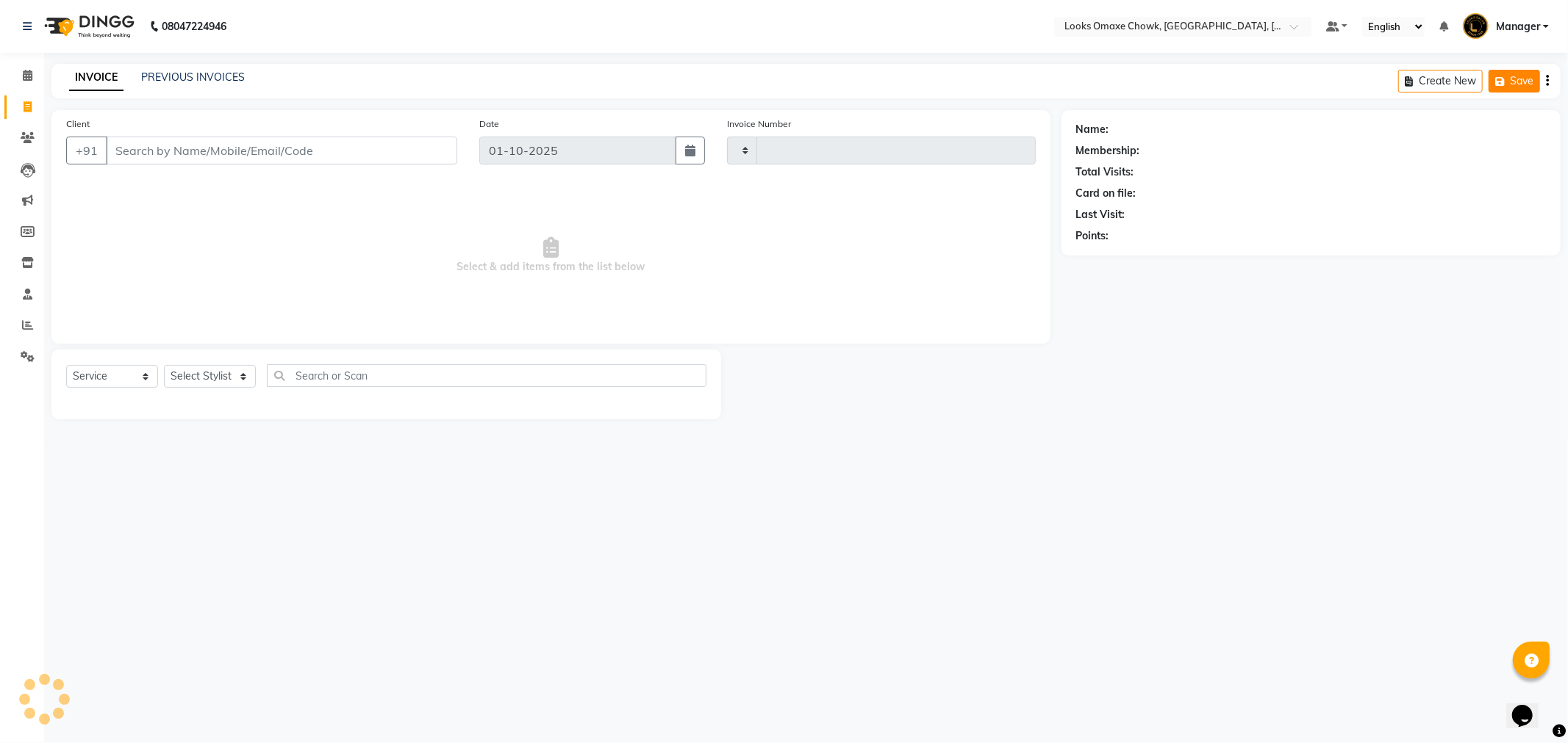
type input "1092"
select select "8121"
click at [204, 76] on link "PREVIOUS INVOICES" at bounding box center [192, 77] width 103 height 13
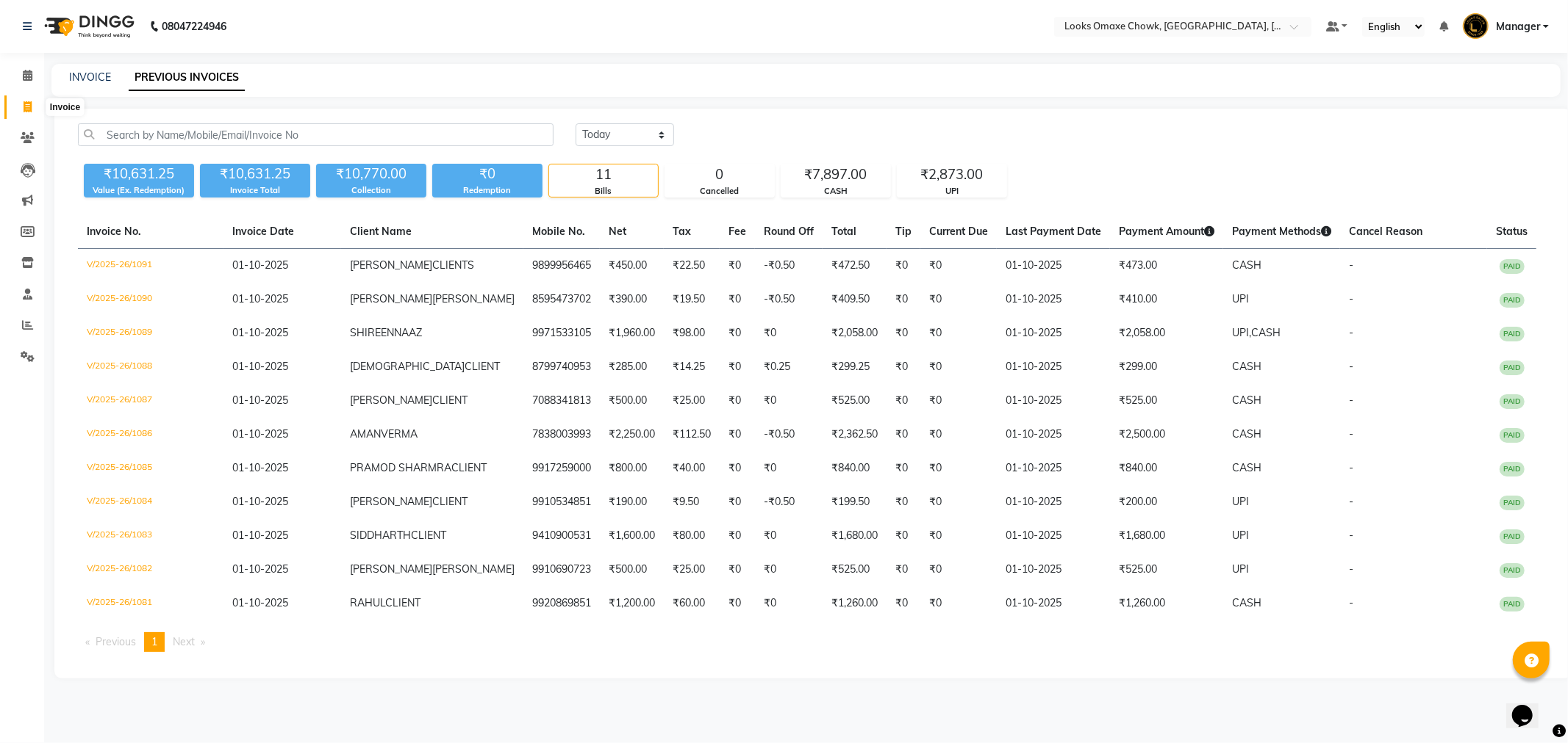
click at [26, 107] on icon at bounding box center [27, 107] width 8 height 11
select select "service"
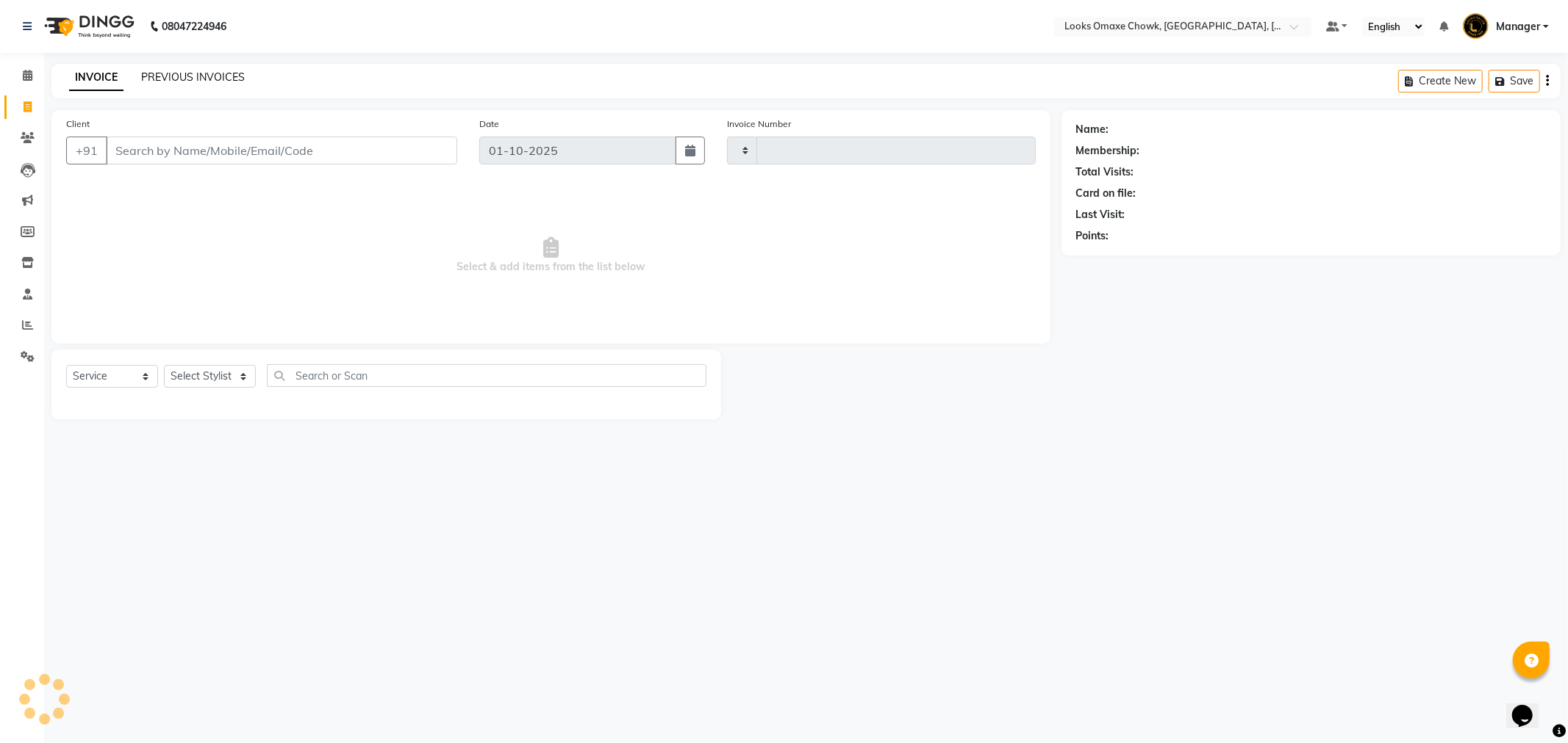
click at [211, 74] on link "PREVIOUS INVOICES" at bounding box center [192, 77] width 103 height 13
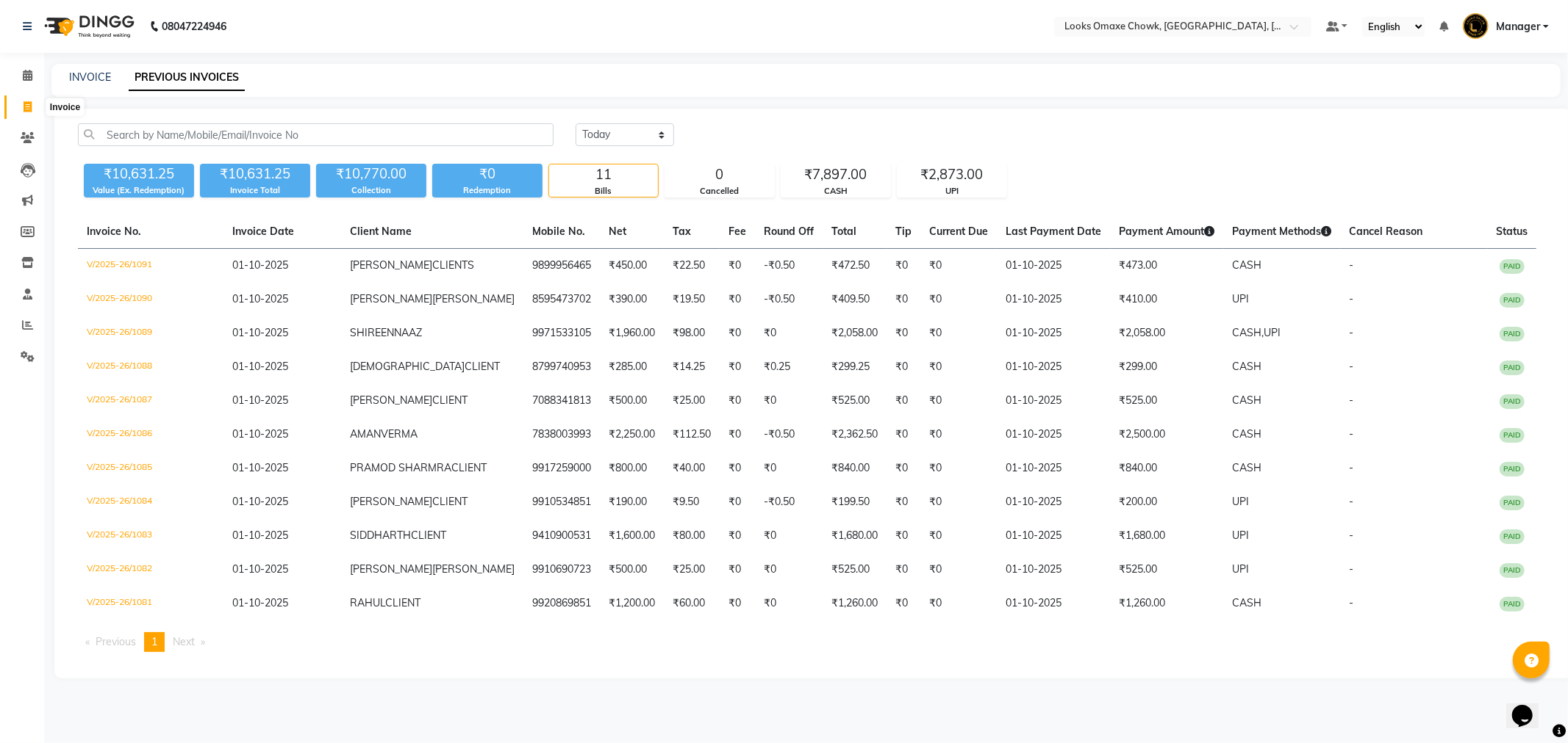
click at [20, 107] on span at bounding box center [27, 107] width 26 height 17
select select "8121"
select select "service"
